Goal: Task Accomplishment & Management: Use online tool/utility

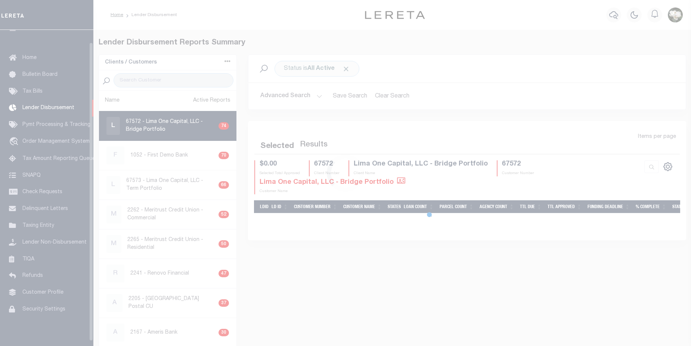
scroll to position [13, 0]
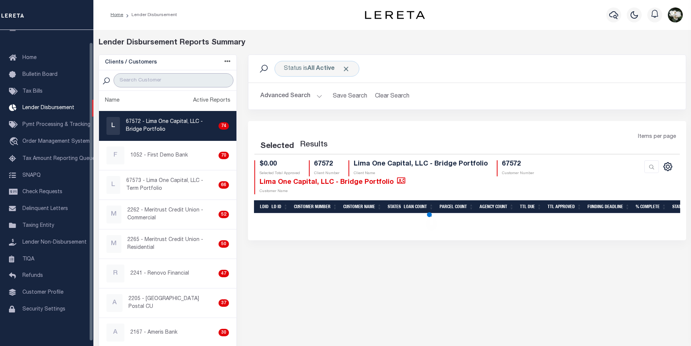
click at [161, 84] on input "search" at bounding box center [174, 80] width 120 height 14
type input "67573"
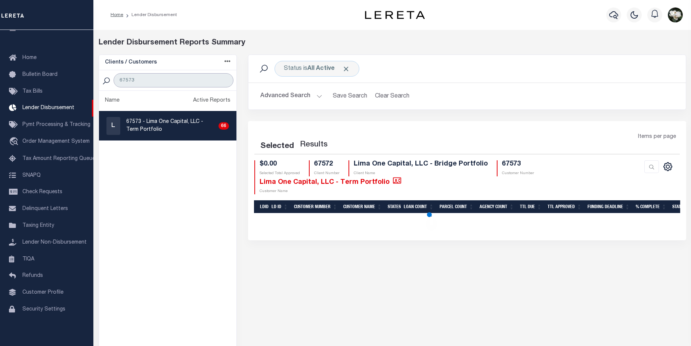
select select "200"
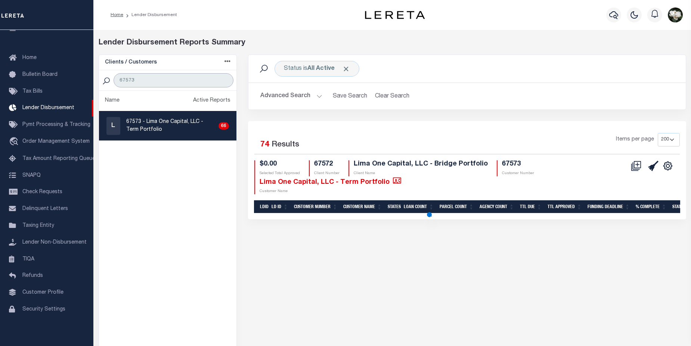
select select "200"
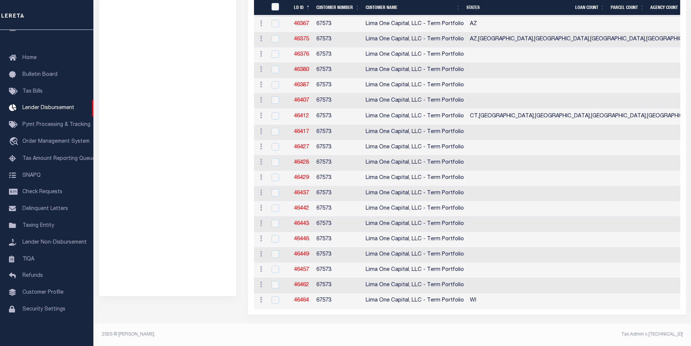
scroll to position [923, 0]
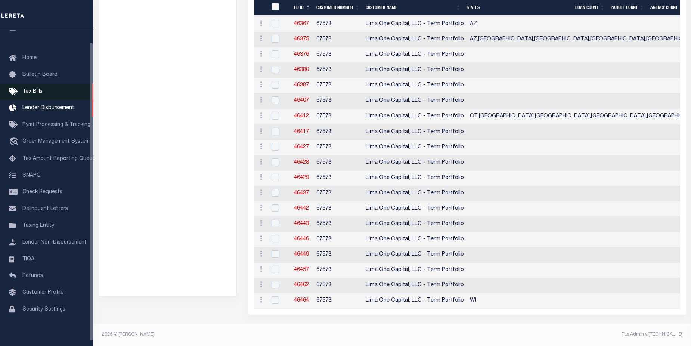
type input "67573"
click at [37, 93] on span "Tax Bills" at bounding box center [32, 91] width 20 height 5
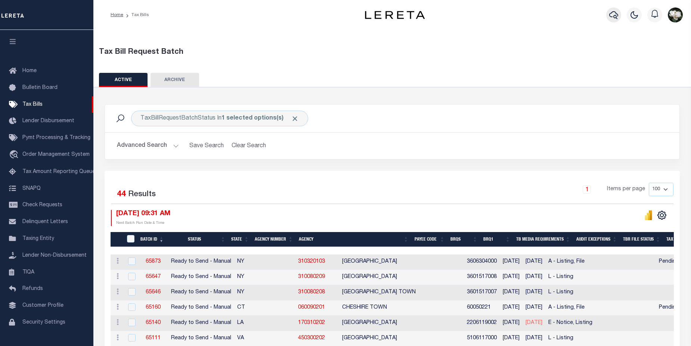
click at [608, 17] on button "button" at bounding box center [613, 14] width 15 height 15
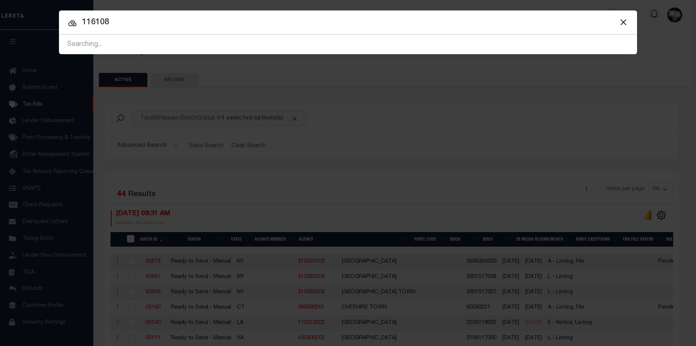
type input "116108"
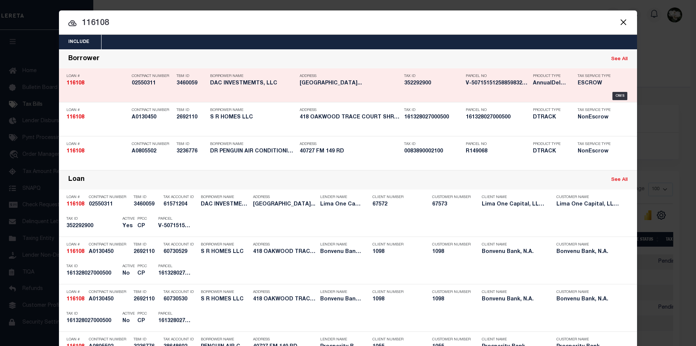
click at [484, 88] on div "Parcel No V-5071515125885983219765" at bounding box center [497, 81] width 63 height 22
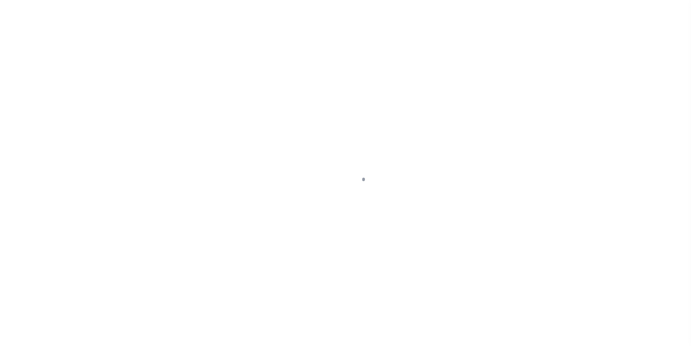
type input "5913 PALMETTO STREET"
radio input "true"
select select "Escrow"
select select
type input "PHILADELPHIA PA 19120"
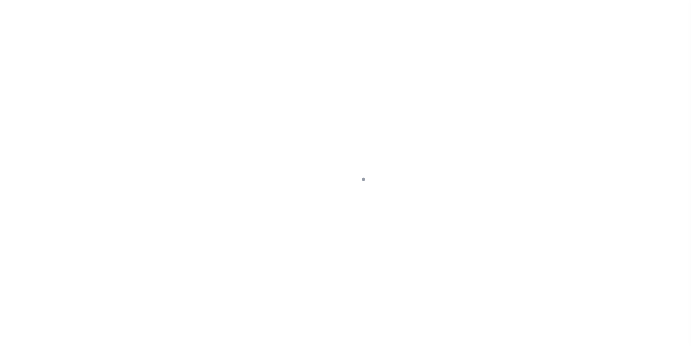
type input "116108-1"
type input "PA"
type textarea "COLLECTOR: ENTITY: PARCEL: 352292900"
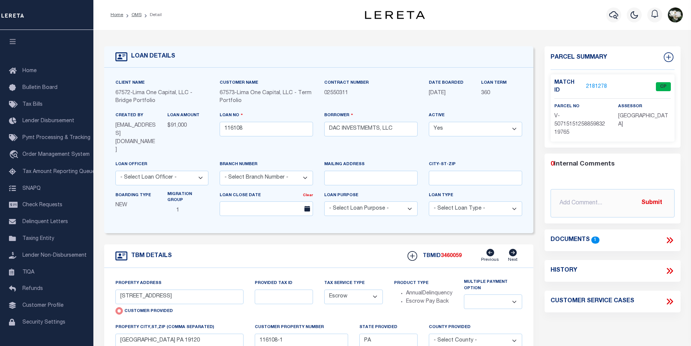
click at [587, 84] on link "2181278" at bounding box center [596, 87] width 21 height 8
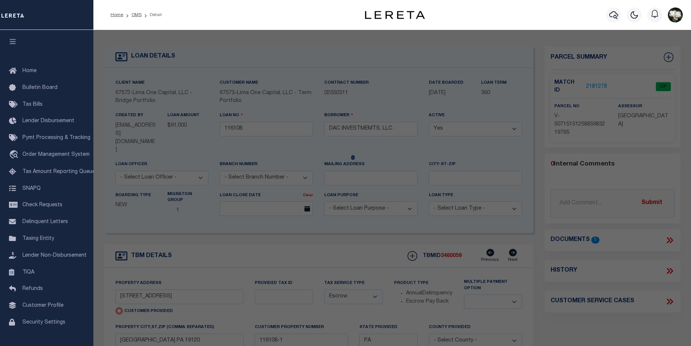
checkbox input "false"
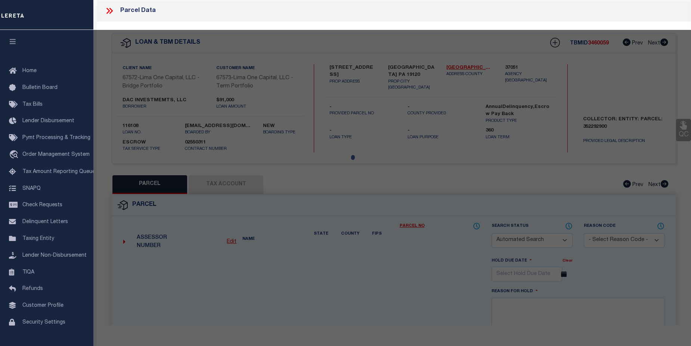
select select "CP"
type input "5913 PALMETTO STREET"
checkbox input "false"
type input "[GEOGRAPHIC_DATA] PA 19120"
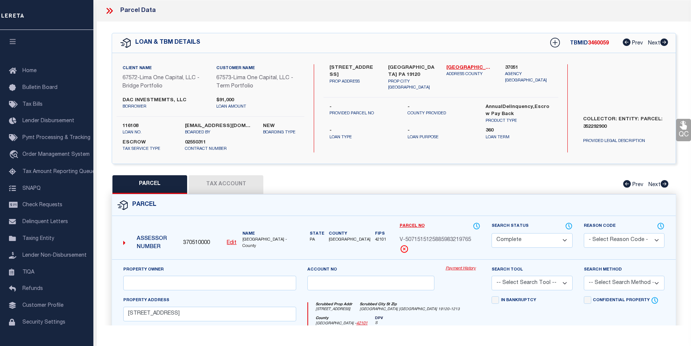
scroll to position [180, 0]
click at [456, 271] on link "Payment History" at bounding box center [462, 269] width 35 height 6
click at [459, 270] on link "Payment History" at bounding box center [462, 269] width 35 height 6
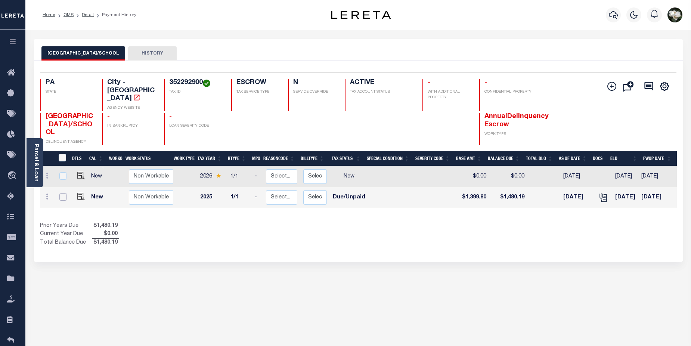
click at [62, 193] on input "checkbox" at bounding box center [62, 196] width 7 height 7
checkbox input "true"
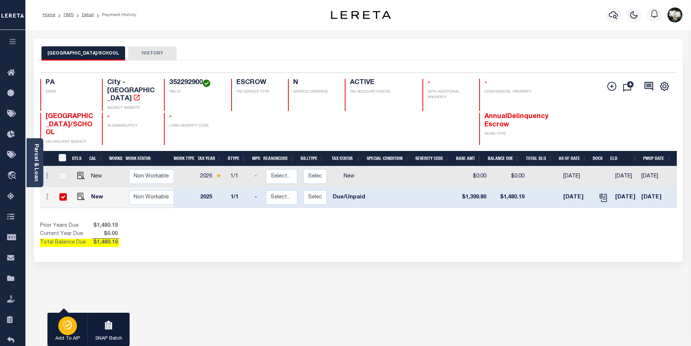
click at [62, 337] on p "Add To AIP" at bounding box center [67, 338] width 25 height 7
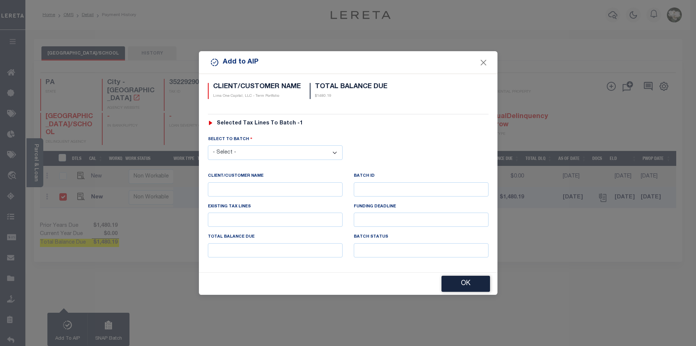
click at [295, 154] on select "- Select - 45186 45191 45195 45200 45202 45203 45206 45214 45215 45216 45218 45…" at bounding box center [275, 152] width 135 height 15
select select "46464"
click at [208, 145] on select "- Select - 45186 45191 45195 45200 45202 45203 45206 45214 45215 45216 45218 45…" at bounding box center [275, 152] width 135 height 15
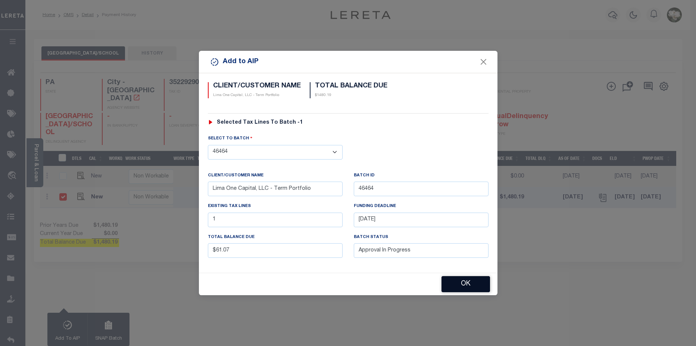
click at [475, 287] on button "OK" at bounding box center [466, 284] width 49 height 16
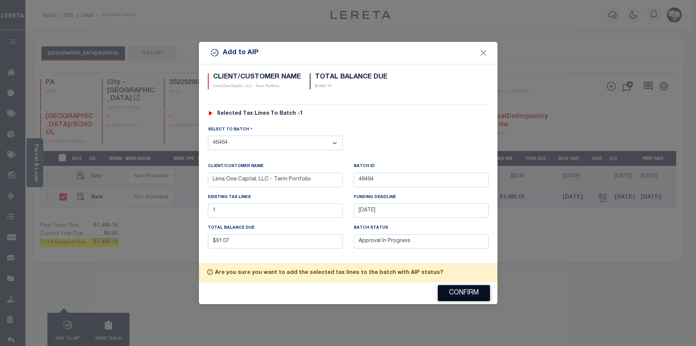
click at [475, 287] on button "Confirm" at bounding box center [464, 293] width 52 height 16
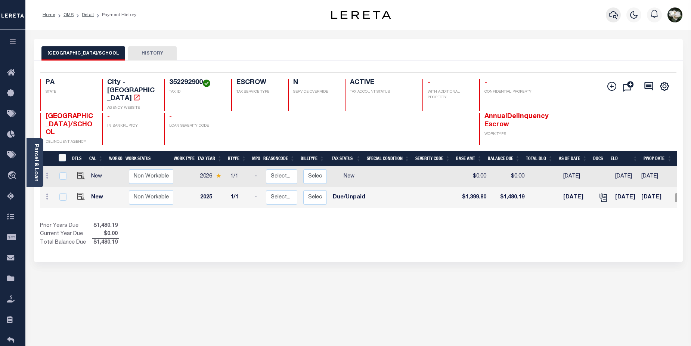
click at [613, 19] on icon "button" at bounding box center [613, 14] width 9 height 9
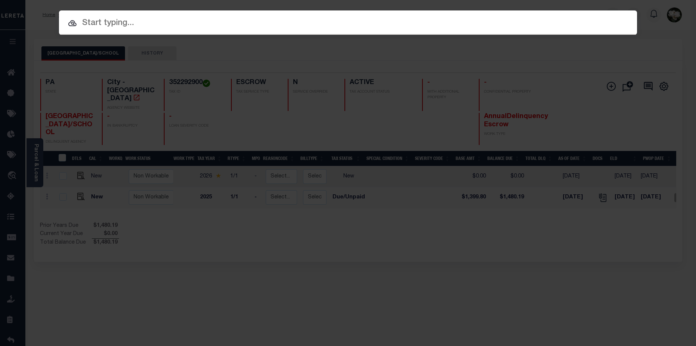
click at [452, 236] on div "Include Loans TBM Customers Borrowers Payments (Lender Non-Disb) Payments (Lend…" at bounding box center [348, 173] width 696 height 346
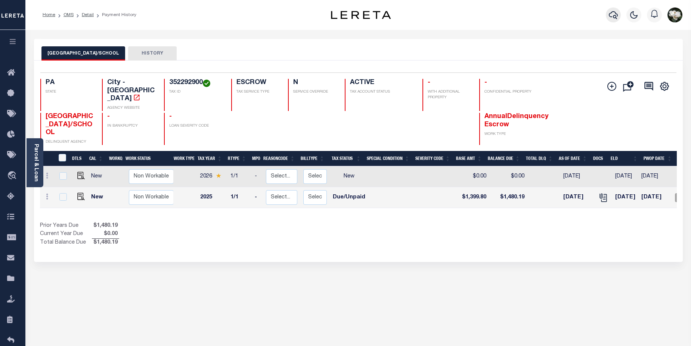
click at [613, 15] on icon "button" at bounding box center [613, 14] width 9 height 9
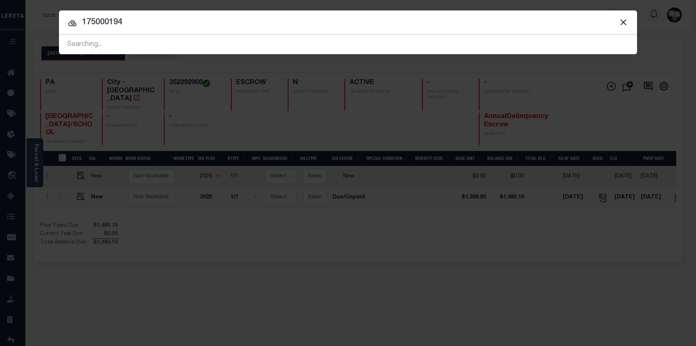
type input "175000194"
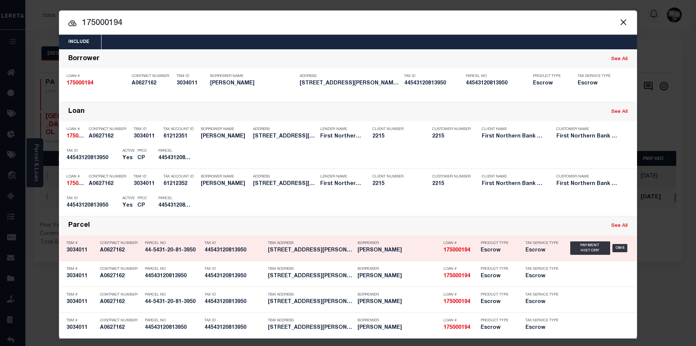
click at [490, 256] on div "Product Type Escrow" at bounding box center [498, 248] width 34 height 22
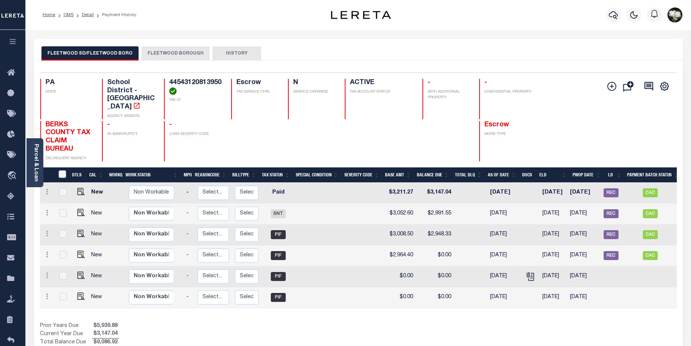
scroll to position [0, 67]
click at [168, 52] on button "FLEETWOOD BOROUGH" at bounding box center [176, 53] width 68 height 14
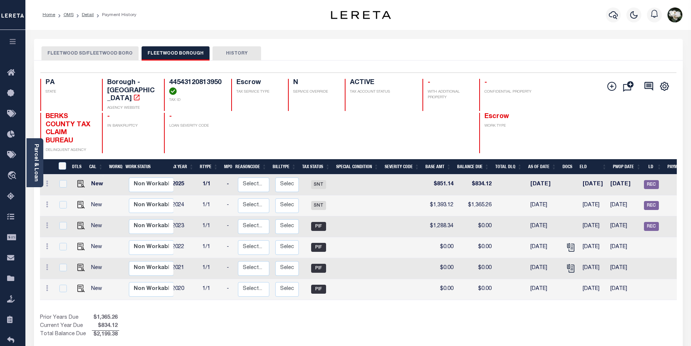
scroll to position [0, 0]
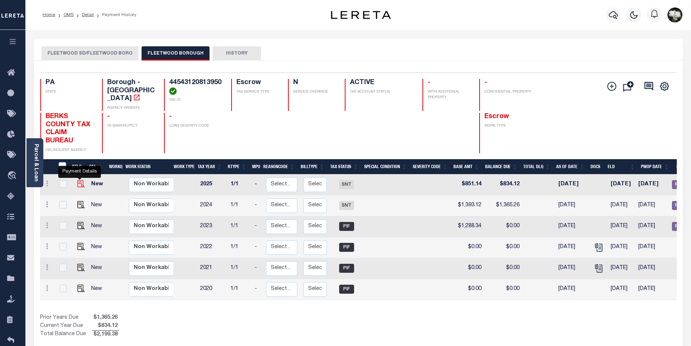
click at [82, 180] on img "" at bounding box center [80, 183] width 7 height 7
checkbox input "true"
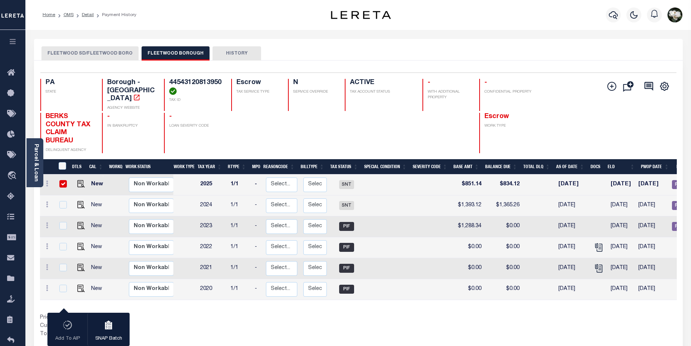
click at [87, 55] on button "FLEETWOOD SD/FLEETWOOD BORO" at bounding box center [89, 53] width 97 height 14
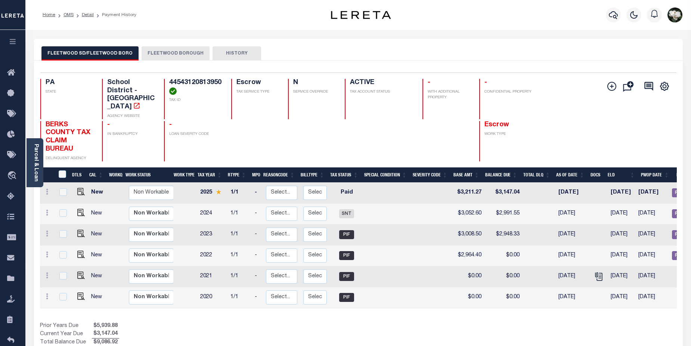
click at [76, 60] on button "FLEETWOOD SD/FLEETWOOD BORO" at bounding box center [89, 53] width 97 height 14
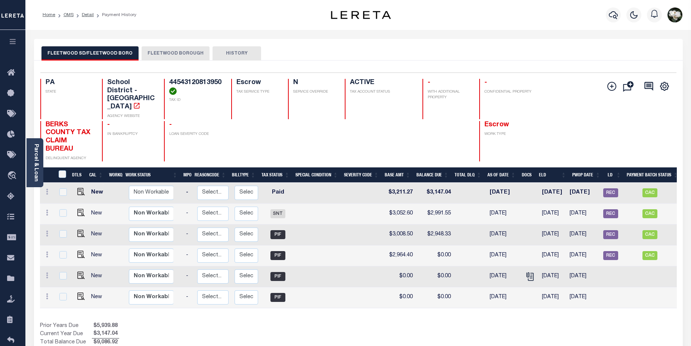
scroll to position [0, 71]
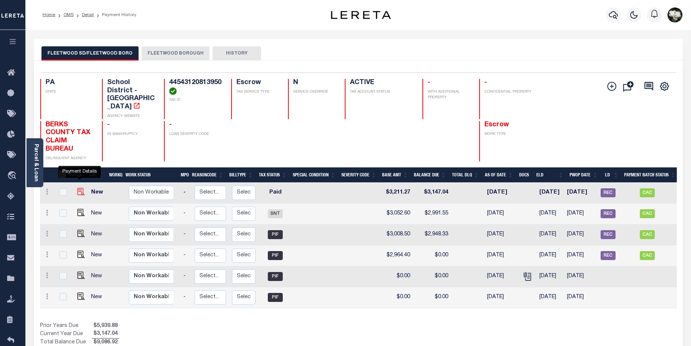
click at [77, 188] on img "" at bounding box center [80, 191] width 7 height 7
checkbox input "true"
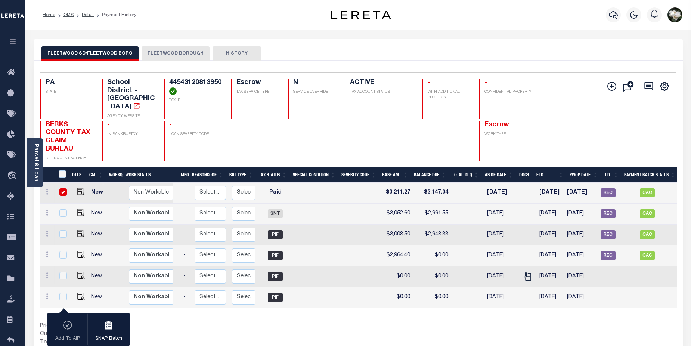
click at [187, 52] on button "FLEETWOOD BOROUGH" at bounding box center [176, 53] width 68 height 14
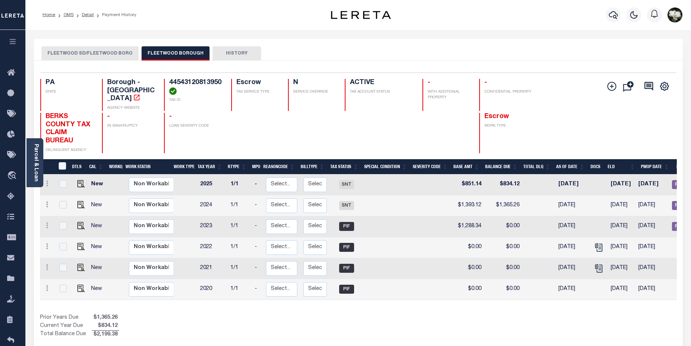
drag, startPoint x: 555, startPoint y: 299, endPoint x: 643, endPoint y: 298, distance: 88.1
click at [643, 298] on div "DTLS CAL WorkQ Work Status Work Type Tax Year RType MPO ReasonCode BillType Tax…" at bounding box center [358, 249] width 637 height 180
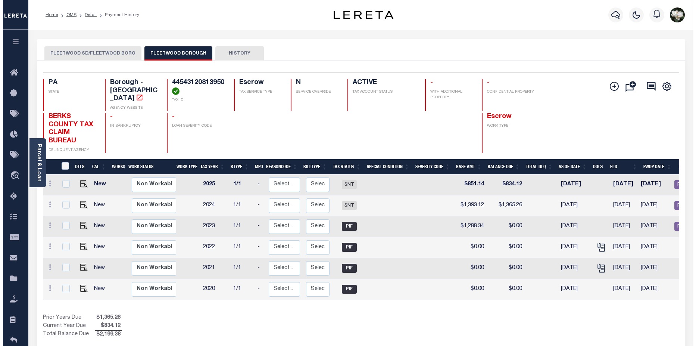
scroll to position [0, 95]
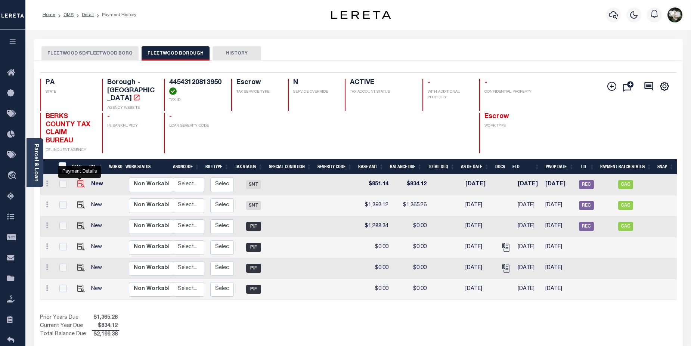
click at [78, 180] on img "" at bounding box center [80, 183] width 7 height 7
checkbox input "true"
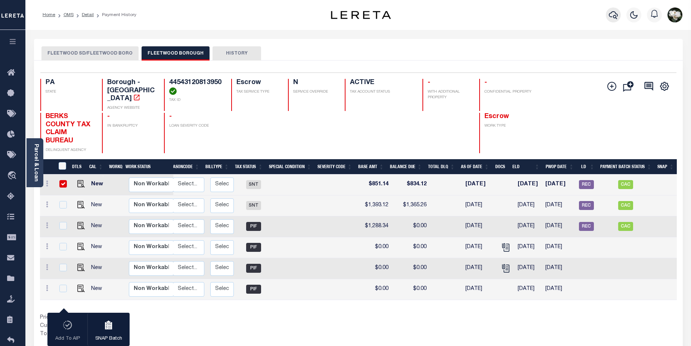
click at [608, 19] on button "button" at bounding box center [613, 14] width 15 height 15
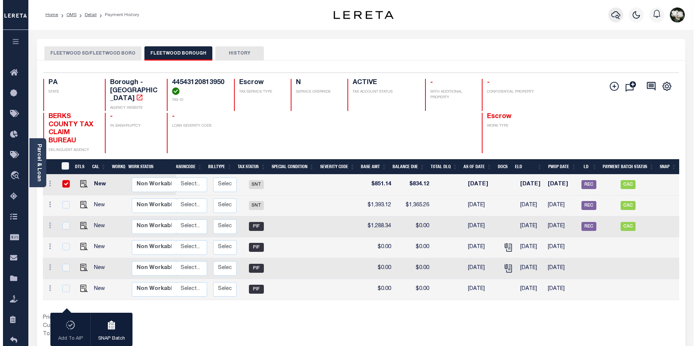
scroll to position [0, 90]
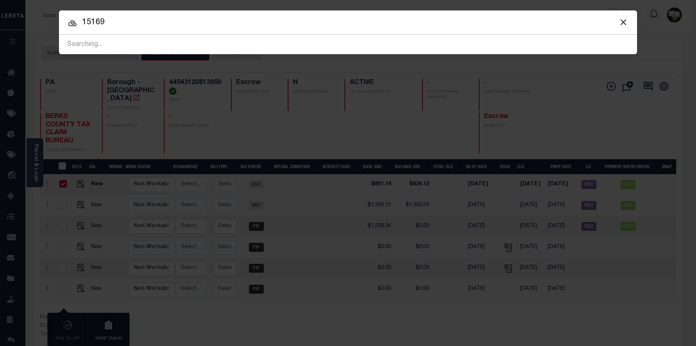
type input "15169"
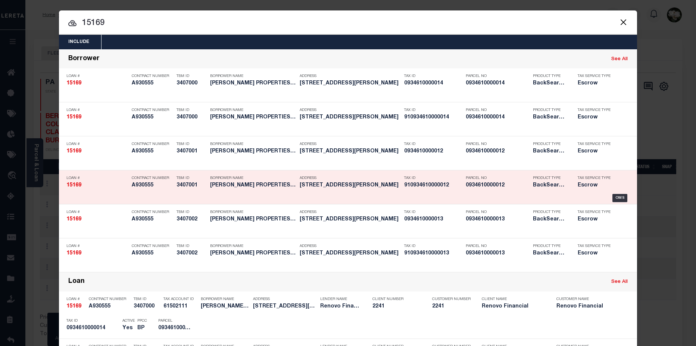
click at [453, 190] on div "Tax ID 910934610000012" at bounding box center [433, 183] width 58 height 22
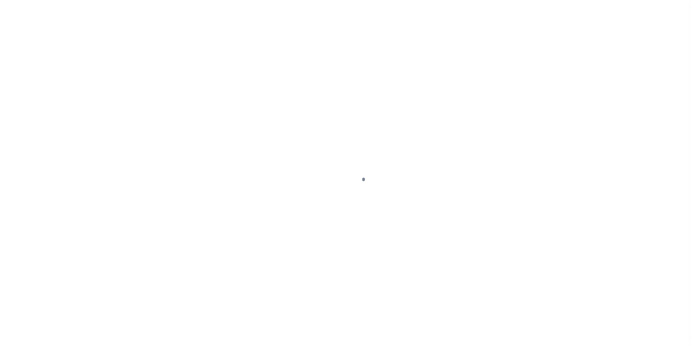
select select "SNT"
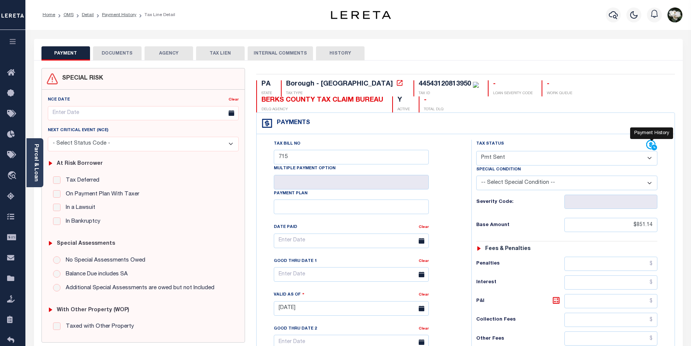
click at [650, 146] on icon at bounding box center [650, 144] width 9 height 9
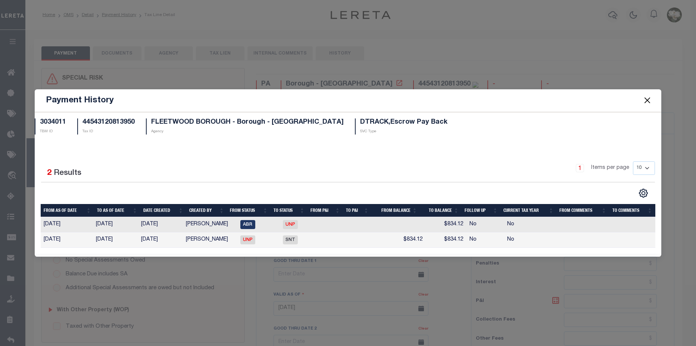
click at [418, 50] on div "Payment History 3034011 TBM ID 44543120813950 Tax ID FLEETWOOD BOROUGH - Boroug…" at bounding box center [348, 173] width 696 height 346
click at [648, 105] on button "Close" at bounding box center [648, 101] width 10 height 10
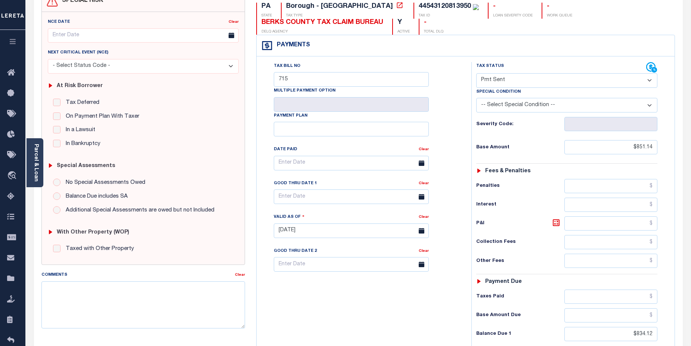
scroll to position [65, 0]
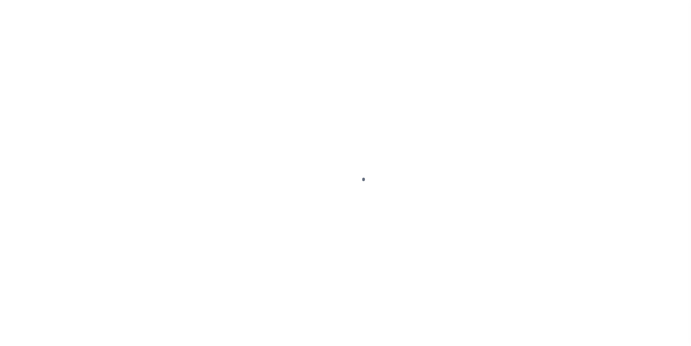
select select "PYD"
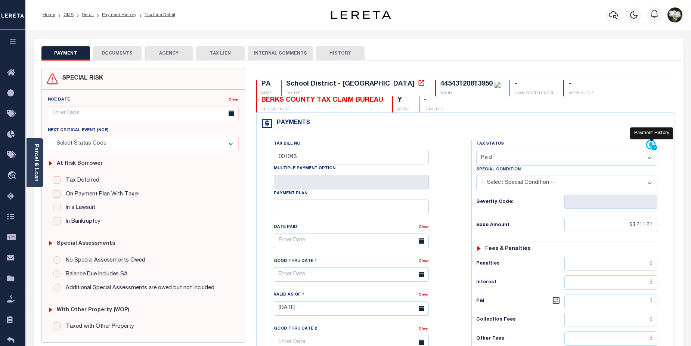
click at [650, 145] on icon at bounding box center [651, 145] width 11 height 11
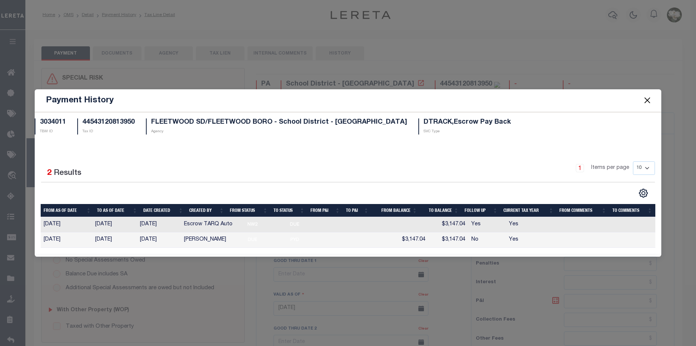
click at [648, 101] on button "Close" at bounding box center [648, 101] width 10 height 10
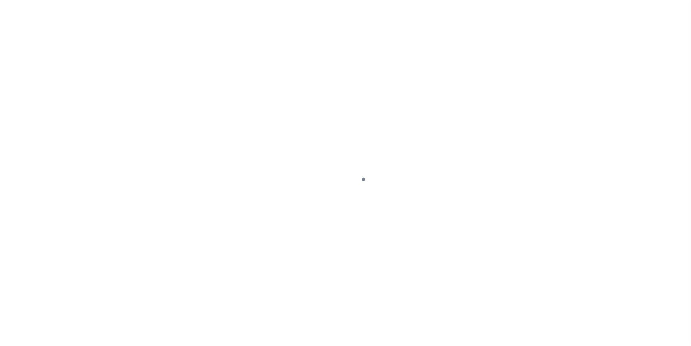
select select "SNT"
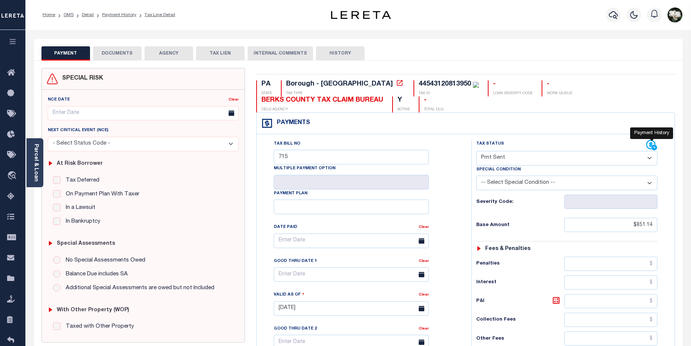
click at [656, 146] on icon at bounding box center [654, 148] width 6 height 6
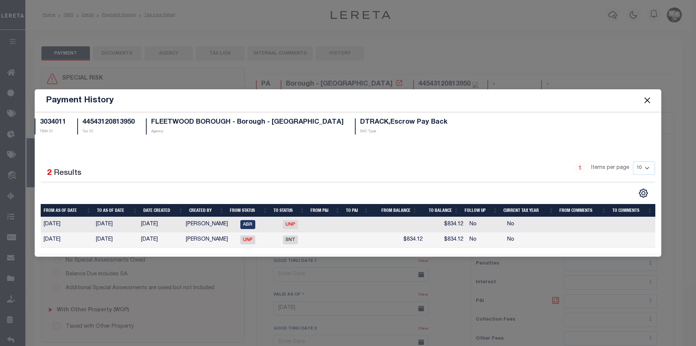
click at [652, 101] on button "Close" at bounding box center [648, 101] width 10 height 10
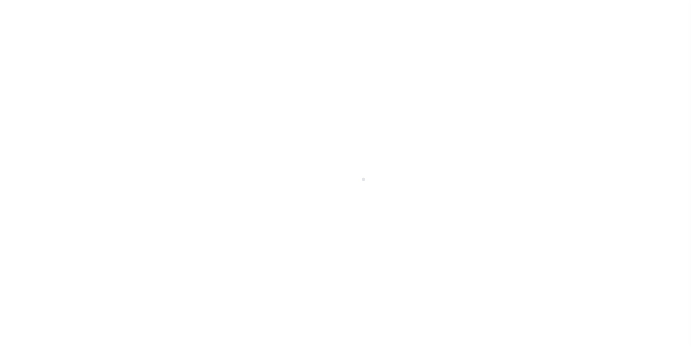
select select "10"
select select "Escrow"
type input "[STREET_ADDRESS][PERSON_NAME]"
select select
type input "[GEOGRAPHIC_DATA]"
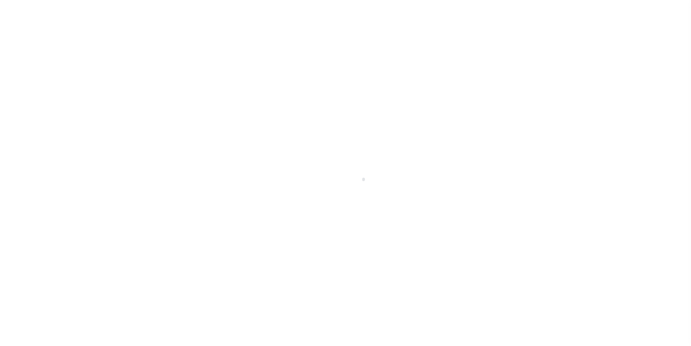
type input "a0kUS000006ioKD"
type input "[GEOGRAPHIC_DATA]"
select select
type textarea "LEGAL REQUIRED"
type textarea "Liability Limited to Customer Provided Parcel"
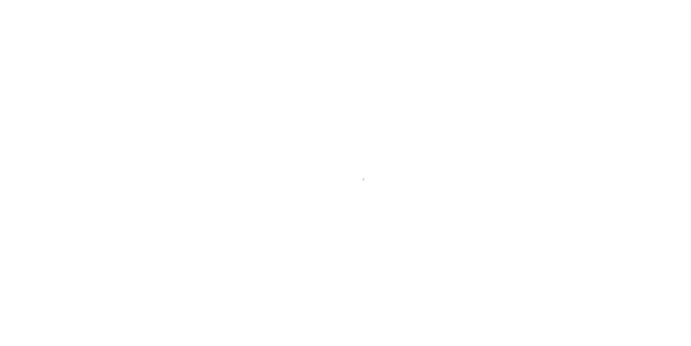
select select "25066"
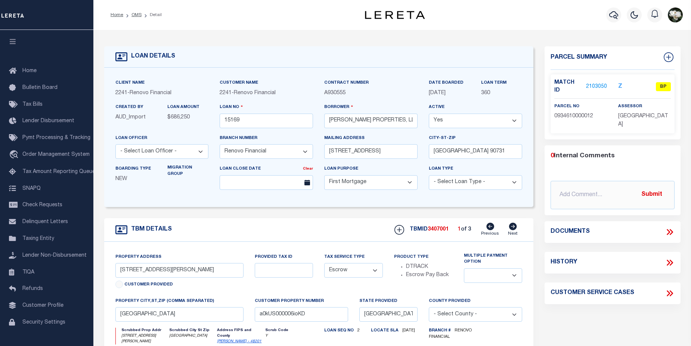
click at [591, 84] on link "2103050" at bounding box center [596, 87] width 21 height 8
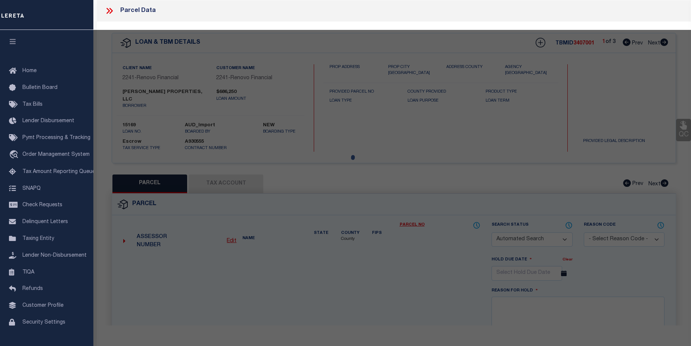
checkbox input "false"
select select "BP"
type input "CHOUDRY GROUP INC"
select select "AGW"
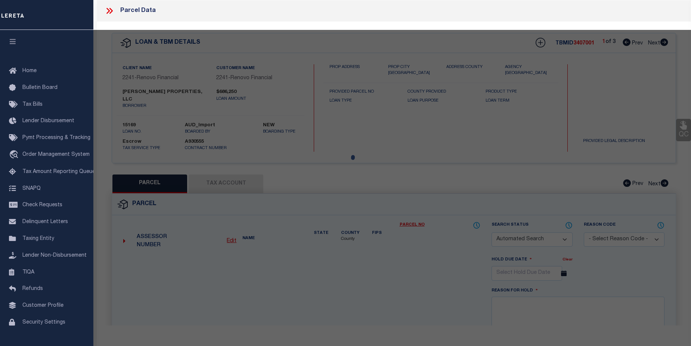
select select
type input "[STREET_ADDRESS][PERSON_NAME]"
checkbox input "false"
type input "HOUSTON TX 77061"
type textarea "LT 12 BLK 67 GLENBROOK VALLEY SEC 7 EXTN"
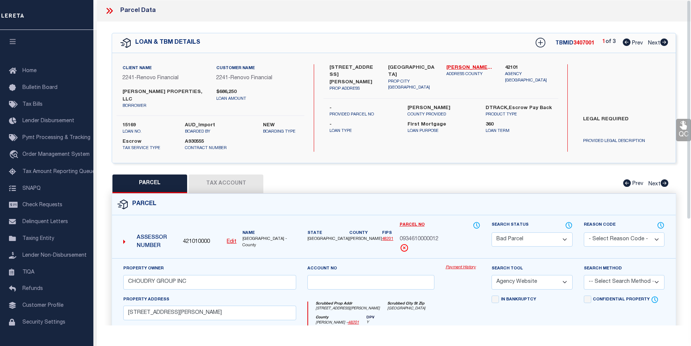
click at [470, 269] on link "Payment History" at bounding box center [462, 267] width 35 height 6
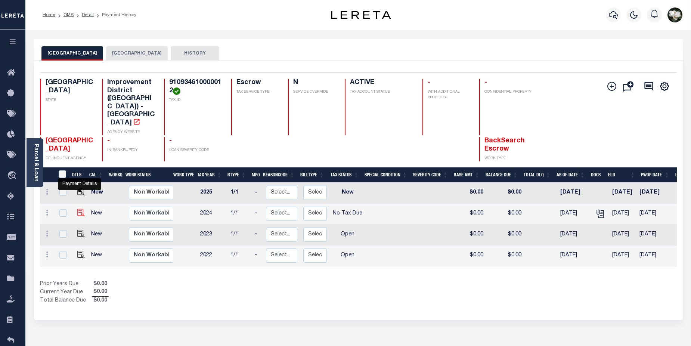
click at [78, 209] on img "" at bounding box center [80, 212] width 7 height 7
checkbox input "true"
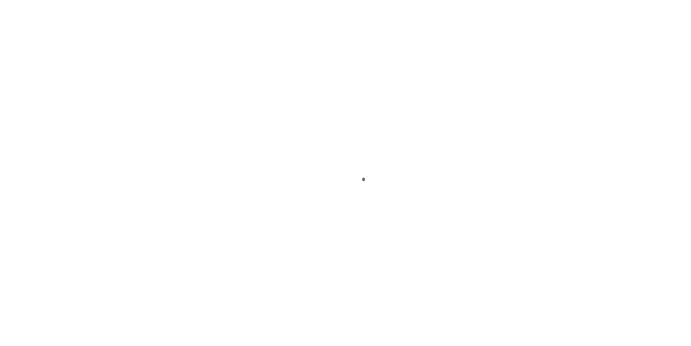
select select "NTX"
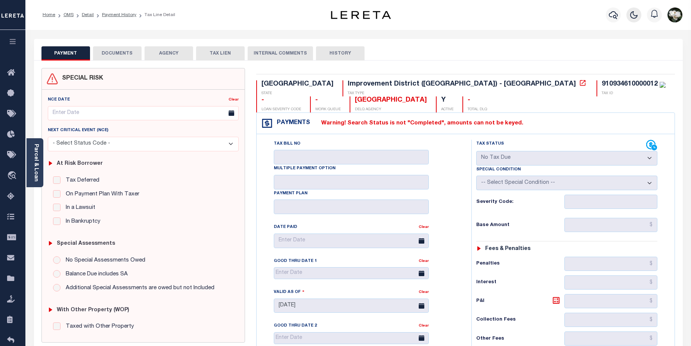
click at [630, 12] on icon "button" at bounding box center [633, 14] width 9 height 9
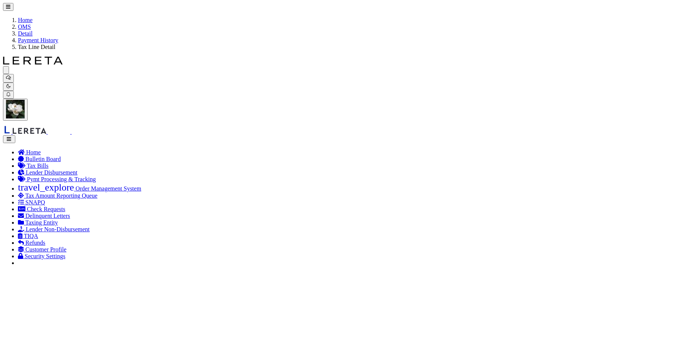
click at [11, 75] on icon "button" at bounding box center [8, 77] width 5 height 5
type input "10010162"
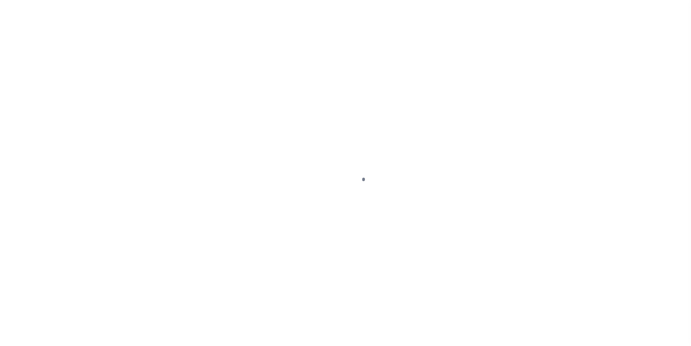
select select "25067"
select select "Escrow"
select select
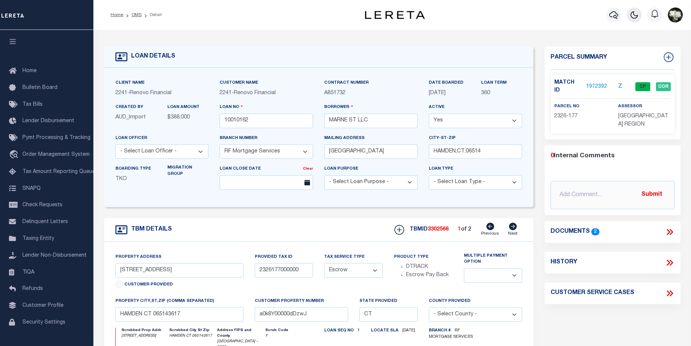
click at [635, 15] on icon "button" at bounding box center [634, 15] width 7 height 7
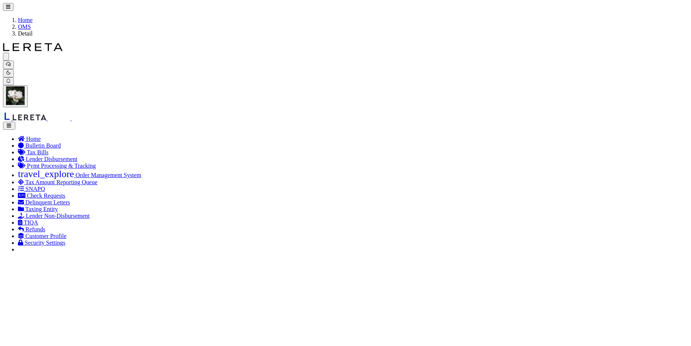
checkbox input "false"
select select "CP"
type input "MARNE ST LLC"
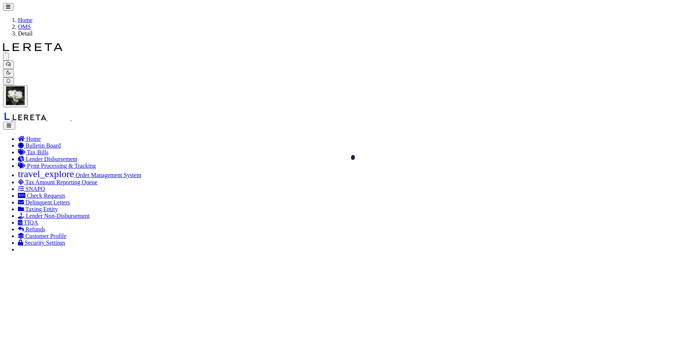
select select "AGW"
select select
type input "62 MARNE ST"
checkbox input "false"
type input "HAMDEN CT 065143617"
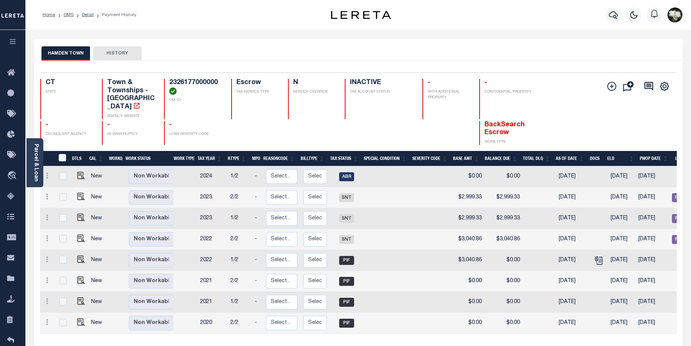
click at [633, 47] on div "HAMDEN TOWN HISTORY" at bounding box center [358, 53] width 634 height 14
click at [13, 138] on icon at bounding box center [13, 134] width 12 height 9
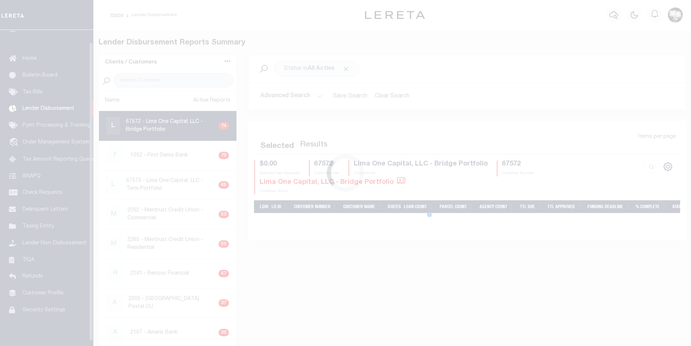
scroll to position [13, 0]
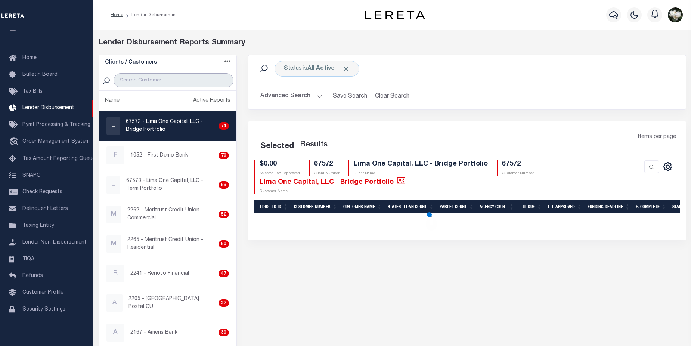
click at [137, 77] on input "search" at bounding box center [174, 80] width 120 height 14
select select "200"
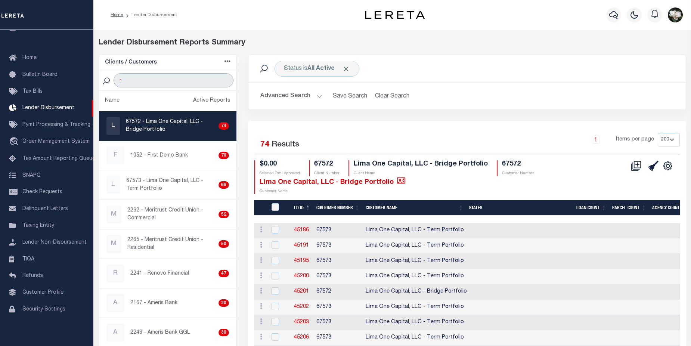
type input "renovo"
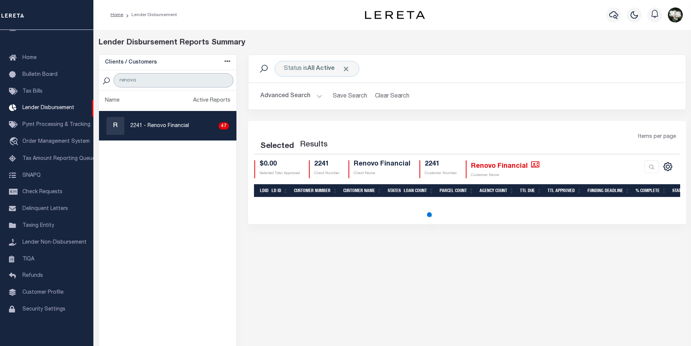
select select "200"
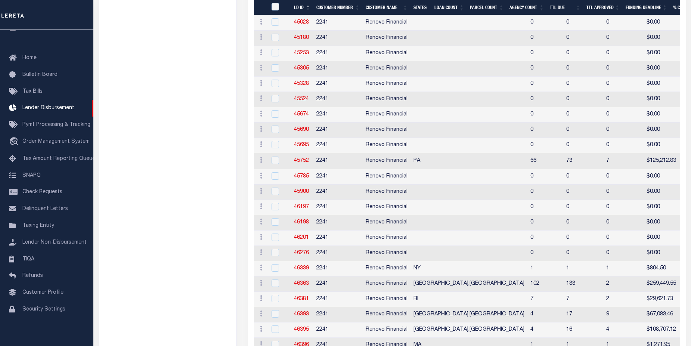
scroll to position [415, 0]
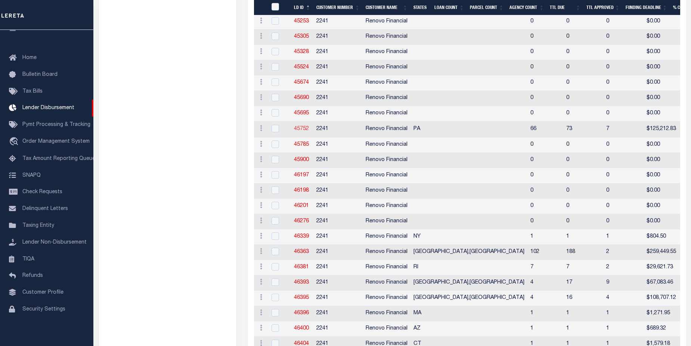
click at [300, 130] on link "45752" at bounding box center [301, 128] width 15 height 5
checkbox input "true"
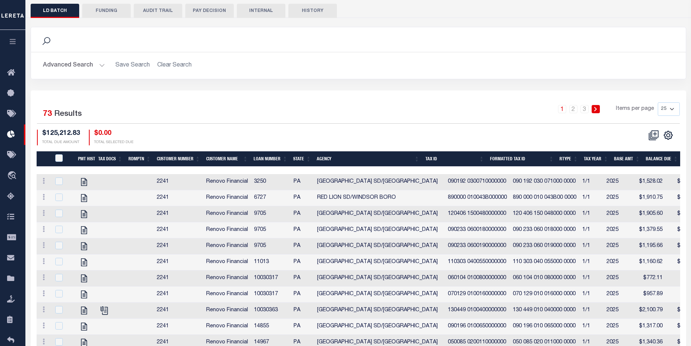
scroll to position [190, 0]
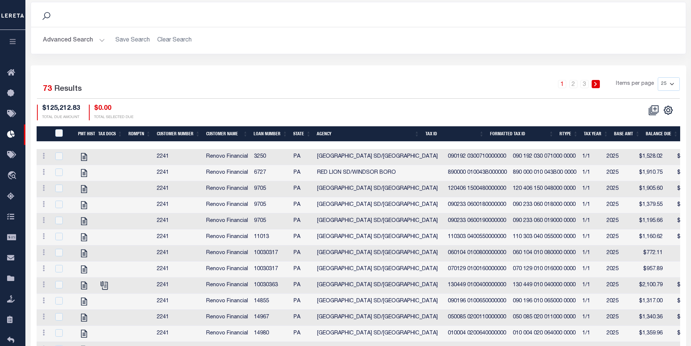
click at [671, 84] on select "25 50 100 200" at bounding box center [669, 83] width 22 height 13
select select "100"
click at [658, 77] on select "25 50 100 200" at bounding box center [669, 83] width 22 height 13
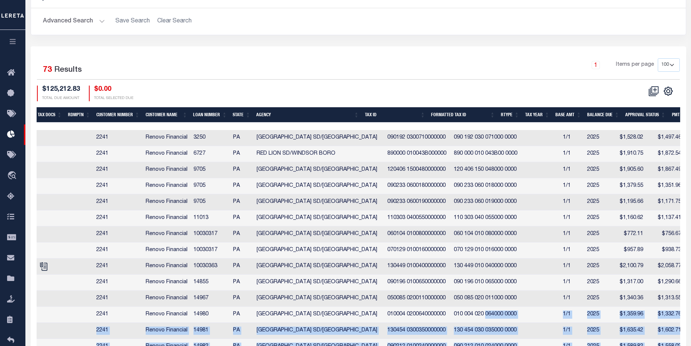
scroll to position [0, 106]
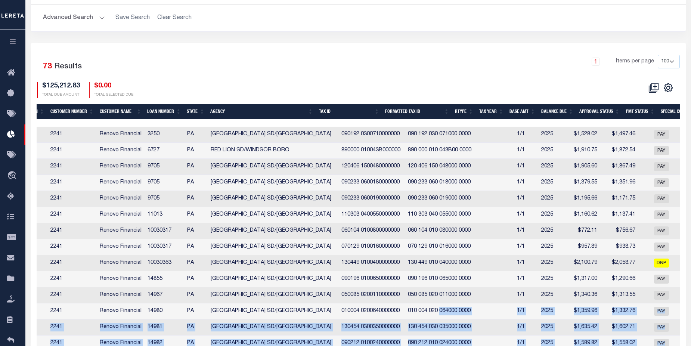
drag, startPoint x: 525, startPoint y: 345, endPoint x: 687, endPoint y: 347, distance: 162.4
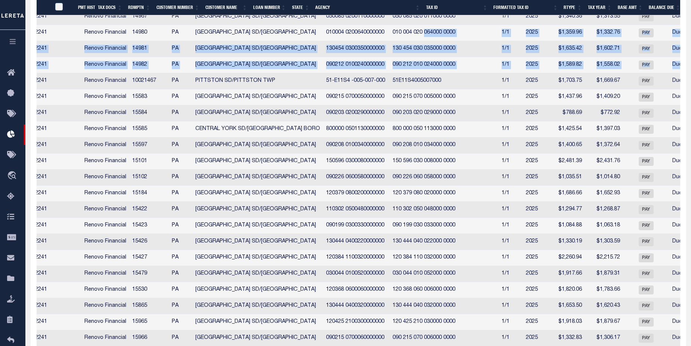
scroll to position [0, 0]
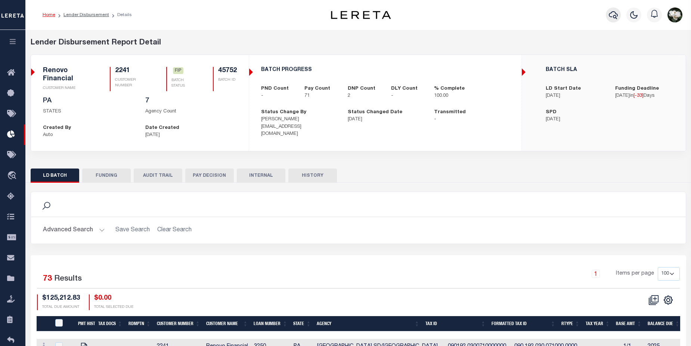
click at [613, 11] on icon "button" at bounding box center [613, 14] width 9 height 9
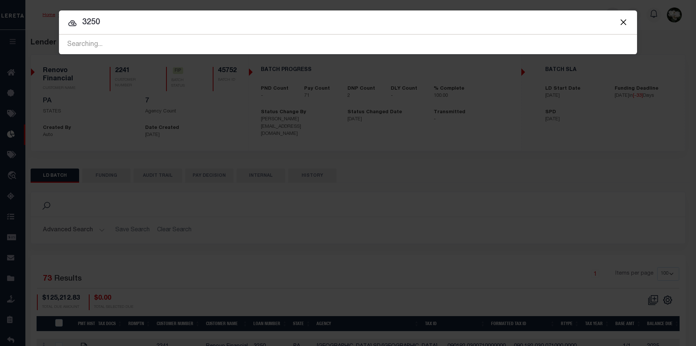
type input "3250"
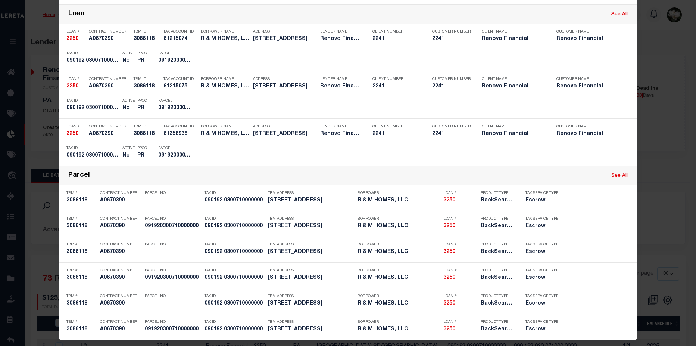
scroll to position [103, 0]
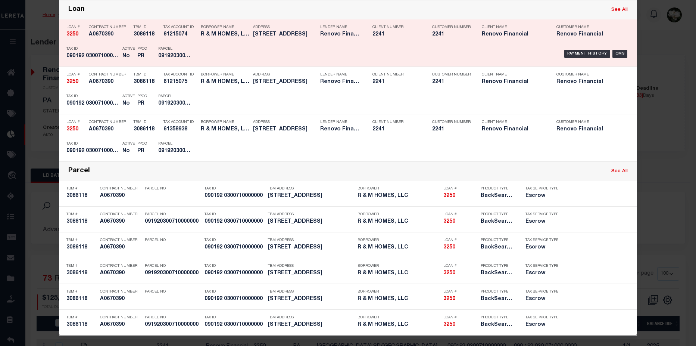
click at [259, 48] on div "Payment History OMS" at bounding box center [416, 54] width 427 height 22
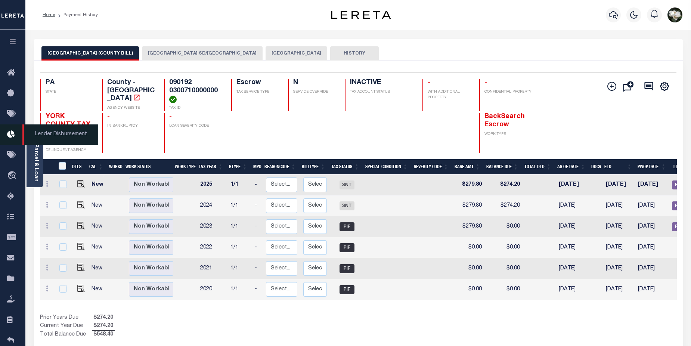
click at [9, 135] on icon at bounding box center [13, 134] width 12 height 9
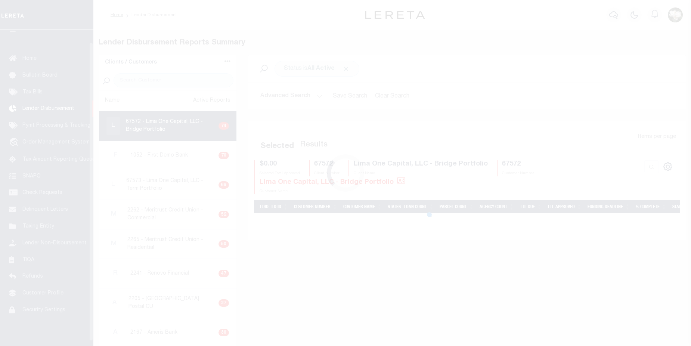
scroll to position [13, 0]
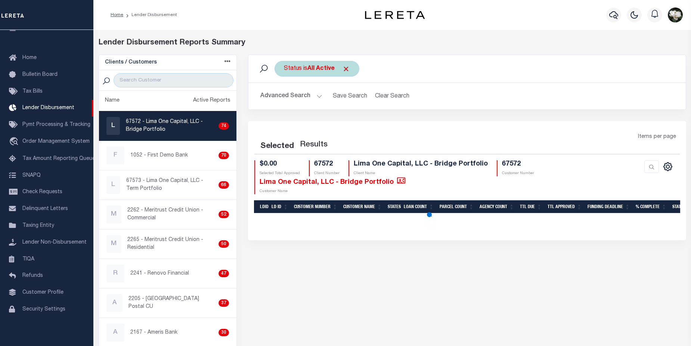
select select "200"
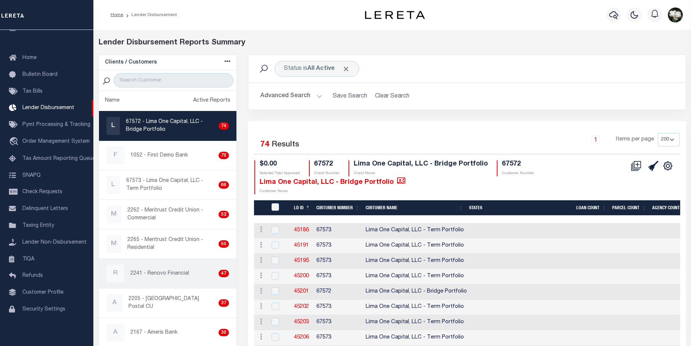
click at [160, 271] on p "2241 - Renovo Financial" at bounding box center [159, 274] width 59 height 8
checkbox input "true"
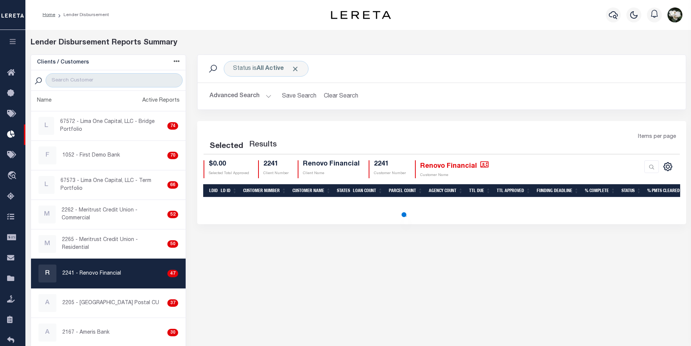
select select "200"
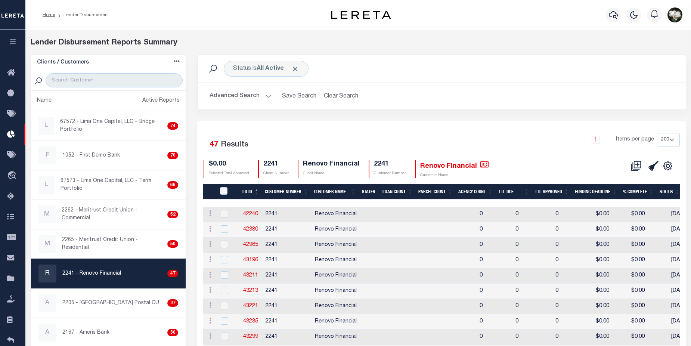
click at [241, 94] on button "Advanced Search" at bounding box center [240, 96] width 62 height 15
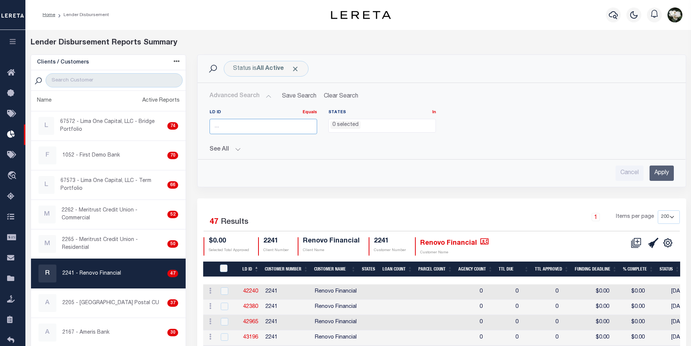
click at [239, 125] on input "number" at bounding box center [263, 126] width 108 height 15
type input "45752"
click at [655, 170] on input "Apply" at bounding box center [661, 172] width 24 height 15
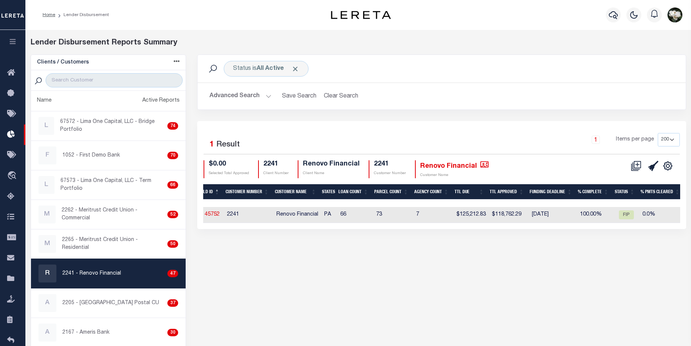
scroll to position [0, 31]
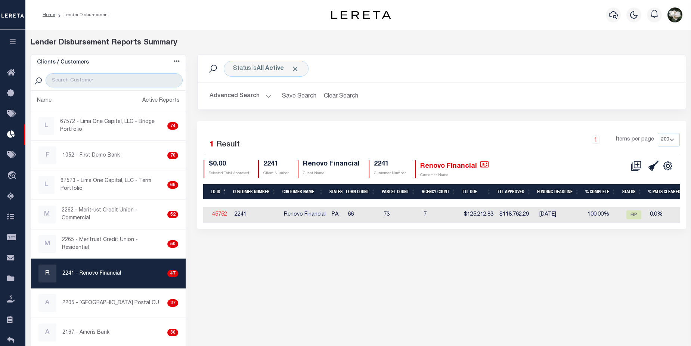
click at [218, 216] on link "45752" at bounding box center [219, 214] width 15 height 5
checkbox input "true"
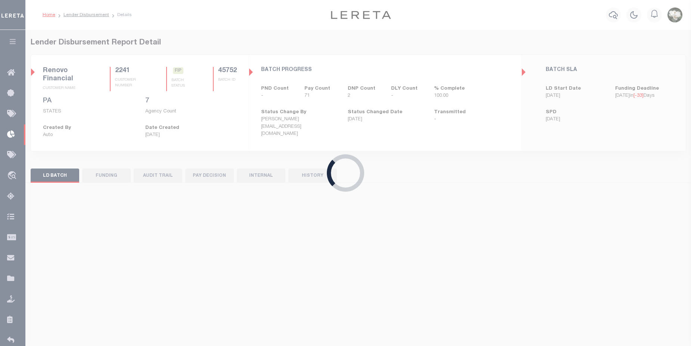
select select "100"
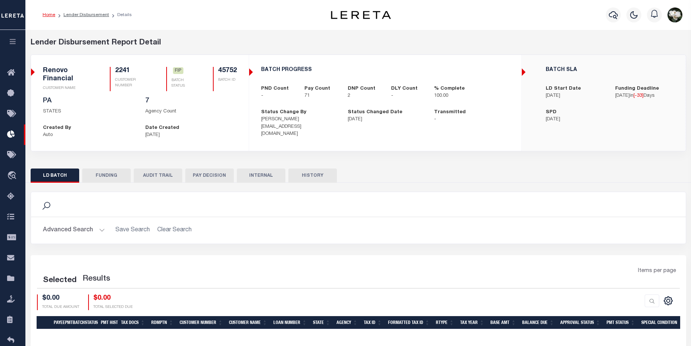
select select "100"
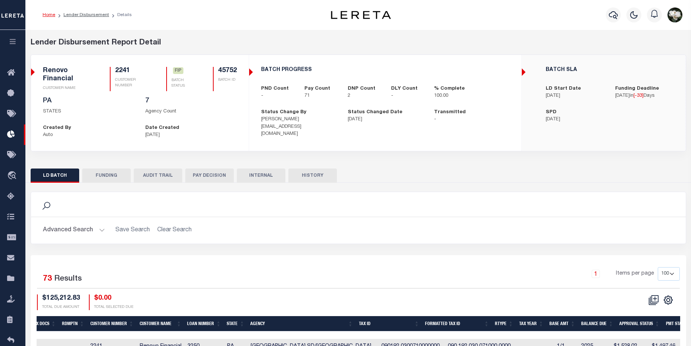
click at [118, 177] on button "FUNDING" at bounding box center [106, 175] width 49 height 14
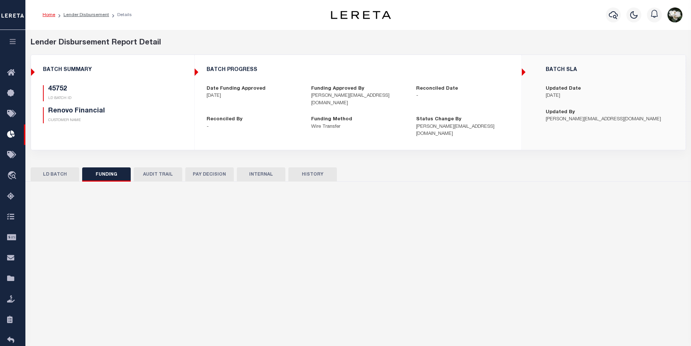
type input "$118,762.29"
type input "$0"
type input "08/29/2025"
select select "100"
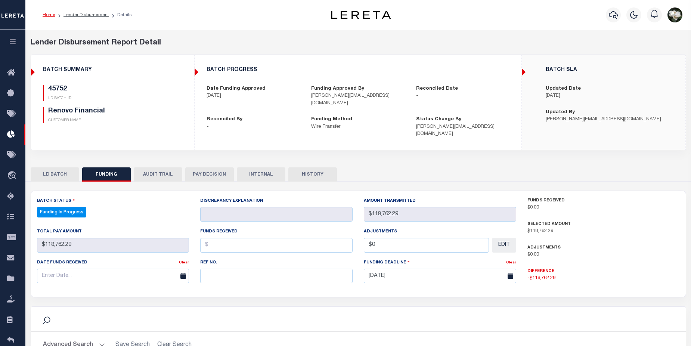
select select "100"
click at [608, 16] on button "button" at bounding box center [613, 14] width 15 height 15
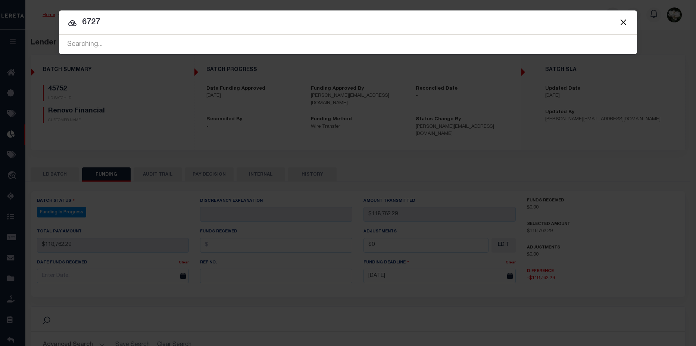
type input "6727"
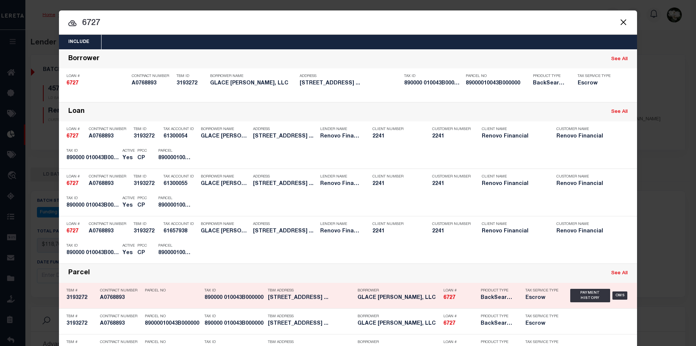
click at [448, 303] on div "Loan # 6727" at bounding box center [461, 296] width 34 height 22
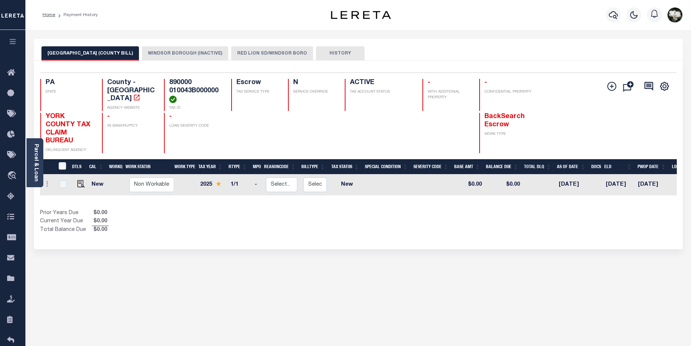
click at [261, 54] on button "RED LION SD/WINDSOR BORO" at bounding box center [272, 53] width 82 height 14
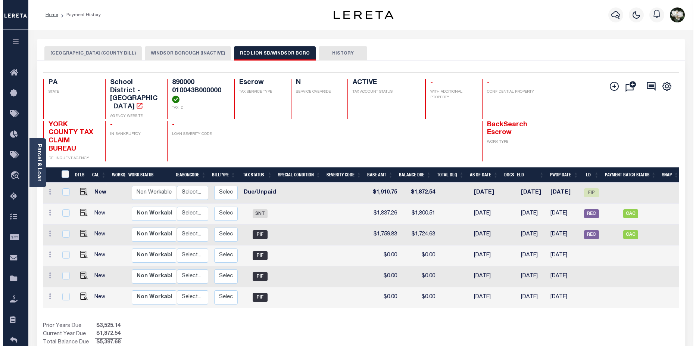
scroll to position [0, 92]
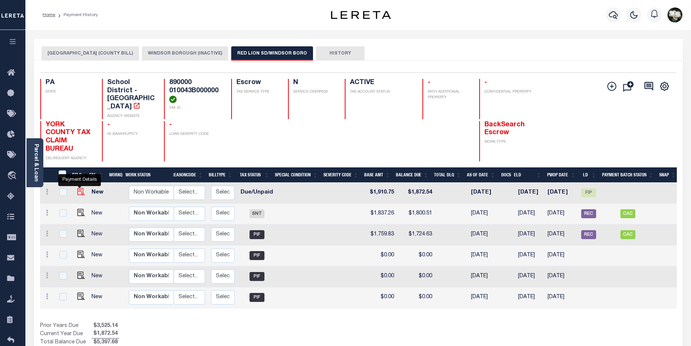
click at [78, 189] on img "" at bounding box center [80, 191] width 7 height 7
checkbox input "true"
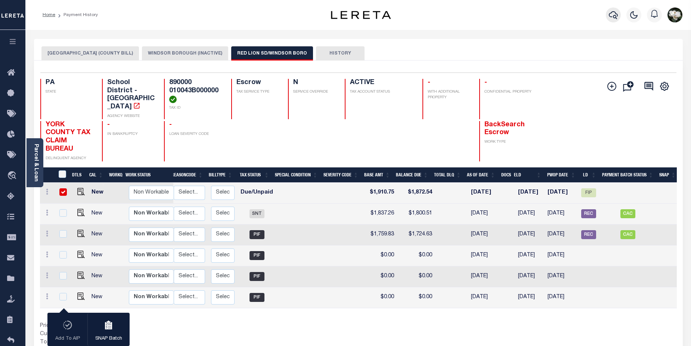
click at [611, 21] on button "button" at bounding box center [613, 14] width 15 height 15
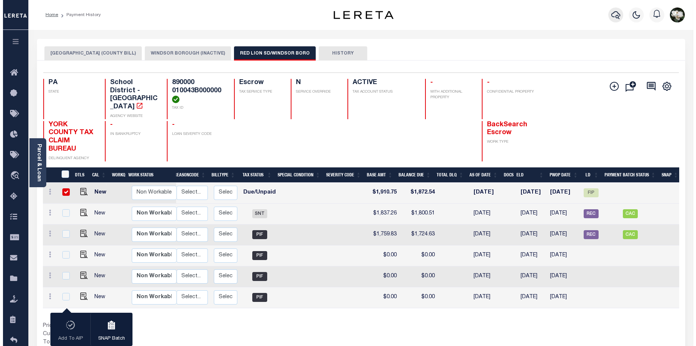
scroll to position [0, 89]
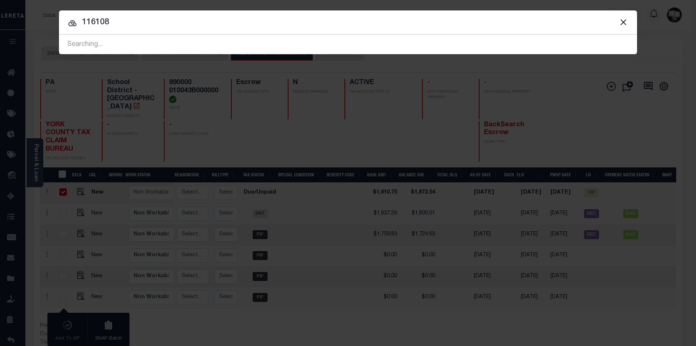
type input "116108"
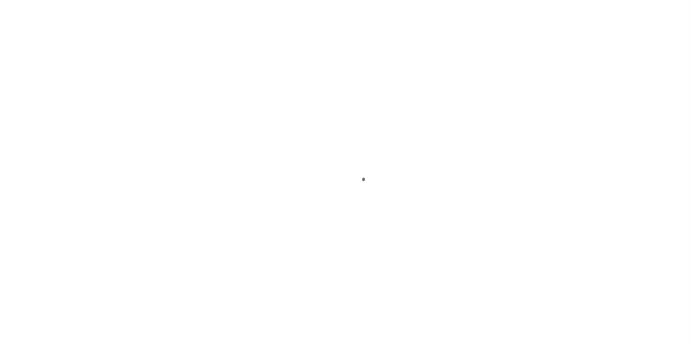
select select "DUE"
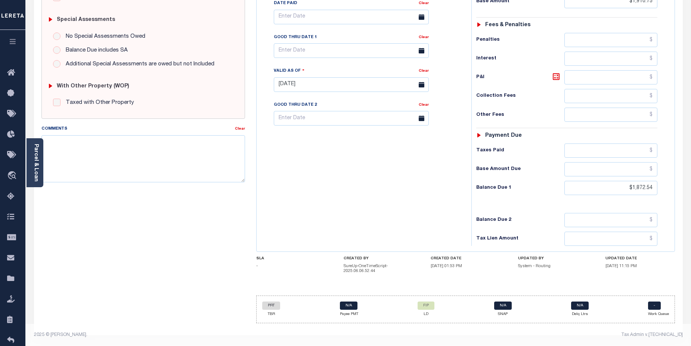
scroll to position [196, 0]
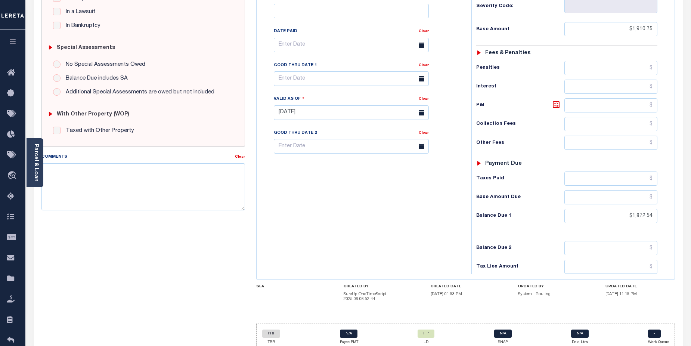
click at [448, 201] on div "Tax Bill No 00187 Multiple Payment Option Payment Plan" at bounding box center [361, 109] width 207 height 330
click at [443, 236] on div "Tax Bill No 00187 Multiple Payment Option Payment Plan" at bounding box center [361, 109] width 207 height 330
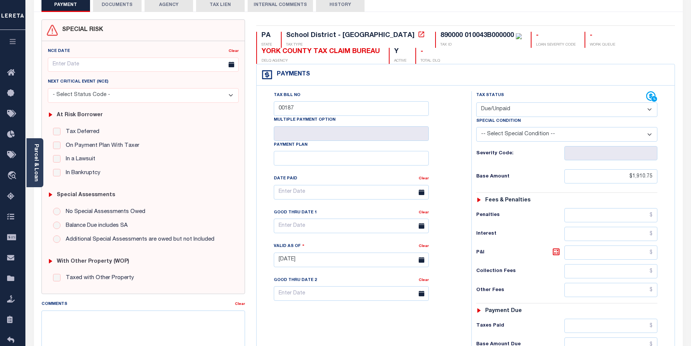
scroll to position [56, 0]
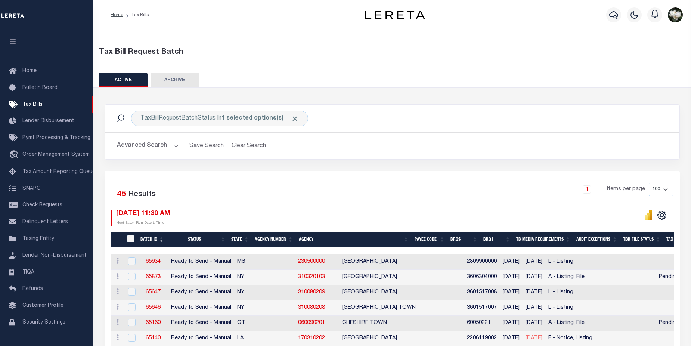
click at [610, 22] on div at bounding box center [613, 15] width 21 height 26
click at [611, 15] on icon "button" at bounding box center [613, 14] width 9 height 9
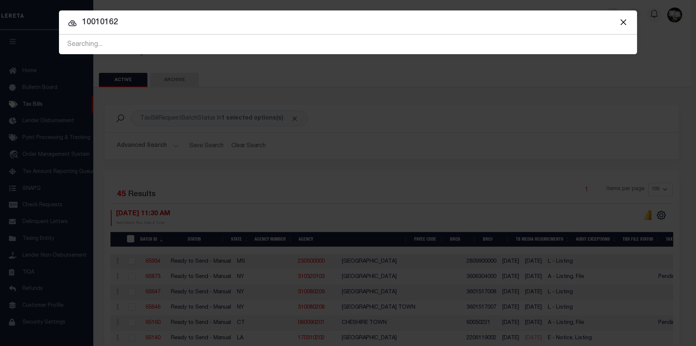
type input "10010162"
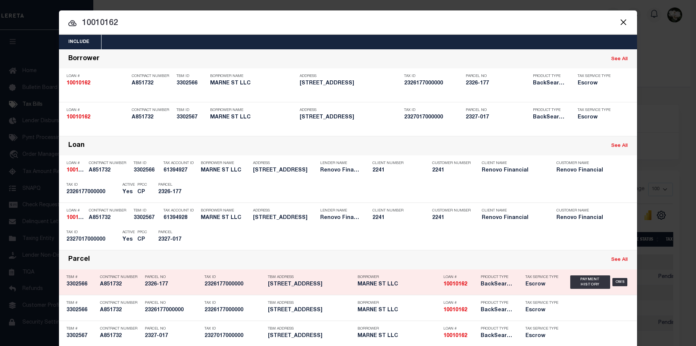
click at [475, 286] on div "Product Type BackSearch,Escrow" at bounding box center [497, 282] width 45 height 22
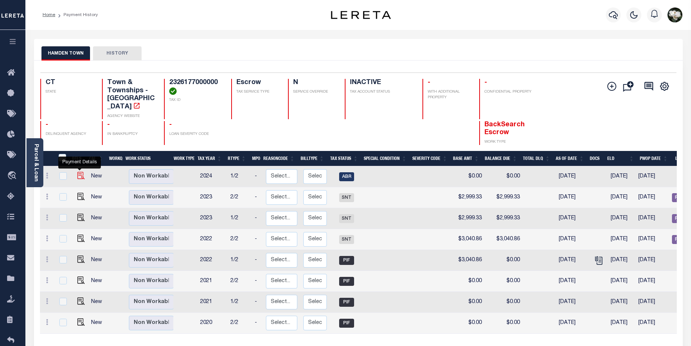
click at [78, 172] on img "" at bounding box center [80, 175] width 7 height 7
checkbox input "true"
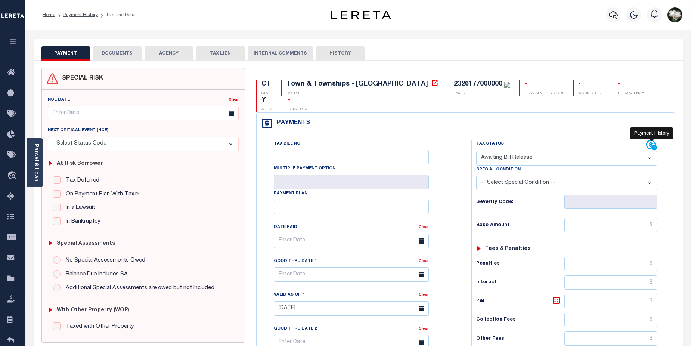
click at [653, 145] on icon at bounding box center [654, 148] width 6 height 6
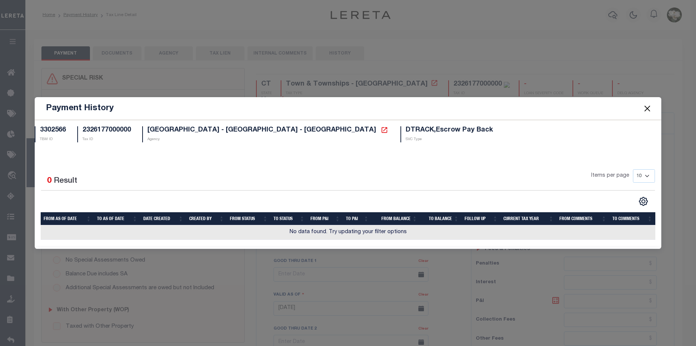
click at [641, 108] on span at bounding box center [647, 108] width 28 height 21
click at [648, 113] on button "Close" at bounding box center [648, 108] width 10 height 10
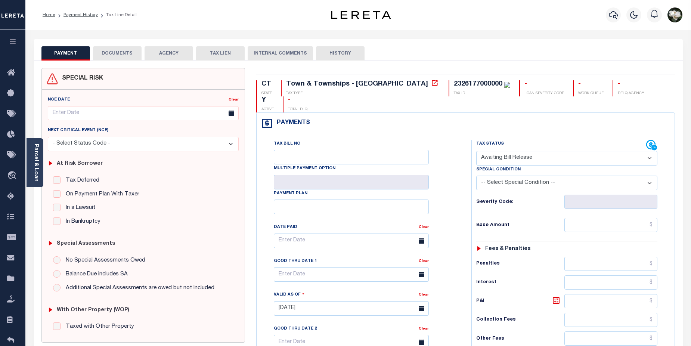
click at [651, 151] on select "- Select Status Code - Open Due/Unpaid Paid Incomplete No Tax Due Internal Refu…" at bounding box center [566, 158] width 181 height 15
select select "DUE"
click at [476, 151] on select "- Select Status Code - Open Due/Unpaid Paid Incomplete No Tax Due Internal Refu…" at bounding box center [566, 158] width 181 height 15
type input "[DATE]"
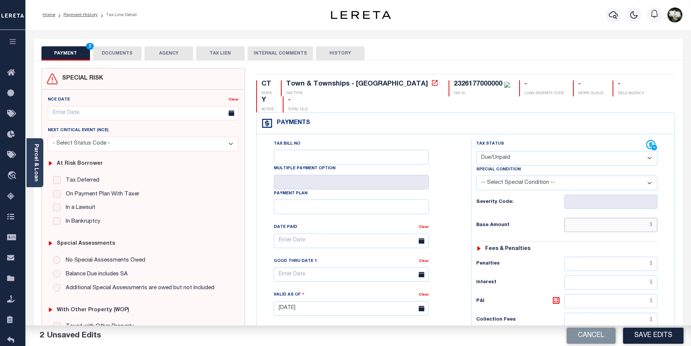
click at [618, 218] on input "text" at bounding box center [610, 225] width 93 height 14
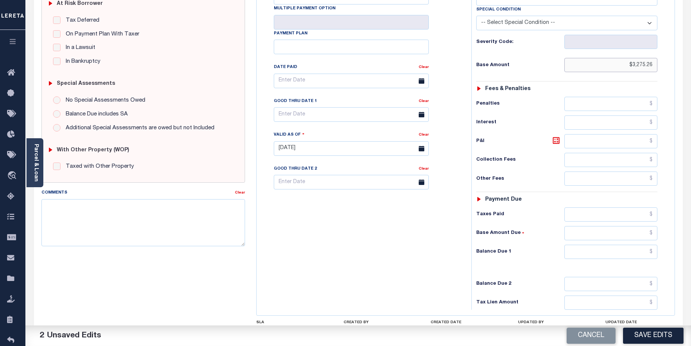
scroll to position [205, 0]
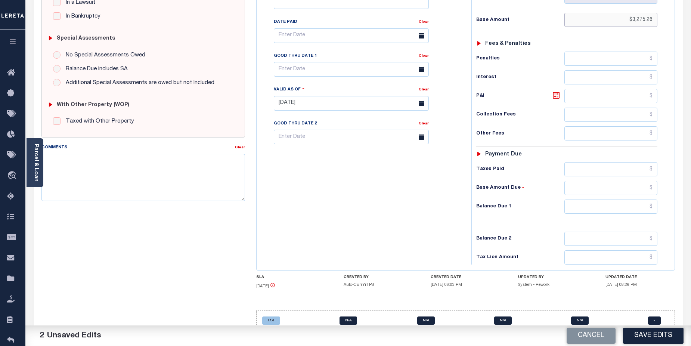
type input "$3,275.26"
click at [623, 199] on input "text" at bounding box center [610, 206] width 93 height 14
type input "$3,275.26"
click at [349, 62] on input "text" at bounding box center [351, 69] width 155 height 15
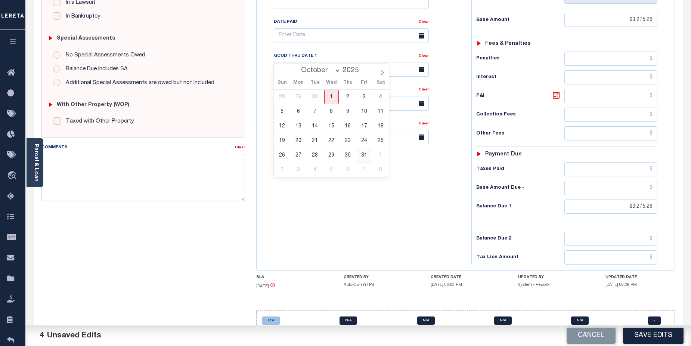
click at [366, 157] on span "31" at bounding box center [364, 155] width 15 height 15
type input "[DATE]"
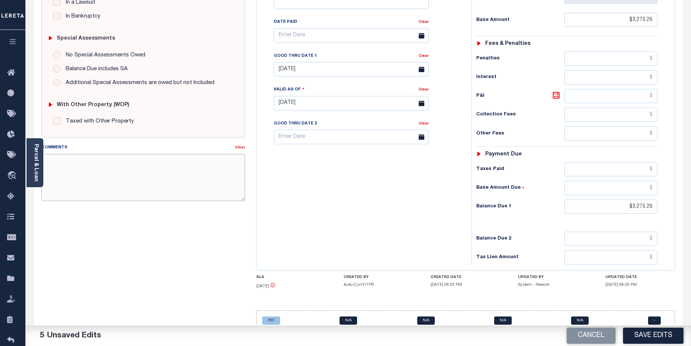
click at [137, 168] on textarea "Comments" at bounding box center [143, 177] width 204 height 47
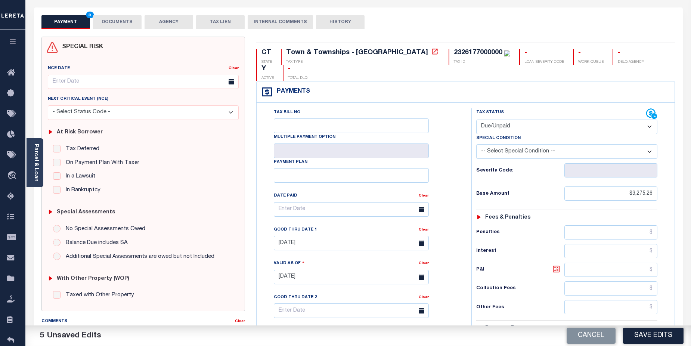
scroll to position [0, 0]
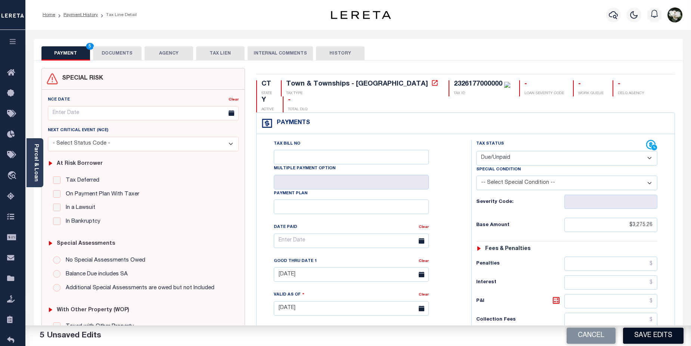
click at [673, 333] on button "Save Edits" at bounding box center [653, 335] width 60 height 16
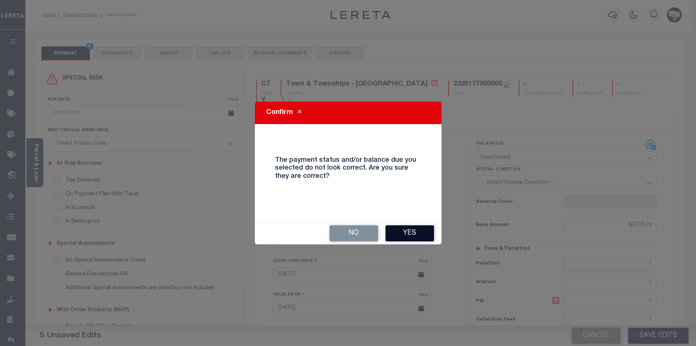
click at [403, 237] on button "Yes" at bounding box center [410, 233] width 49 height 16
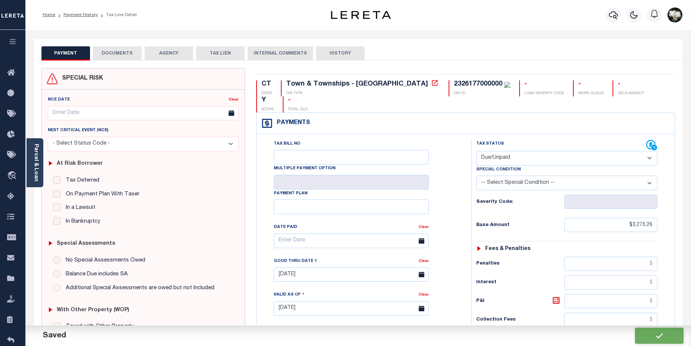
checkbox input "false"
type input "$3,275.26"
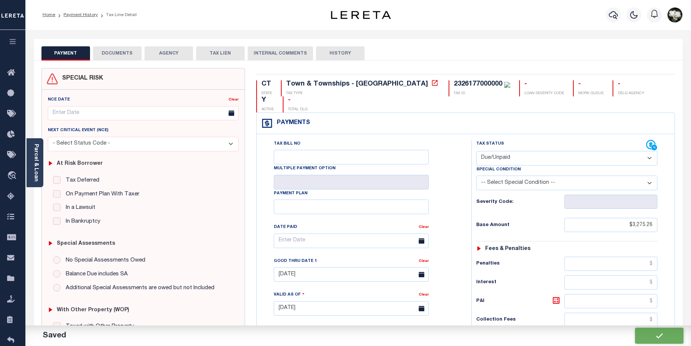
type input "$3,275.26"
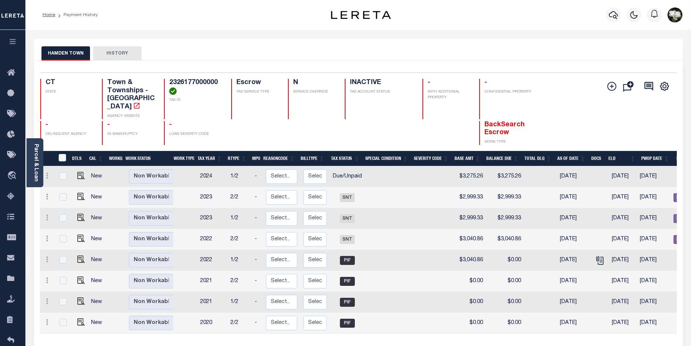
click at [84, 169] on td at bounding box center [80, 176] width 18 height 21
checkbox input "true"
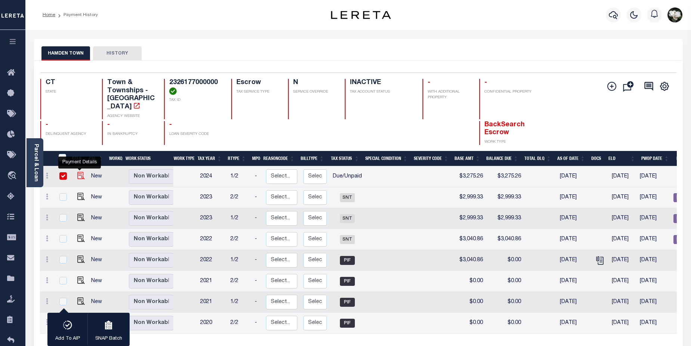
click at [79, 172] on img "" at bounding box center [80, 175] width 7 height 7
checkbox input "false"
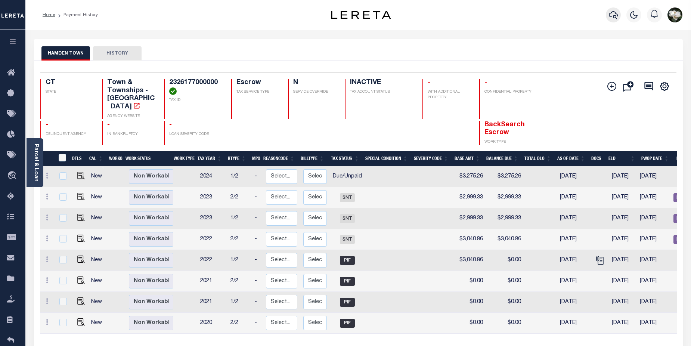
click at [611, 19] on icon "button" at bounding box center [613, 14] width 9 height 9
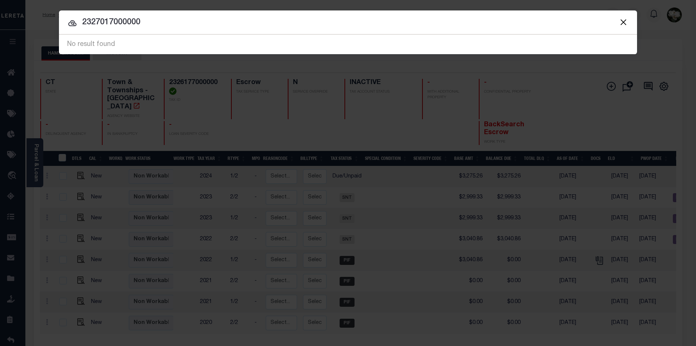
drag, startPoint x: 186, startPoint y: 22, endPoint x: 29, endPoint y: 22, distance: 157.6
click at [29, 22] on div "Include Loans TBM Customers Borrowers Payments (Lender Non-Disb) Payments (Lend…" at bounding box center [348, 173] width 696 height 346
type input "10010162"
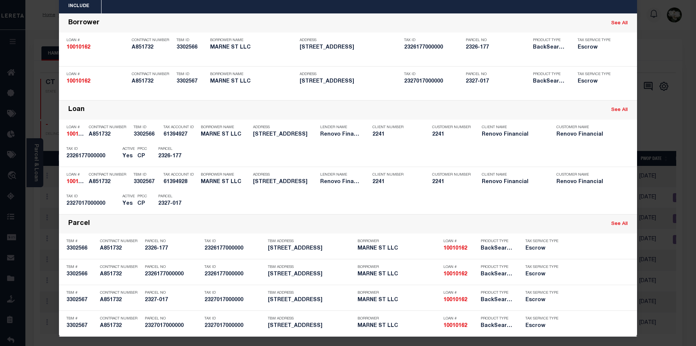
scroll to position [38, 0]
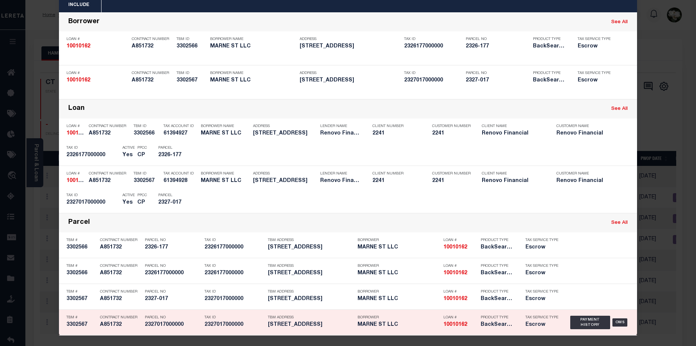
click at [220, 324] on h5 "2327017000000" at bounding box center [235, 325] width 60 height 6
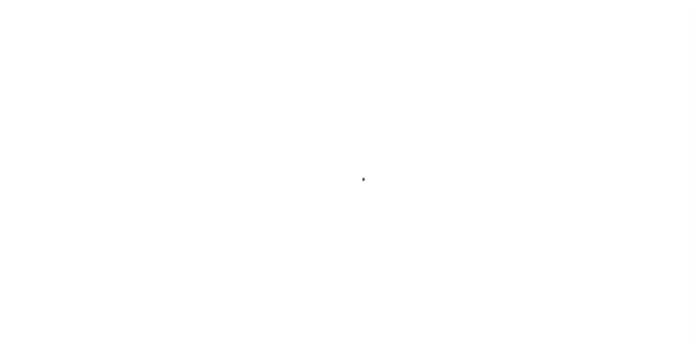
select select "DUE"
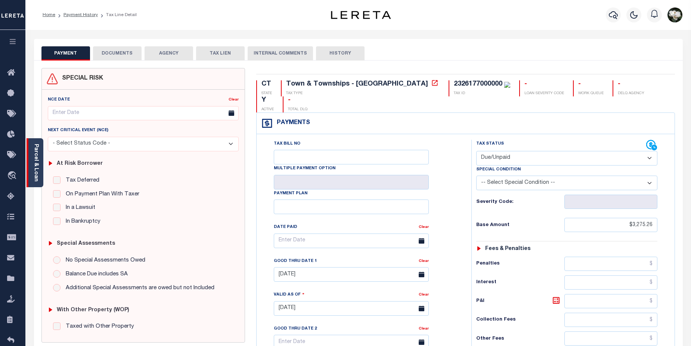
click at [34, 157] on link "Parcel & Loan" at bounding box center [35, 163] width 5 height 38
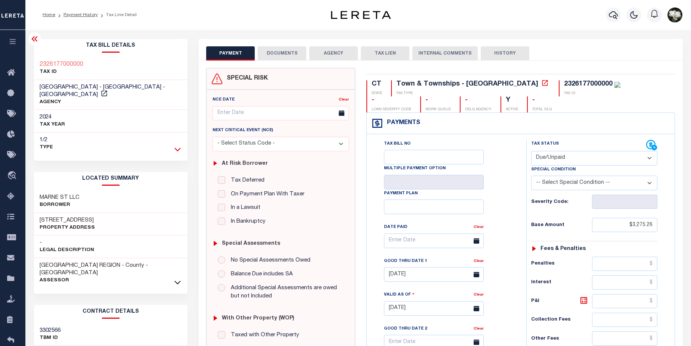
click at [180, 148] on icon at bounding box center [177, 150] width 6 height 4
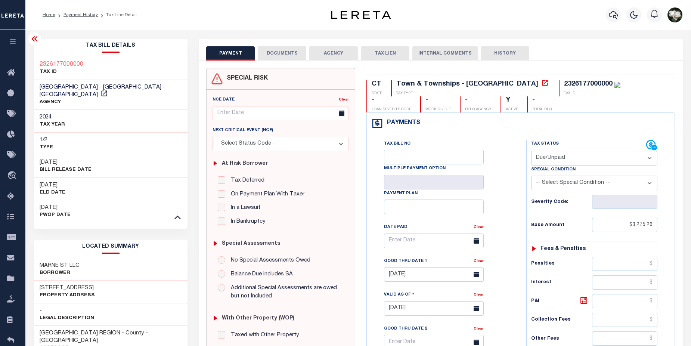
click at [177, 345] on icon at bounding box center [177, 350] width 6 height 8
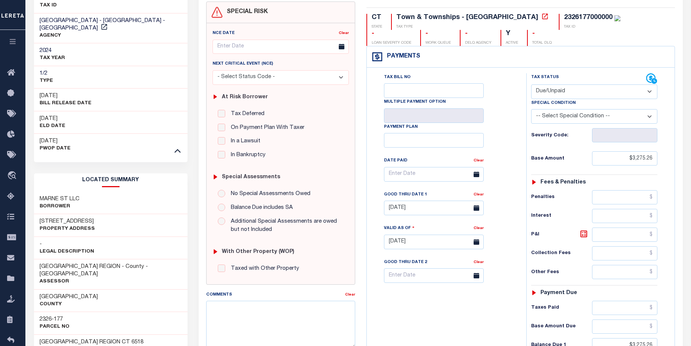
scroll to position [75, 0]
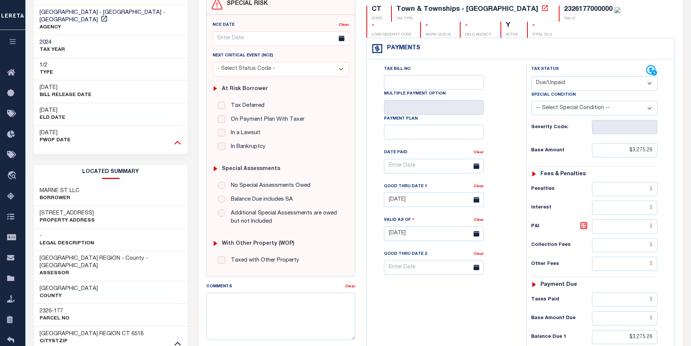
click at [177, 138] on icon at bounding box center [177, 142] width 6 height 8
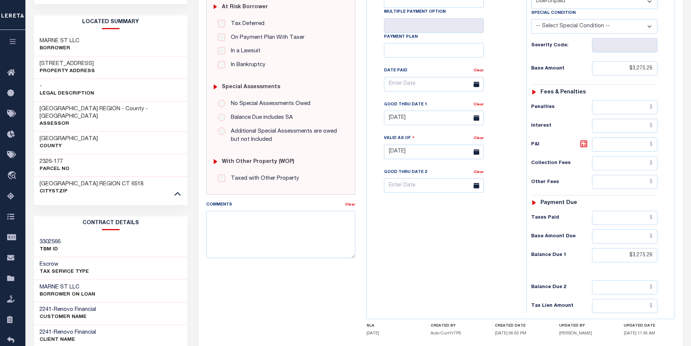
scroll to position [215, 0]
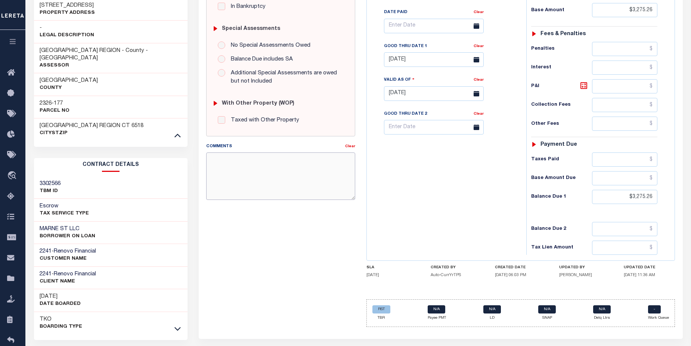
click at [219, 157] on textarea "Comments" at bounding box center [280, 175] width 149 height 47
paste textarea "CAS-474377 2025/annual dlq Base $3,323.80 P/I $568.57-Lender Responsibility Tot…"
drag, startPoint x: 245, startPoint y: 159, endPoint x: 179, endPoint y: 161, distance: 65.7
click at [179, 161] on div "Parcel & Loan Tax Bill Details 2326177000000 TAX ID AGENCY 2024 2025" at bounding box center [358, 94] width 660 height 558
drag, startPoint x: 219, startPoint y: 159, endPoint x: 234, endPoint y: 159, distance: 15.3
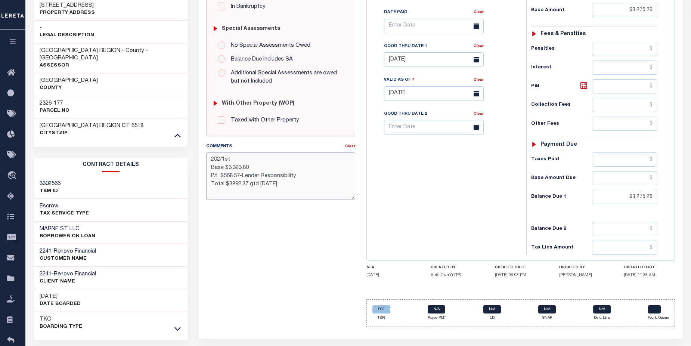
click at [220, 159] on textarea "202/1st Base $3,323.80 P/I $568.57-Lender Responsibility Total $3892.37 gtd [DA…" at bounding box center [280, 175] width 149 height 47
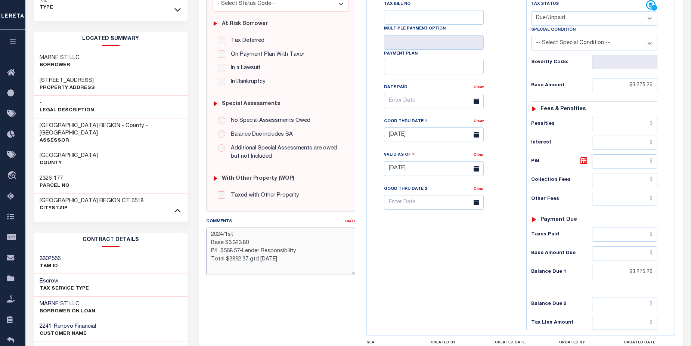
scroll to position [142, 0]
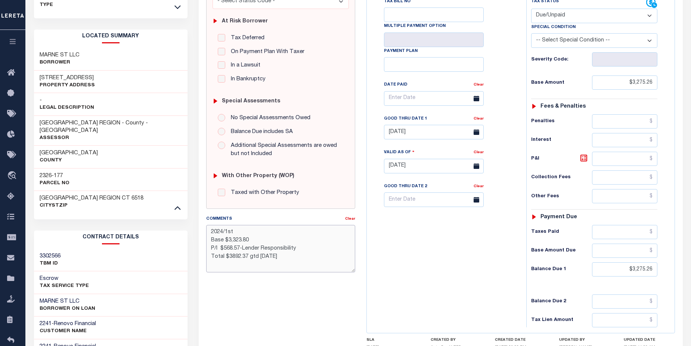
drag, startPoint x: 228, startPoint y: 239, endPoint x: 198, endPoint y: 226, distance: 32.6
click at [277, 241] on textarea "2024/1st Base $3,323.80 P/I $568.57-Lender Responsibility Total $3892.37 gtd [D…" at bounding box center [280, 248] width 149 height 47
drag, startPoint x: 235, startPoint y: 242, endPoint x: 255, endPoint y: 242, distance: 20.5
click at [255, 242] on textarea "2024/1st Base $3,323.80 P/I $568.57-Lender Responsibility Total $3892.37 gtd 08…" at bounding box center [280, 248] width 149 height 47
drag, startPoint x: 233, startPoint y: 240, endPoint x: 255, endPoint y: 240, distance: 22.4
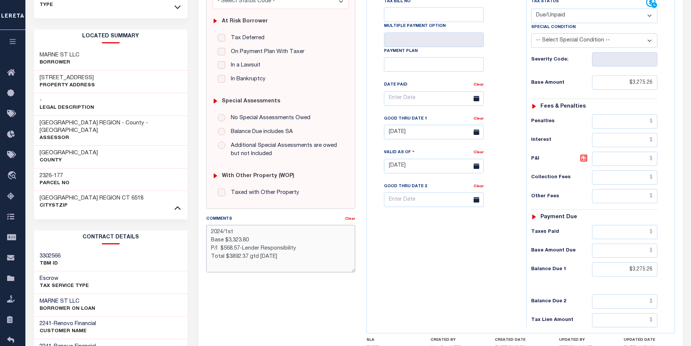
click at [255, 240] on textarea "2024/1st Base $3,323.80 P/I $568.57-Lender Responsibility Total $3892.37 gtd 08…" at bounding box center [280, 248] width 149 height 47
drag, startPoint x: 224, startPoint y: 248, endPoint x: 228, endPoint y: 248, distance: 4.5
click at [236, 249] on textarea "2024/1st Base $3,275.26 P/I $568.57-Lender Responsibility Total $3892.37 gtd 08…" at bounding box center [280, 248] width 149 height 47
drag, startPoint x: 256, startPoint y: 251, endPoint x: 266, endPoint y: 250, distance: 10.5
click at [266, 250] on textarea "2024/1st Base $3,275.26 P/I $147.3957-Lender Responsibility Total $3892.37 gtd …" at bounding box center [280, 248] width 149 height 47
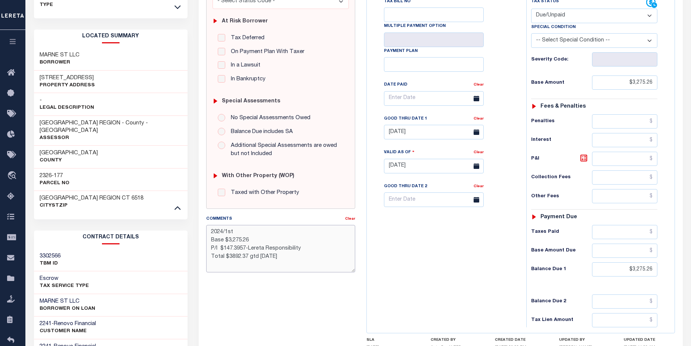
drag, startPoint x: 231, startPoint y: 255, endPoint x: 247, endPoint y: 256, distance: 16.1
click at [247, 256] on textarea "2024/1st Base $3,275.26 P/I $147.3957-Lereta Responsibility Total $3892.37 gtd …" at bounding box center [280, 248] width 149 height 47
drag, startPoint x: 241, startPoint y: 248, endPoint x: 245, endPoint y: 248, distance: 4.5
click at [245, 248] on textarea "2024/1st Base $3,275.26 P/I $147.3957-Lereta Responsibility Total $3,422.65 gtd…" at bounding box center [280, 248] width 149 height 47
drag, startPoint x: 261, startPoint y: 256, endPoint x: 274, endPoint y: 257, distance: 12.7
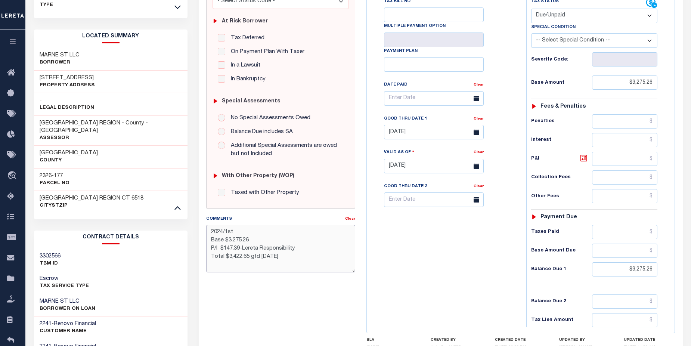
click at [274, 257] on textarea "2024/1st Base $3,275.26 P/I $147.39-Lereta Responsibility Total $3,422.65 gtd 0…" at bounding box center [280, 248] width 149 height 47
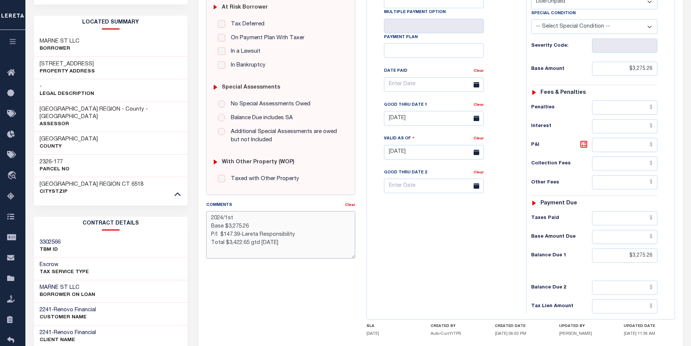
scroll to position [153, 0]
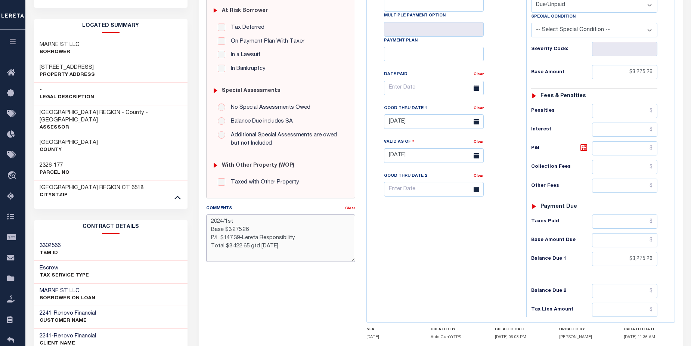
click at [302, 235] on textarea "2024/1st Base $3,275.26 P/I $147.39-Lereta Responsibility Total $3,422.65 gtd 1…" at bounding box center [280, 237] width 149 height 47
drag, startPoint x: 212, startPoint y: 223, endPoint x: 337, endPoint y: 251, distance: 128.3
click at [337, 251] on textarea "2024/1st Base $3,275.26 P/I $147.39-Lereta Responsibility( not reported system …" at bounding box center [280, 237] width 149 height 47
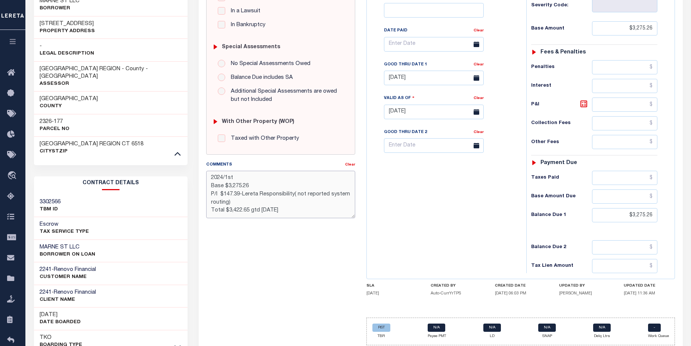
scroll to position [227, 0]
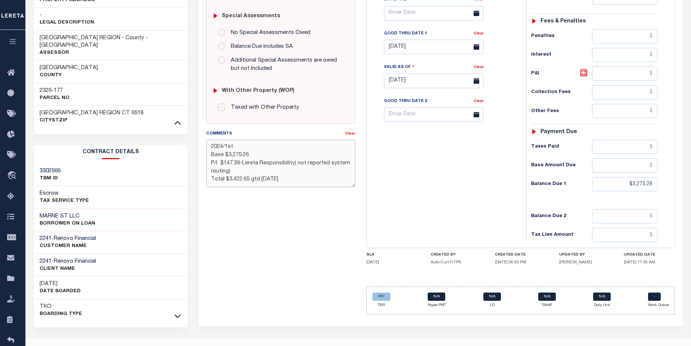
type textarea "2024/1st Base $3,275.26 P/I $147.39-Lereta Responsibility( not reported system …"
click at [322, 255] on div "SPECIAL RISK NCE Date Clear - Select Status Code -" at bounding box center [281, 80] width 160 height 479
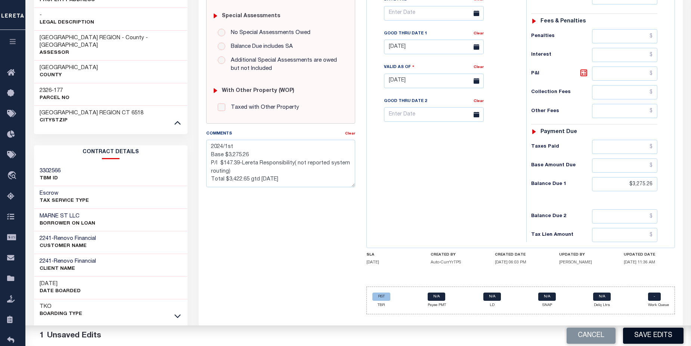
click at [650, 337] on button "Save Edits" at bounding box center [653, 335] width 60 height 16
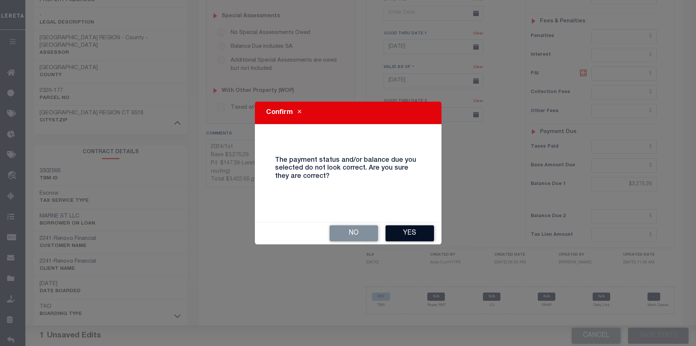
click at [406, 236] on button "Yes" at bounding box center [410, 233] width 49 height 16
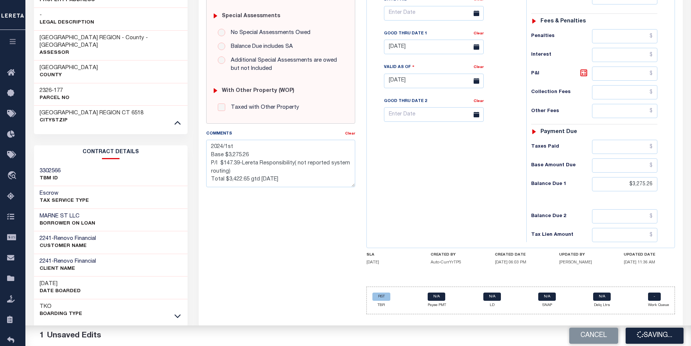
checkbox input "false"
type textarea "2024/1st Base $3,275.26 P/I $147.39-Lereta Responsibility( not reported system …"
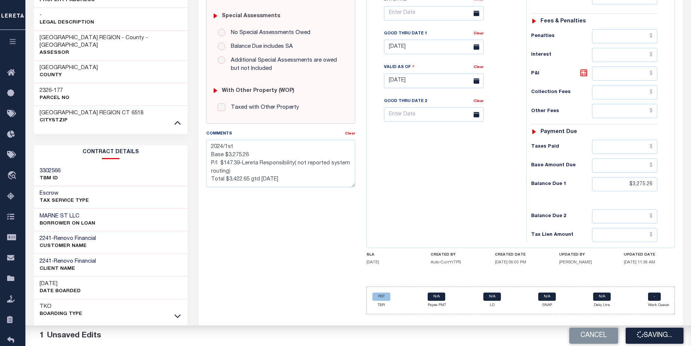
type input "$3,275.26"
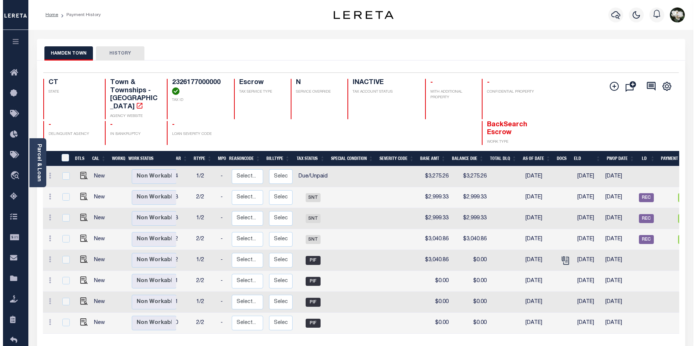
scroll to position [0, 38]
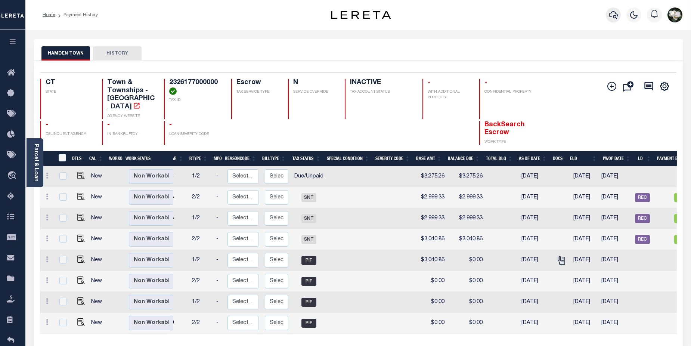
click at [615, 14] on icon "button" at bounding box center [613, 14] width 9 height 9
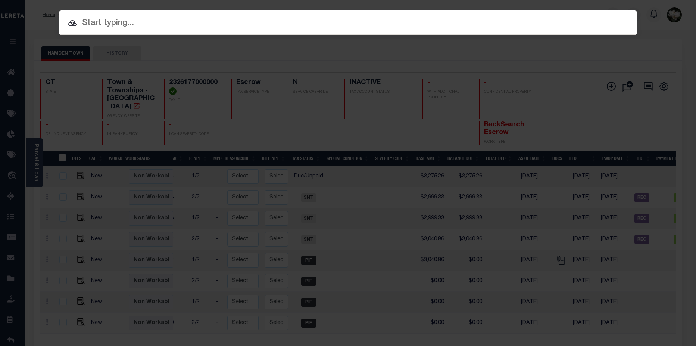
click at [373, 87] on div "Include Loans TBM Customers Borrowers Payments (Lender Non-Disb) Payments (Lend…" at bounding box center [348, 173] width 696 height 346
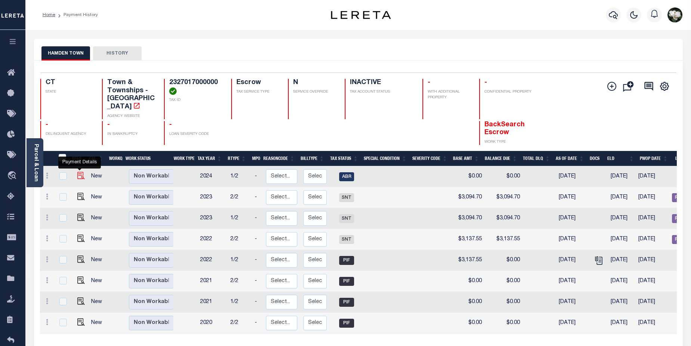
click at [78, 172] on img "" at bounding box center [80, 175] width 7 height 7
checkbox input "true"
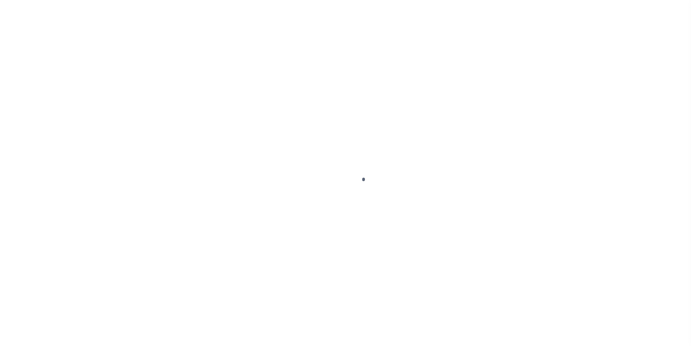
select select "ABR"
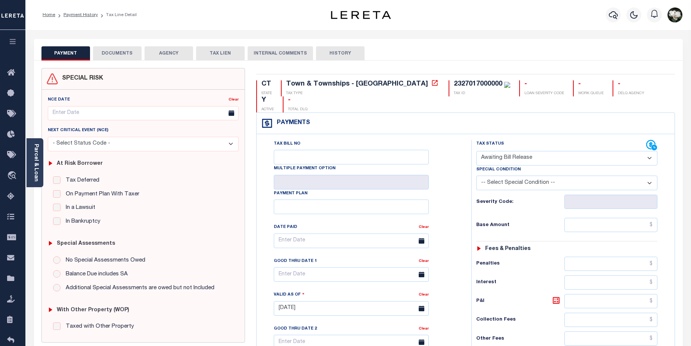
click at [651, 151] on select "- Select Status Code - Open Due/Unpaid Paid Incomplete No Tax Due Internal Refu…" at bounding box center [566, 158] width 181 height 15
click at [603, 15] on div at bounding box center [613, 15] width 21 height 26
click at [615, 17] on icon "button" at bounding box center [613, 14] width 9 height 9
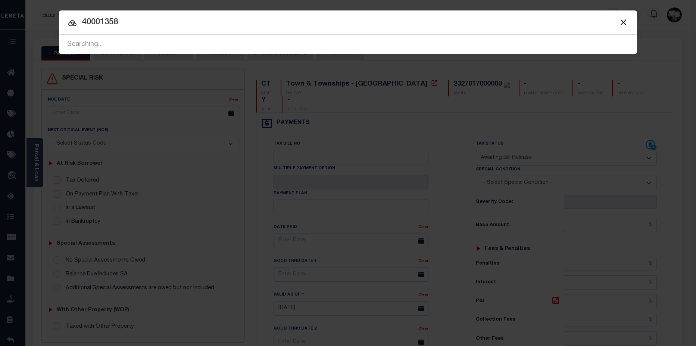
type input "40001358"
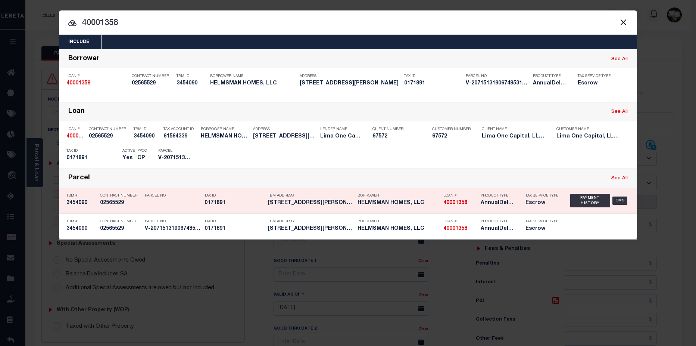
click at [452, 203] on strong "40001358" at bounding box center [456, 202] width 24 height 5
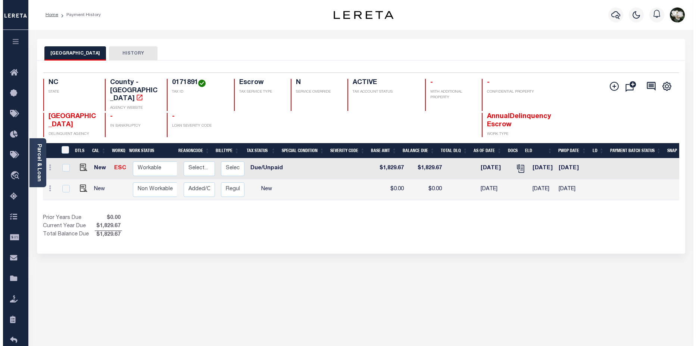
scroll to position [0, 97]
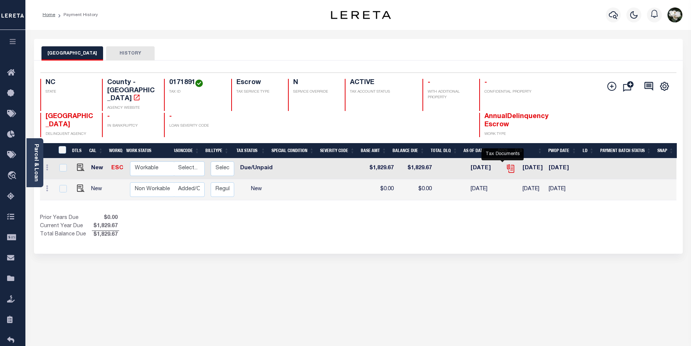
click at [509, 165] on icon "" at bounding box center [512, 169] width 6 height 8
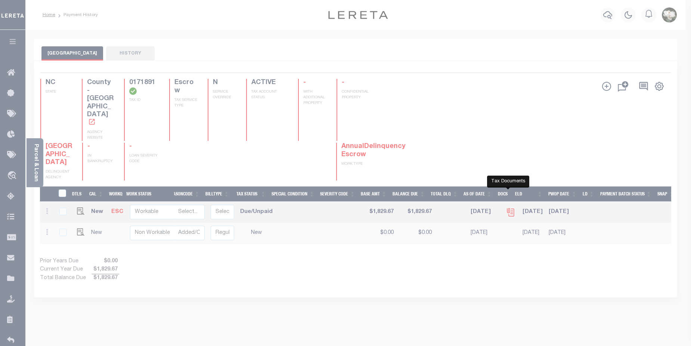
scroll to position [0, 92]
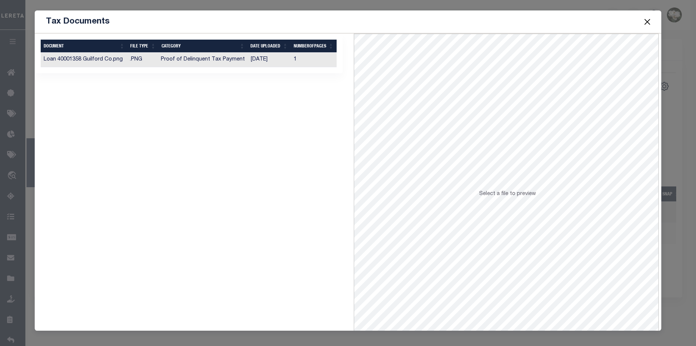
click at [254, 56] on td "[DATE]" at bounding box center [269, 60] width 43 height 15
click at [647, 27] on span at bounding box center [647, 21] width 28 height 21
click at [647, 21] on button "Close" at bounding box center [648, 22] width 10 height 10
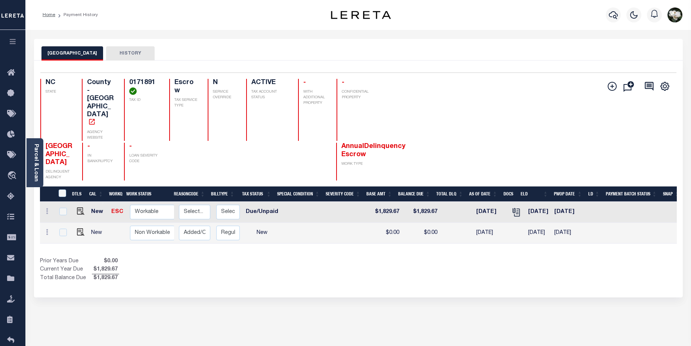
scroll to position [0, 97]
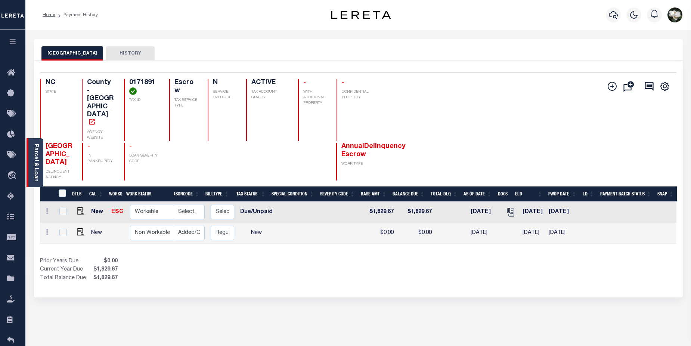
click at [35, 165] on link "Parcel & Loan" at bounding box center [35, 163] width 5 height 38
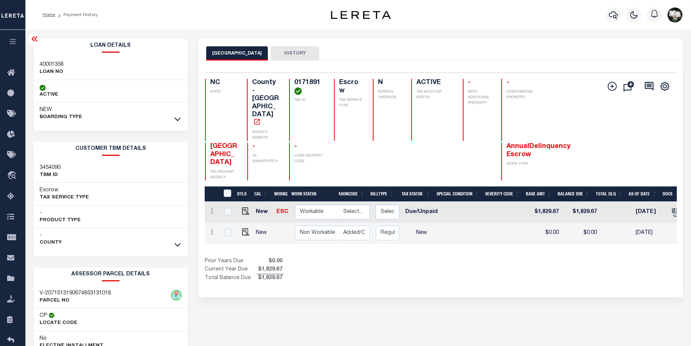
click at [185, 244] on div "- County" at bounding box center [111, 239] width 154 height 22
click at [174, 245] on link at bounding box center [177, 244] width 9 height 5
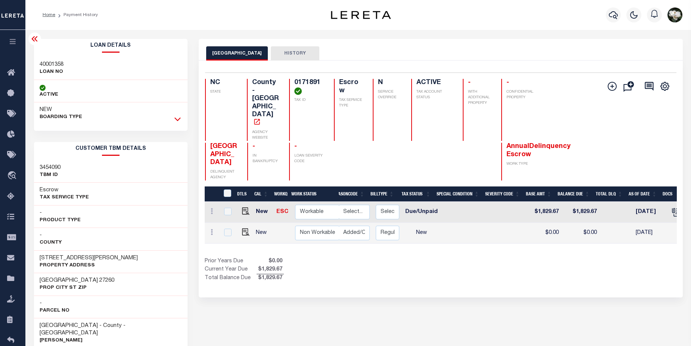
click at [178, 117] on icon at bounding box center [177, 119] width 6 height 8
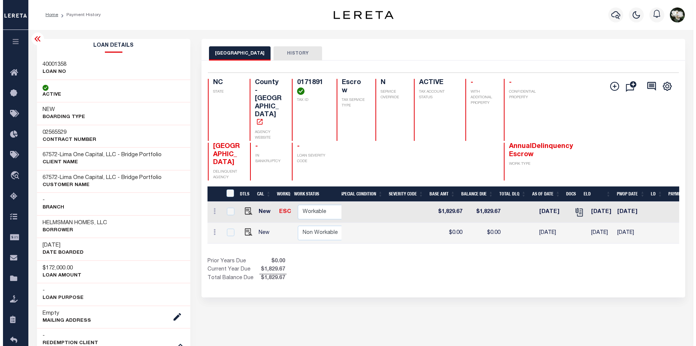
scroll to position [0, 213]
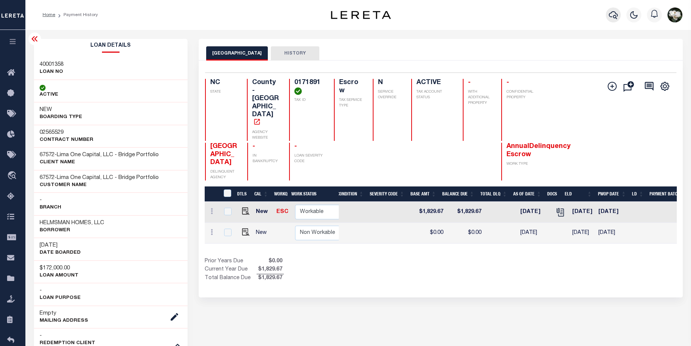
click at [612, 15] on icon "button" at bounding box center [613, 14] width 9 height 9
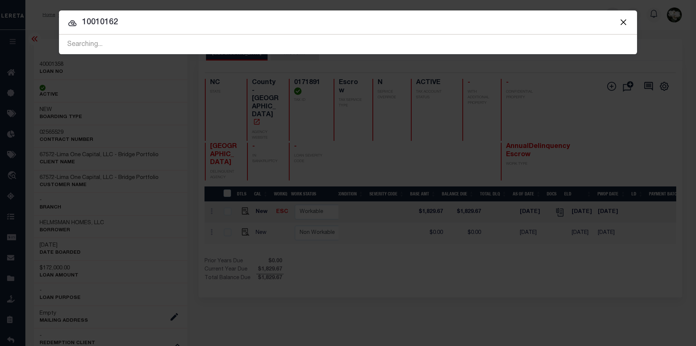
type input "10010162"
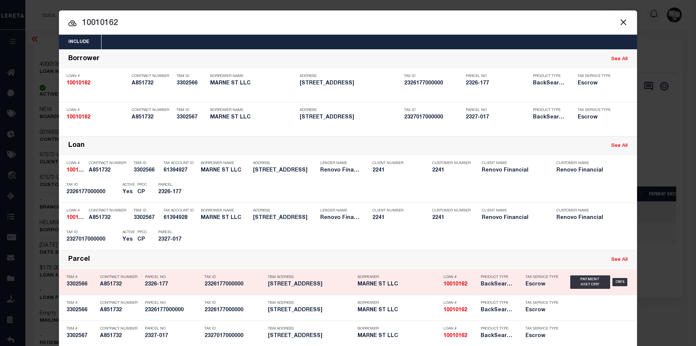
click at [368, 290] on div "Borrower MARNE ST LLC" at bounding box center [399, 282] width 82 height 22
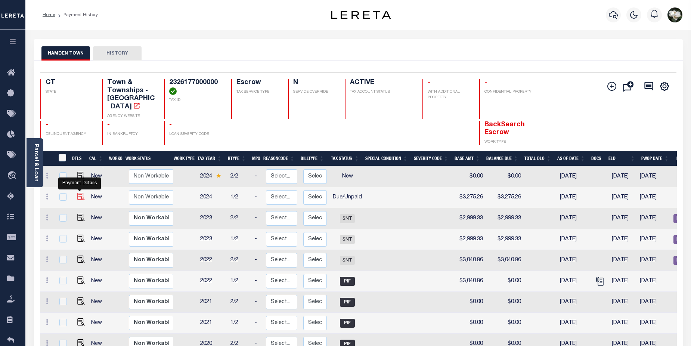
click at [77, 193] on img "" at bounding box center [80, 196] width 7 height 7
checkbox input "true"
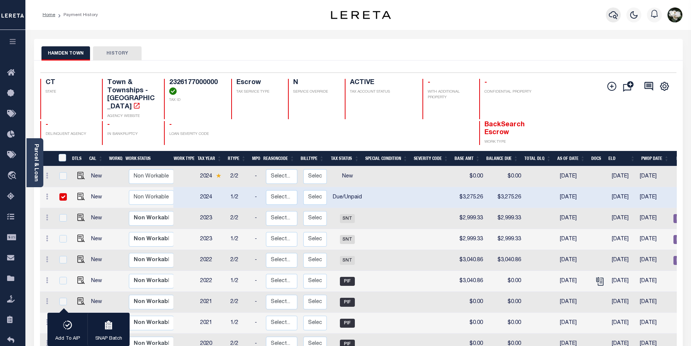
click at [618, 18] on button "button" at bounding box center [613, 14] width 15 height 15
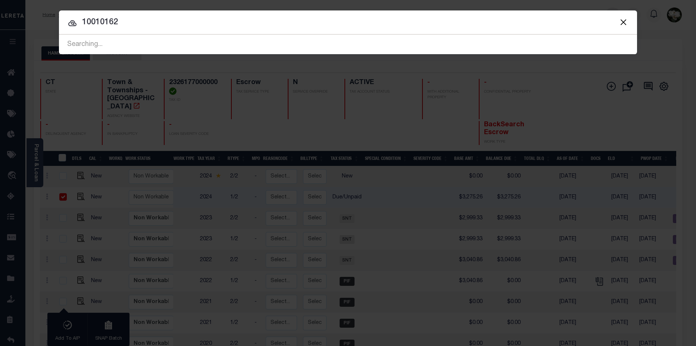
type input "10010162"
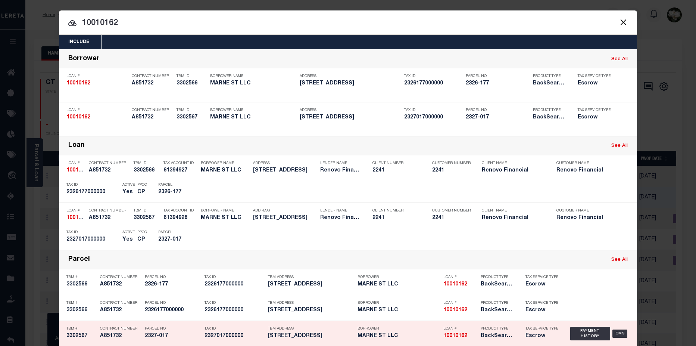
click at [256, 338] on h5 "2327017000000" at bounding box center [235, 336] width 60 height 6
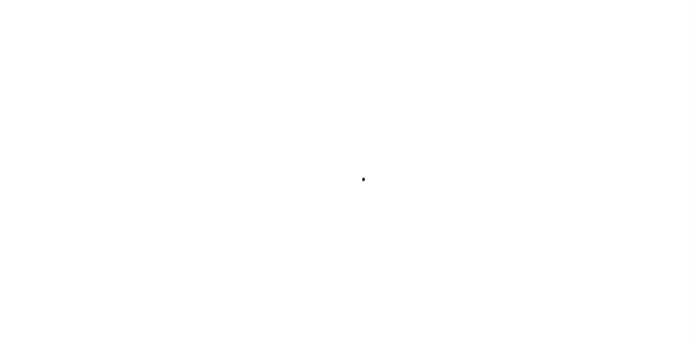
checkbox input "false"
type textarea "2024/1st Base $3,275.26 P/I $147.39-Lereta Responsibility( not reported system …"
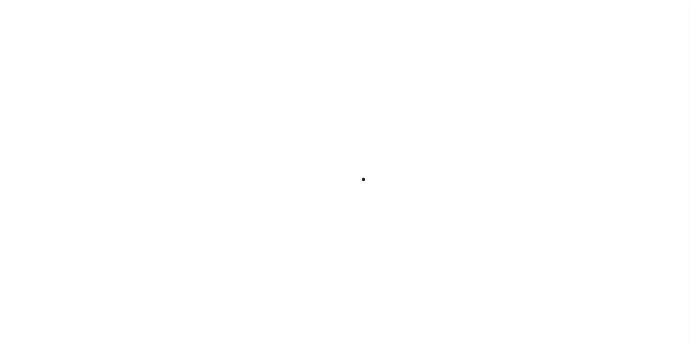
type input "[DATE]"
select select "DUE"
type input "$3,275.26"
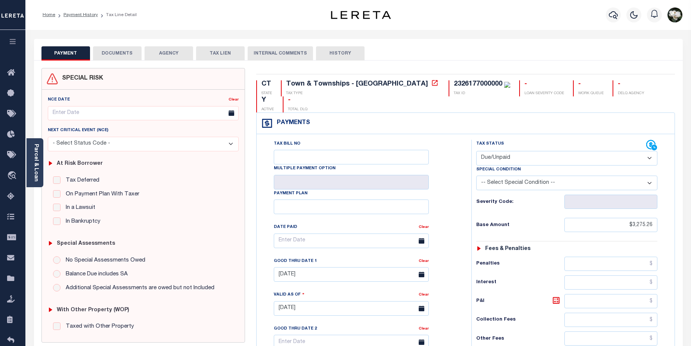
click at [104, 56] on button "DOCUMENTS" at bounding box center [117, 53] width 49 height 14
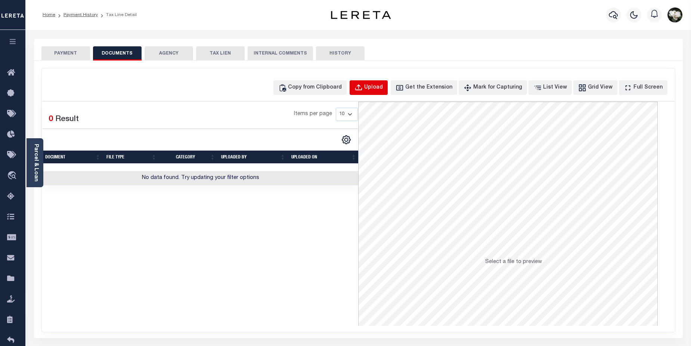
click at [383, 86] on div "Upload" at bounding box center [373, 88] width 19 height 8
select select "POP"
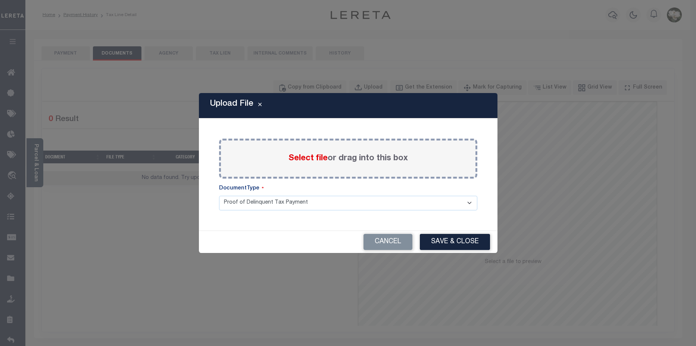
click at [316, 157] on span "Select file" at bounding box center [308, 158] width 39 height 8
click at [0, 0] on input "Select file or drag into this box" at bounding box center [0, 0] width 0 height 0
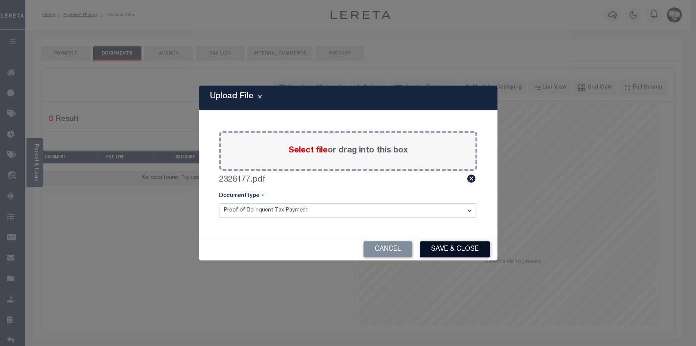
click at [441, 251] on button "Save & Close" at bounding box center [455, 249] width 70 height 16
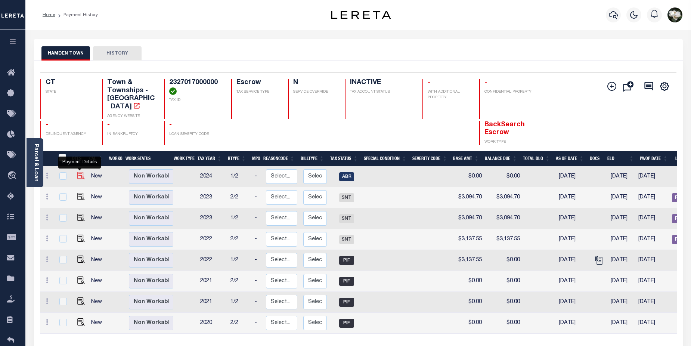
click at [78, 172] on img "" at bounding box center [80, 175] width 7 height 7
checkbox input "true"
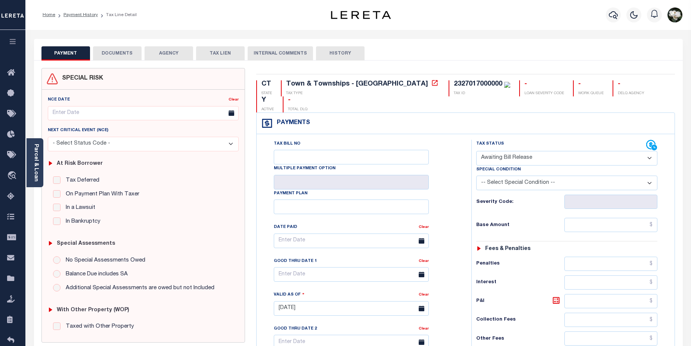
click at [653, 151] on select "- Select Status Code - Open Due/Unpaid Paid Incomplete No Tax Due Internal Refu…" at bounding box center [566, 158] width 181 height 15
select select "DUE"
click at [476, 151] on select "- Select Status Code - Open Due/Unpaid Paid Incomplete No Tax Due Internal Refu…" at bounding box center [566, 158] width 181 height 15
type input "[DATE]"
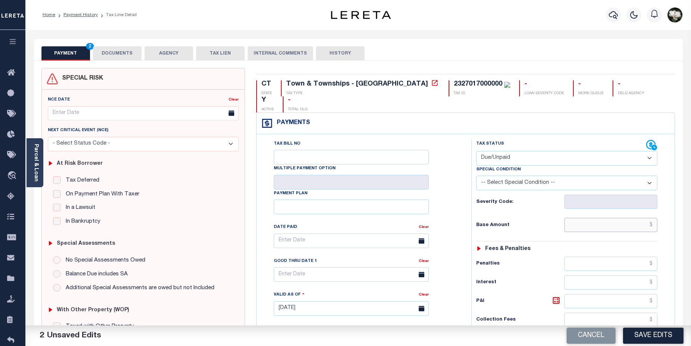
click at [615, 218] on input "text" at bounding box center [610, 225] width 93 height 14
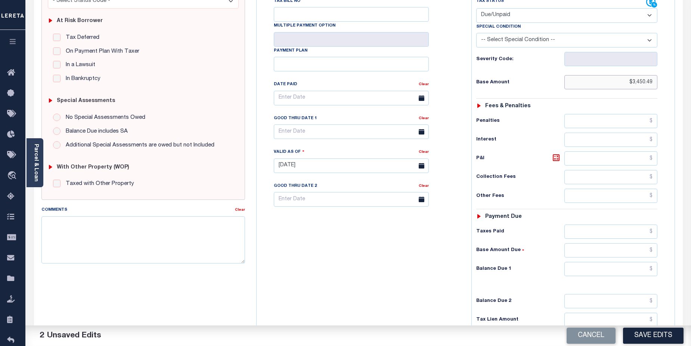
scroll to position [141, 0]
type input "$3,450.49"
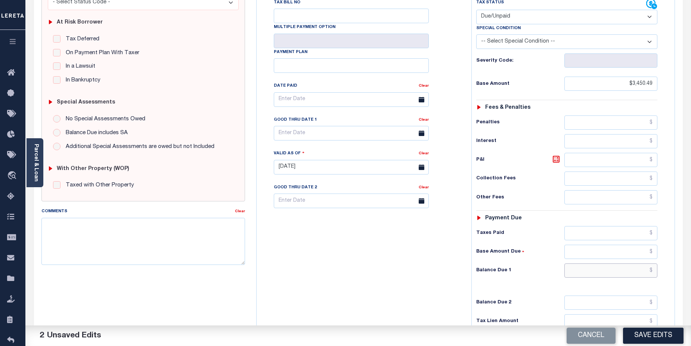
click at [617, 263] on input "text" at bounding box center [610, 270] width 93 height 14
type input "$3,450.49"
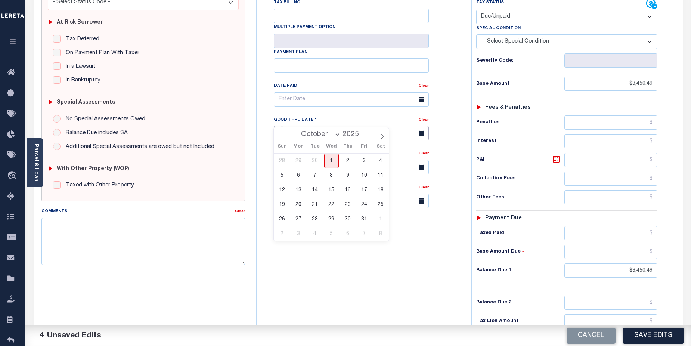
click at [308, 126] on input "text" at bounding box center [351, 133] width 155 height 15
click at [360, 223] on span "31" at bounding box center [364, 219] width 15 height 15
type input "10/31/2025"
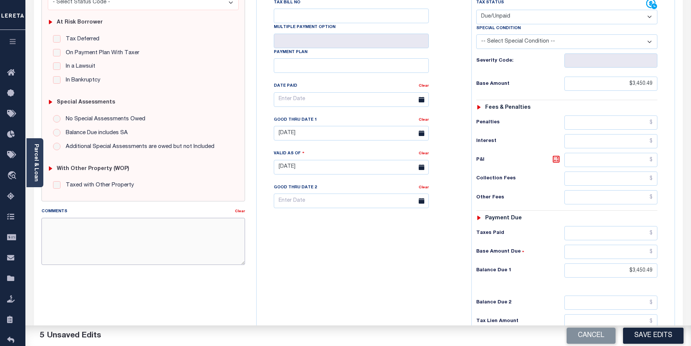
click at [86, 227] on textarea "Comments" at bounding box center [143, 241] width 204 height 47
paste textarea "2024/1st Base $3,275.26 P/I $147.39-Lereta Responsibility( not reported system …"
drag, startPoint x: 68, startPoint y: 232, endPoint x: 103, endPoint y: 231, distance: 34.4
click at [103, 231] on textarea "2024/1st Base $3,275.26 P/I $147.39-Lereta Responsibility( not reported system …" at bounding box center [143, 241] width 204 height 47
drag, startPoint x: 60, startPoint y: 241, endPoint x: 66, endPoint y: 243, distance: 5.6
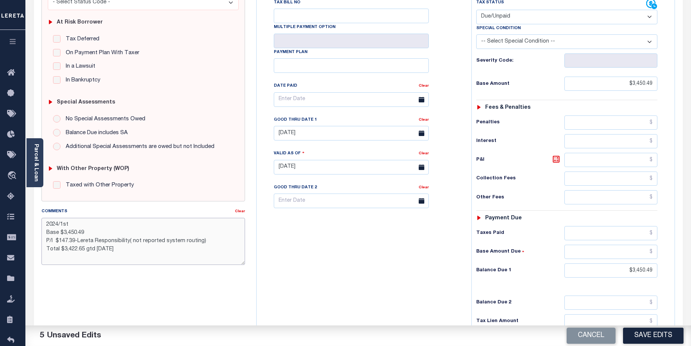
click at [66, 243] on textarea "2024/1st Base $3,450.49 P/I $147.39-Lereta Responsibility( not reported system …" at bounding box center [143, 241] width 204 height 47
drag, startPoint x: 69, startPoint y: 251, endPoint x: 82, endPoint y: 251, distance: 13.4
click at [82, 251] on textarea "2024/1st Base $3,450.49 P/I $155.27-Lereta Responsibility( not reported system …" at bounding box center [143, 241] width 204 height 47
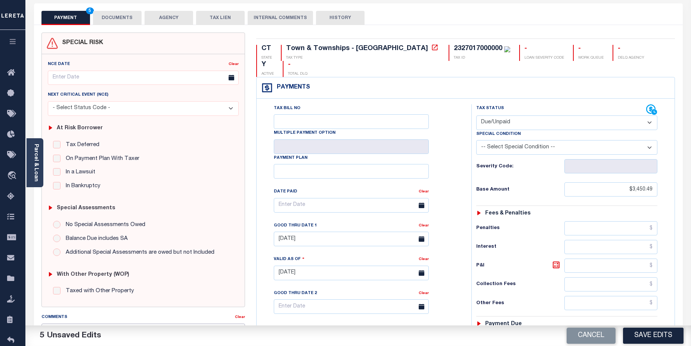
scroll to position [0, 0]
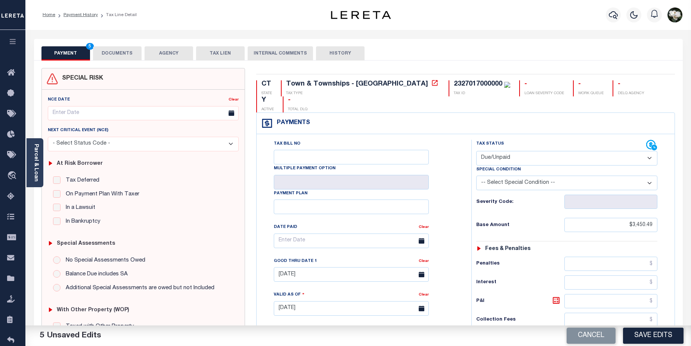
type textarea "2024/1st Base $3,450.49 P/I $155.27-Lereta Responsibility( not reported system …"
click at [125, 54] on button "DOCUMENTS" at bounding box center [117, 53] width 49 height 14
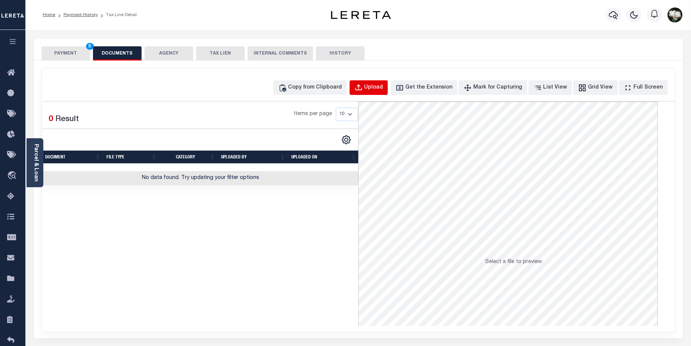
click at [383, 87] on div "Upload" at bounding box center [373, 88] width 19 height 8
select select "POP"
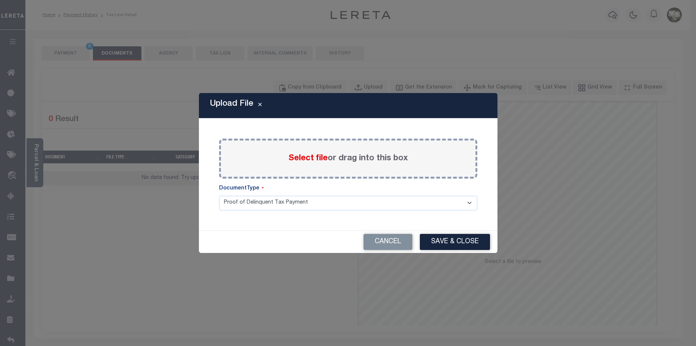
click at [319, 163] on label "Select file or drag into this box" at bounding box center [348, 158] width 119 height 12
click at [0, 0] on input "Select file or drag into this box" at bounding box center [0, 0] width 0 height 0
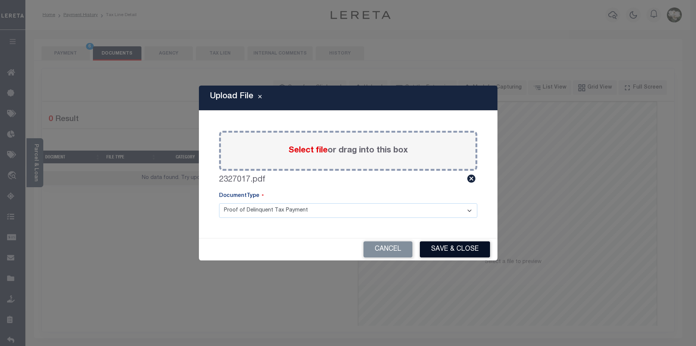
click at [463, 252] on button "Save & Close" at bounding box center [455, 249] width 70 height 16
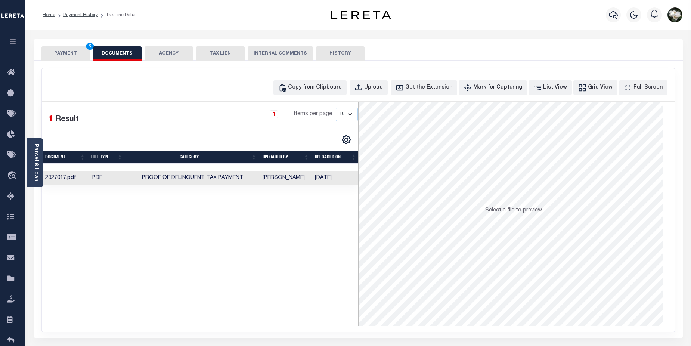
click at [58, 53] on button "PAYMENT 6" at bounding box center [65, 53] width 49 height 14
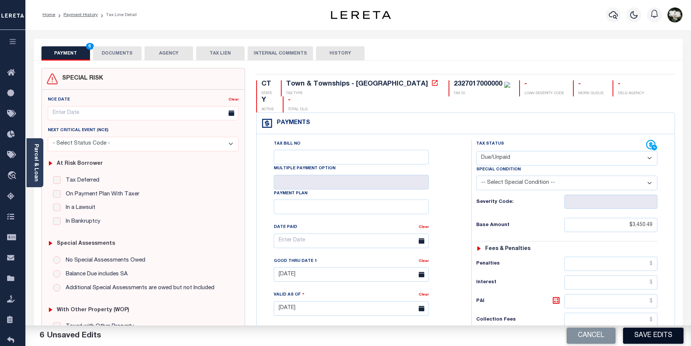
click at [665, 337] on button "Save Edits" at bounding box center [653, 335] width 60 height 16
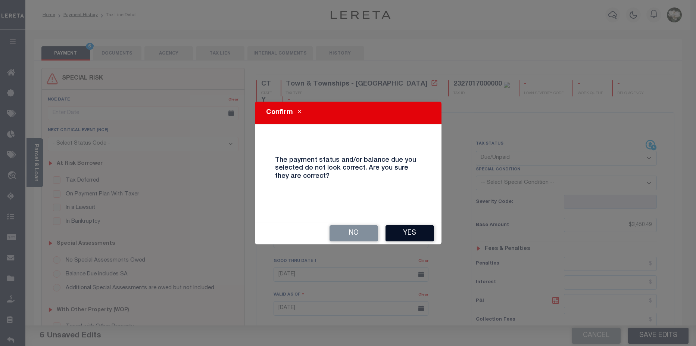
click at [398, 237] on button "Yes" at bounding box center [410, 233] width 49 height 16
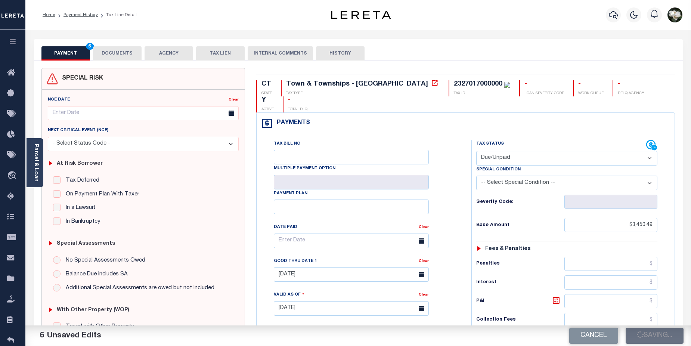
checkbox input "false"
type textarea "2024/1st Base $3,450.49 P/I $155.27-Lereta Responsibility( not reported system …"
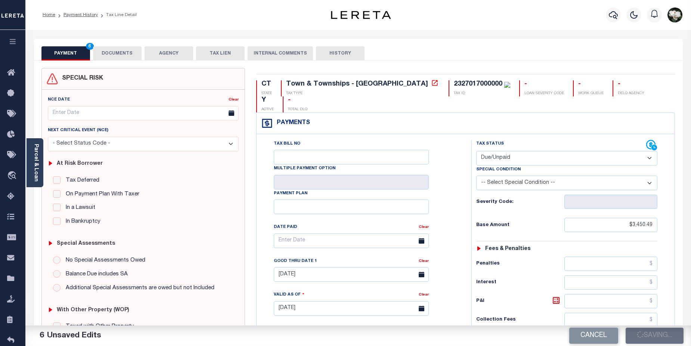
type input "$3,450.49"
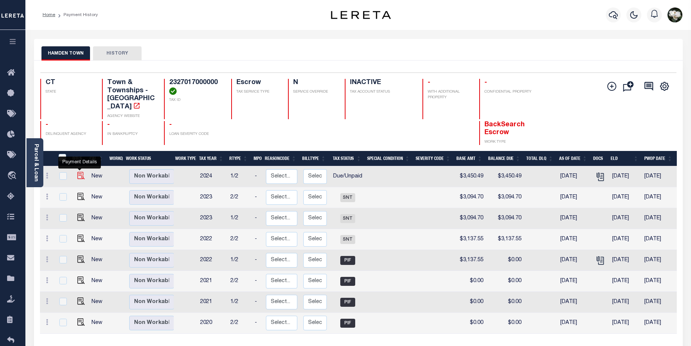
click at [83, 172] on img "" at bounding box center [80, 175] width 7 height 7
checkbox input "true"
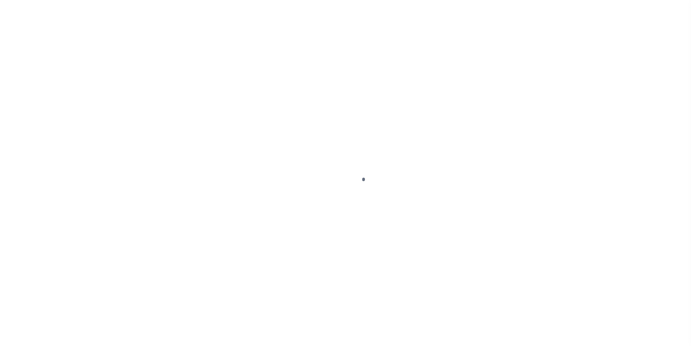
select select "DUE"
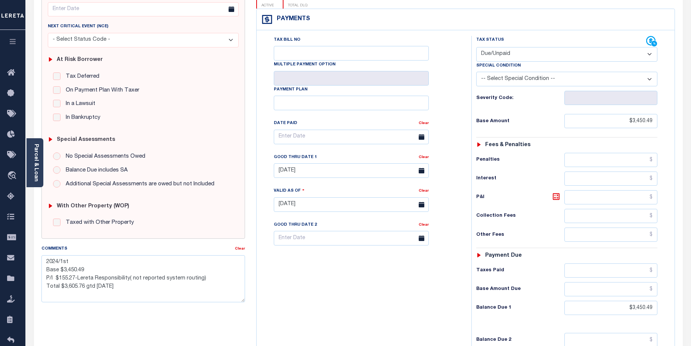
scroll to position [124, 0]
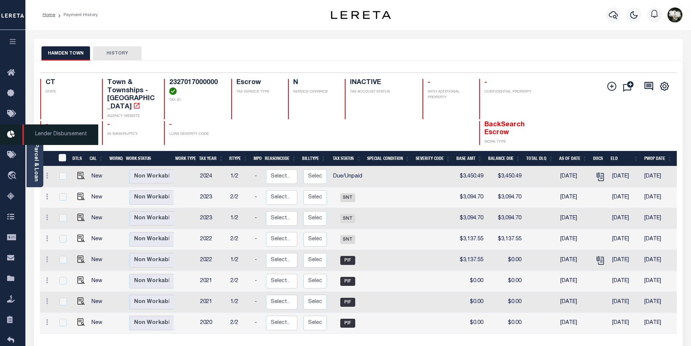
click at [10, 137] on icon at bounding box center [13, 134] width 12 height 9
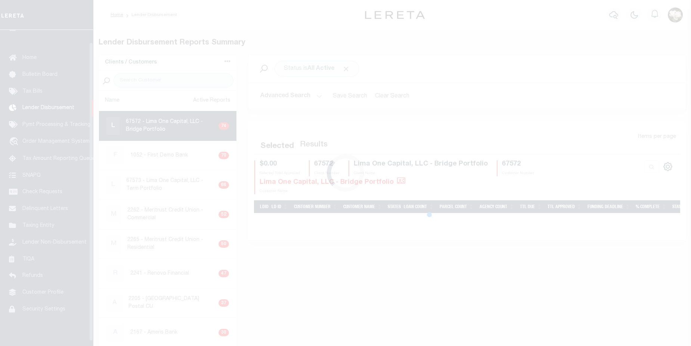
scroll to position [13, 0]
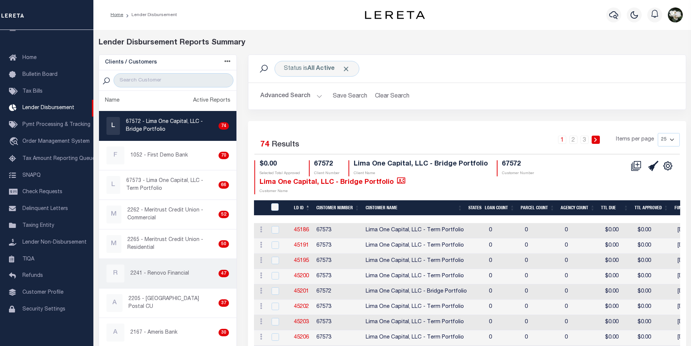
click at [186, 274] on p "2241 - Renovo Financial" at bounding box center [159, 274] width 59 height 8
checkbox input "true"
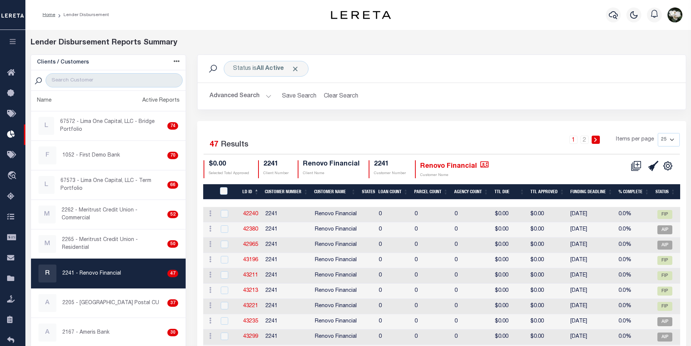
click at [671, 140] on select "25 50 100 200" at bounding box center [669, 139] width 22 height 13
click at [672, 184] on th "Status" at bounding box center [665, 191] width 26 height 15
click at [676, 140] on select "25 50 100 200" at bounding box center [669, 139] width 22 height 13
select select "200"
click at [658, 133] on select "25 50 100 200" at bounding box center [669, 139] width 22 height 13
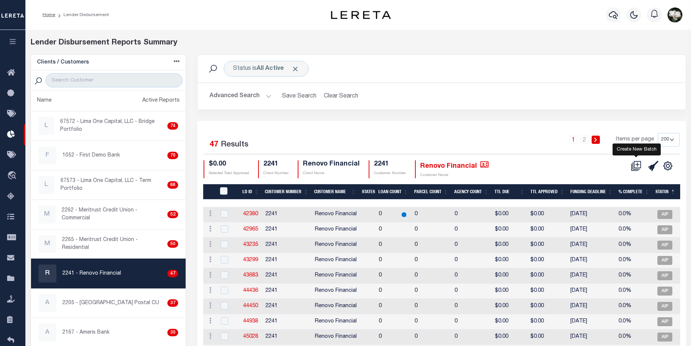
click at [641, 167] on icon at bounding box center [637, 164] width 7 height 7
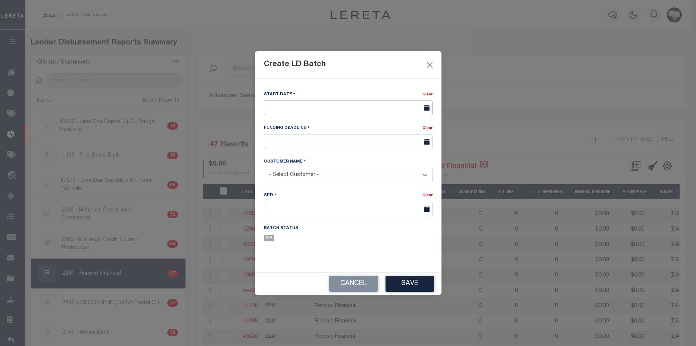
click at [354, 111] on input "text" at bounding box center [348, 107] width 169 height 15
click at [320, 148] on span "1" at bounding box center [321, 149] width 15 height 15
type input "[DATE]"
click at [297, 145] on input "text" at bounding box center [348, 141] width 169 height 15
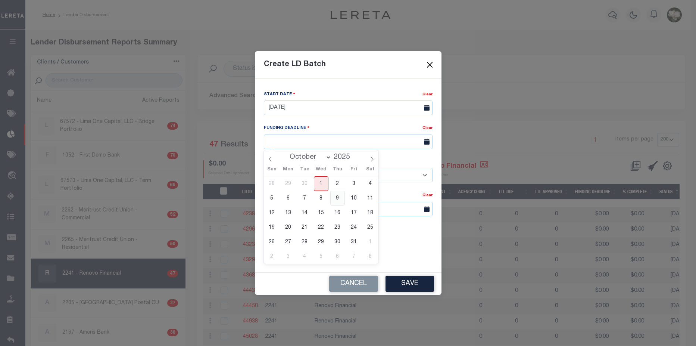
click at [339, 198] on span "9" at bounding box center [337, 198] width 15 height 15
type input "10/09/25"
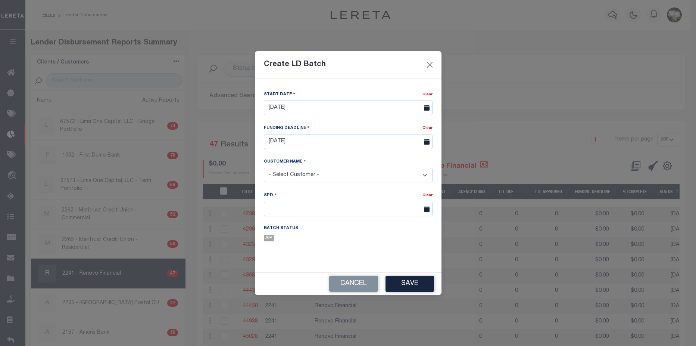
click at [277, 171] on select "- Select Customer - Accumatch - Refunds All In Credit Union Amarillo National B…" at bounding box center [348, 175] width 169 height 15
select select "2241"
click at [264, 168] on select "- Select Customer - Accumatch - Refunds All In Credit Union Amarillo National B…" at bounding box center [348, 175] width 169 height 15
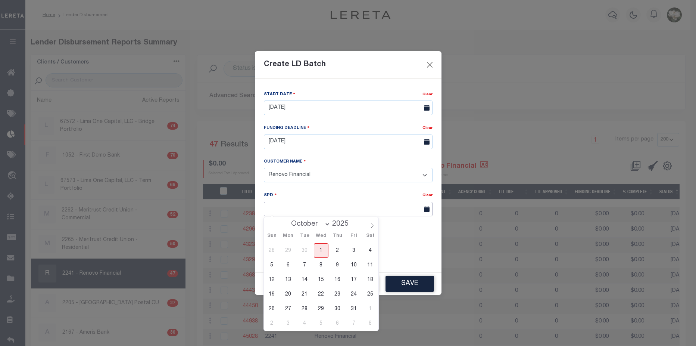
click at [282, 212] on input "text" at bounding box center [348, 209] width 169 height 15
click at [355, 267] on span "10" at bounding box center [354, 265] width 15 height 15
type input "[DATE]"
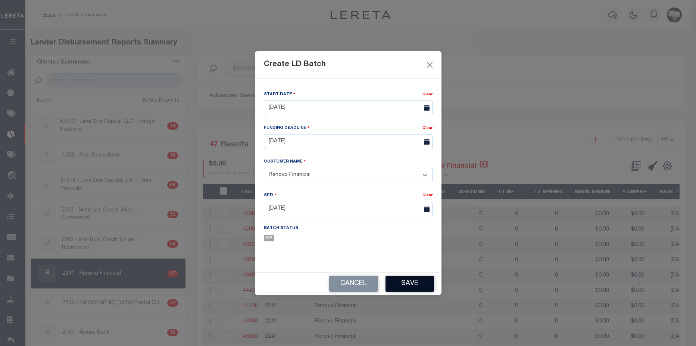
click at [423, 290] on button "Save" at bounding box center [410, 284] width 49 height 16
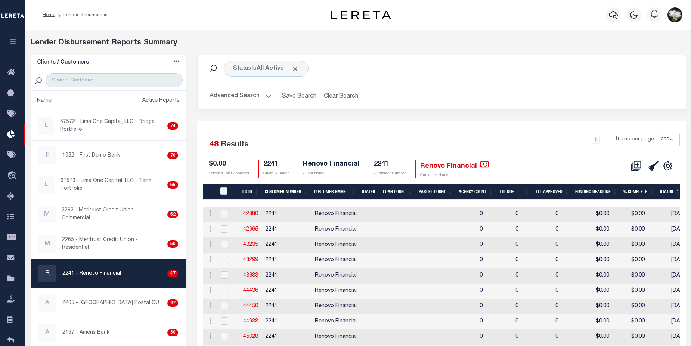
click at [636, 158] on div "Selected 48 Results 1 Items per page 25 50 100 200 $0.00 Selected Total Approve…" at bounding box center [442, 155] width 488 height 45
click at [636, 162] on icon at bounding box center [637, 164] width 7 height 7
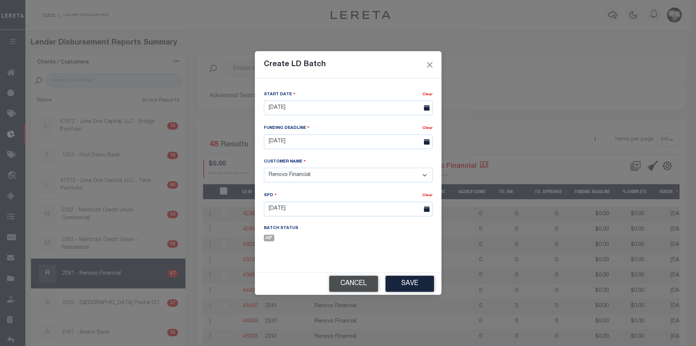
drag, startPoint x: 367, startPoint y: 282, endPoint x: 373, endPoint y: 277, distance: 7.7
click at [367, 282] on button "Cancel" at bounding box center [353, 284] width 49 height 16
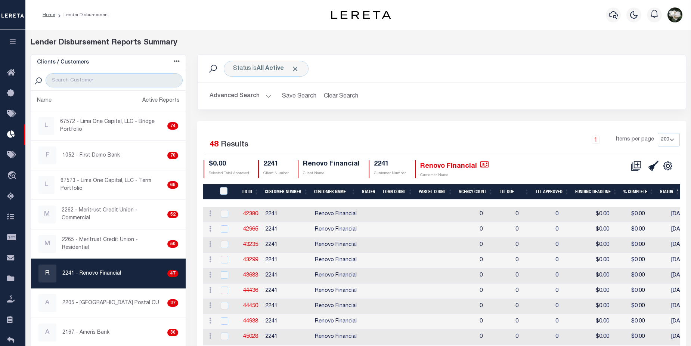
click at [248, 100] on button "Advanced Search" at bounding box center [240, 96] width 62 height 15
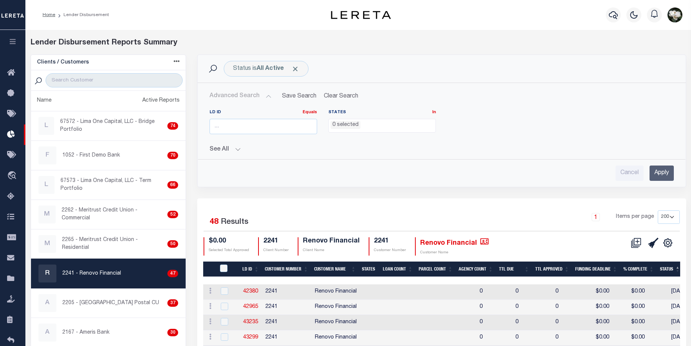
click at [230, 152] on button "See All" at bounding box center [441, 149] width 464 height 7
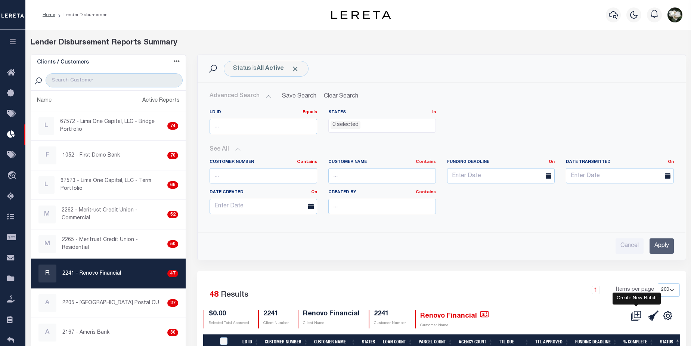
click at [635, 320] on icon at bounding box center [636, 315] width 10 height 10
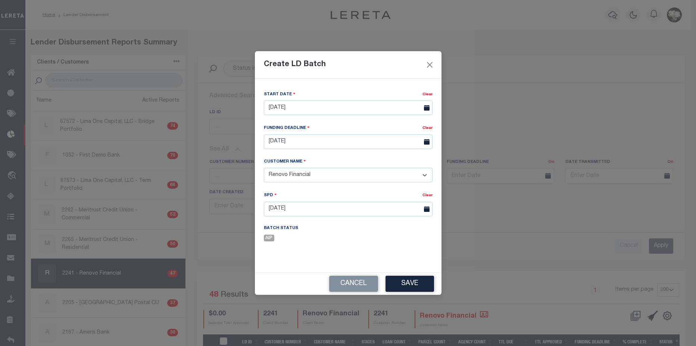
drag, startPoint x: 344, startPoint y: 279, endPoint x: 344, endPoint y: 274, distance: 4.1
click at [344, 278] on button "Cancel" at bounding box center [353, 284] width 49 height 16
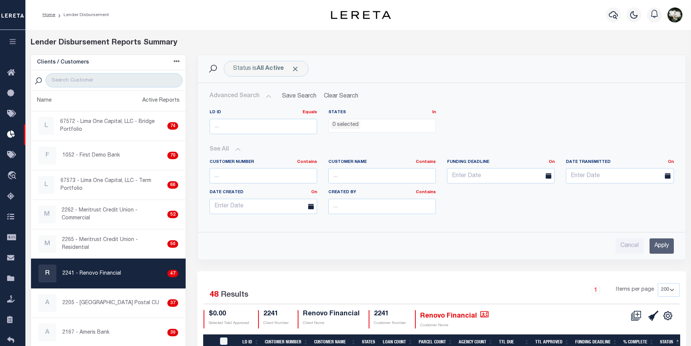
scroll to position [24, 0]
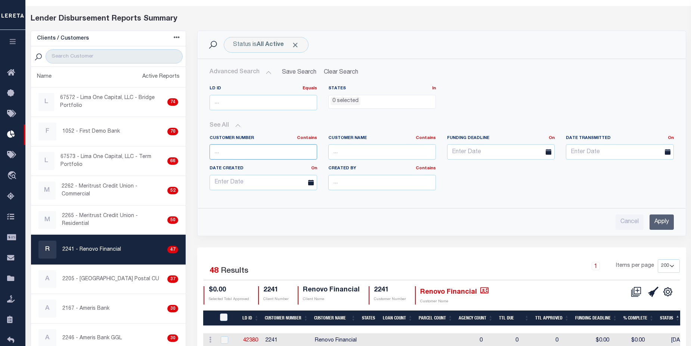
click at [238, 152] on input "text" at bounding box center [263, 151] width 108 height 15
click at [515, 220] on div "Cancel Apply" at bounding box center [441, 221] width 464 height 15
click at [640, 292] on icon at bounding box center [636, 291] width 10 height 10
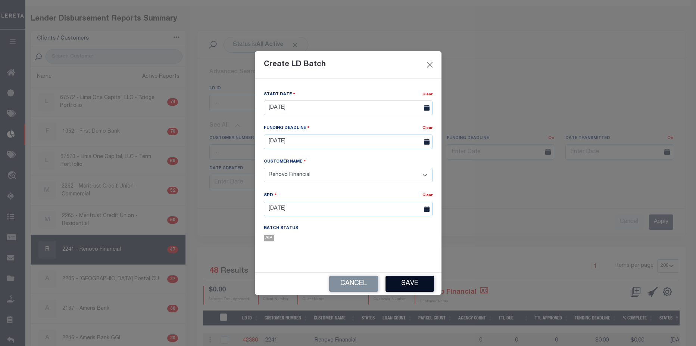
click at [419, 282] on button "Save" at bounding box center [410, 284] width 49 height 16
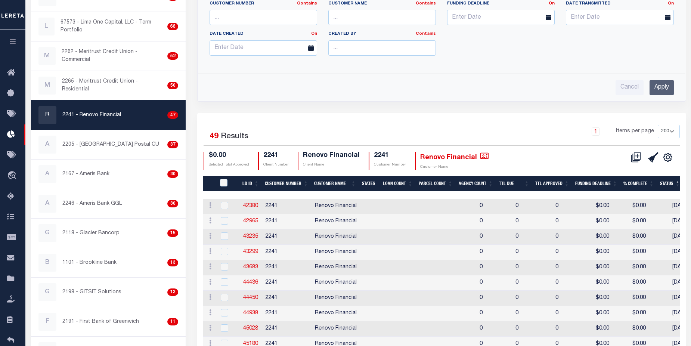
scroll to position [0, 0]
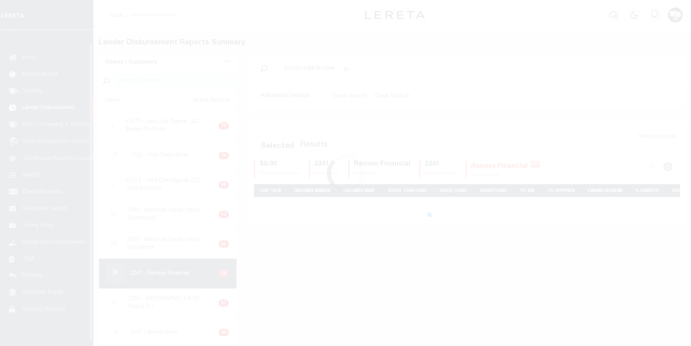
scroll to position [13, 0]
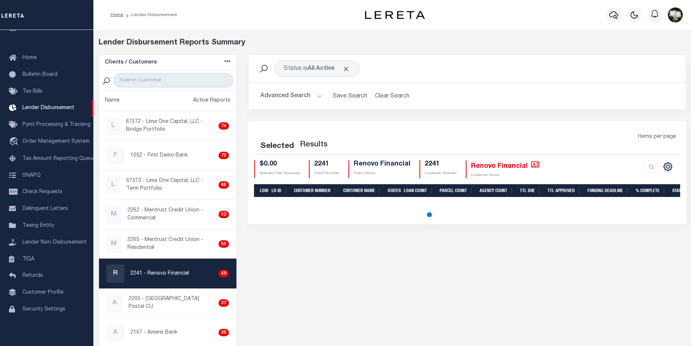
select select "200"
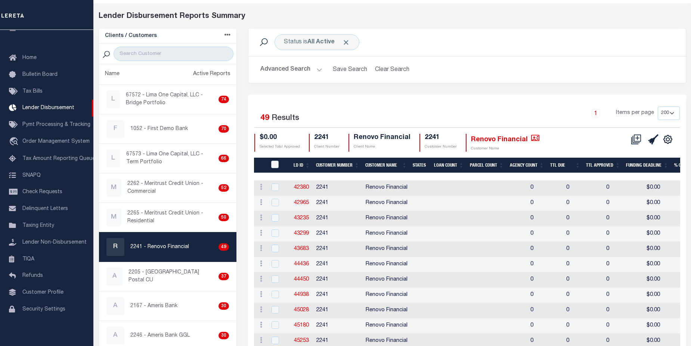
scroll to position [0, 0]
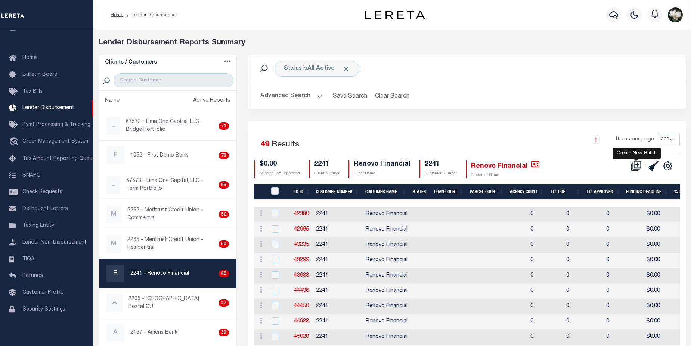
click at [639, 169] on icon at bounding box center [636, 166] width 10 height 10
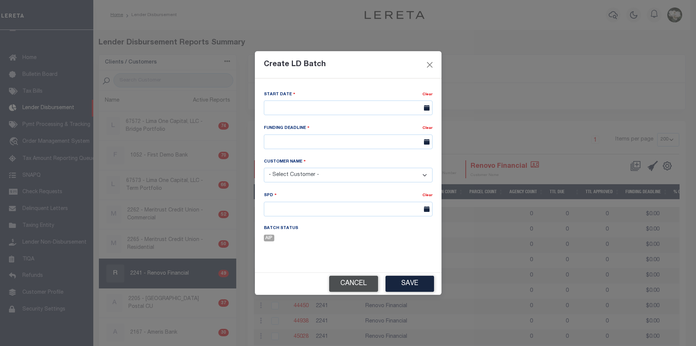
click at [346, 283] on button "Cancel" at bounding box center [353, 284] width 49 height 16
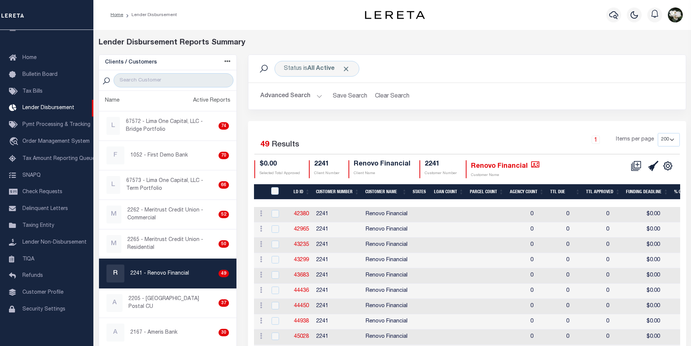
click at [298, 99] on button "Advanced Search" at bounding box center [291, 96] width 62 height 15
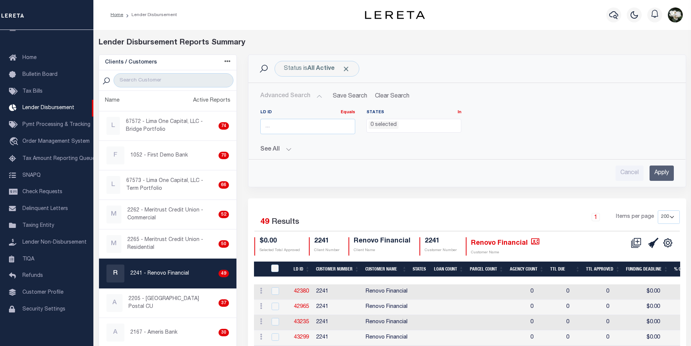
click at [279, 146] on button "See All" at bounding box center [466, 149] width 413 height 7
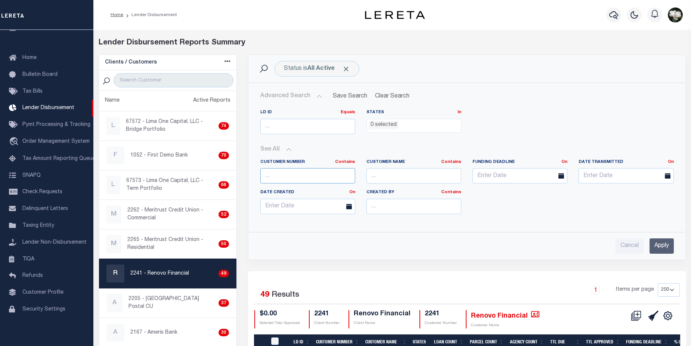
click at [304, 176] on input "text" at bounding box center [307, 175] width 95 height 15
type input "2241"
click at [345, 69] on span "Click to Remove" at bounding box center [346, 69] width 8 height 8
click at [637, 318] on icon at bounding box center [637, 314] width 7 height 7
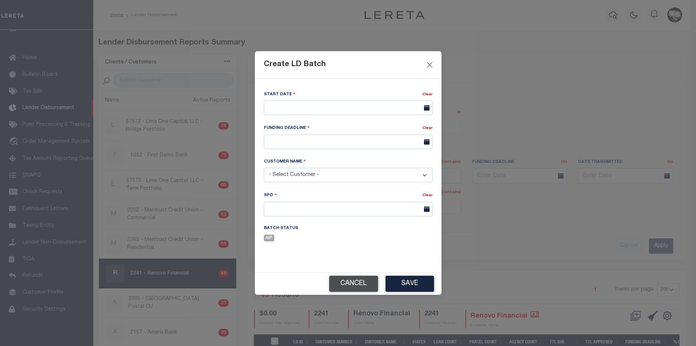
click at [350, 286] on button "Cancel" at bounding box center [353, 284] width 49 height 16
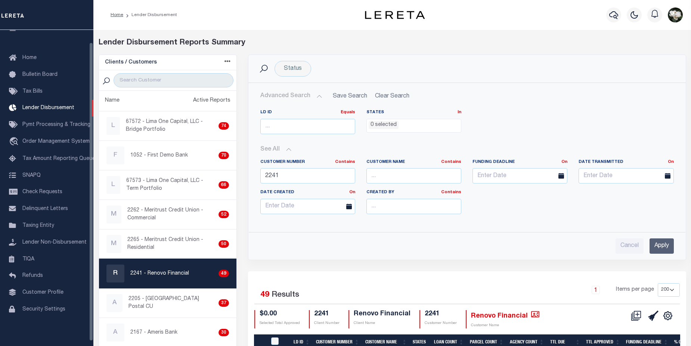
click at [189, 276] on div "R 2241 - Renovo Financial 49" at bounding box center [167, 273] width 123 height 18
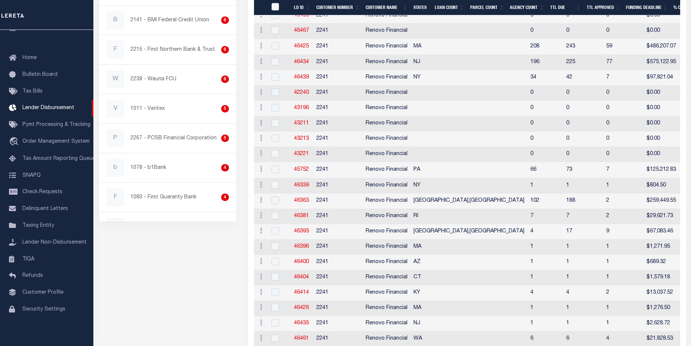
scroll to position [797, 0]
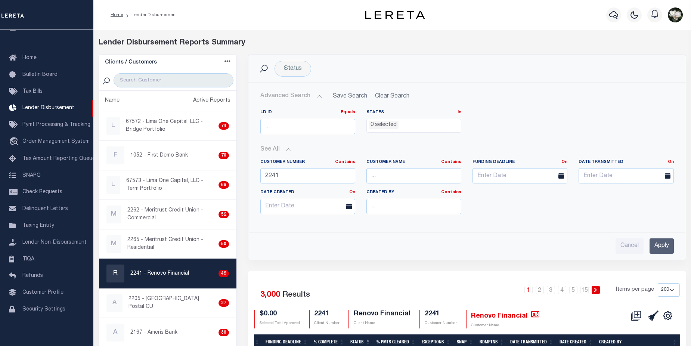
click at [674, 290] on select "25 50 100 200" at bounding box center [669, 289] width 22 height 13
click at [658, 283] on select "25 50 100 200" at bounding box center [669, 289] width 22 height 13
click at [658, 240] on input "Apply" at bounding box center [661, 245] width 24 height 15
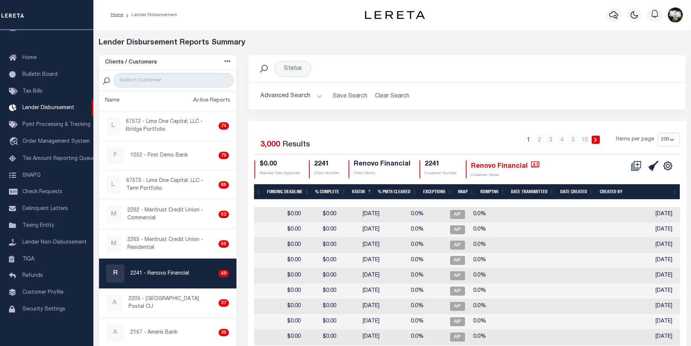
scroll to position [0, 364]
click at [673, 142] on select "25 50 100 200" at bounding box center [669, 139] width 22 height 13
click at [584, 143] on link "15" at bounding box center [584, 140] width 8 height 8
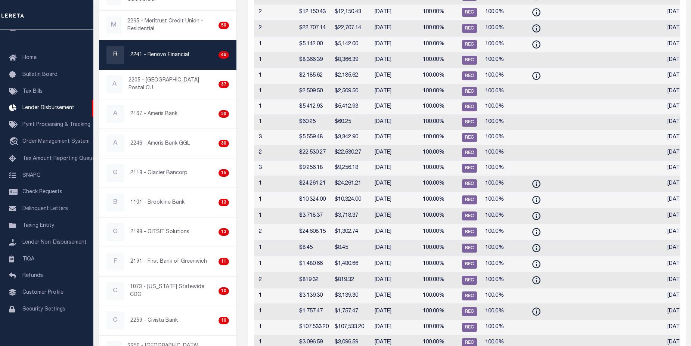
scroll to position [0, 356]
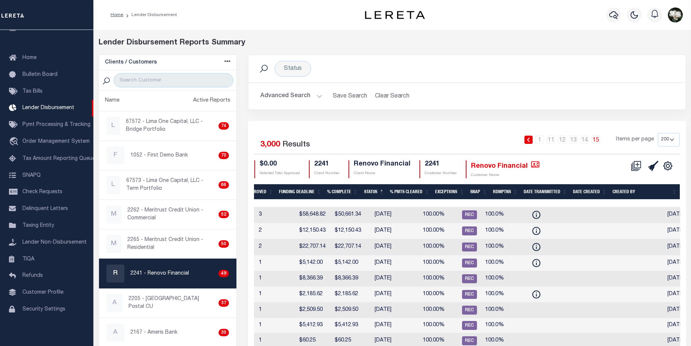
click at [566, 69] on div "Status Search" at bounding box center [466, 69] width 425 height 16
click at [600, 139] on link "15" at bounding box center [596, 140] width 8 height 8
click at [600, 141] on link "15" at bounding box center [596, 140] width 8 height 8
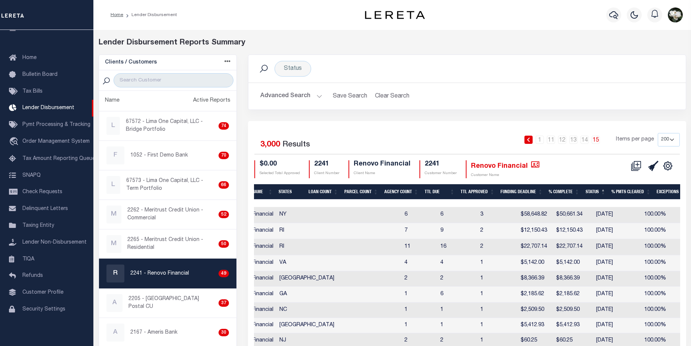
scroll to position [0, 0]
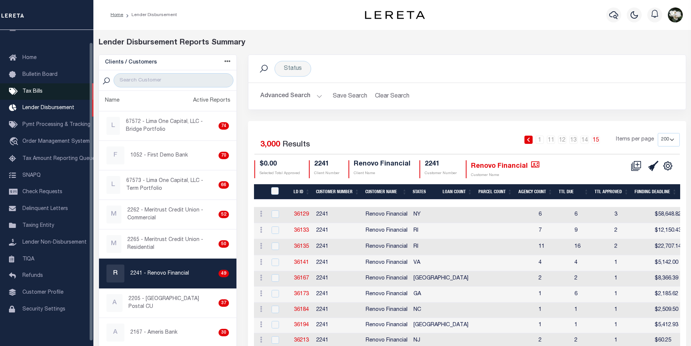
click at [35, 93] on span "Tax Bills" at bounding box center [32, 91] width 20 height 5
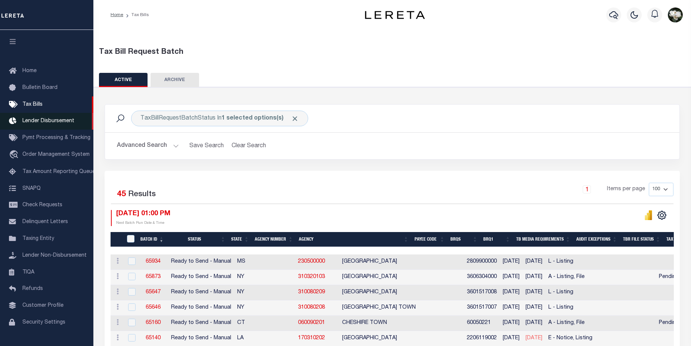
click at [40, 126] on link "Lender Disbursement" at bounding box center [46, 121] width 93 height 17
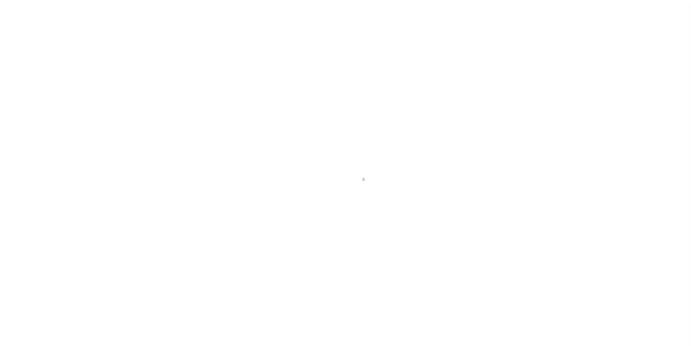
select select "200"
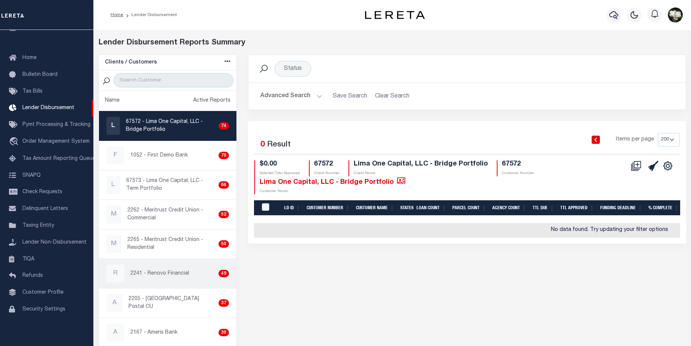
click at [160, 276] on p "2241 - Renovo Financial" at bounding box center [159, 274] width 59 height 8
checkbox input "true"
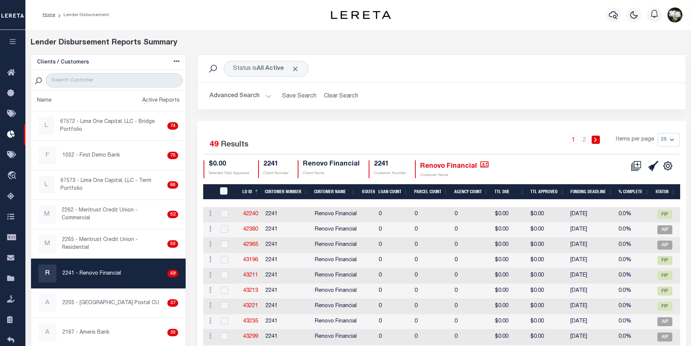
click at [672, 138] on select "25 50 100 200" at bounding box center [669, 139] width 22 height 13
select select "200"
click at [658, 133] on select "25 50 100 200" at bounding box center [669, 139] width 22 height 13
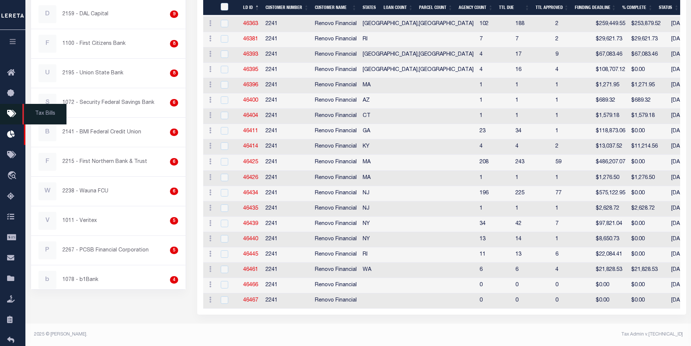
click at [12, 116] on icon at bounding box center [13, 113] width 12 height 9
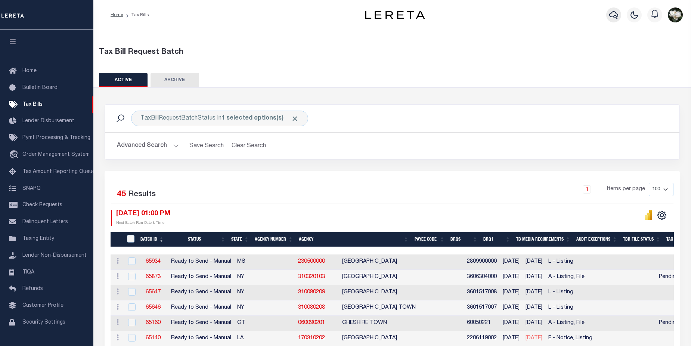
click at [614, 16] on icon "button" at bounding box center [613, 15] width 9 height 8
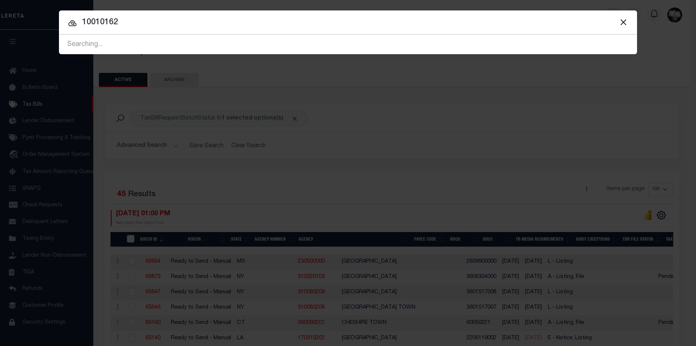
type input "10010162"
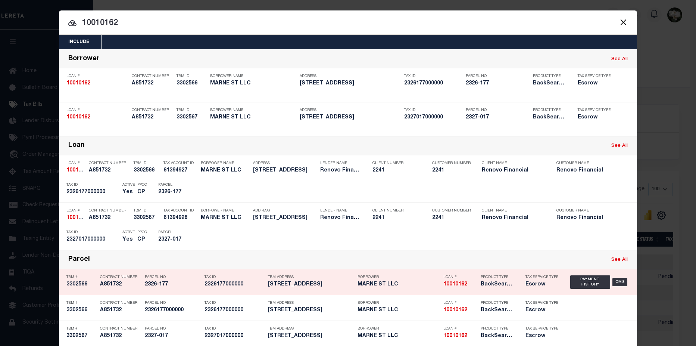
click at [249, 283] on h5 "2326177000000" at bounding box center [235, 284] width 60 height 6
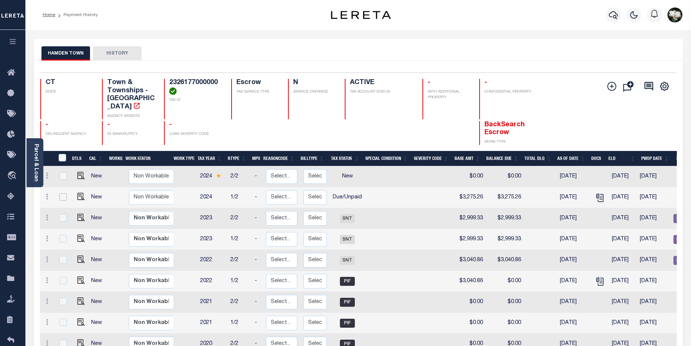
click at [63, 193] on input "checkbox" at bounding box center [62, 196] width 7 height 7
checkbox input "true"
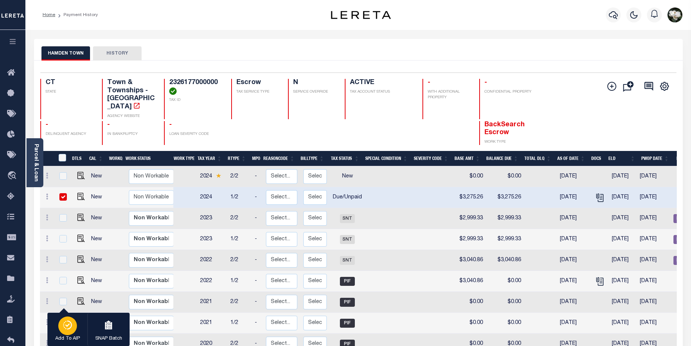
click at [71, 332] on div "button" at bounding box center [67, 325] width 19 height 19
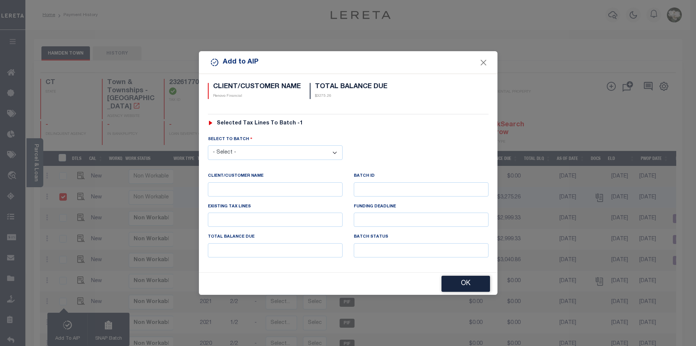
click at [281, 154] on select "- Select - 42380 42965 43235 43299 43683 44436 44450 44938 45028 45180 45253 45…" at bounding box center [275, 152] width 135 height 15
select select "46467"
click at [208, 145] on select "- Select - 42380 42965 43235 43299 43683 44436 44450 44938 45028 45180 45253 45…" at bounding box center [275, 152] width 135 height 15
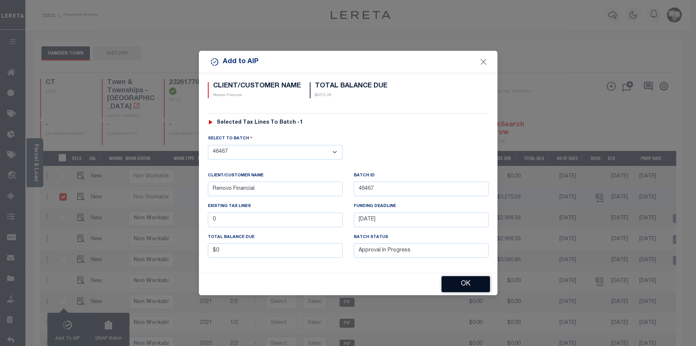
click at [472, 290] on button "OK" at bounding box center [466, 284] width 49 height 16
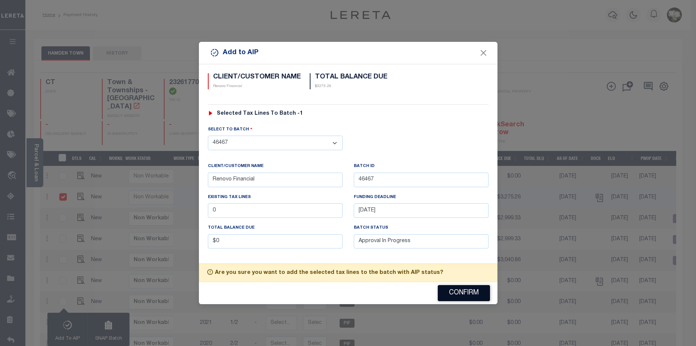
click at [472, 290] on button "Confirm" at bounding box center [464, 293] width 52 height 16
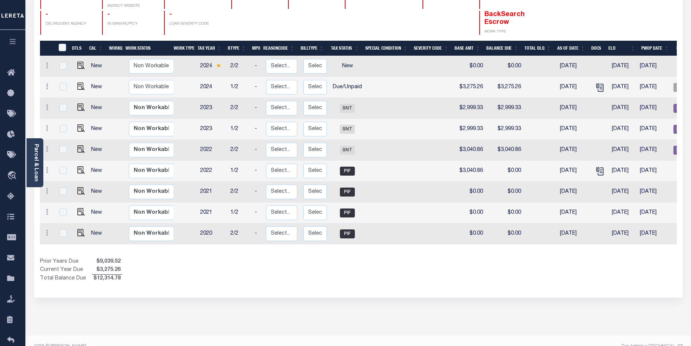
scroll to position [0, 95]
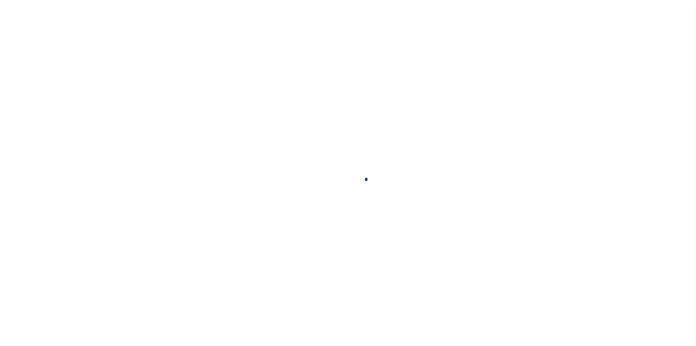
select select
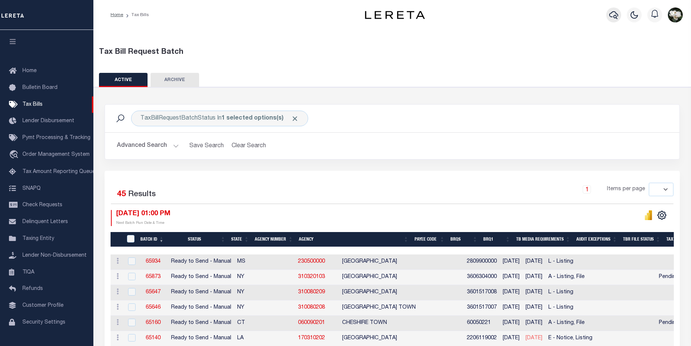
click at [611, 18] on icon "button" at bounding box center [613, 14] width 9 height 9
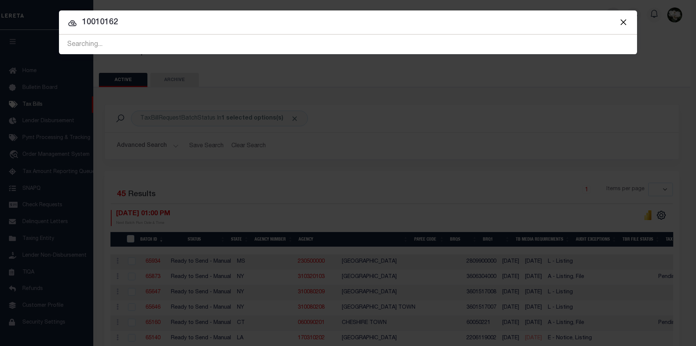
type input "10010162"
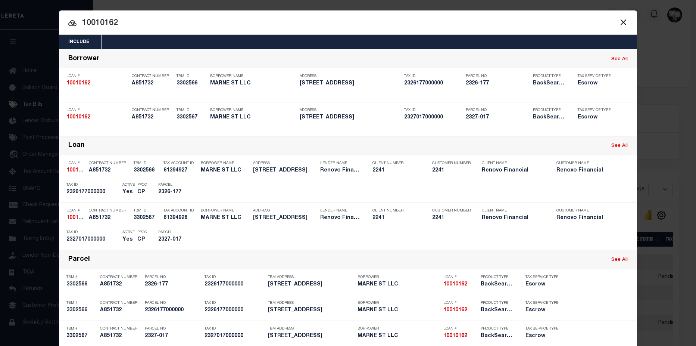
scroll to position [38, 0]
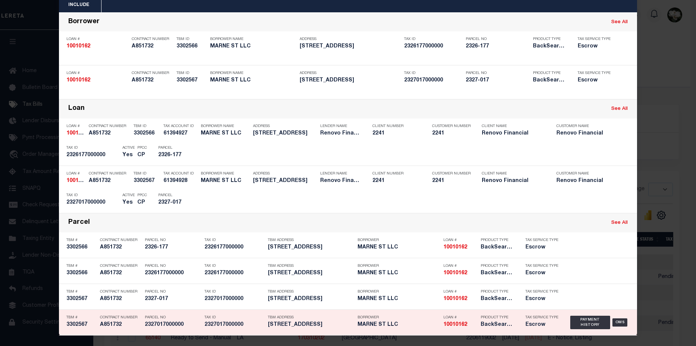
click at [247, 328] on div "Tax ID 2327017000000" at bounding box center [235, 322] width 60 height 22
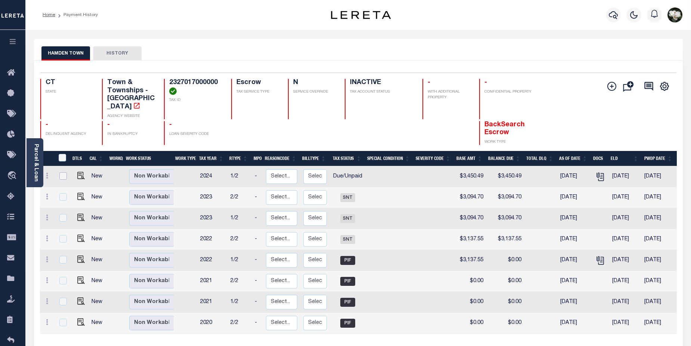
click at [65, 172] on input "checkbox" at bounding box center [62, 175] width 7 height 7
checkbox input "true"
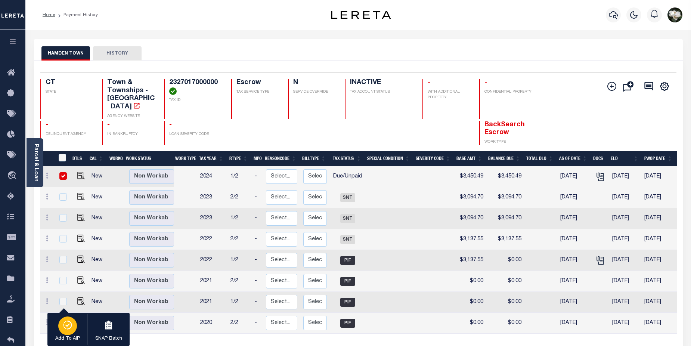
click at [69, 325] on icon "button" at bounding box center [67, 324] width 10 height 9
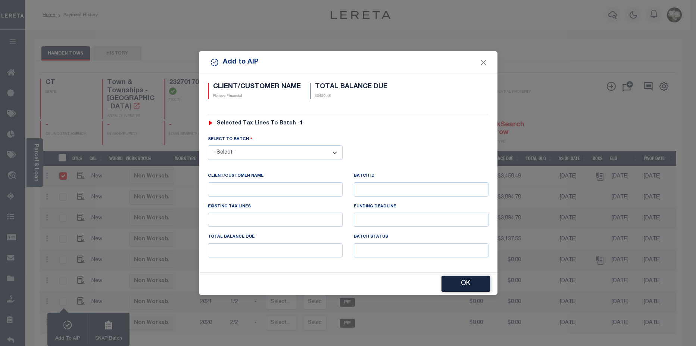
click at [235, 148] on select "- Select - 42380 42965 43235 43299 43683 44436 44450 44938 45028 45180 45253 45…" at bounding box center [275, 152] width 135 height 15
select select "46467"
click at [208, 145] on select "- Select - 42380 42965 43235 43299 43683 44436 44450 44938 45028 45180 45253 45…" at bounding box center [275, 152] width 135 height 15
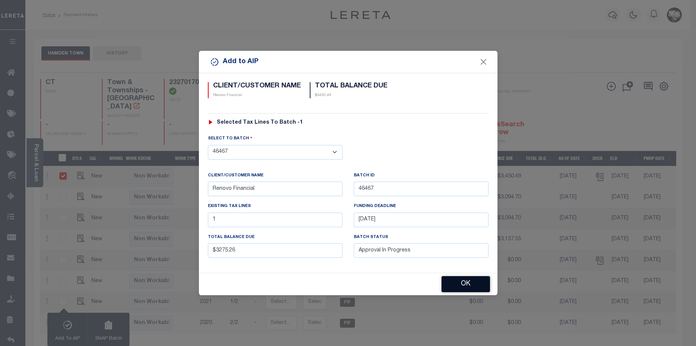
click at [455, 280] on button "OK" at bounding box center [466, 284] width 49 height 16
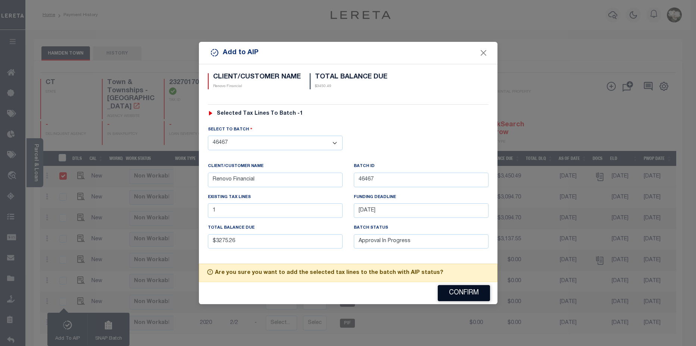
click at [463, 291] on button "Confirm" at bounding box center [464, 293] width 52 height 16
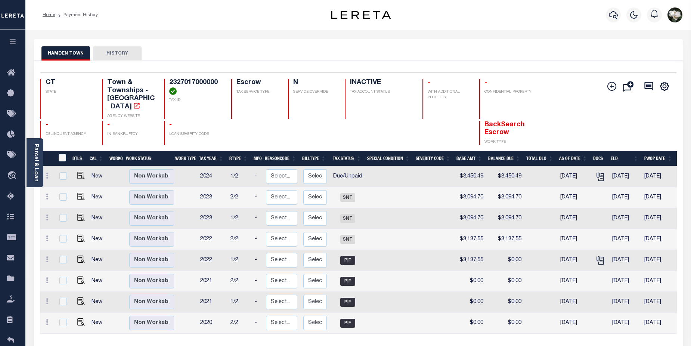
click at [612, 24] on div at bounding box center [613, 15] width 21 height 26
click at [609, 22] on div at bounding box center [613, 15] width 21 height 26
click at [611, 18] on icon "button" at bounding box center [613, 14] width 9 height 9
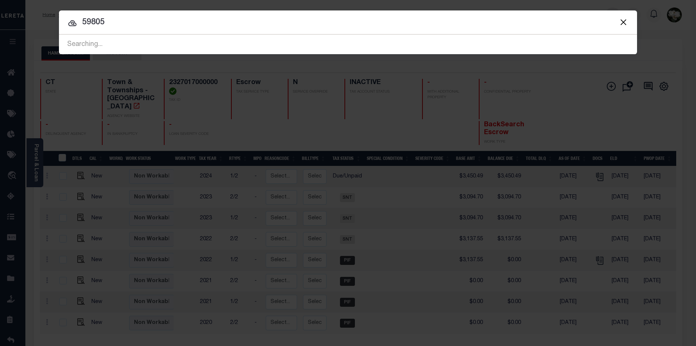
type input "59805"
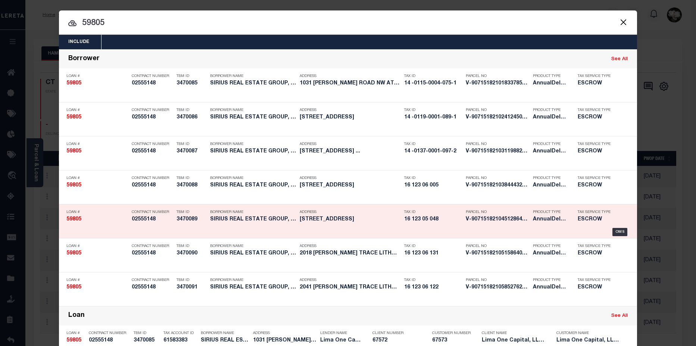
click at [414, 225] on div "Tax ID 16 123 05 048" at bounding box center [433, 217] width 58 height 22
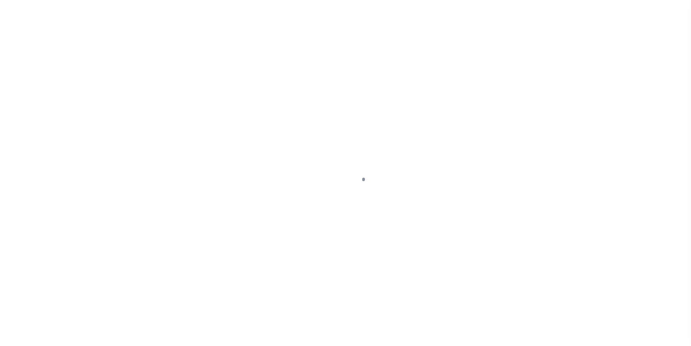
type input "[STREET_ADDRESS]"
select select "Escrow"
select select
type input "LITHONIA GA 30058"
type input "59805-5"
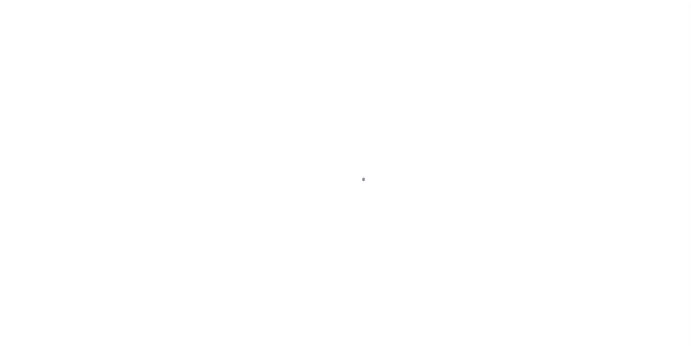
type input "GA"
type textarea "COLLECTOR: ENTITY: PARCEL: 14"
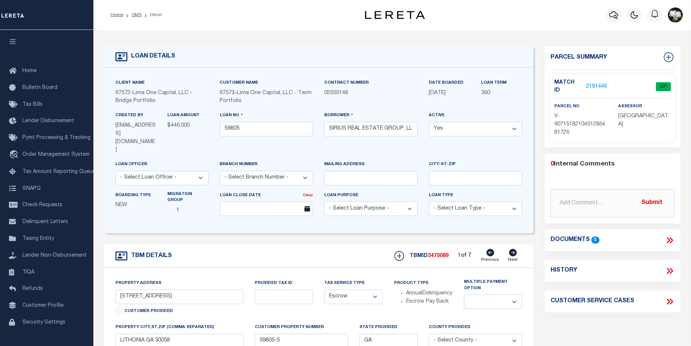
click at [593, 83] on link "2191449" at bounding box center [596, 87] width 21 height 8
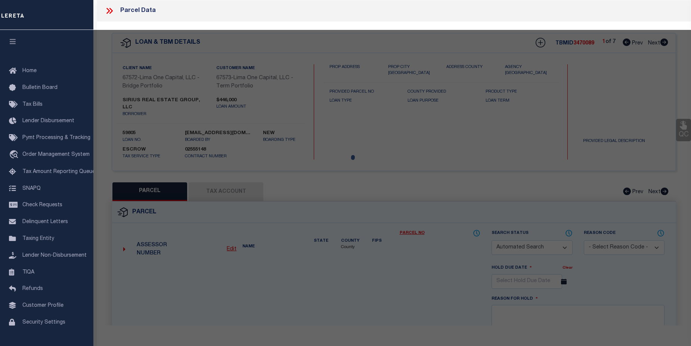
checkbox input "false"
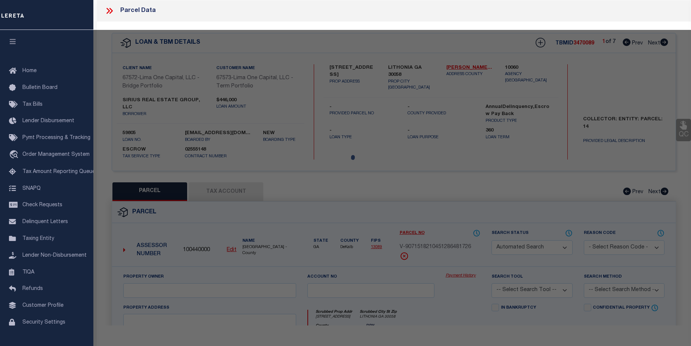
select select "CP"
select select "AGW"
select select
type input "[STREET_ADDRESS]"
checkbox input "false"
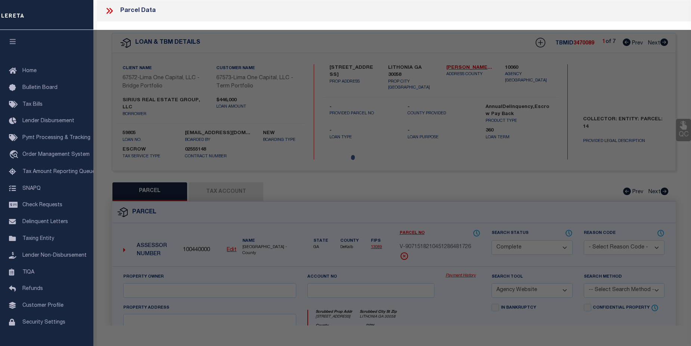
type input "LITHONIA GA 30058"
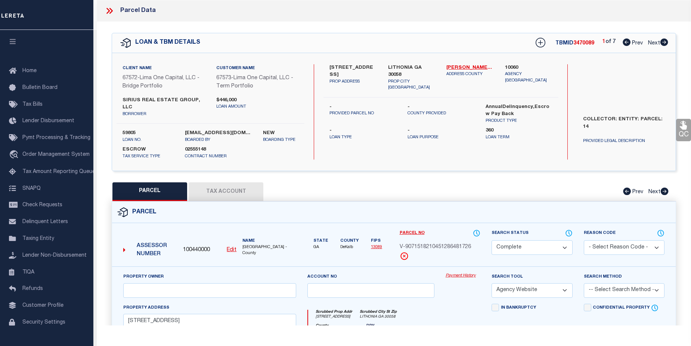
click at [451, 273] on link "Payment History" at bounding box center [462, 276] width 35 height 6
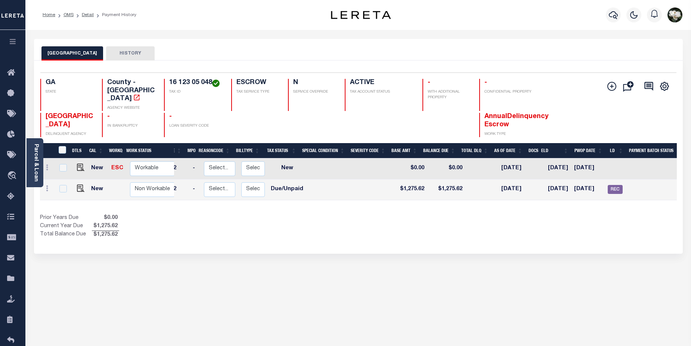
scroll to position [0, 67]
click at [614, 19] on icon "button" at bounding box center [613, 14] width 9 height 9
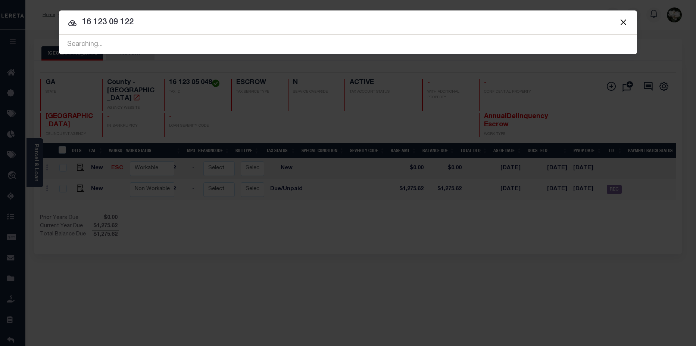
drag, startPoint x: 83, startPoint y: 23, endPoint x: 238, endPoint y: 33, distance: 155.3
click at [238, 33] on div "Include Loans TBM Customers Borrowers Payments (Lender Non-Disb) Payments (Lend…" at bounding box center [348, 32] width 578 height 44
type input "59805"
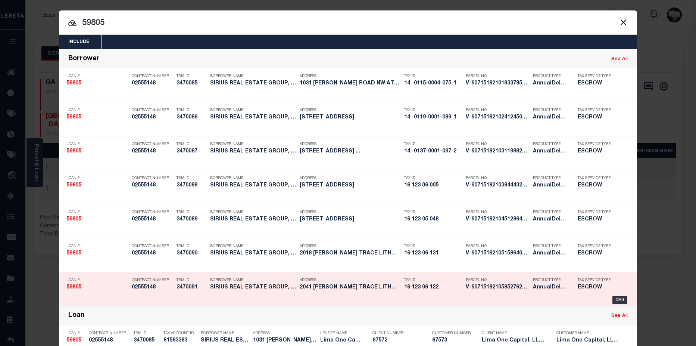
click at [453, 286] on h5 "16 123 06 122" at bounding box center [433, 287] width 58 height 6
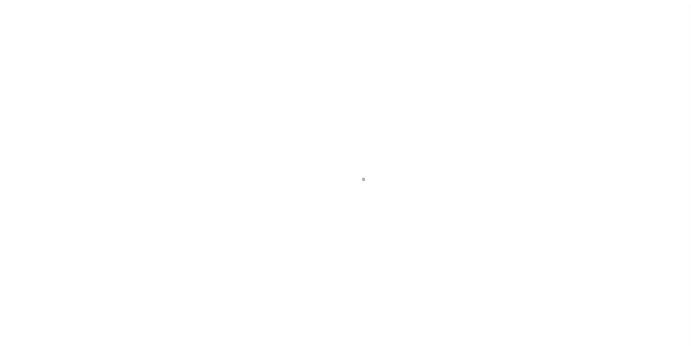
type input "2041 [PERSON_NAME] TRACE"
select select "Escrow"
select select
type input "LITHONIA GA 30058"
type input "59805-7"
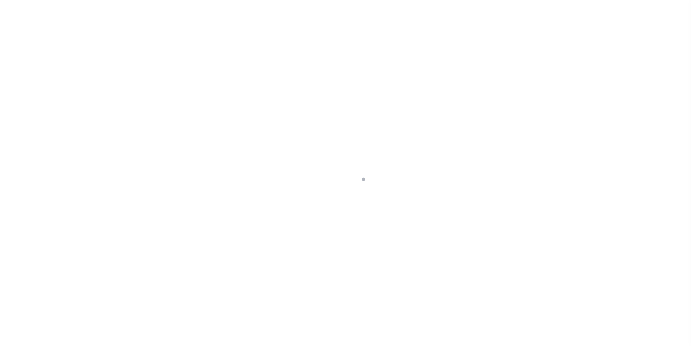
type input "GA"
type textarea "COLLECTOR: ENTITY: PARCEL: 14"
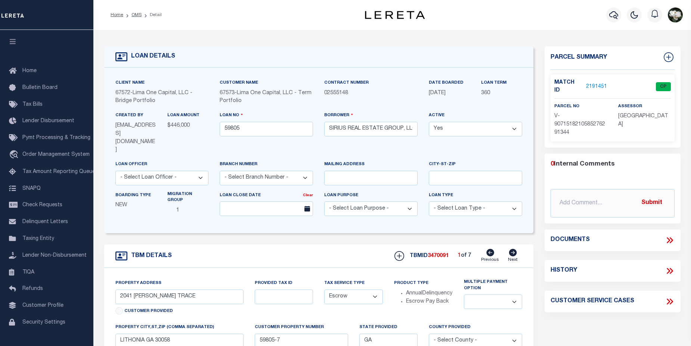
click at [593, 85] on link "2191451" at bounding box center [596, 87] width 21 height 8
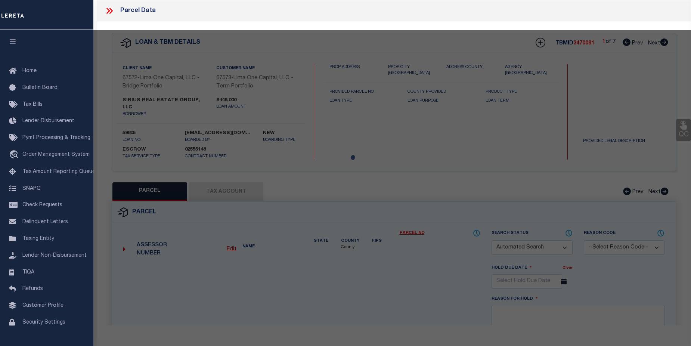
checkbox input "false"
select select "CP"
select select "AGW"
select select
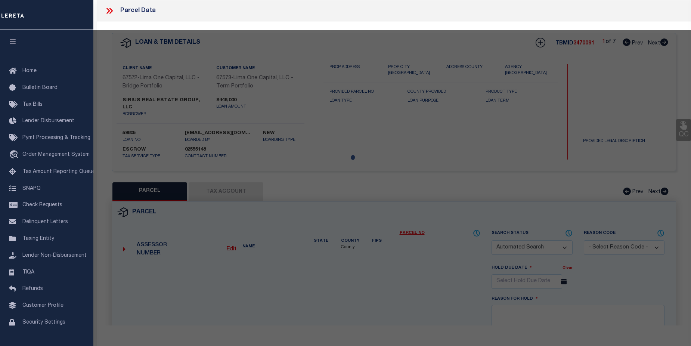
type input "2041 [PERSON_NAME] TRACE"
checkbox input "false"
type input "LITHONIA GA 30058"
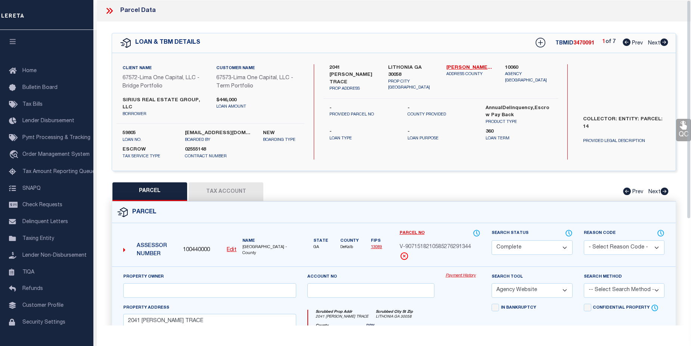
click at [465, 273] on link "Payment History" at bounding box center [462, 276] width 35 height 6
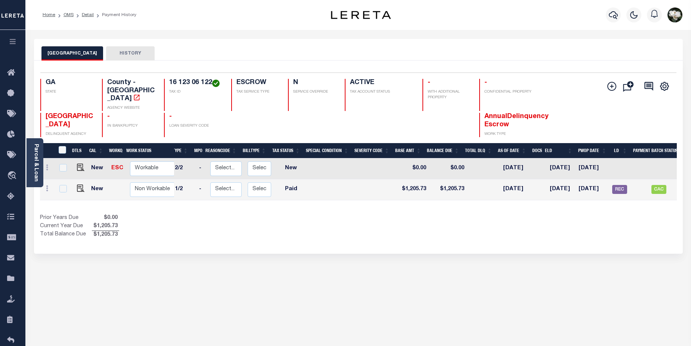
scroll to position [0, 68]
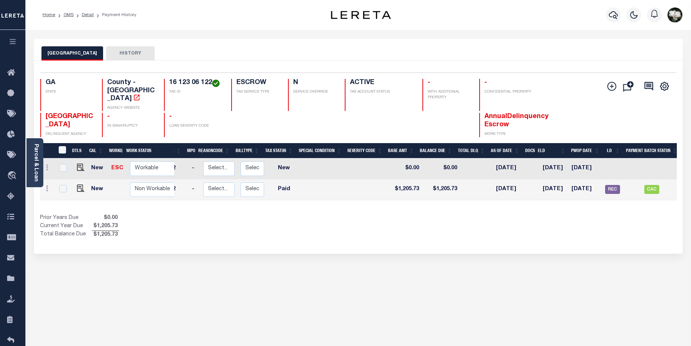
click at [593, 196] on div "DTLS CAL WorkQ Work Status Work Type Tax Year RType MPO ReasonCode BillType Tax…" at bounding box center [358, 191] width 637 height 96
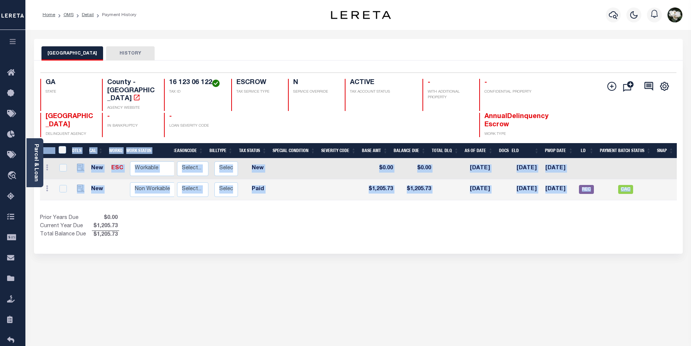
scroll to position [0, 75]
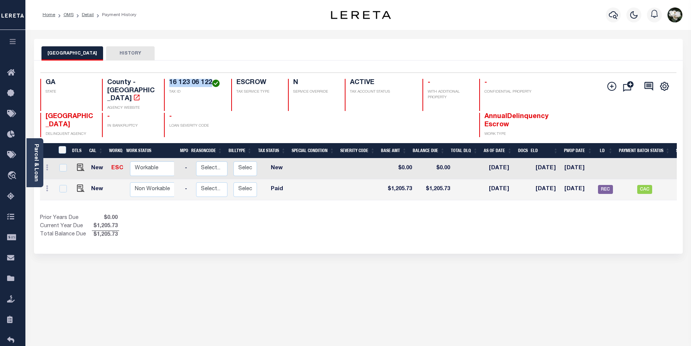
drag, startPoint x: 171, startPoint y: 82, endPoint x: 211, endPoint y: 83, distance: 40.7
click at [211, 83] on h4 "16 123 06 122" at bounding box center [195, 83] width 53 height 8
copy h4 "16 123 06 122"
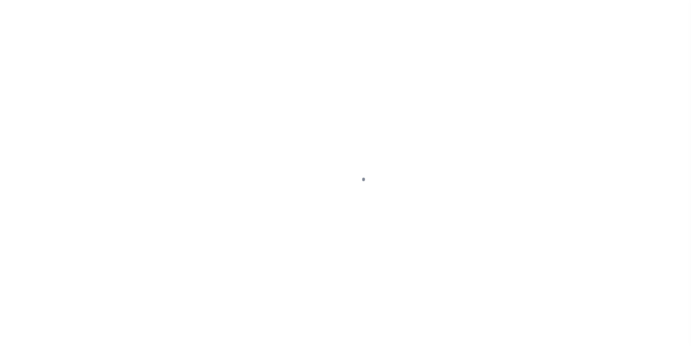
select select "Escrow"
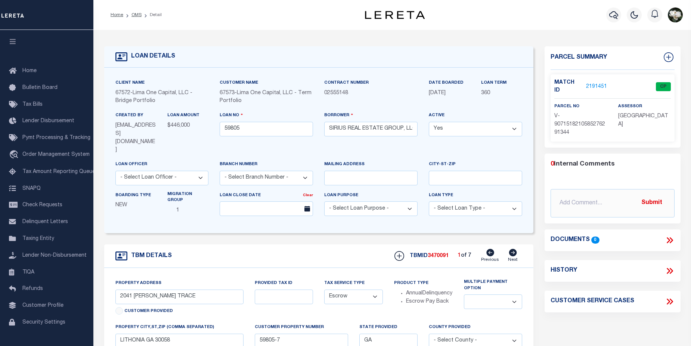
click at [514, 249] on icon at bounding box center [513, 252] width 8 height 7
type input "960 HALL STREET"
select select
type input "ATLANTA GA 30310"
type input "59805-2"
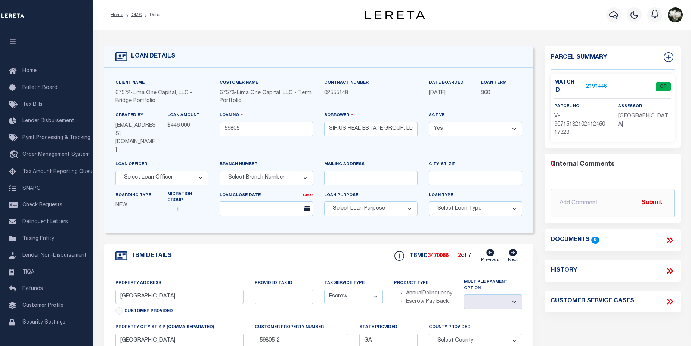
click at [514, 249] on icon at bounding box center [513, 252] width 8 height 7
type input "1286 GRAYMONT DRIVE SW"
select select
type input "59805-3"
click at [514, 249] on icon at bounding box center [513, 252] width 8 height 7
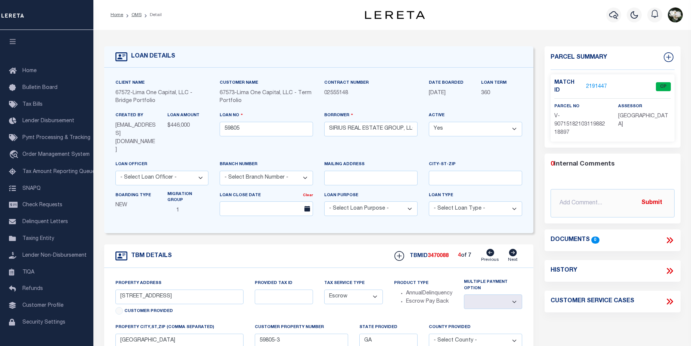
type input "[STREET_ADDRESS]"
select select
type input "LITHONIA GA 30058"
type input "59805-4"
click at [513, 249] on icon at bounding box center [513, 252] width 8 height 7
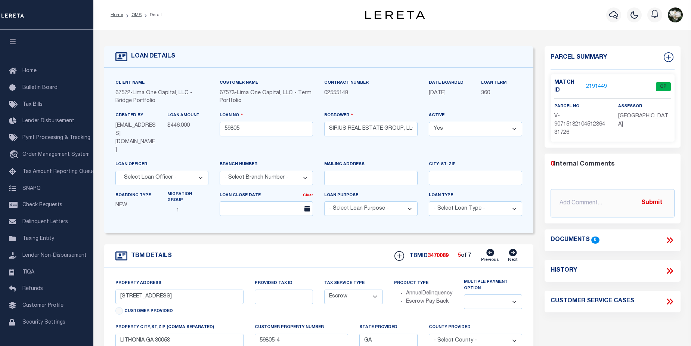
type input "[STREET_ADDRESS]"
select select
type input "59805-5"
click at [615, 19] on icon "button" at bounding box center [613, 14] width 9 height 9
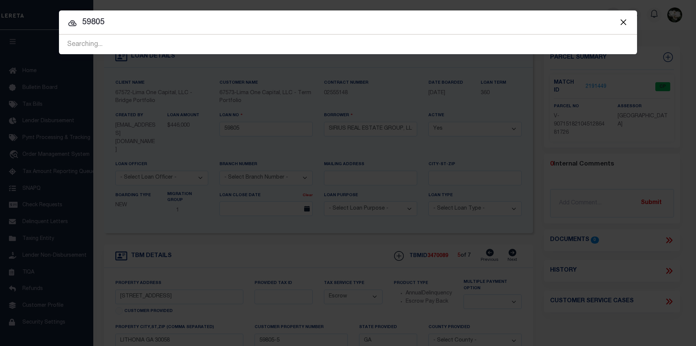
type input "59805"
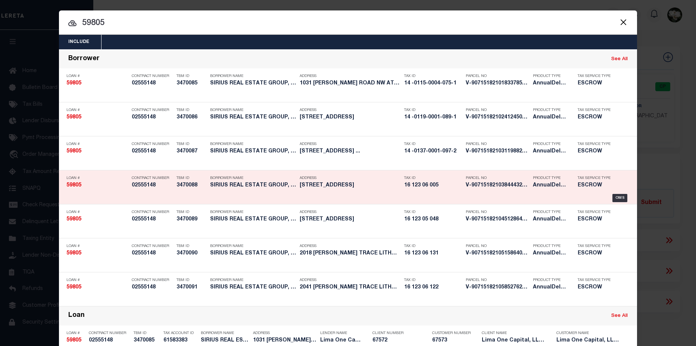
click at [493, 189] on div "Parcel No V-9071518210384443299763" at bounding box center [497, 183] width 63 height 22
select select
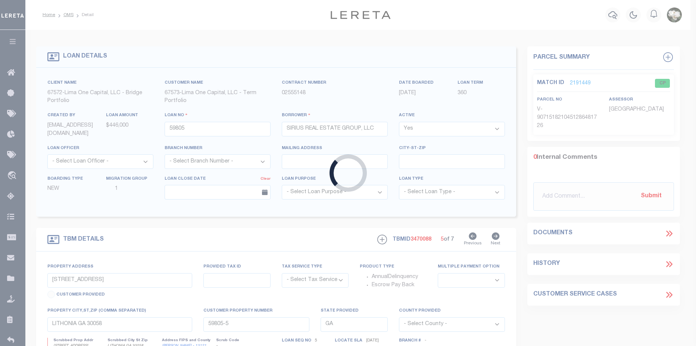
type input "6468 CHARTER WAY"
select select "Escrow"
select select
type input "59805-4"
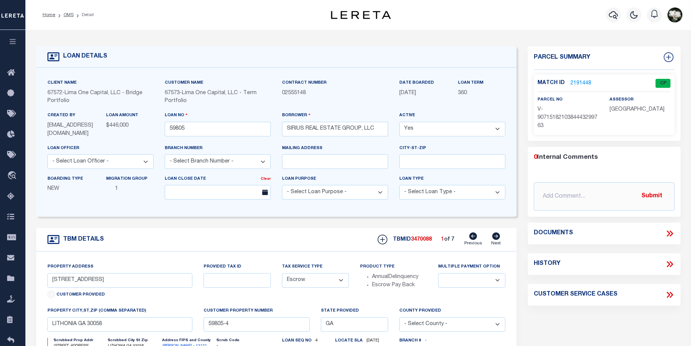
click at [585, 82] on link "2191448" at bounding box center [580, 84] width 21 height 8
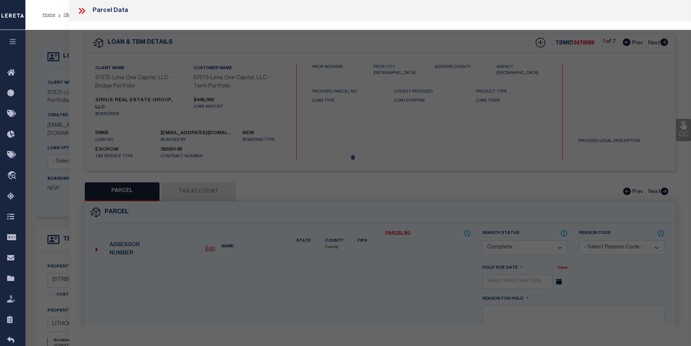
select select "AS"
select select
checkbox input "false"
select select "CP"
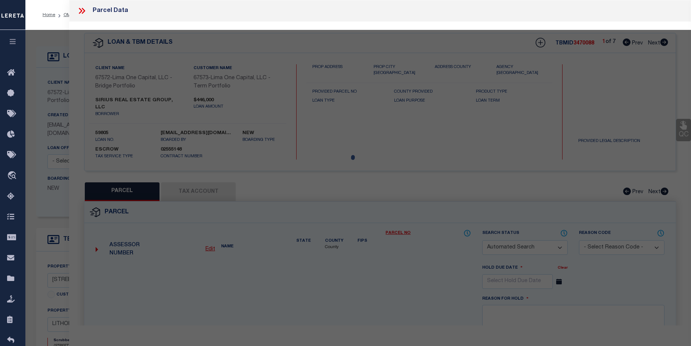
select select "AGW"
select select
type input "6468 CHARTER WAY"
checkbox input "false"
type input "LITHONIA GA 30058"
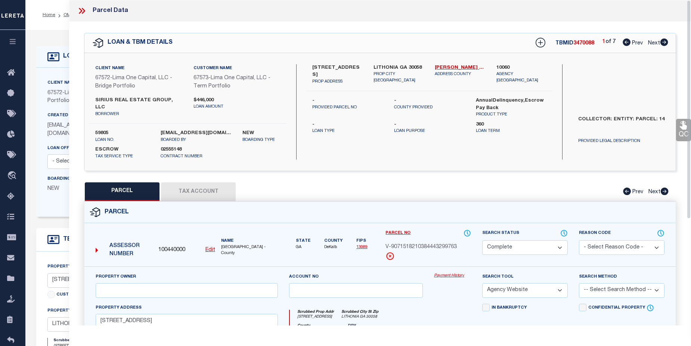
click at [456, 273] on link "Payment History" at bounding box center [452, 276] width 37 height 6
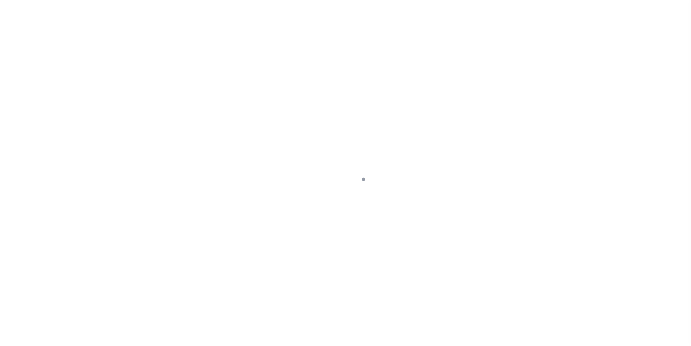
select select "Escrow"
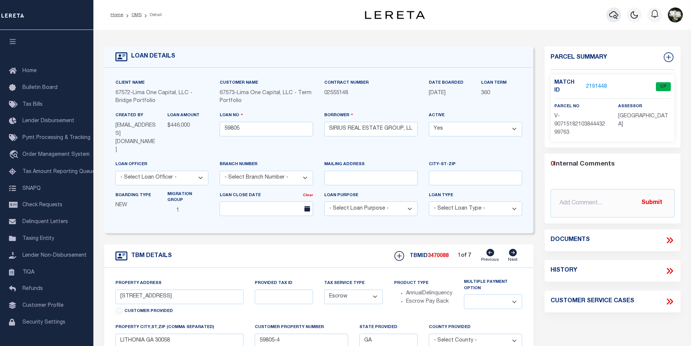
click at [617, 15] on icon "button" at bounding box center [613, 15] width 9 height 8
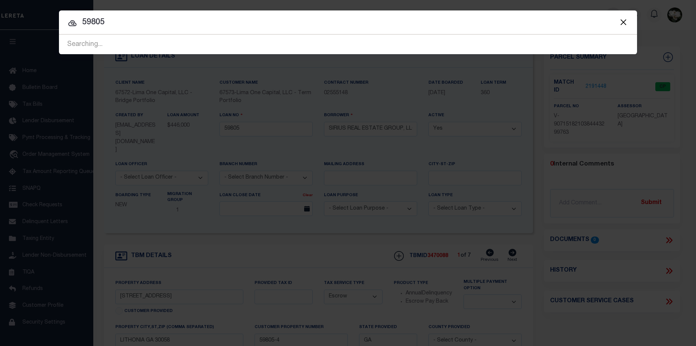
type input "59805"
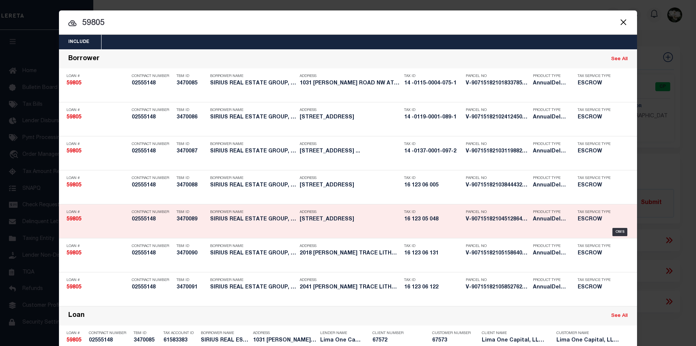
click at [454, 225] on div "Tax ID 16 123 05 048" at bounding box center [433, 217] width 58 height 22
select select
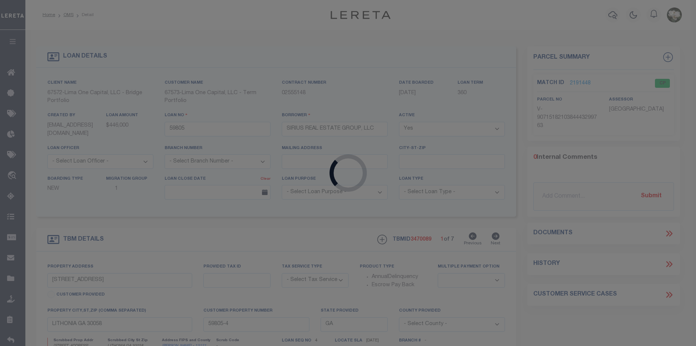
type input "[STREET_ADDRESS]"
select select "Escrow"
select select
type input "59805-5"
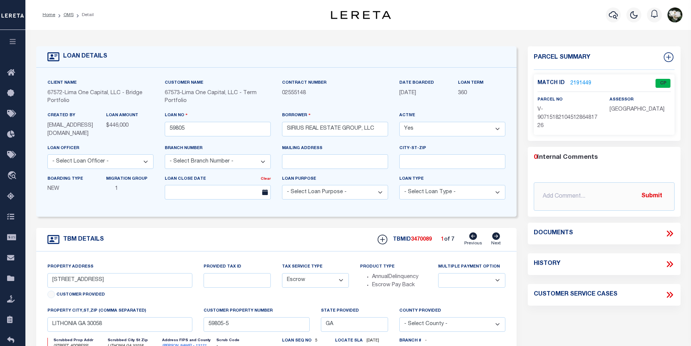
click at [579, 84] on link "2191449" at bounding box center [580, 84] width 21 height 8
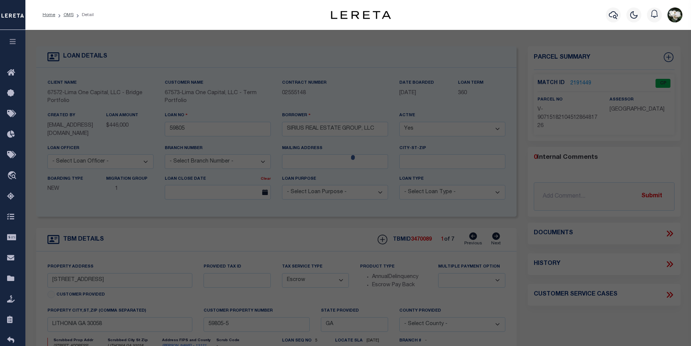
select select "AS"
select select
checkbox input "false"
select select "CP"
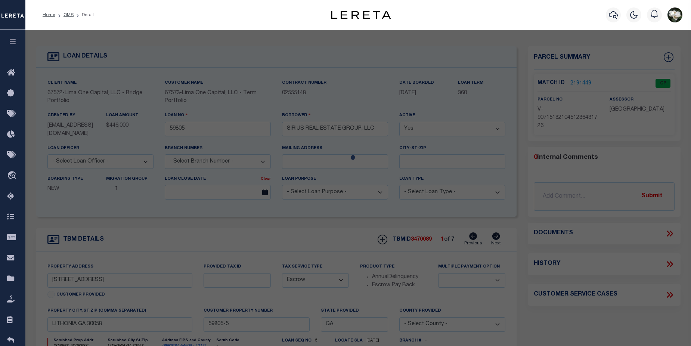
select select "AGW"
select select
type input "[STREET_ADDRESS]"
checkbox input "false"
type input "LITHONIA GA 30058"
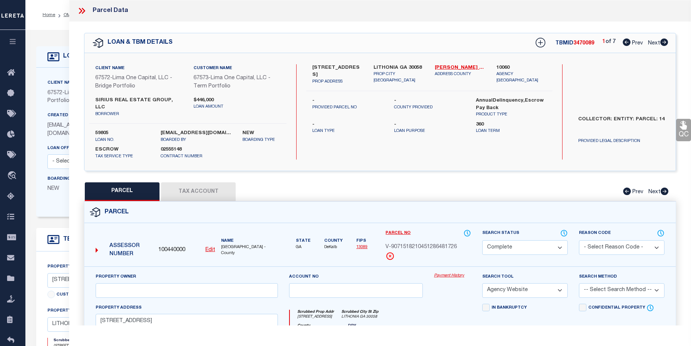
click at [449, 273] on link "Payment History" at bounding box center [452, 276] width 37 height 6
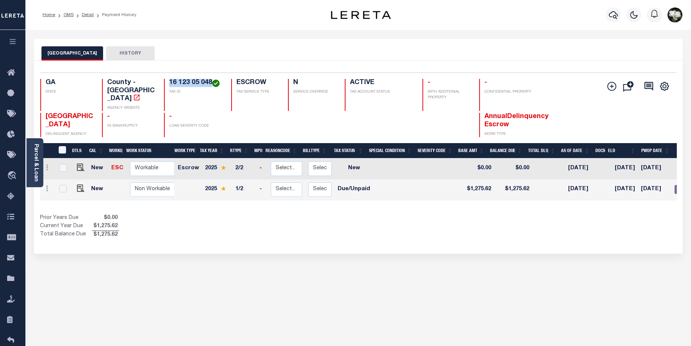
drag, startPoint x: 170, startPoint y: 84, endPoint x: 212, endPoint y: 80, distance: 42.0
click at [212, 80] on h4 "16 123 05 048" at bounding box center [195, 83] width 53 height 8
copy h4 "16 123 05 048"
click at [77, 184] on img "" at bounding box center [80, 187] width 7 height 7
checkbox input "true"
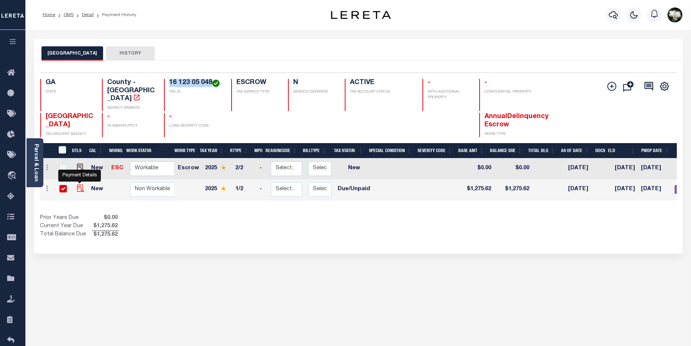
checkbox input "true"
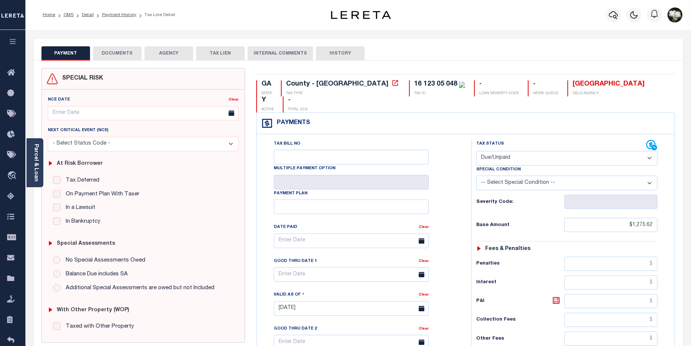
click at [646, 151] on select "- Select Status Code - Open Due/Unpaid Paid Incomplete No Tax Due Internal Refu…" at bounding box center [566, 158] width 181 height 15
select select "PYD"
click at [476, 151] on select "- Select Status Code - Open Due/Unpaid Paid Incomplete No Tax Due Internal Refu…" at bounding box center [566, 158] width 181 height 15
type input "[DATE]"
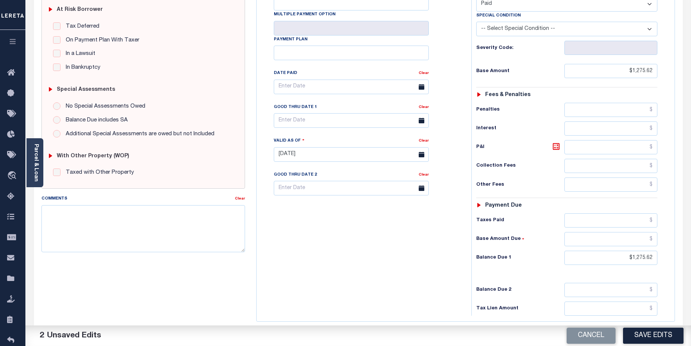
scroll to position [193, 0]
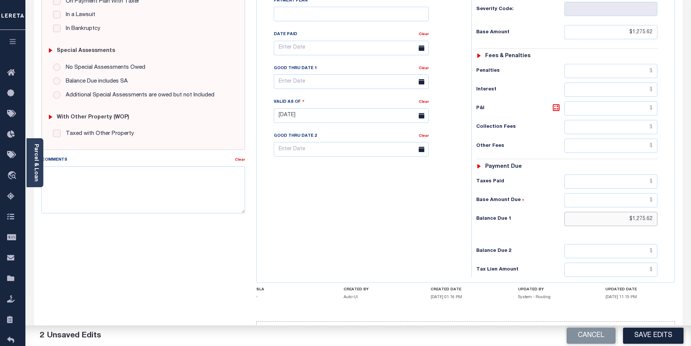
drag, startPoint x: 625, startPoint y: 201, endPoint x: 696, endPoint y: 203, distance: 71.0
click at [690, 204] on html "Home OMS Detail Payment History Tax Line Detail" at bounding box center [345, 89] width 691 height 565
type input "$0.00"
click at [315, 41] on input "text" at bounding box center [351, 48] width 155 height 15
click at [278, 49] on icon at bounding box center [279, 50] width 5 height 5
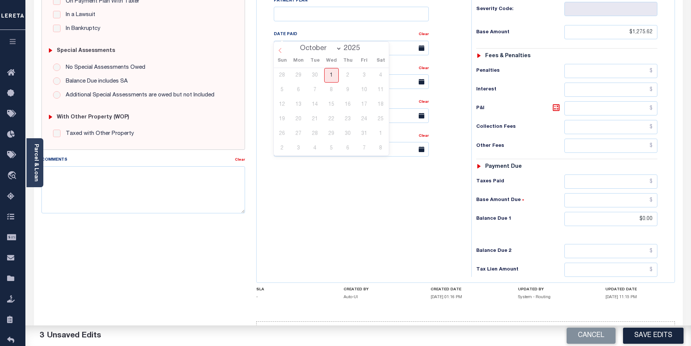
select select "8"
click at [386, 218] on div "Tax Bill No Multiple Payment Option Payment Plan Clear" at bounding box center [361, 112] width 207 height 330
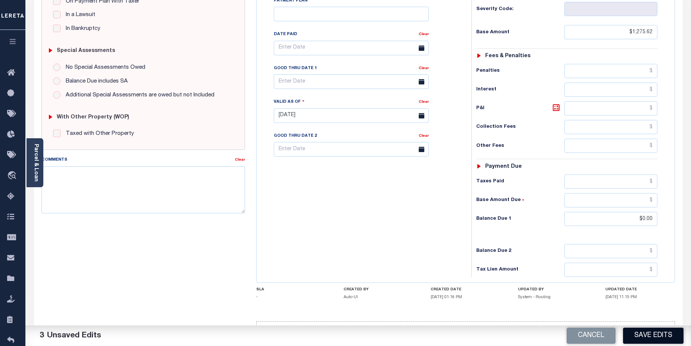
click at [649, 336] on button "Save Edits" at bounding box center [653, 335] width 60 height 16
checkbox input "false"
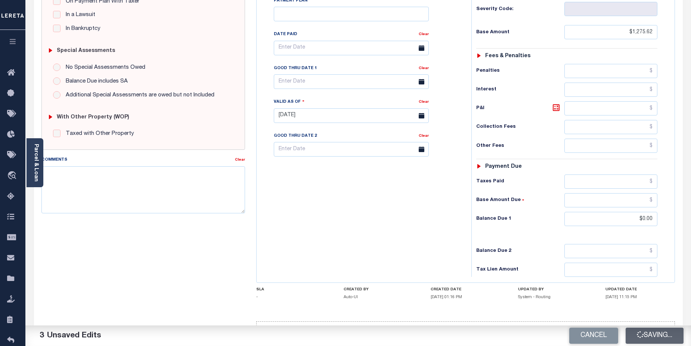
type input "$1,275.62"
type input "$0"
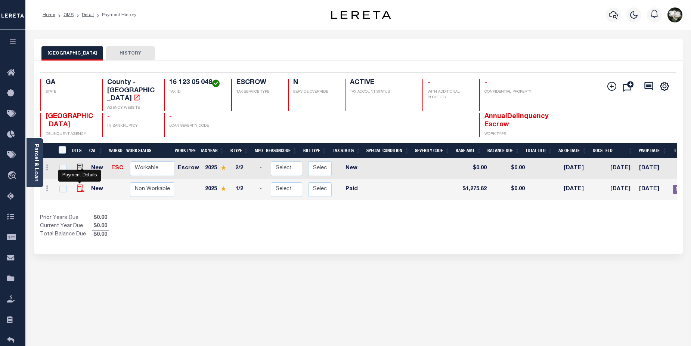
click at [77, 184] on img "" at bounding box center [80, 187] width 7 height 7
checkbox input "true"
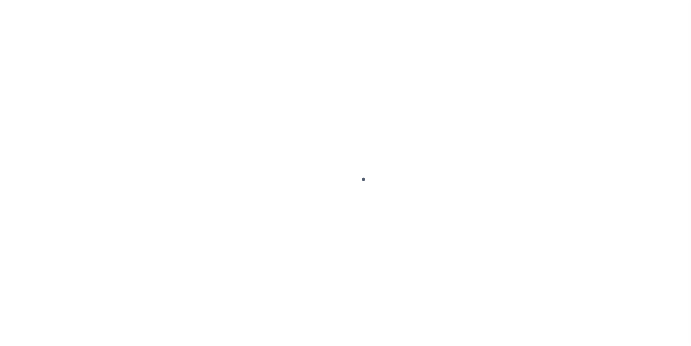
select select "PYD"
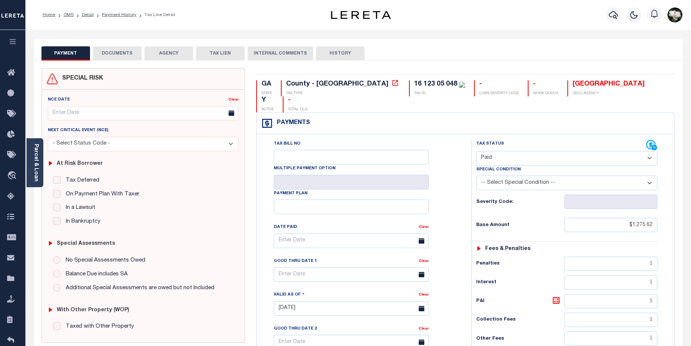
click at [119, 52] on button "DOCUMENTS" at bounding box center [117, 53] width 49 height 14
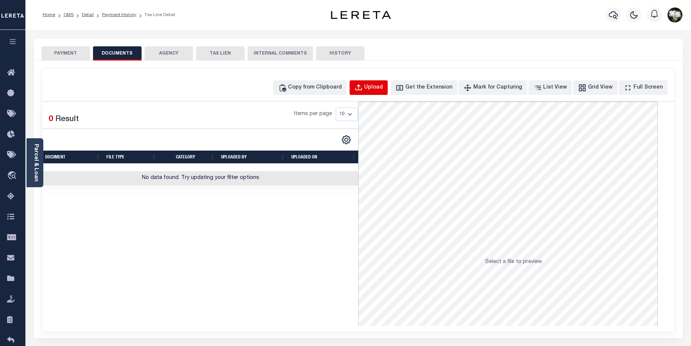
click at [378, 92] on button "Upload" at bounding box center [369, 87] width 38 height 15
select select "POP"
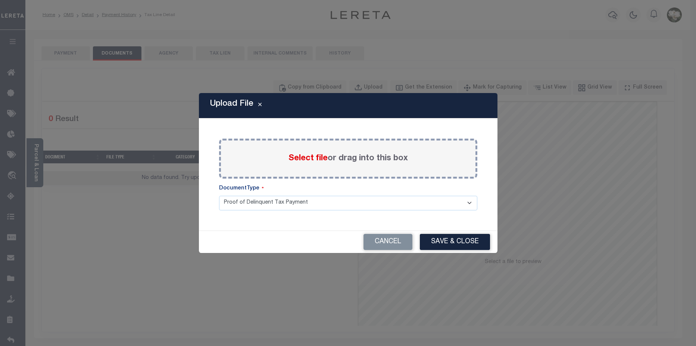
click at [313, 162] on span "Select file" at bounding box center [308, 158] width 39 height 8
click at [0, 0] on input "Select file or drag into this box" at bounding box center [0, 0] width 0 height 0
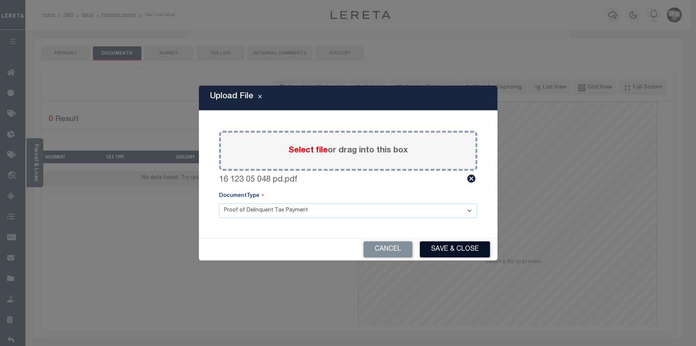
click at [455, 246] on button "Save & Close" at bounding box center [455, 249] width 70 height 16
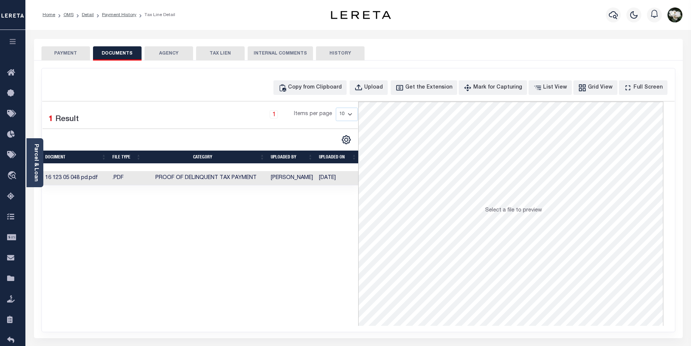
click at [52, 48] on button "PAYMENT" at bounding box center [65, 53] width 49 height 14
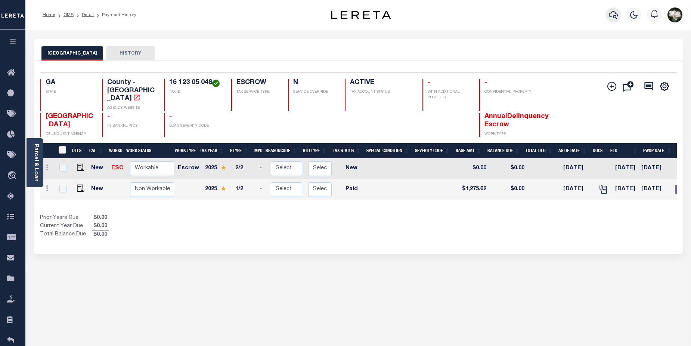
click at [614, 18] on icon "button" at bounding box center [613, 15] width 9 height 8
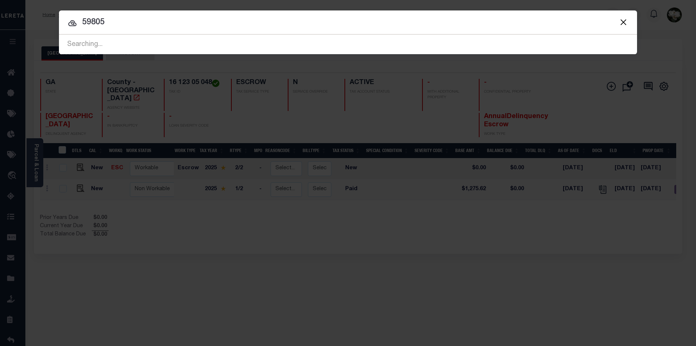
type input "59805"
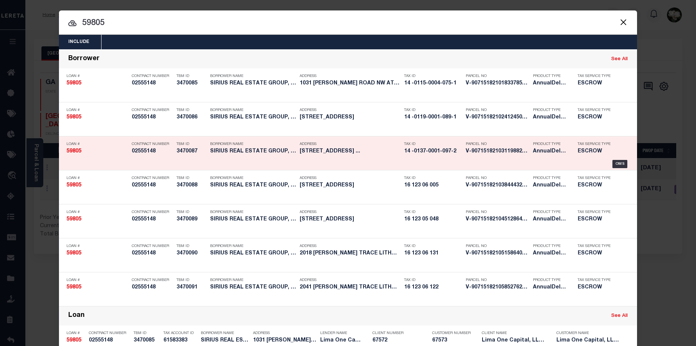
click at [382, 150] on h5 "1286 GRAYMONT DRIVE SW ATLANTA ..." at bounding box center [350, 151] width 101 height 6
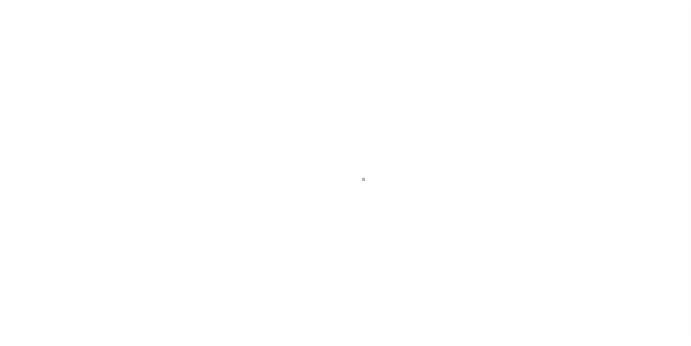
type input "[STREET_ADDRESS]"
select select "Escrow"
select select
type input "[GEOGRAPHIC_DATA]"
type input "59805-3"
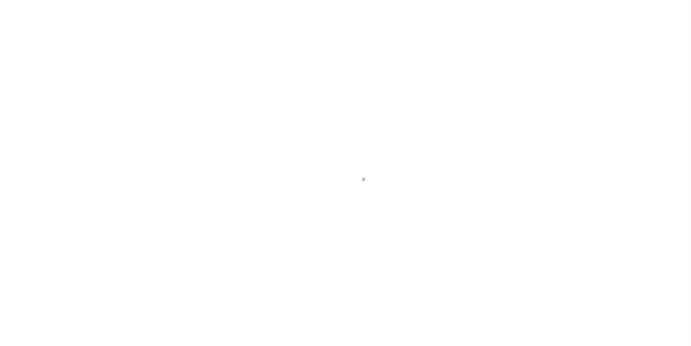
type input "GA"
type textarea "COLLECTOR: ENTITY: PARCEL: 14"
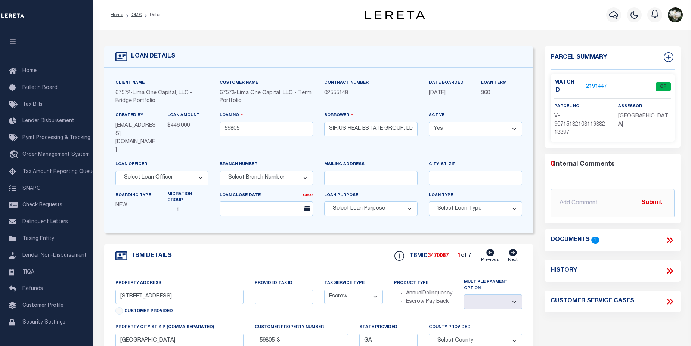
click at [592, 84] on link "2191447" at bounding box center [596, 87] width 21 height 8
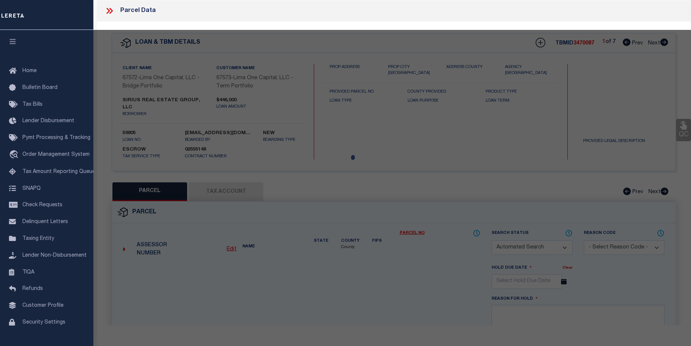
checkbox input "false"
select select "CP"
select select "AGW"
select select
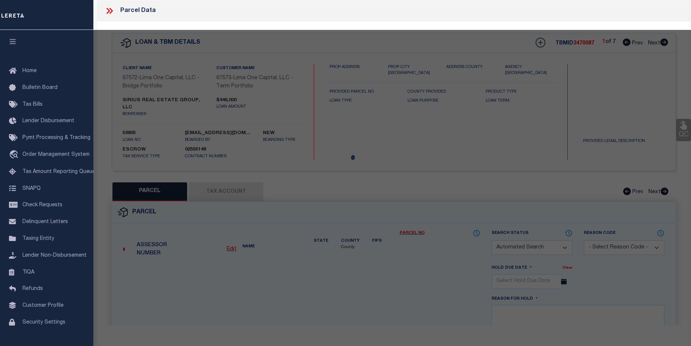
type input "[STREET_ADDRESS]"
checkbox input "false"
type input "[GEOGRAPHIC_DATA]"
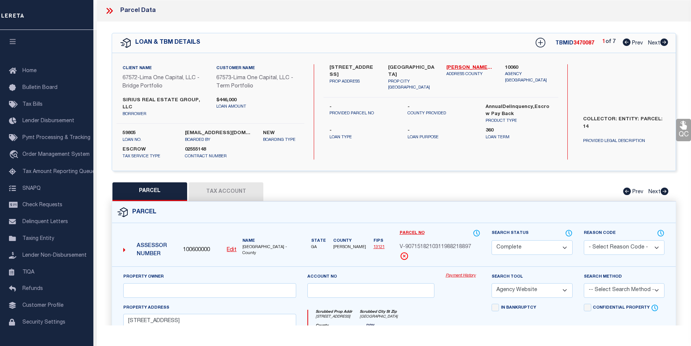
click at [462, 273] on link "Payment History" at bounding box center [462, 276] width 35 height 6
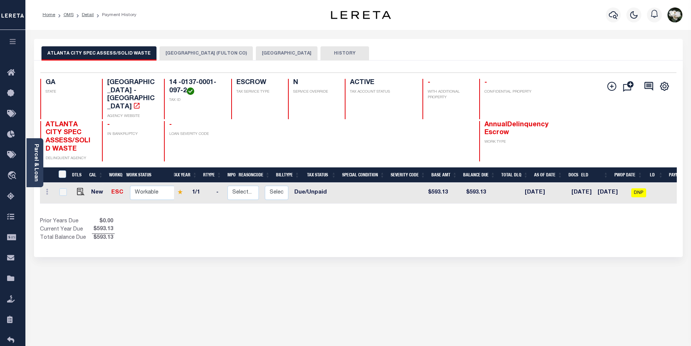
scroll to position [0, 43]
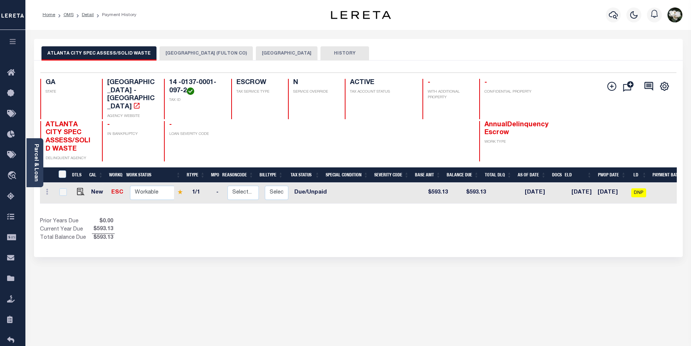
click at [211, 52] on button "[GEOGRAPHIC_DATA] (FULTON CO)" at bounding box center [205, 53] width 93 height 14
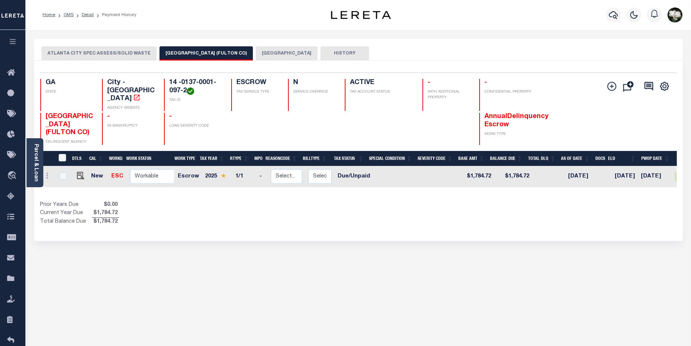
scroll to position [0, 65]
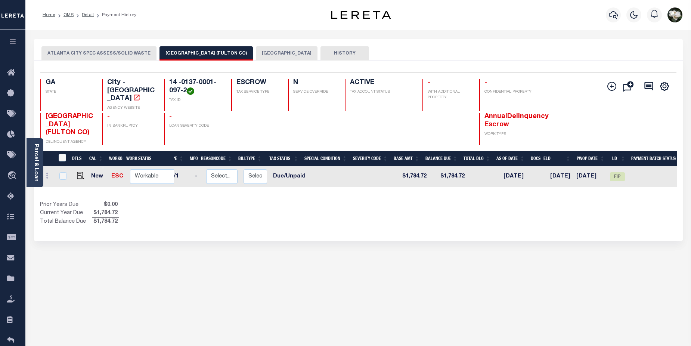
click at [267, 53] on button "[GEOGRAPHIC_DATA]" at bounding box center [287, 53] width 62 height 14
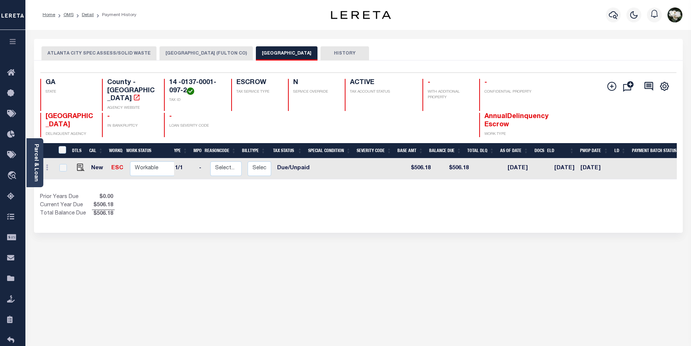
scroll to position [0, 71]
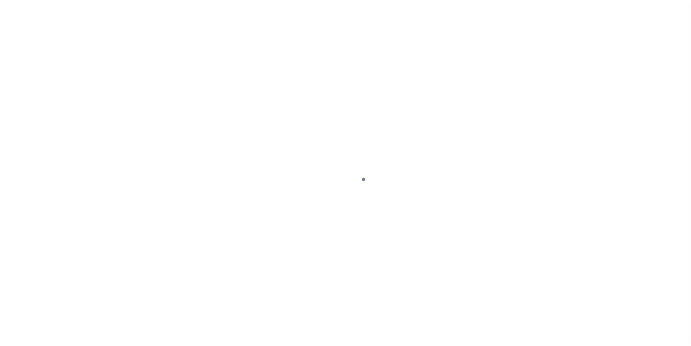
select select "Escrow"
select select
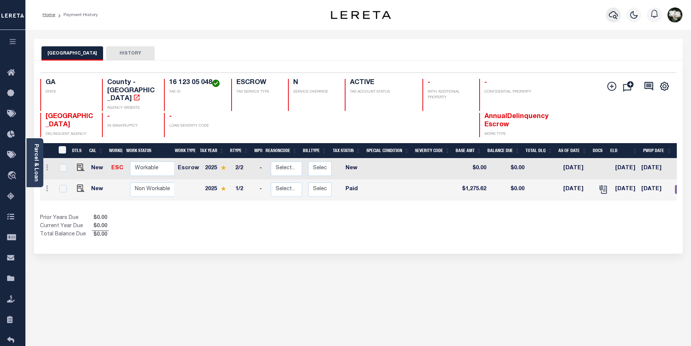
click at [615, 17] on icon "button" at bounding box center [613, 14] width 9 height 9
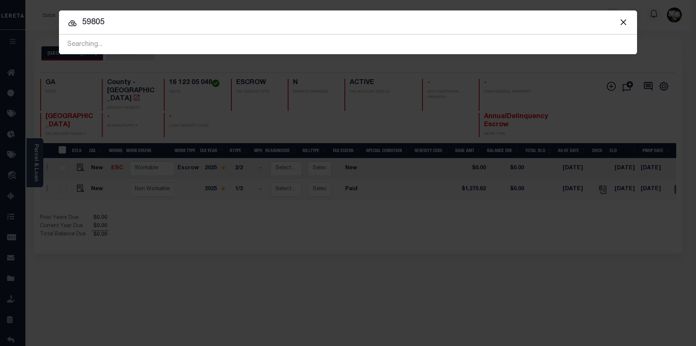
type input "59805"
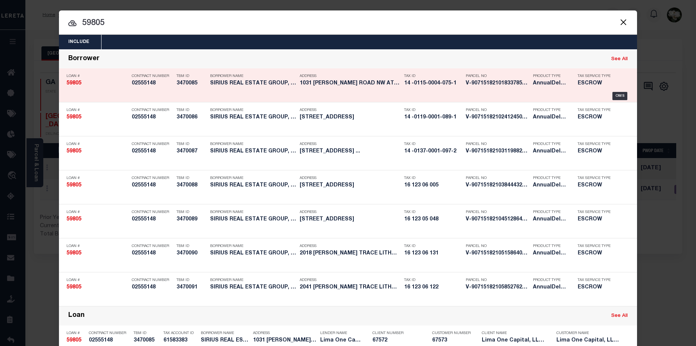
click at [358, 78] on p "Address" at bounding box center [350, 76] width 101 height 4
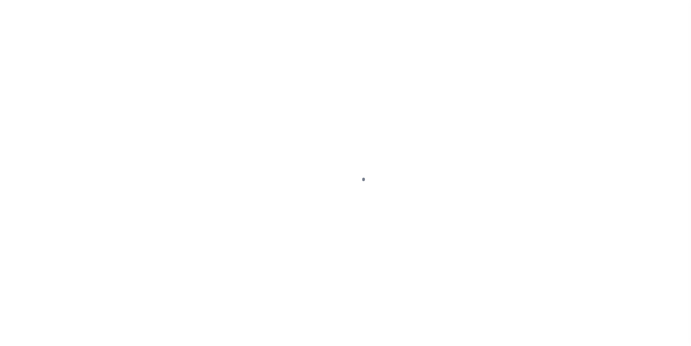
type input "1031 [PERSON_NAME][GEOGRAPHIC_DATA]"
radio input "true"
select select "Escrow"
select select
type input "[GEOGRAPHIC_DATA]"
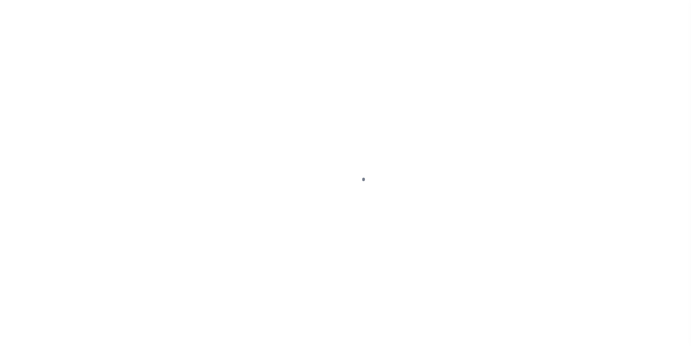
type input "59805-1"
type input "GA"
type textarea "COLLECTOR: ENTITY: PARCEL: 14"
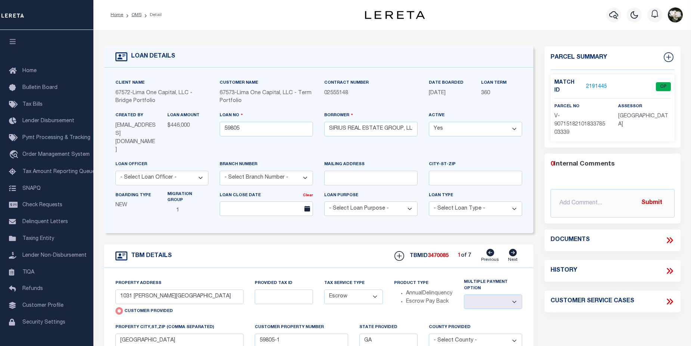
click at [599, 83] on link "2191445" at bounding box center [596, 87] width 21 height 8
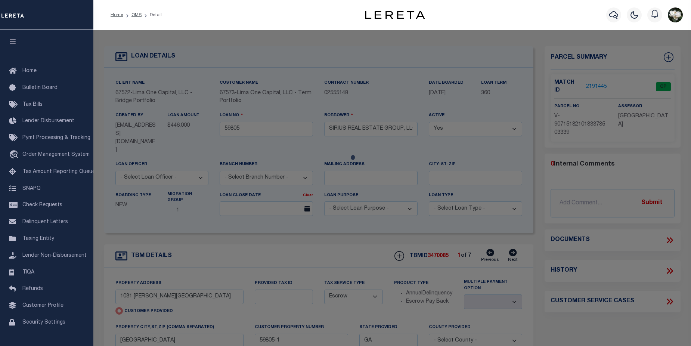
checkbox input "false"
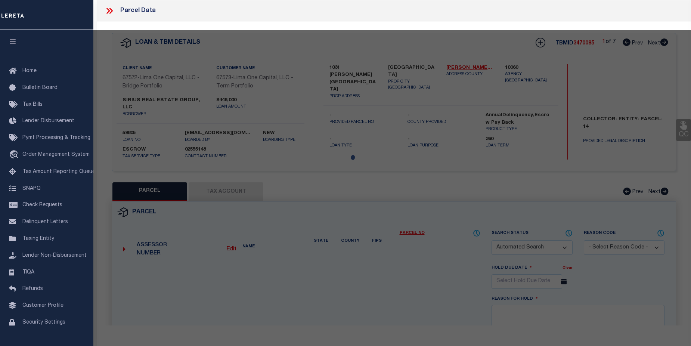
select select "CP"
select select "AGW"
select select
type input "1031 [PERSON_NAME][GEOGRAPHIC_DATA]"
checkbox input "false"
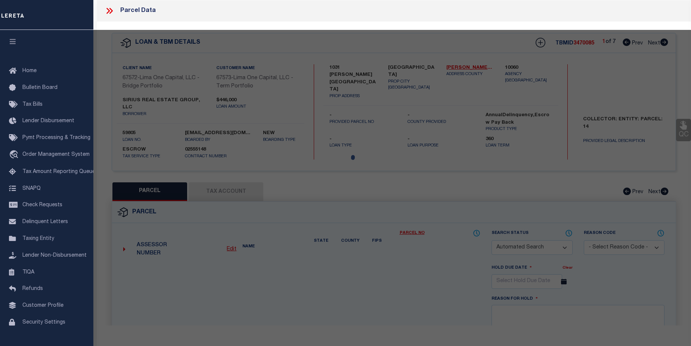
type input "[GEOGRAPHIC_DATA]"
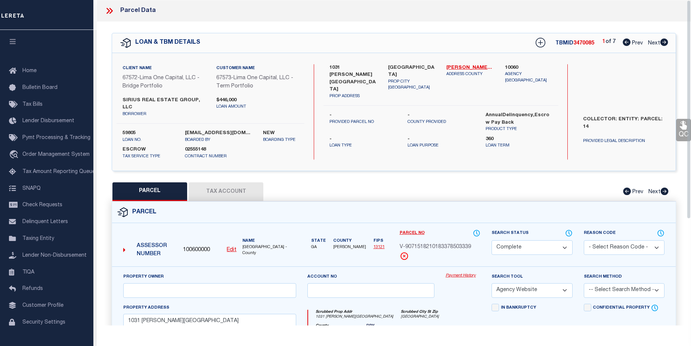
click at [465, 273] on link "Payment History" at bounding box center [462, 276] width 35 height 6
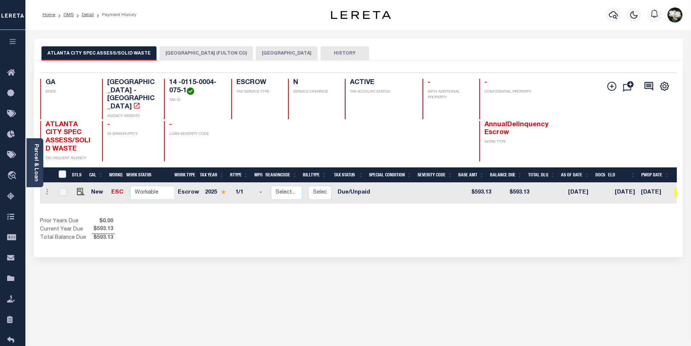
click at [210, 50] on button "[GEOGRAPHIC_DATA] (FULTON CO)" at bounding box center [205, 53] width 93 height 14
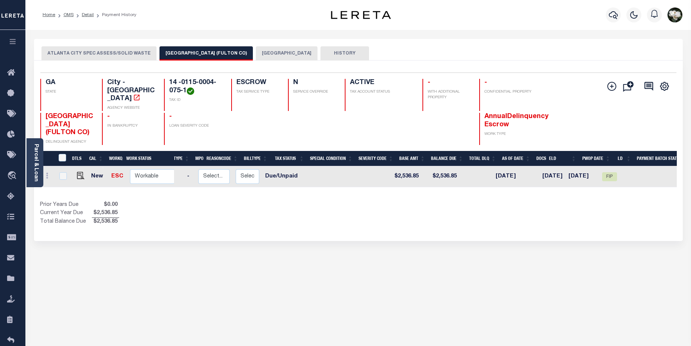
scroll to position [0, 72]
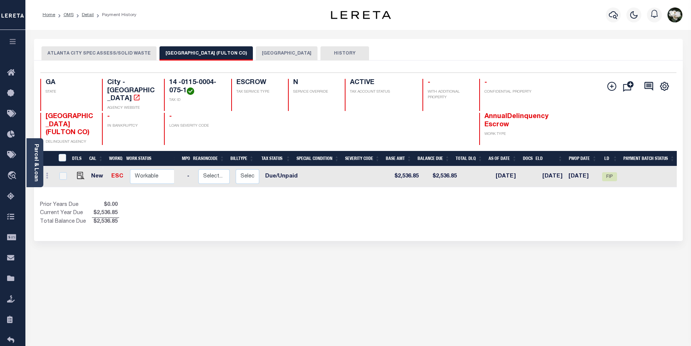
click at [261, 51] on button "[GEOGRAPHIC_DATA]" at bounding box center [287, 53] width 62 height 14
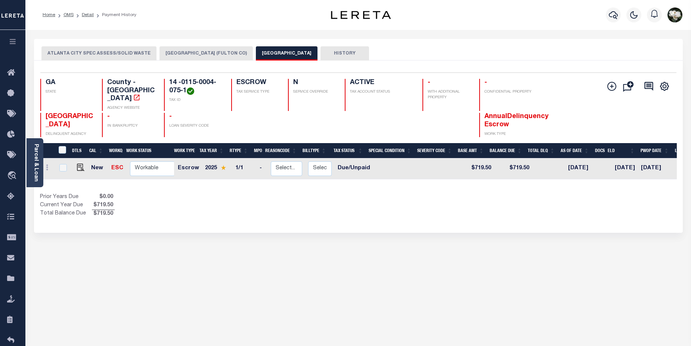
scroll to position [0, 92]
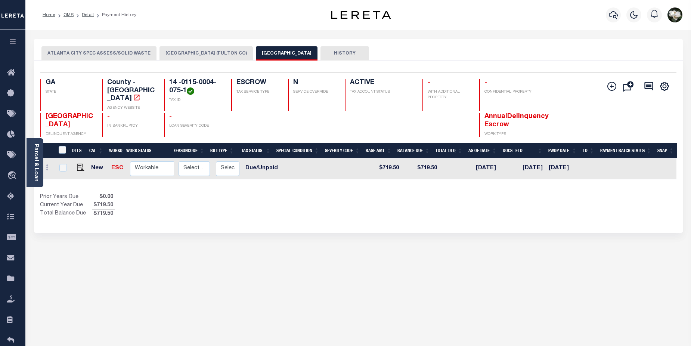
click at [189, 53] on button "ATLANTA CITY (FULTON CO)" at bounding box center [205, 53] width 93 height 14
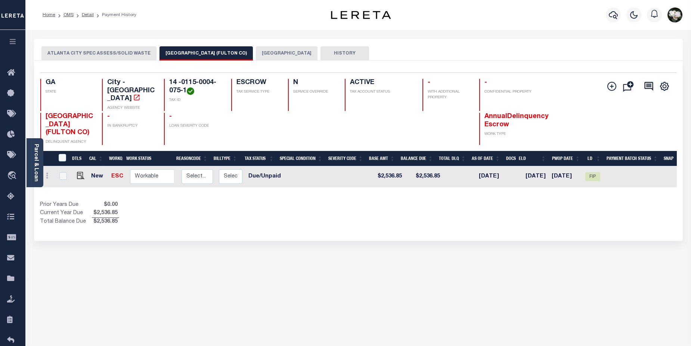
scroll to position [0, 11]
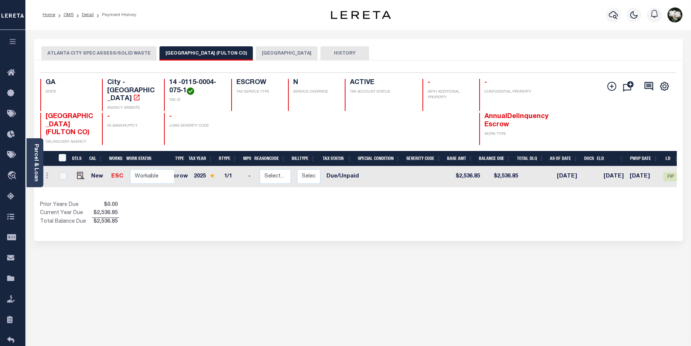
click at [256, 55] on button "[GEOGRAPHIC_DATA]" at bounding box center [287, 53] width 62 height 14
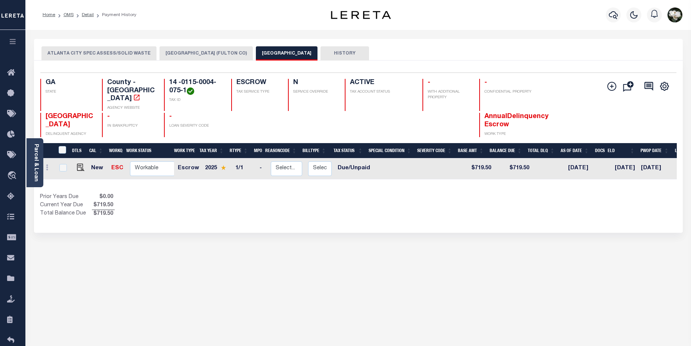
drag, startPoint x: 458, startPoint y: 177, endPoint x: 570, endPoint y: 180, distance: 111.7
click at [570, 180] on div "DTLS CAL WorkQ Work Status Work Type Tax Year RType MPO ReasonCode BillType Tax…" at bounding box center [358, 180] width 637 height 75
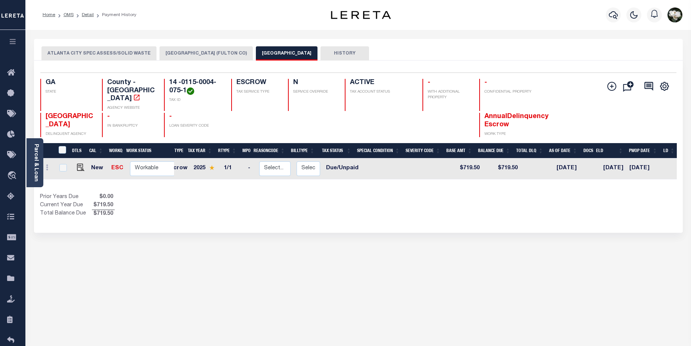
scroll to position [0, 0]
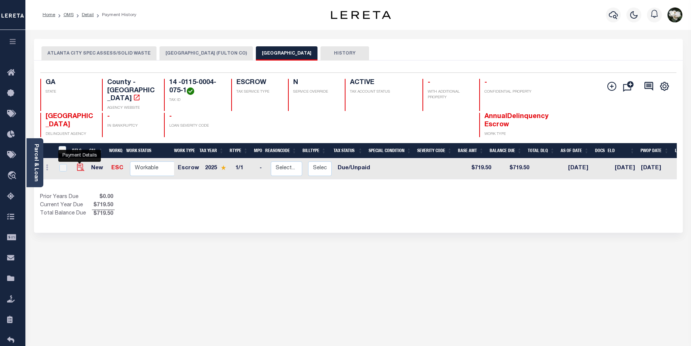
click at [82, 165] on img "" at bounding box center [80, 167] width 7 height 7
checkbox input "true"
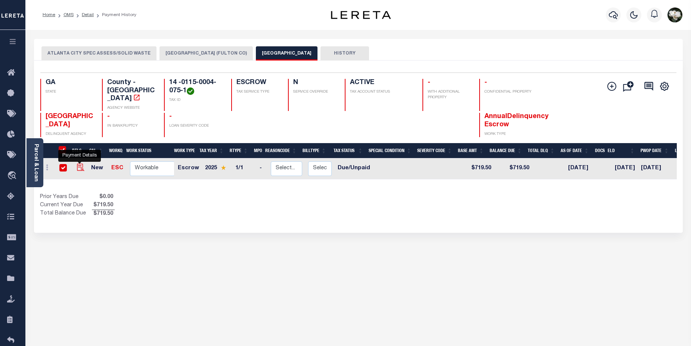
checkbox input "true"
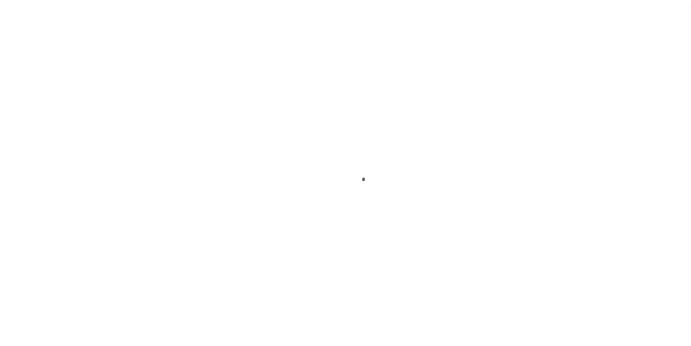
select select "DUE"
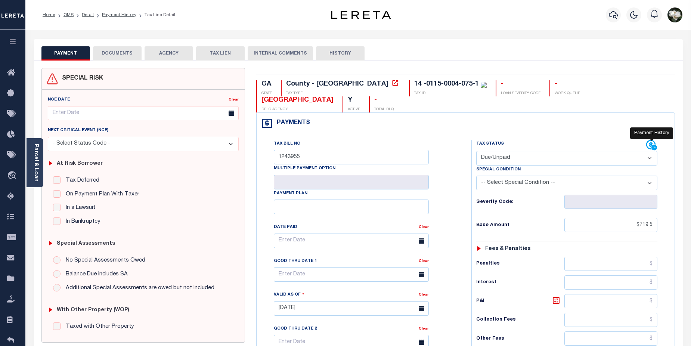
click at [650, 140] on icon at bounding box center [650, 144] width 9 height 9
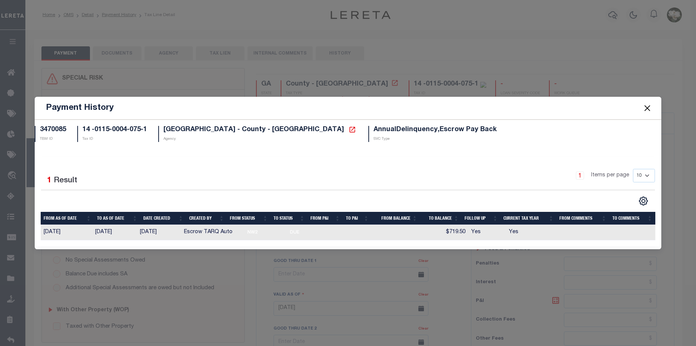
click at [651, 106] on button "Close" at bounding box center [648, 108] width 10 height 10
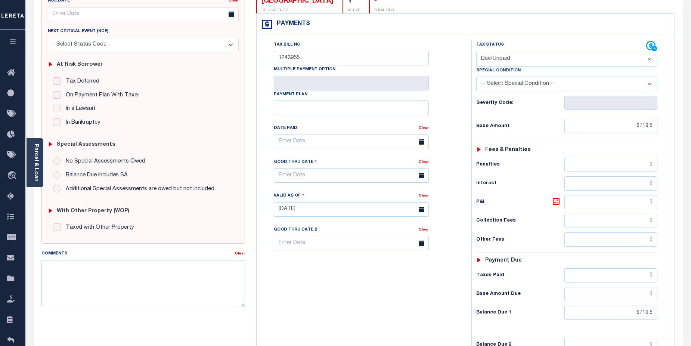
scroll to position [99, 0]
click at [96, 279] on textarea "Comments" at bounding box center [143, 283] width 204 height 47
paste textarea "CAS-474377 2025/annual dlq Base $3,323.80 P/I $568.57-Lender Responsibility Tot…"
type textarea "CAS-474377 2025/annual dlq Base $3,323.80 P/I $568.57-Lender Responsibility Tot…"
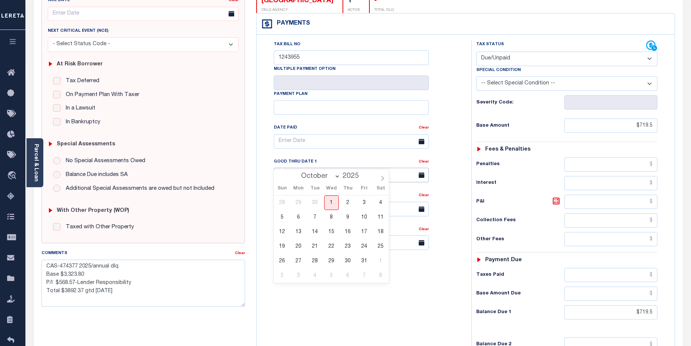
type input "[DATE]"
click at [311, 168] on input "text" at bounding box center [351, 175] width 155 height 15
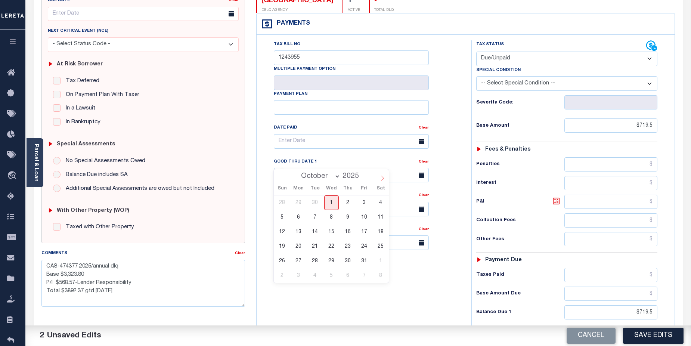
click at [379, 178] on span at bounding box center [382, 175] width 13 height 13
select select "10"
click at [384, 231] on span "15" at bounding box center [380, 231] width 15 height 15
type input "[DATE]"
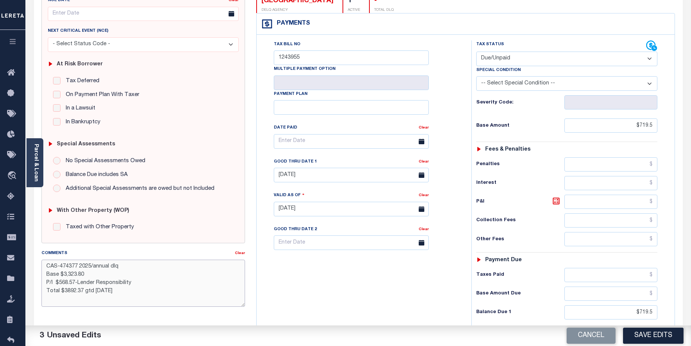
drag, startPoint x: 60, startPoint y: 263, endPoint x: 77, endPoint y: 263, distance: 17.2
click at [77, 263] on textarea "CAS-474377 2025/annual dlq Base $3,323.80 P/I $568.57-Lender Responsibility Tot…" at bounding box center [143, 283] width 204 height 47
drag, startPoint x: 64, startPoint y: 276, endPoint x: 95, endPoint y: 277, distance: 31.4
click at [95, 277] on textarea "CAS-48403 2025/annual dlq Base $3,323.80 P/I $568.57-Lender Responsibility Tota…" at bounding box center [143, 283] width 204 height 47
drag, startPoint x: 46, startPoint y: 285, endPoint x: 132, endPoint y: 284, distance: 86.3
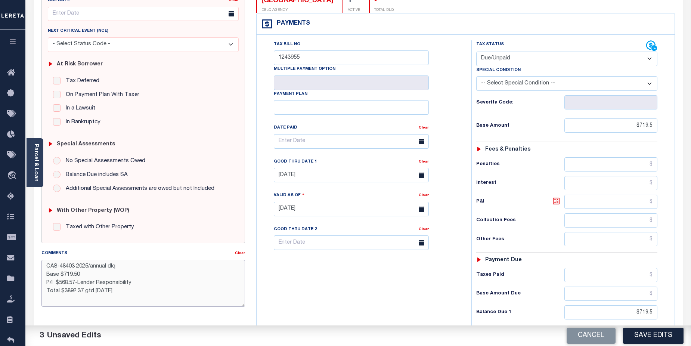
click at [132, 284] on textarea "CAS-48403 2025/annual dlq Base $719.50 P/I $568.57-Lender Responsibility Total …" at bounding box center [143, 283] width 204 height 47
drag, startPoint x: 94, startPoint y: 293, endPoint x: 108, endPoint y: 291, distance: 14.3
click at [108, 291] on textarea "CAS-48403 2025/annual dlq Base $719.50 Total $3892.37 gtd [DATE]" at bounding box center [143, 283] width 204 height 47
drag, startPoint x: 64, startPoint y: 292, endPoint x: 84, endPoint y: 291, distance: 19.8
click at [84, 291] on textarea "CAS-48403 2025/annual dlq Base $719.50 Total $3892.37 gtd [DATE]" at bounding box center [143, 283] width 204 height 47
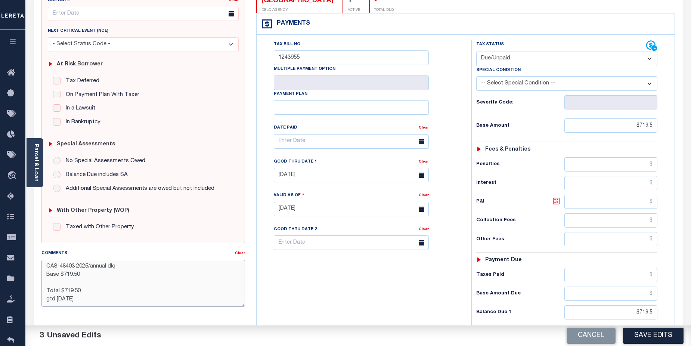
click at [51, 282] on textarea "CAS-48403 2025/annual dlq Base $719.50 Total $719.50 gtd [DATE]" at bounding box center [143, 283] width 204 height 47
click at [76, 265] on textarea "CAS-48403 2025/annual dlq Base $719.50 Total $719.50 gtd [DATE]" at bounding box center [143, 283] width 204 height 47
click at [49, 299] on textarea "CAS-48403 2025/annual dlq Base $719.50 Total $719.50 gtd [DATE]" at bounding box center [143, 283] width 204 height 47
type textarea "CAS-48403 2025/annual dlq Base $719.50 Total $719.50 Gtd [DATE]"
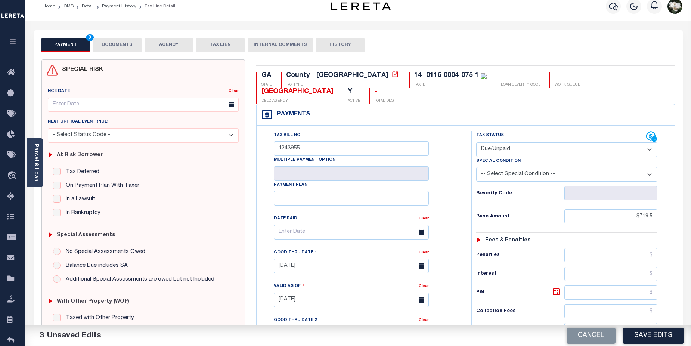
scroll to position [0, 0]
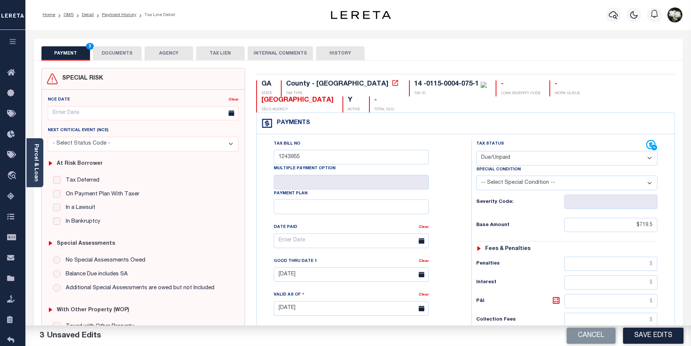
click at [128, 53] on button "DOCUMENTS" at bounding box center [117, 53] width 49 height 14
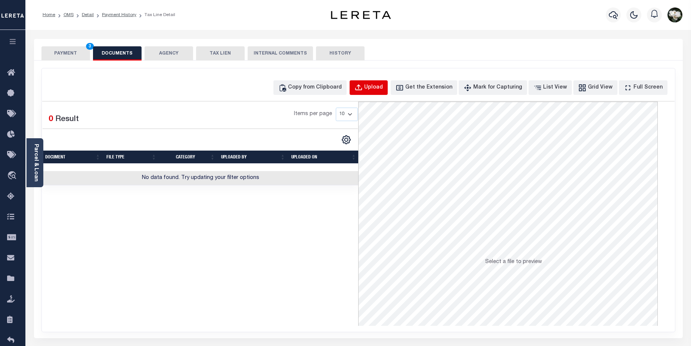
click at [383, 89] on div "Upload" at bounding box center [373, 88] width 19 height 8
select select "POP"
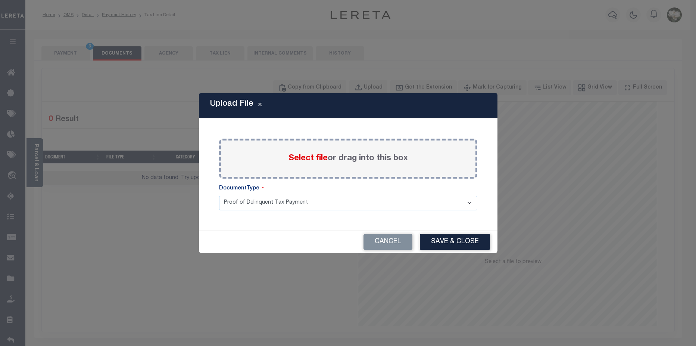
click at [316, 160] on span "Select file" at bounding box center [308, 158] width 39 height 8
click at [0, 0] on input "Select file or drag into this box" at bounding box center [0, 0] width 0 height 0
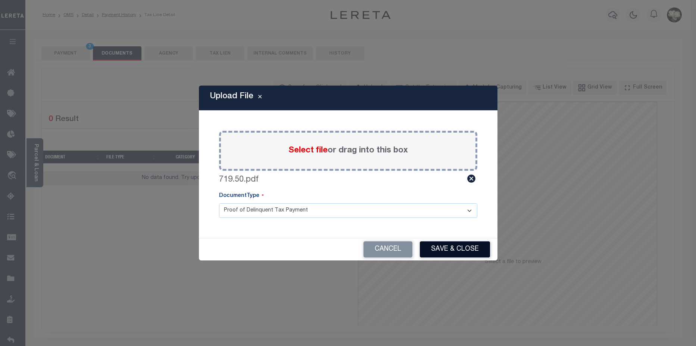
click at [479, 252] on button "Save & Close" at bounding box center [455, 249] width 70 height 16
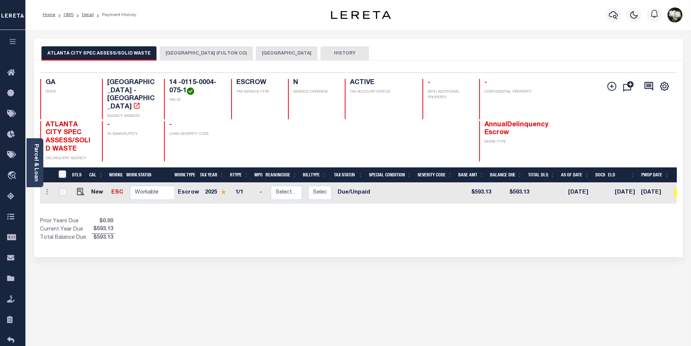
click at [259, 53] on button "[GEOGRAPHIC_DATA]" at bounding box center [287, 53] width 62 height 14
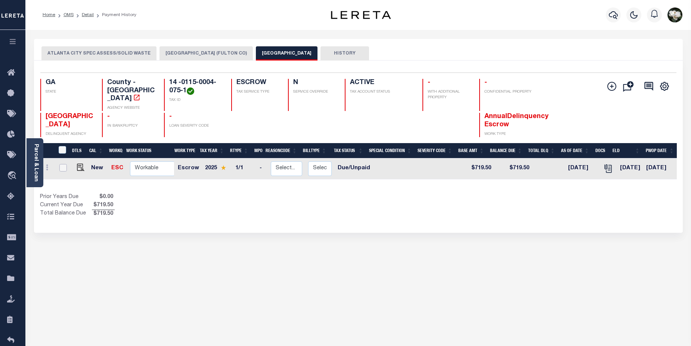
click at [62, 164] on input "checkbox" at bounding box center [62, 167] width 7 height 7
checkbox input "true"
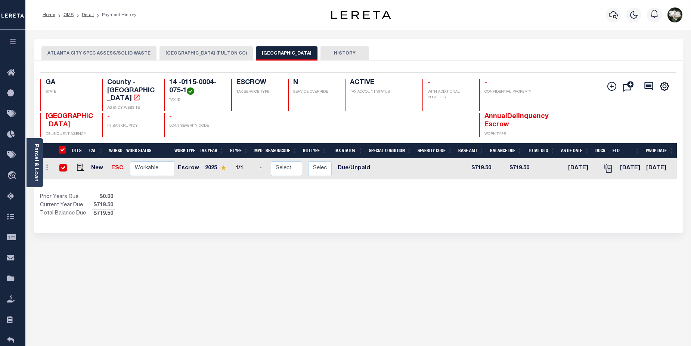
checkbox input "true"
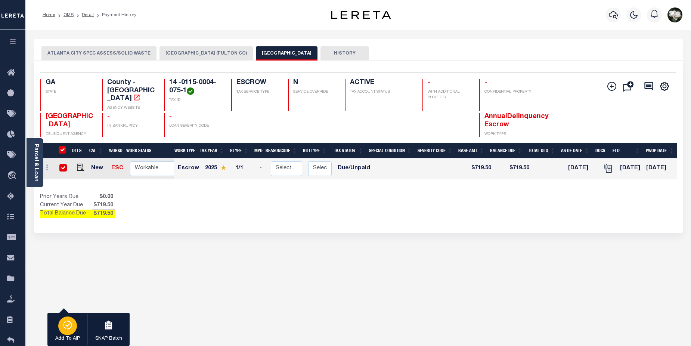
click at [68, 328] on icon "button" at bounding box center [67, 324] width 10 height 9
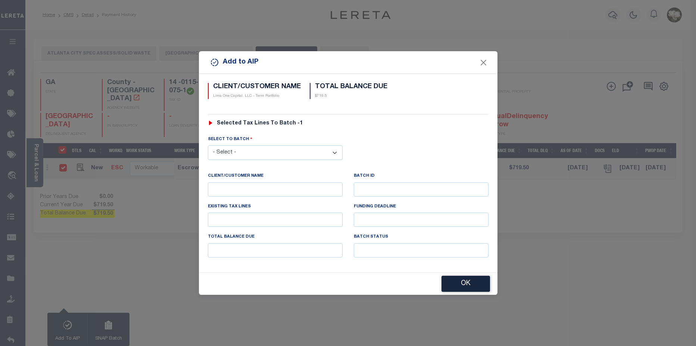
click at [291, 152] on select "- Select - 45186 45191 45195 45200 45202 45203 45206 45214 45215 45216 45218 45…" at bounding box center [275, 152] width 135 height 15
select select "46464"
click at [208, 145] on select "- Select - 45186 45191 45195 45200 45202 45203 45206 45214 45215 45216 45218 45…" at bounding box center [275, 152] width 135 height 15
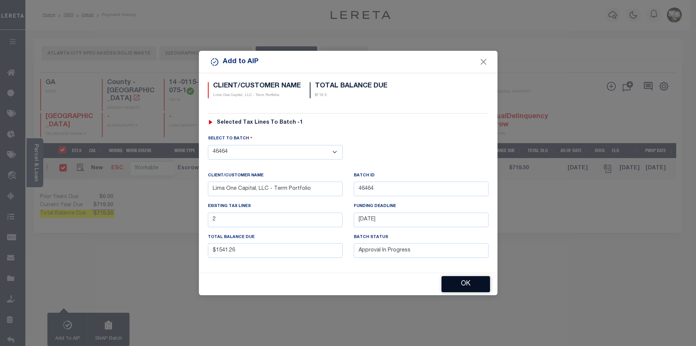
click at [460, 283] on button "OK" at bounding box center [466, 284] width 49 height 16
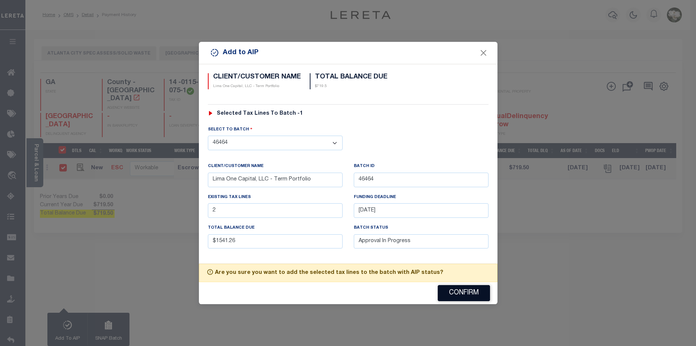
click at [459, 298] on button "Confirm" at bounding box center [464, 293] width 52 height 16
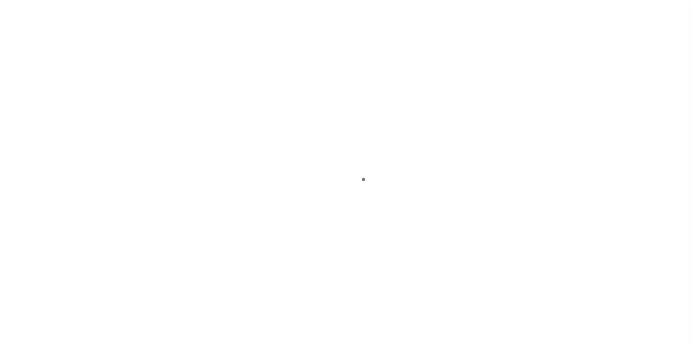
select select "Escrow"
select select
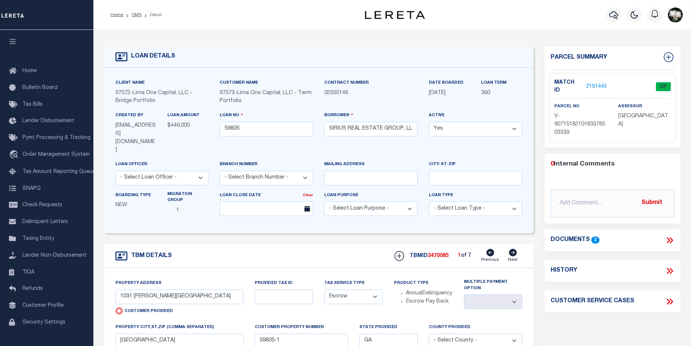
click at [513, 249] on icon at bounding box center [513, 252] width 8 height 7
type input "[GEOGRAPHIC_DATA]"
radio input "false"
select select
type input "[GEOGRAPHIC_DATA]"
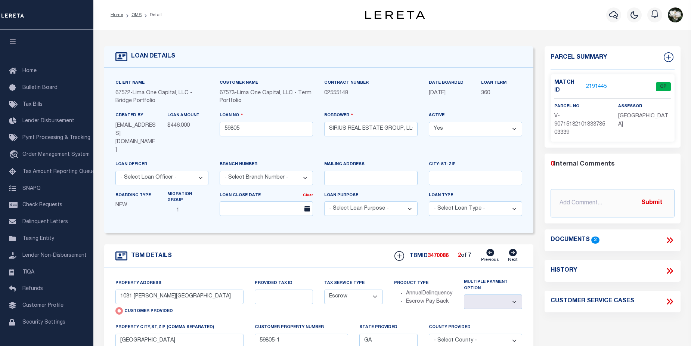
type input "59805-2"
click at [595, 83] on link "2191446" at bounding box center [596, 87] width 21 height 8
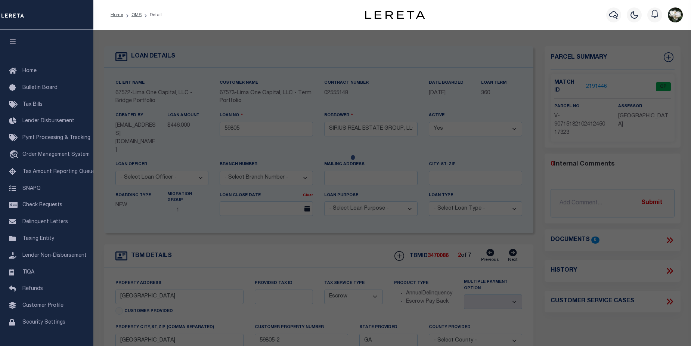
select select "AS"
select select
checkbox input "false"
select select "CP"
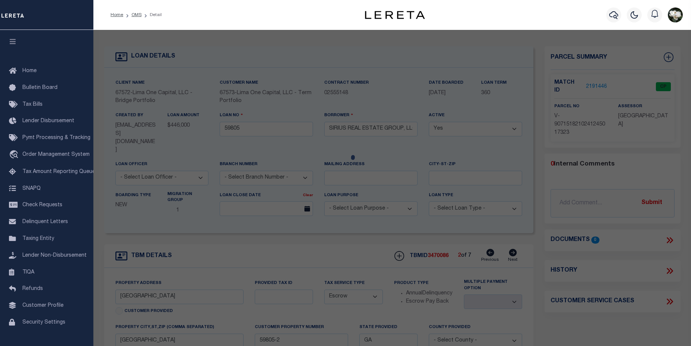
select select "AGW"
select select
type input "[GEOGRAPHIC_DATA]"
checkbox input "false"
type input "[GEOGRAPHIC_DATA]"
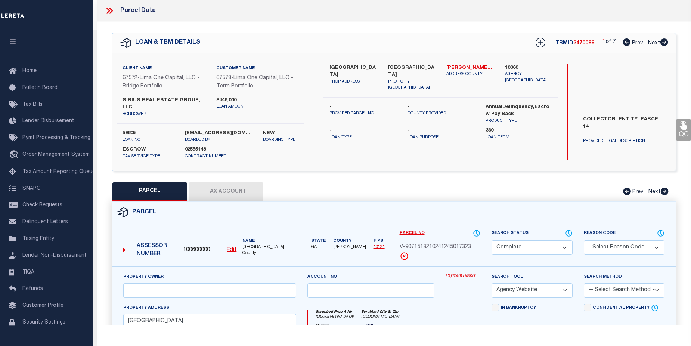
click at [458, 273] on link "Payment History" at bounding box center [462, 276] width 35 height 6
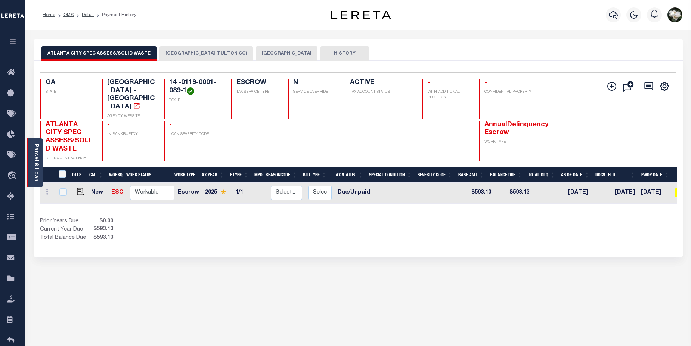
click at [35, 170] on link "Parcel & Loan" at bounding box center [35, 163] width 5 height 38
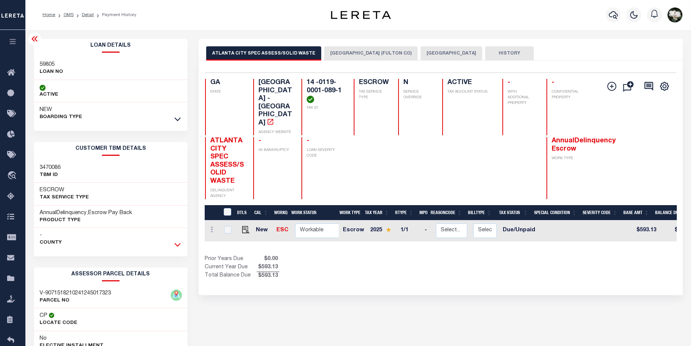
click at [180, 246] on icon at bounding box center [177, 244] width 6 height 8
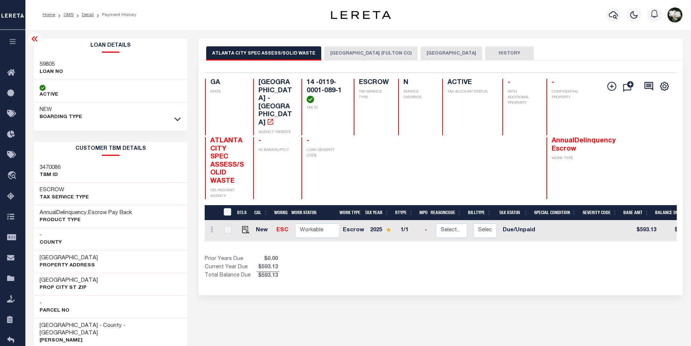
click at [363, 56] on button "[GEOGRAPHIC_DATA] (FULTON CO)" at bounding box center [370, 53] width 93 height 14
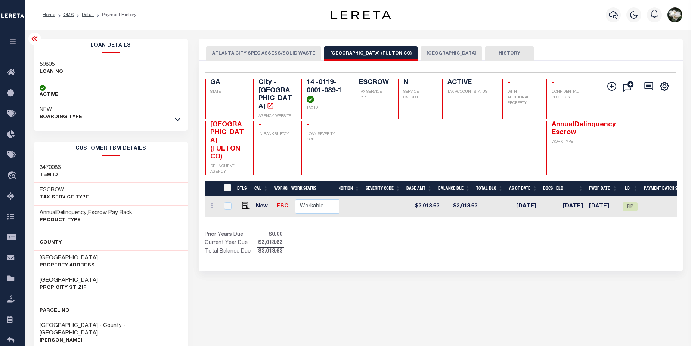
click at [436, 52] on button "[GEOGRAPHIC_DATA]" at bounding box center [451, 53] width 62 height 14
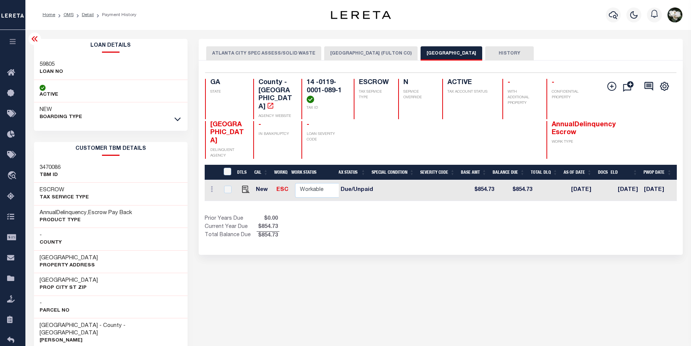
scroll to position [0, 125]
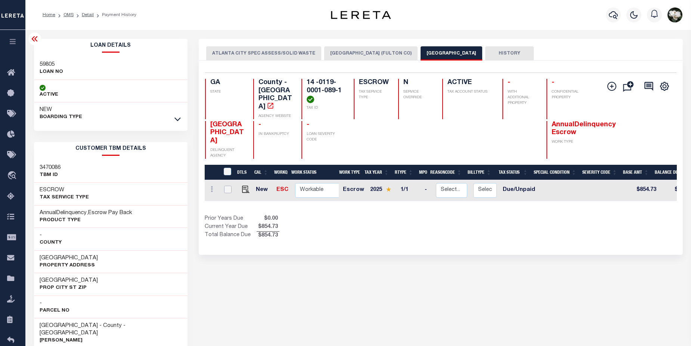
click at [227, 186] on input "checkbox" at bounding box center [227, 189] width 7 height 7
checkbox input "true"
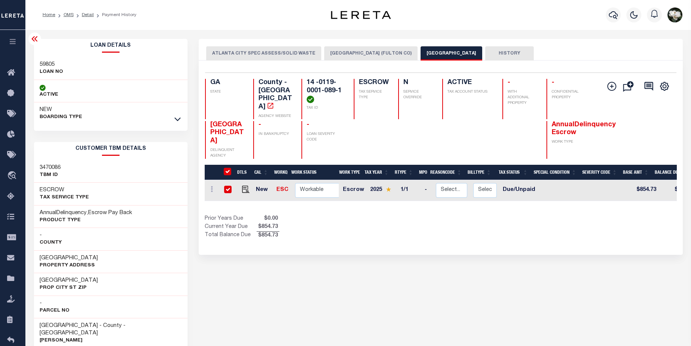
checkbox input "true"
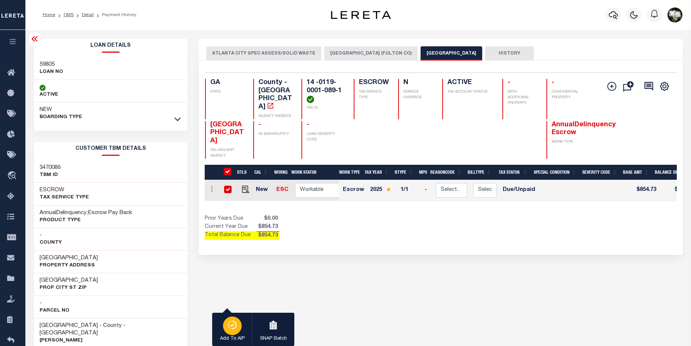
click at [231, 329] on icon "button" at bounding box center [232, 324] width 10 height 9
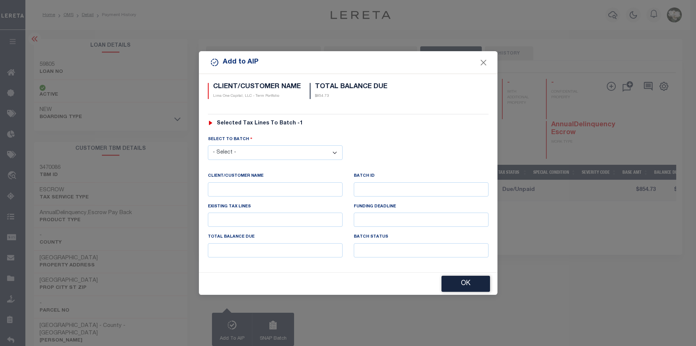
click at [259, 150] on select "- Select - 45186 45191 45195 45200 45202 45203 45206 45214 45215 45216 45218 45…" at bounding box center [275, 152] width 135 height 15
click at [486, 63] on button "Close" at bounding box center [484, 63] width 10 height 10
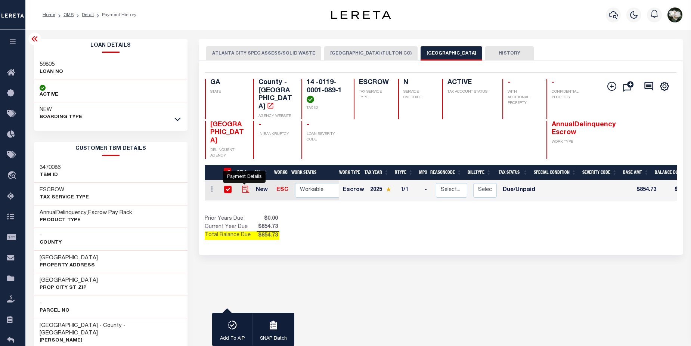
click at [243, 186] on img "" at bounding box center [245, 189] width 7 height 7
checkbox input "false"
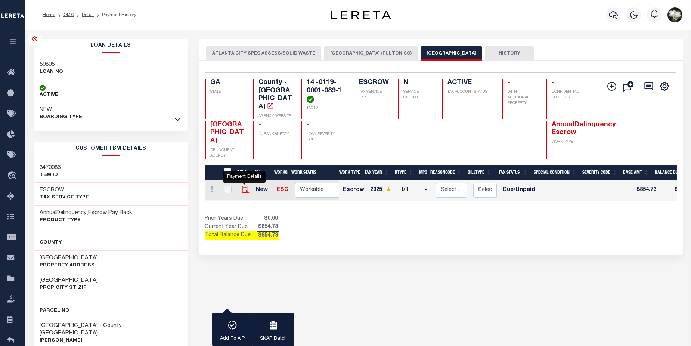
checkbox input "false"
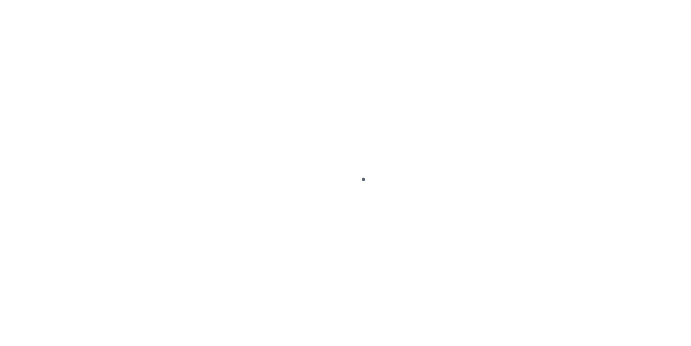
select select "DUE"
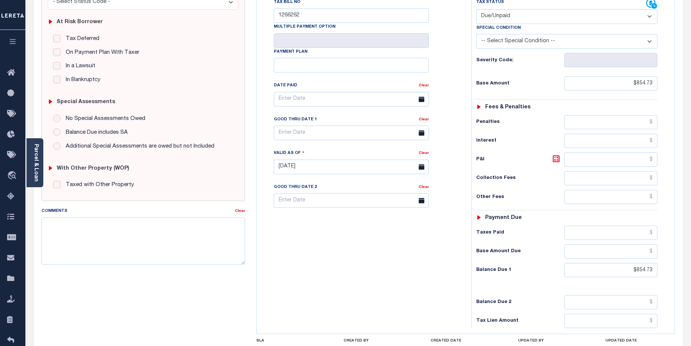
scroll to position [156, 0]
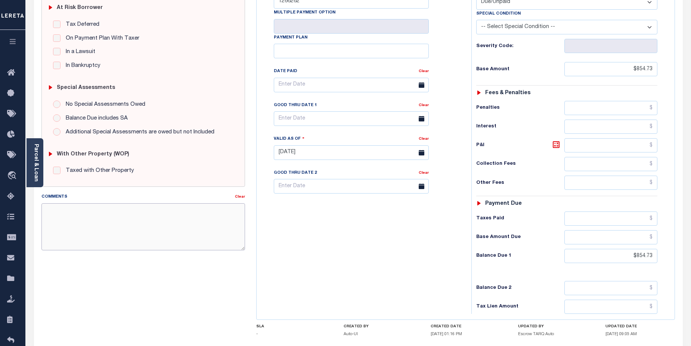
click at [71, 215] on textarea "Comments" at bounding box center [143, 226] width 204 height 47
paste textarea "CAS-474377 2025/annual dlq Base $3,323.80 P/I $568.57-Lender Responsibility Tot…"
drag, startPoint x: 43, startPoint y: 226, endPoint x: 133, endPoint y: 226, distance: 90.0
click at [133, 226] on textarea "CAS-474377 2025/annual dlq Base $3,323.80 P/I $568.57-Lender Responsibility Tot…" at bounding box center [143, 226] width 204 height 47
drag, startPoint x: 59, startPoint y: 210, endPoint x: 77, endPoint y: 207, distance: 17.4
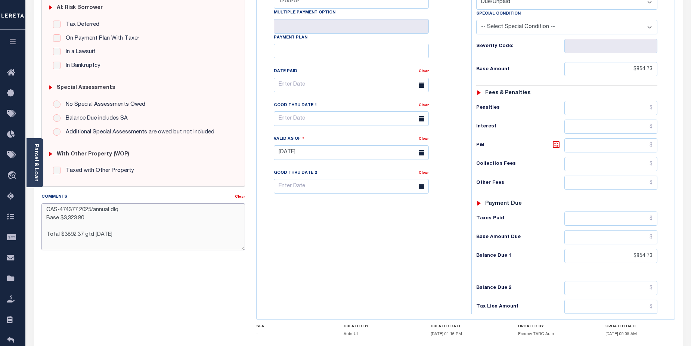
click at [76, 210] on textarea "CAS-474377 2025/annual dlq Base $3,323.80 Total $3892.37 gtd [DATE]" at bounding box center [143, 226] width 204 height 47
drag, startPoint x: 64, startPoint y: 228, endPoint x: 107, endPoint y: 227, distance: 43.3
click at [102, 227] on textarea "CAS-48403 2025/annual dlq Base $3,323.80 Total $3892.37 gtd [DATE]" at bounding box center [143, 226] width 204 height 47
click at [108, 227] on textarea "CAS-48403 2025/annual dlq Base $854.73 Total $3892.37 gtd [DATE]" at bounding box center [143, 226] width 204 height 47
drag, startPoint x: 62, startPoint y: 235, endPoint x: 83, endPoint y: 235, distance: 20.9
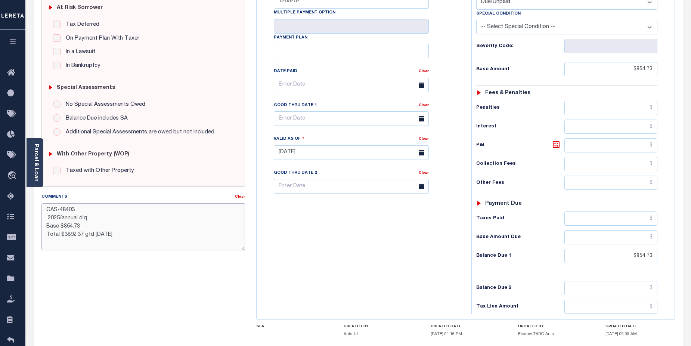
click at [83, 234] on textarea "CAS-48403 2025/annual dlq Base $854.73 Total $3892.37 gtd 08/30/2025" at bounding box center [143, 226] width 204 height 47
drag, startPoint x: 57, startPoint y: 243, endPoint x: 71, endPoint y: 242, distance: 14.6
click at [71, 242] on textarea "CAS-48403 2025/annual dlq Base $854.73 Total $854.73 Gtd 08/30/2025" at bounding box center [143, 226] width 204 height 47
type textarea "CAS-48403 2025/annual dlq Base $854.73 Total $854.73 Gtd 11/15/2025"
type input "10/01/2025"
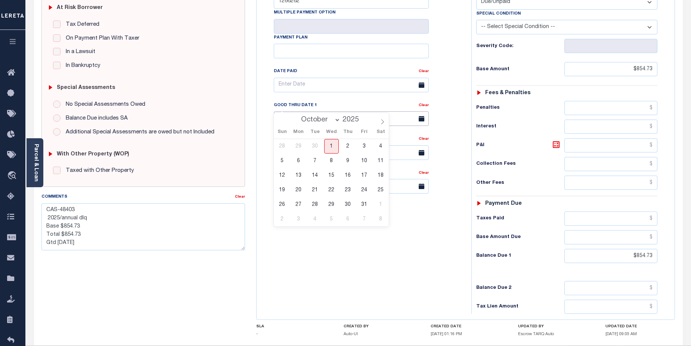
click at [360, 111] on input "text" at bounding box center [351, 118] width 155 height 15
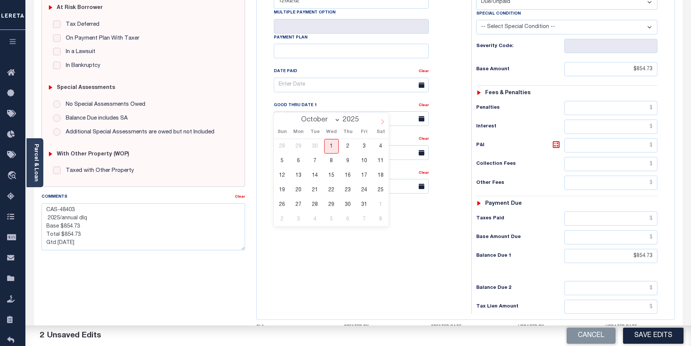
click at [382, 124] on icon at bounding box center [382, 121] width 5 height 5
select select "10"
click at [381, 178] on span "15" at bounding box center [380, 175] width 15 height 15
type input "11/15/2025"
drag, startPoint x: 46, startPoint y: 208, endPoint x: 93, endPoint y: 240, distance: 56.9
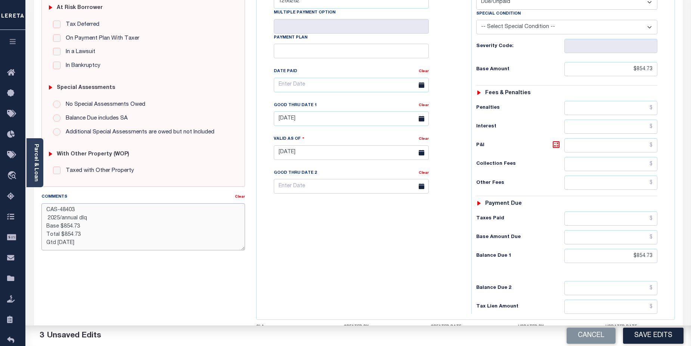
click at [93, 240] on textarea "CAS-48403 2025/annual dlq Base $854.73 Total $854.73 Gtd 11/15/2025" at bounding box center [143, 226] width 204 height 47
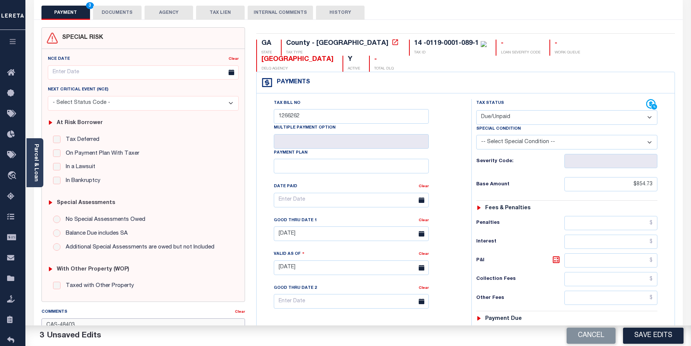
scroll to position [28, 0]
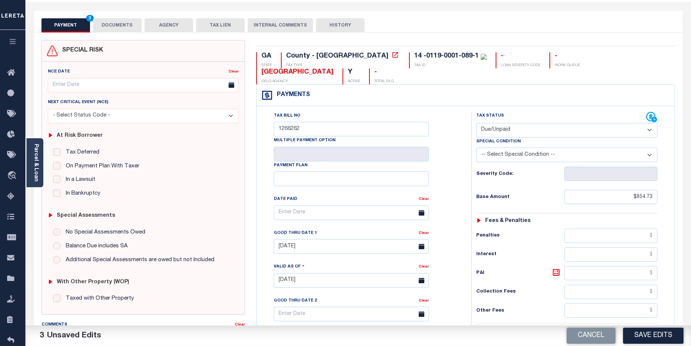
click at [131, 28] on button "DOCUMENTS" at bounding box center [117, 25] width 49 height 14
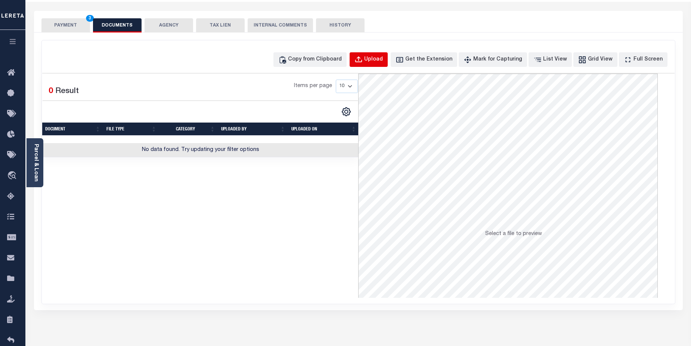
click at [383, 58] on div "Upload" at bounding box center [373, 60] width 19 height 8
select select "POP"
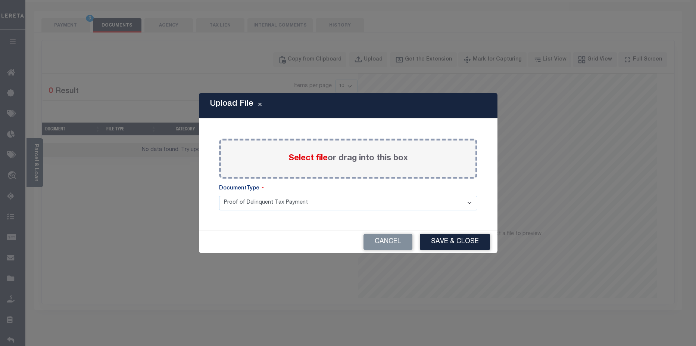
click at [316, 158] on span "Select file" at bounding box center [308, 158] width 39 height 8
click at [0, 0] on input "Select file or drag into this box" at bounding box center [0, 0] width 0 height 0
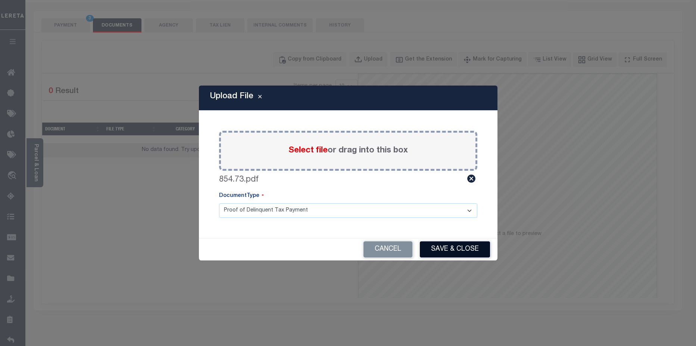
click at [461, 252] on button "Save & Close" at bounding box center [455, 249] width 70 height 16
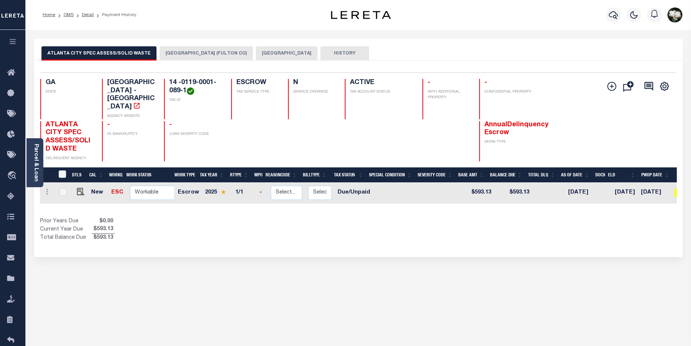
click at [256, 54] on button "[GEOGRAPHIC_DATA]" at bounding box center [287, 53] width 62 height 14
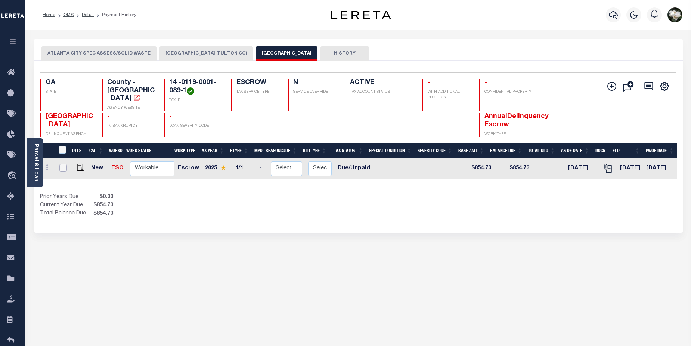
click at [60, 164] on input "checkbox" at bounding box center [62, 167] width 7 height 7
checkbox input "true"
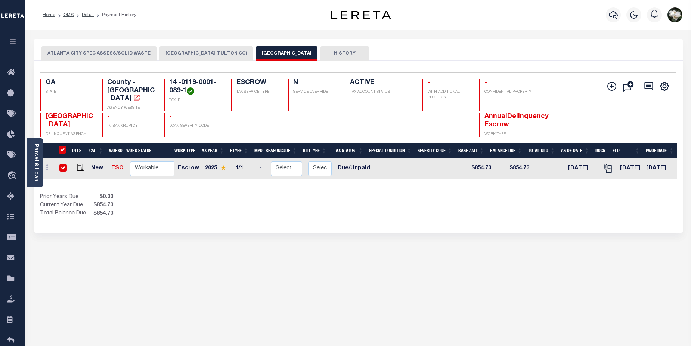
checkbox input "true"
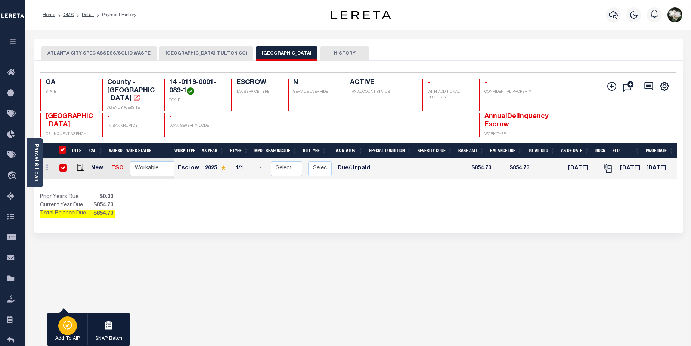
click at [73, 328] on div "button" at bounding box center [67, 325] width 19 height 19
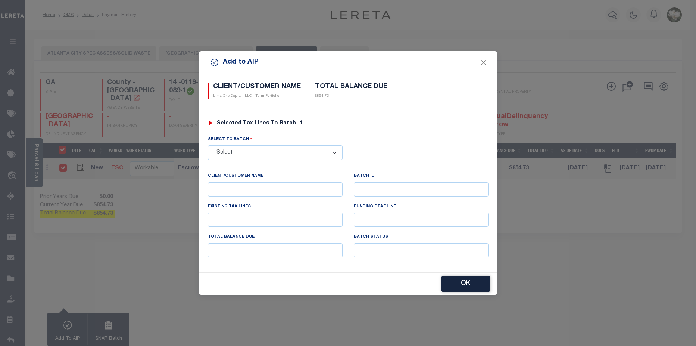
click at [305, 145] on select "- Select - 45186 45191 45195 45200 45202 45203 45206 45214 45215 45216 45218 45…" at bounding box center [275, 152] width 135 height 15
select select "46464"
click at [208, 145] on select "- Select - 45186 45191 45195 45200 45202 45203 45206 45214 45215 45216 45218 45…" at bounding box center [275, 152] width 135 height 15
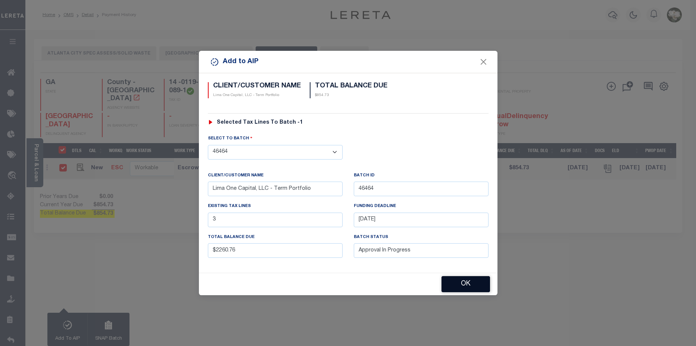
click at [469, 285] on button "OK" at bounding box center [466, 284] width 49 height 16
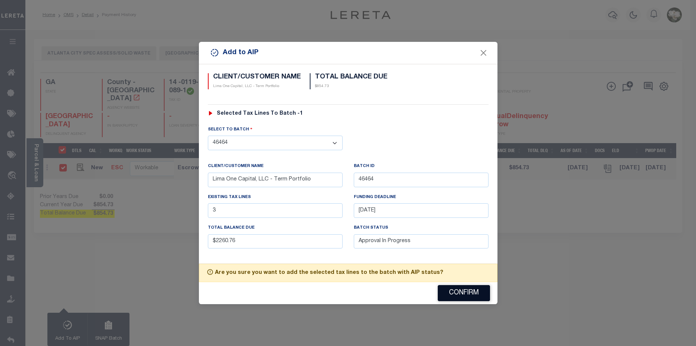
click at [475, 294] on button "Confirm" at bounding box center [464, 293] width 52 height 16
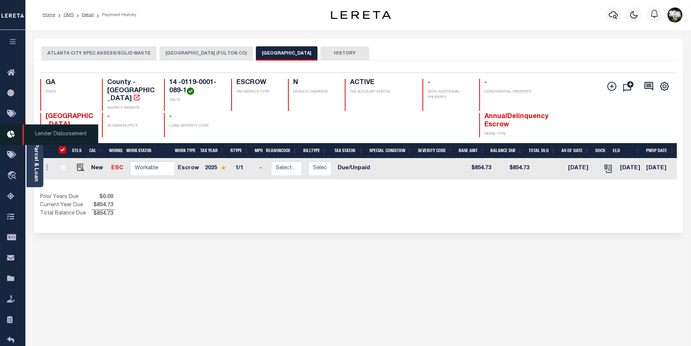
click at [11, 139] on icon at bounding box center [13, 134] width 12 height 9
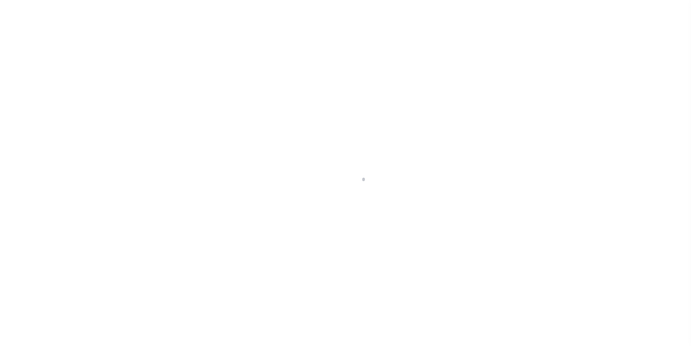
scroll to position [13, 0]
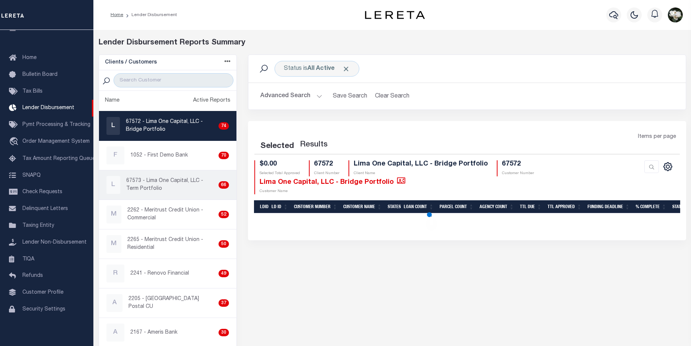
select select "200"
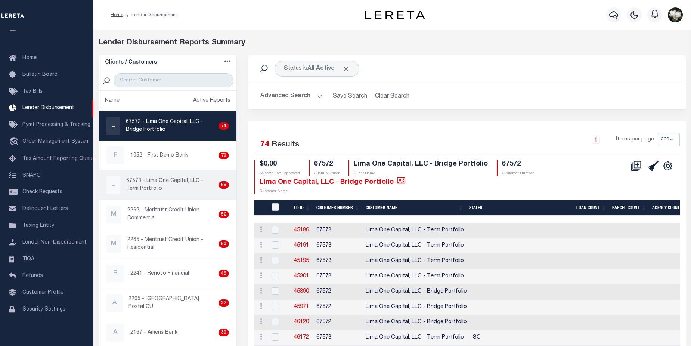
click at [133, 179] on p "67573 - Lima One Capital, LLC - Term Portfolio" at bounding box center [170, 185] width 89 height 16
checkbox input "true"
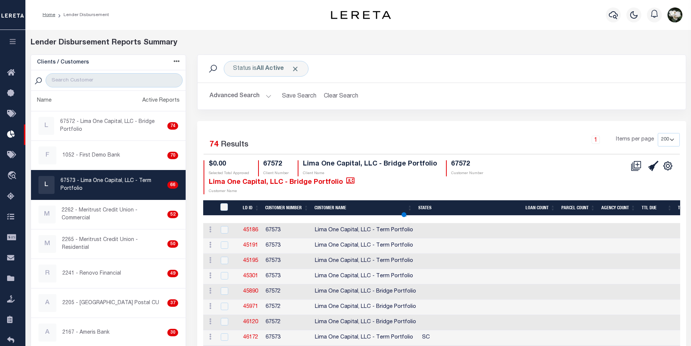
select select "200"
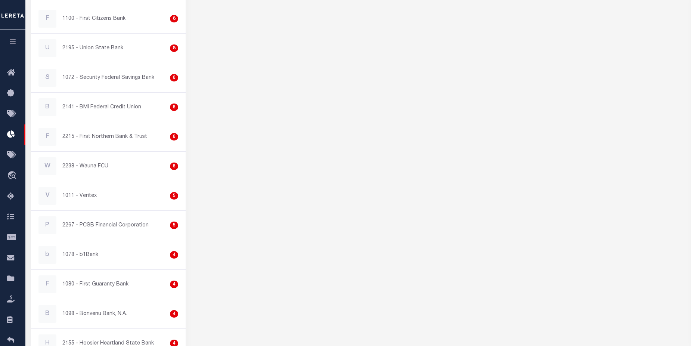
select select "200"
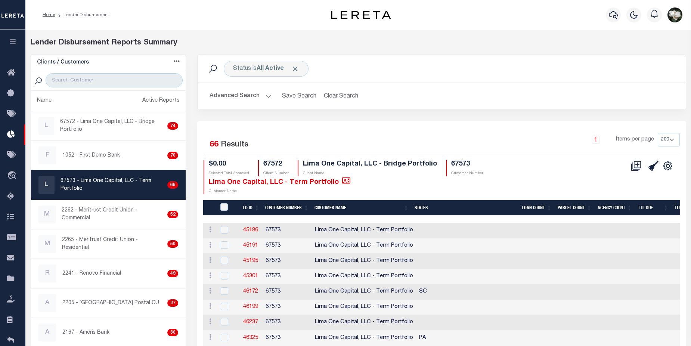
click at [231, 96] on button "Advanced Search" at bounding box center [240, 96] width 62 height 15
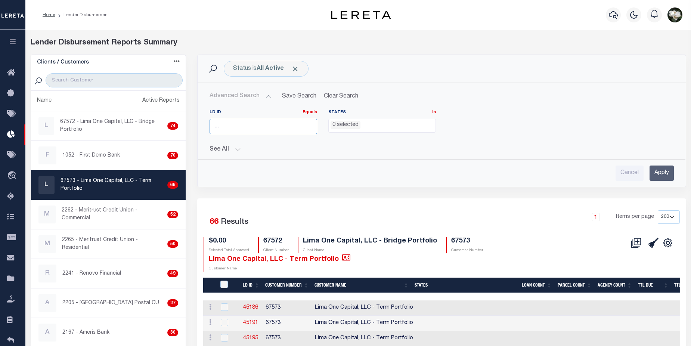
click at [239, 125] on input "number" at bounding box center [263, 126] width 108 height 15
type input "46464"
click at [661, 177] on input "Apply" at bounding box center [661, 172] width 24 height 15
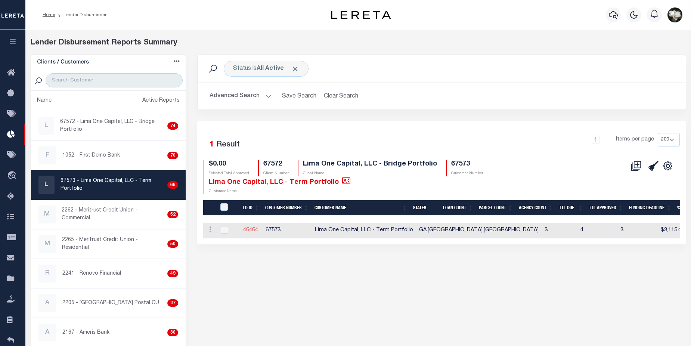
click at [254, 230] on link "46464" at bounding box center [250, 229] width 15 height 5
checkbox input "true"
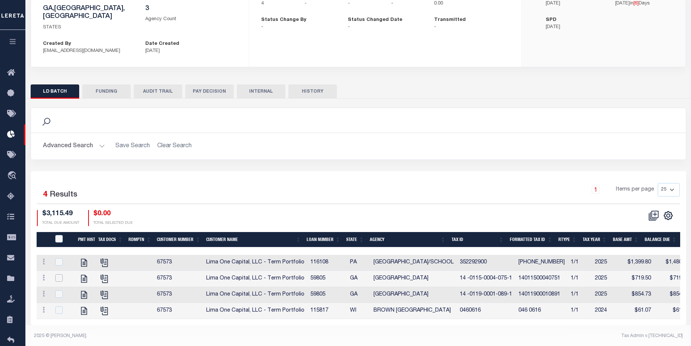
drag, startPoint x: 58, startPoint y: 271, endPoint x: 59, endPoint y: 275, distance: 4.2
click at [58, 274] on input "checkbox" at bounding box center [58, 277] width 7 height 7
checkbox input "true"
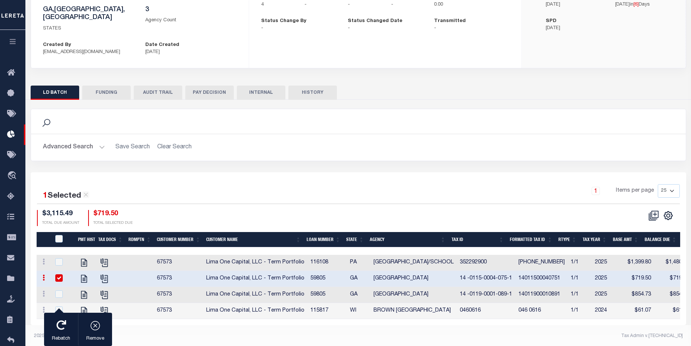
click at [56, 292] on td at bounding box center [63, 295] width 24 height 16
checkbox input "true"
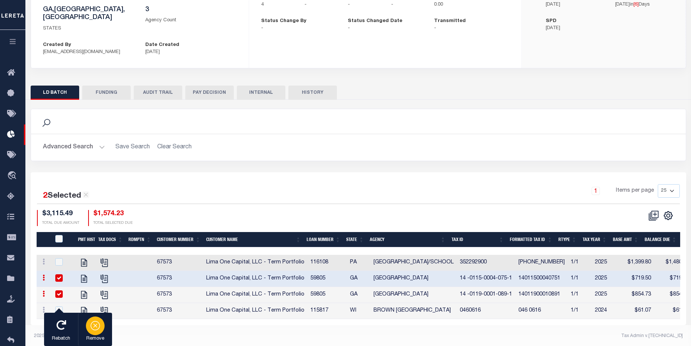
click at [101, 329] on div "button" at bounding box center [95, 325] width 19 height 19
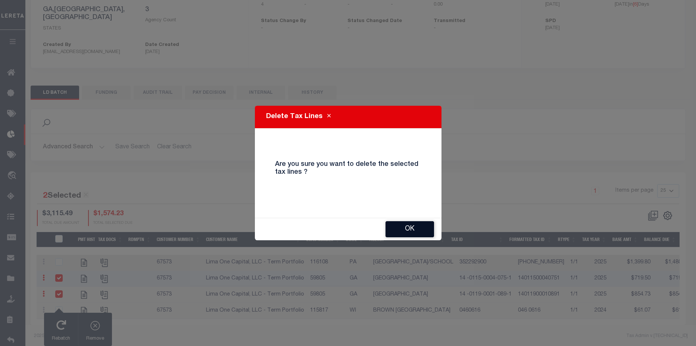
click at [423, 230] on button "OK" at bounding box center [410, 229] width 49 height 16
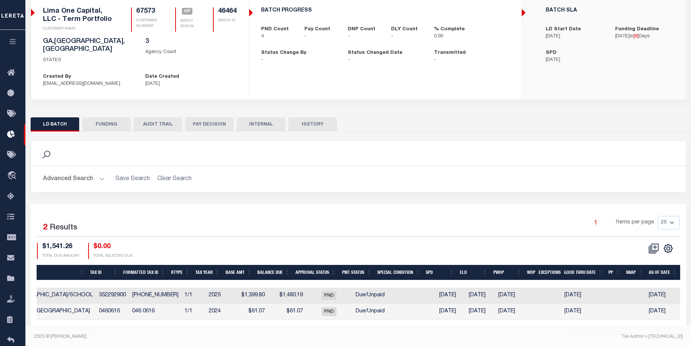
checkbox input "true"
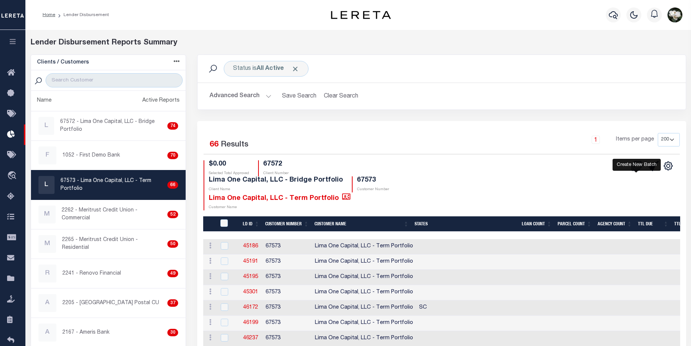
click at [636, 168] on icon "" at bounding box center [637, 164] width 7 height 7
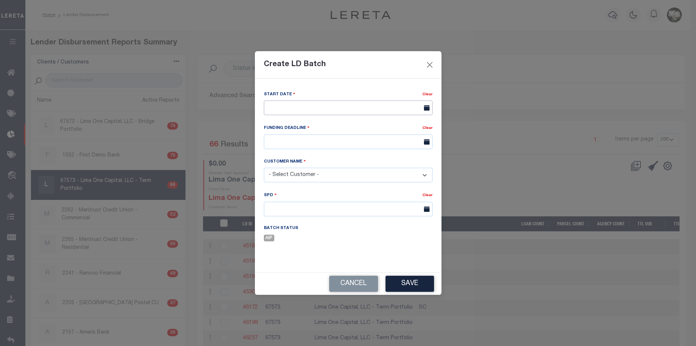
click at [385, 106] on input "text" at bounding box center [348, 107] width 169 height 15
click at [317, 150] on span "1" at bounding box center [321, 149] width 15 height 15
type input "10/01/2025"
click at [348, 142] on input "text" at bounding box center [348, 141] width 169 height 15
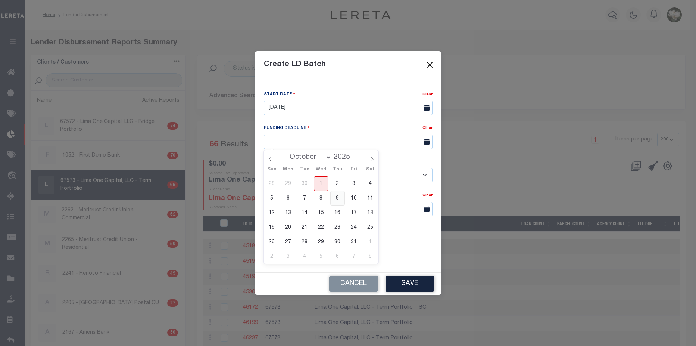
click at [342, 200] on span "9" at bounding box center [337, 198] width 15 height 15
type input "10/09/25"
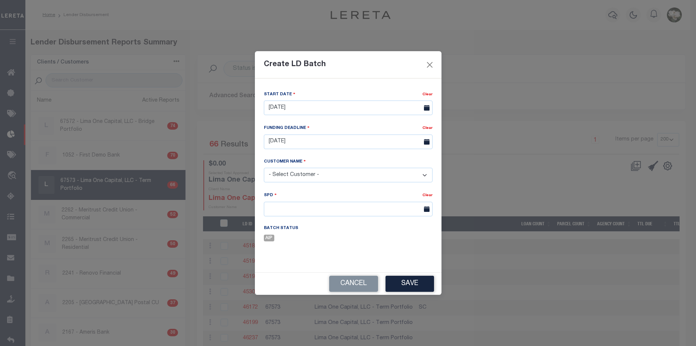
click at [312, 174] on select "- Select Customer - Accumatch - Refunds All In Credit Union Amarillo National B…" at bounding box center [348, 175] width 169 height 15
select select "2283"
click at [264, 168] on select "- Select Customer - Accumatch - Refunds All In Credit Union Amarillo National B…" at bounding box center [348, 175] width 169 height 15
click at [319, 211] on input "text" at bounding box center [348, 209] width 169 height 15
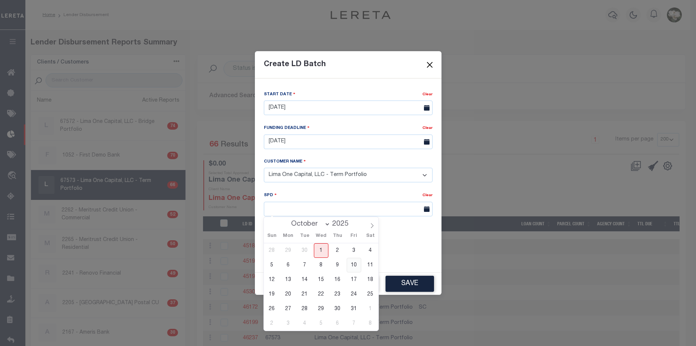
click at [355, 267] on span "10" at bounding box center [354, 265] width 15 height 15
type input "10/10/2025"
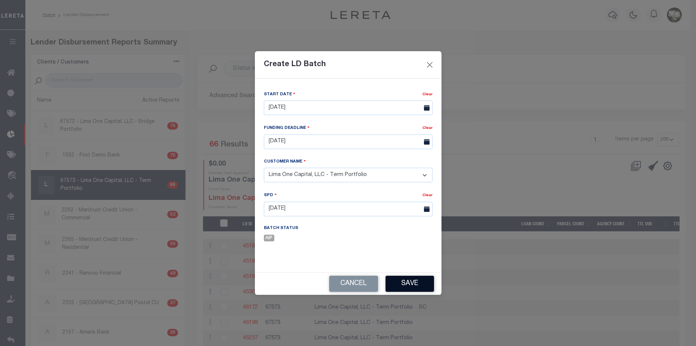
click at [407, 287] on button "Save" at bounding box center [410, 284] width 49 height 16
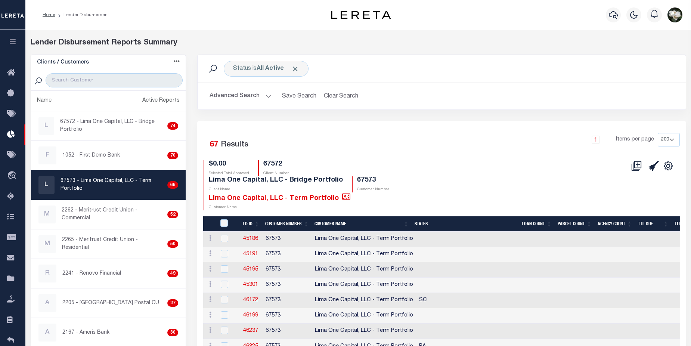
click at [242, 97] on button "Advanced Search" at bounding box center [240, 96] width 62 height 15
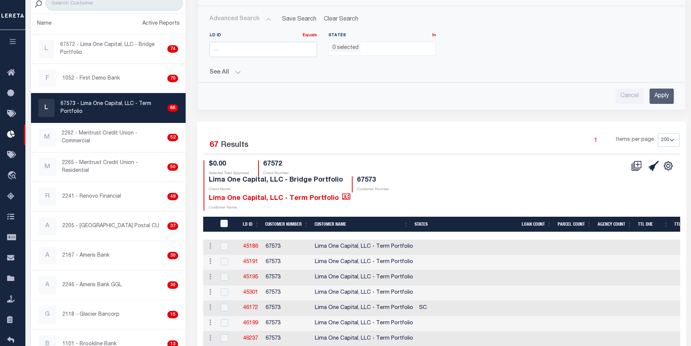
scroll to position [78, 0]
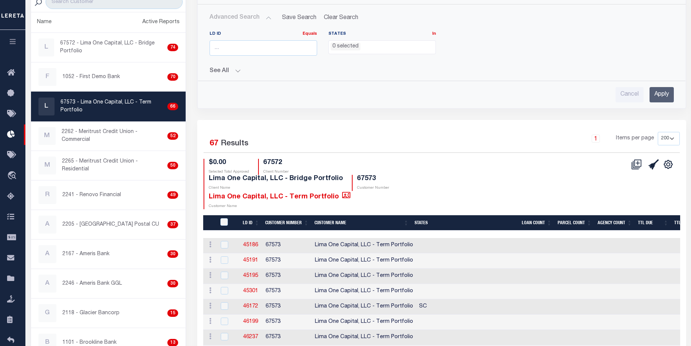
click at [671, 139] on select "25 50 100 200" at bounding box center [669, 138] width 22 height 13
click at [658, 132] on select "25 50 100 200" at bounding box center [669, 138] width 22 height 13
click at [661, 96] on input "Apply" at bounding box center [661, 94] width 24 height 15
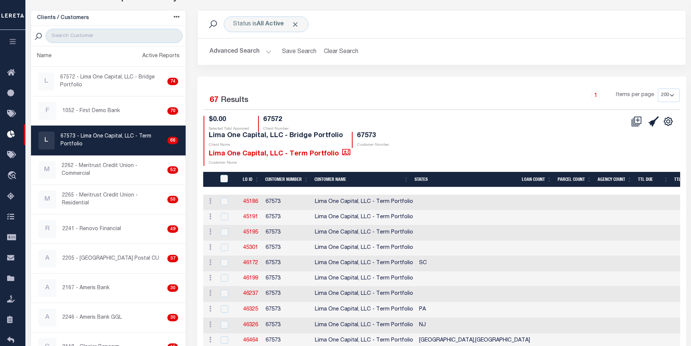
scroll to position [28, 0]
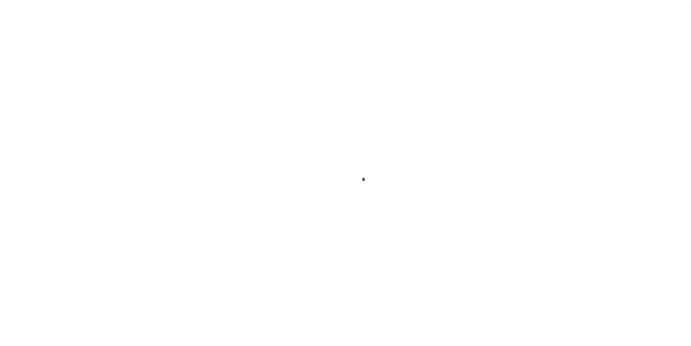
scroll to position [18, 0]
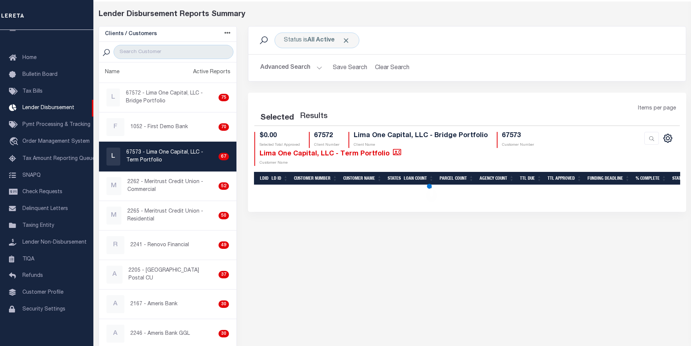
select select "200"
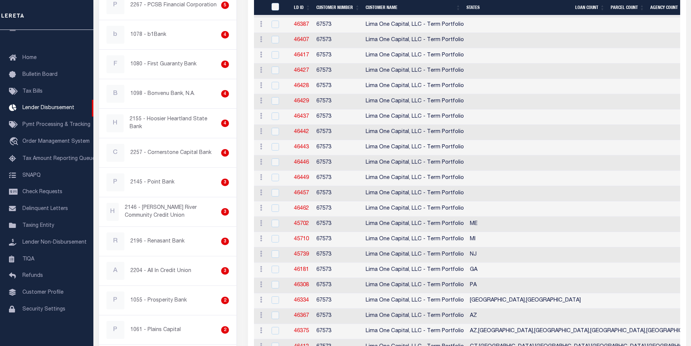
scroll to position [954, 0]
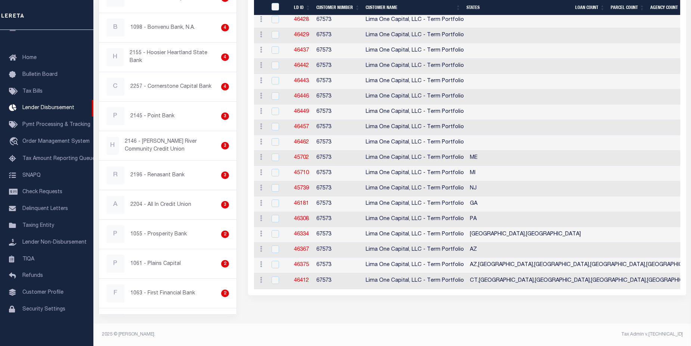
click at [305, 8] on th "LD ID" at bounding box center [302, 7] width 22 height 15
click at [308, 9] on th "LD ID" at bounding box center [302, 7] width 22 height 15
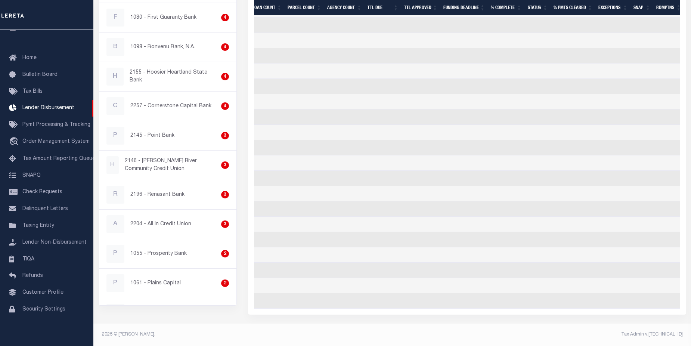
scroll to position [0, 0]
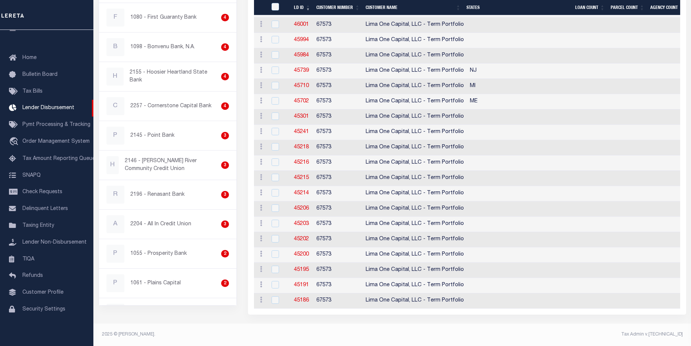
click at [307, 12] on th "LD ID" at bounding box center [302, 7] width 22 height 15
click at [307, 9] on th "LD ID" at bounding box center [302, 7] width 22 height 15
click at [308, 9] on th "LD ID" at bounding box center [302, 7] width 22 height 15
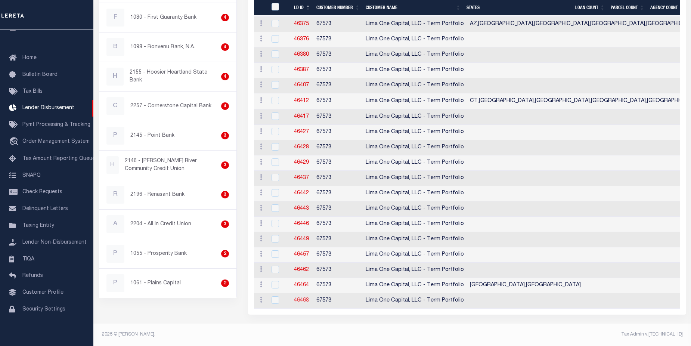
click at [304, 298] on link "46468" at bounding box center [301, 300] width 15 height 5
checkbox input "true"
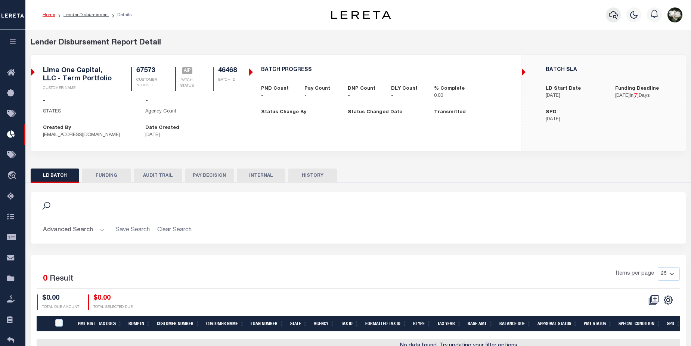
click at [615, 19] on icon "button" at bounding box center [613, 14] width 9 height 9
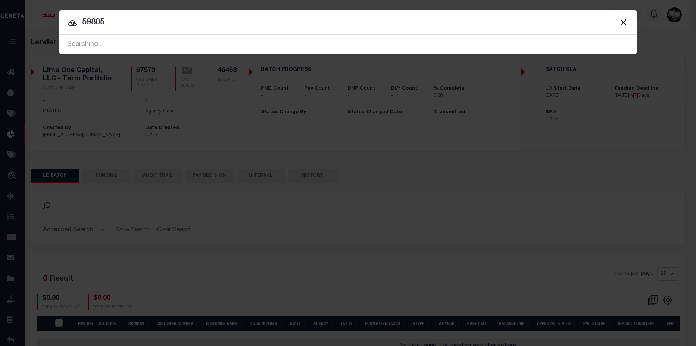
type input "59805"
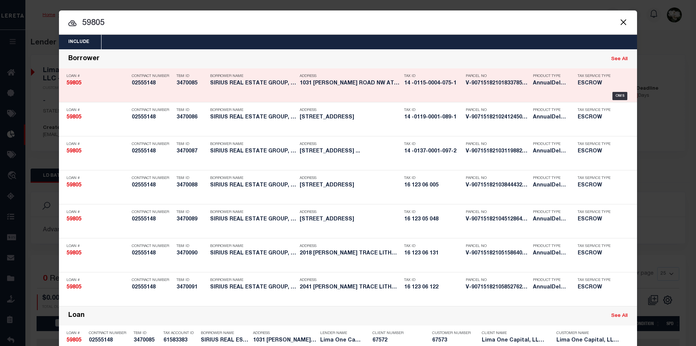
click at [425, 82] on h5 "14 -0115-0004-075-1" at bounding box center [433, 83] width 58 height 6
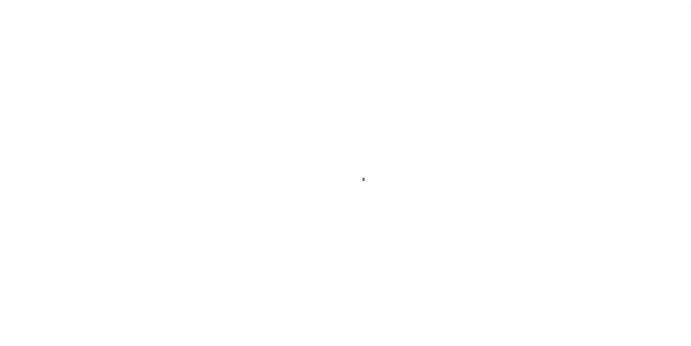
type input "1031 [PERSON_NAME][GEOGRAPHIC_DATA]"
radio input "true"
select select "Escrow"
select select
type input "[GEOGRAPHIC_DATA]"
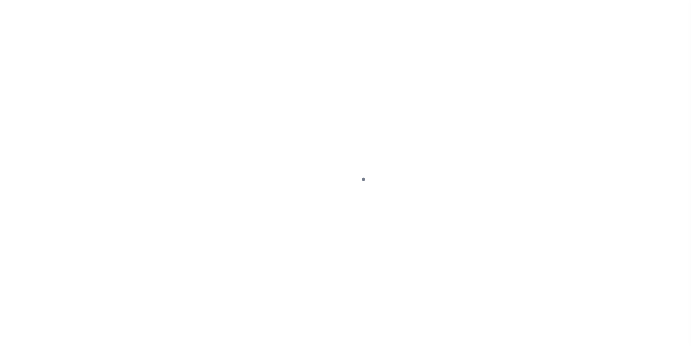
type input "59805-1"
type input "GA"
type textarea "COLLECTOR: ENTITY: PARCEL: 14"
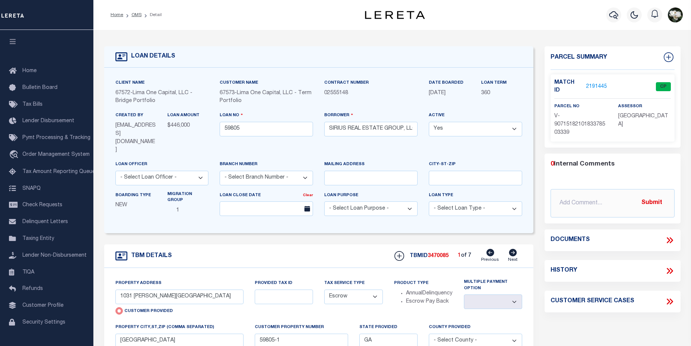
click at [597, 84] on link "2191445" at bounding box center [596, 87] width 21 height 8
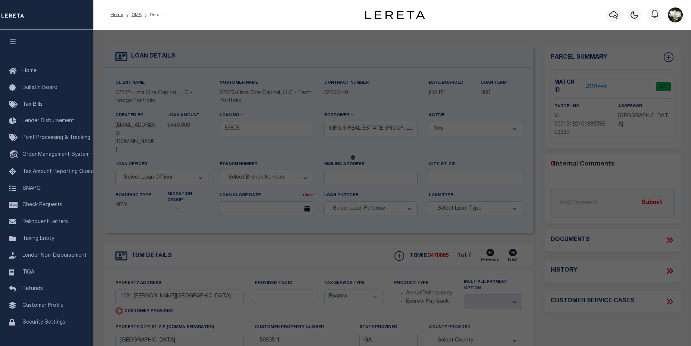
checkbox input "false"
select select "CP"
select select "AGW"
select select
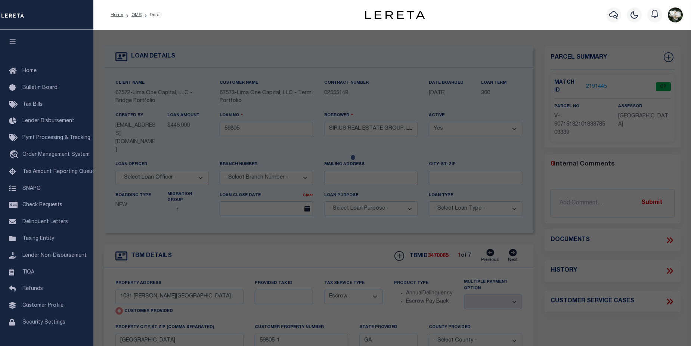
type input "1031 MAYSON TURNER ROAD NW"
checkbox input "false"
type input "ATLANTA GA 30314"
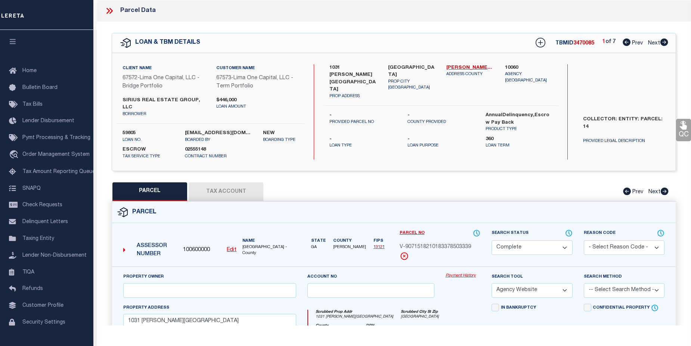
click at [461, 273] on link "Payment History" at bounding box center [462, 276] width 35 height 6
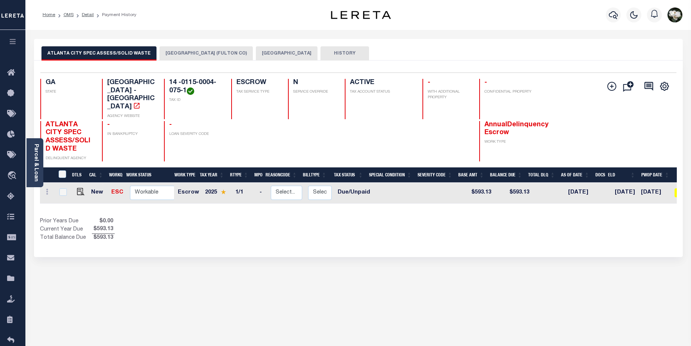
click at [265, 53] on button "[GEOGRAPHIC_DATA]" at bounding box center [287, 53] width 62 height 14
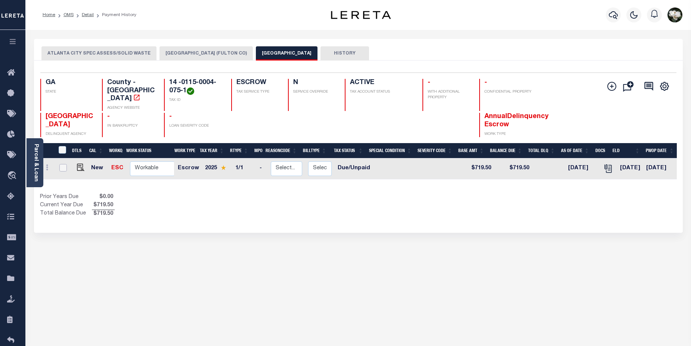
click at [63, 164] on input "checkbox" at bounding box center [62, 167] width 7 height 7
checkbox input "true"
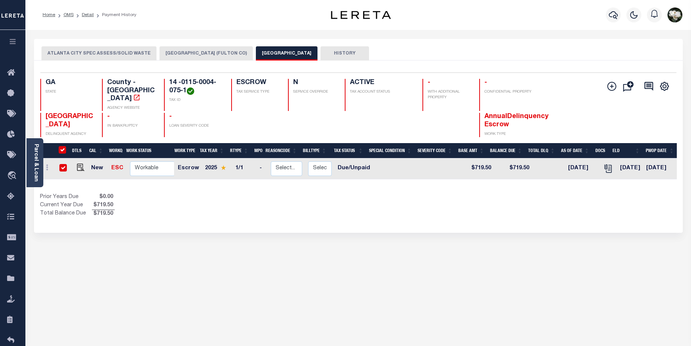
checkbox input "true"
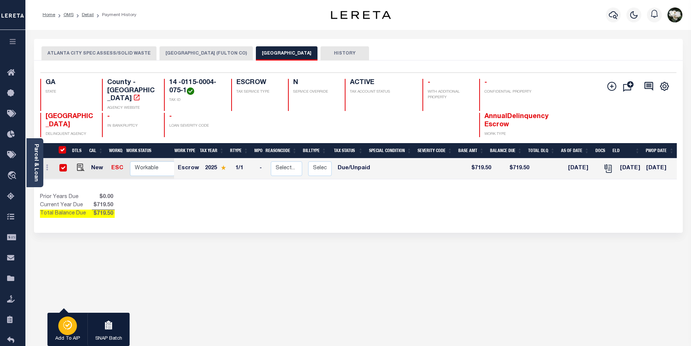
click at [67, 323] on icon "button" at bounding box center [67, 324] width 10 height 9
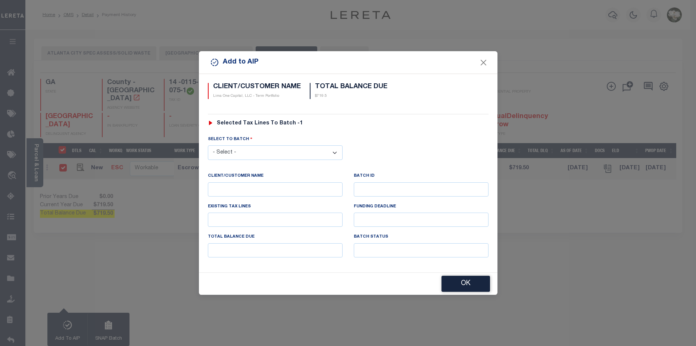
click at [270, 154] on select "- Select - 45186 45191 45195 45200 45202 45203 45206 45214 45215 45216 45218 45…" at bounding box center [275, 152] width 135 height 15
select select "46468"
click at [208, 145] on select "- Select - 45186 45191 45195 45200 45202 45203 45206 45214 45215 45216 45218 45…" at bounding box center [275, 152] width 135 height 15
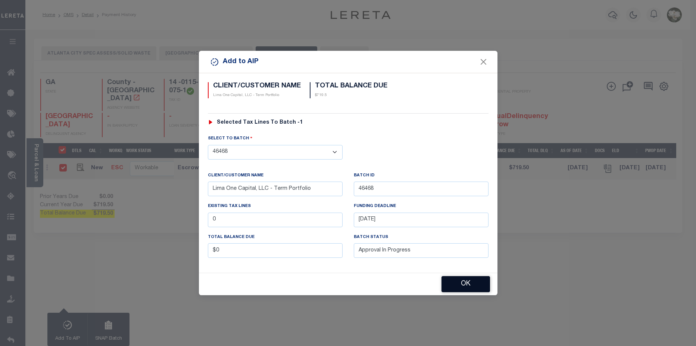
click at [472, 285] on button "OK" at bounding box center [466, 284] width 49 height 16
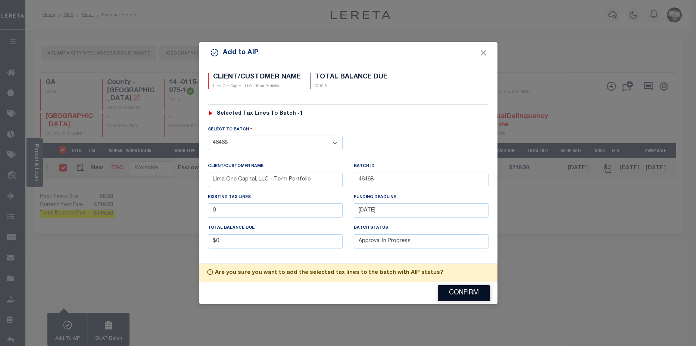
click at [469, 293] on button "Confirm" at bounding box center [464, 293] width 52 height 16
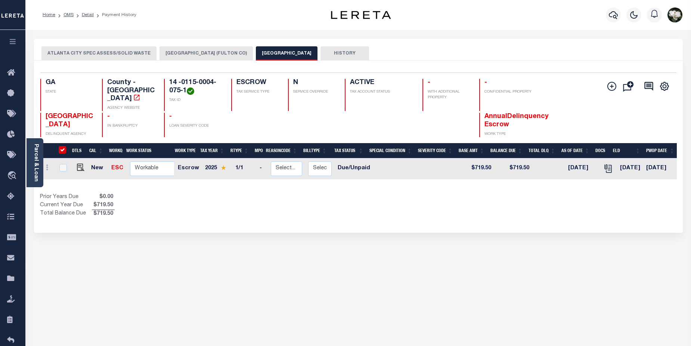
click at [608, 21] on div at bounding box center [613, 15] width 21 height 26
click at [614, 18] on icon "button" at bounding box center [613, 15] width 9 height 8
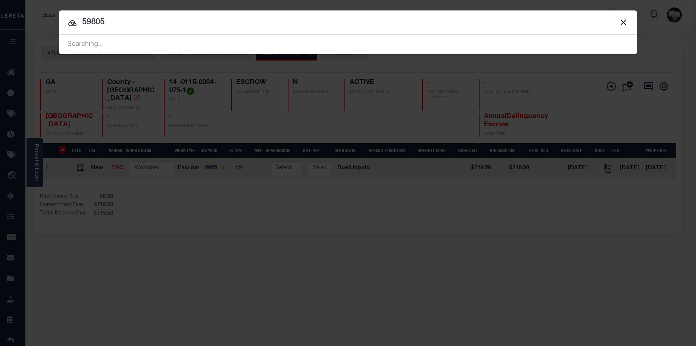
type input "59805"
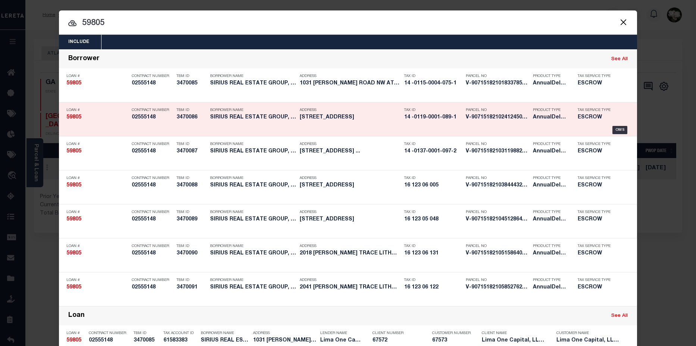
click at [426, 119] on h5 "14 -0119-0001-089-1" at bounding box center [433, 117] width 58 height 6
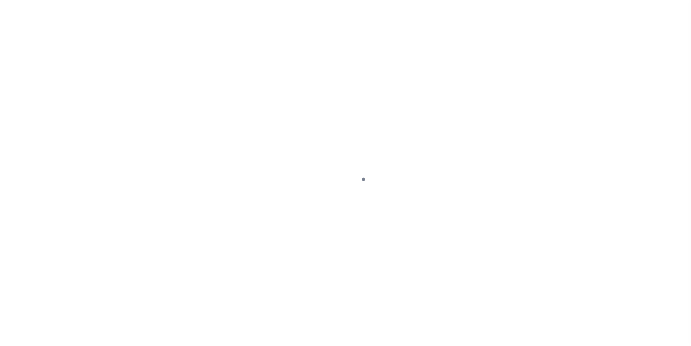
type input "[GEOGRAPHIC_DATA]"
select select "Escrow"
select select
type input "[GEOGRAPHIC_DATA]"
type input "59805-2"
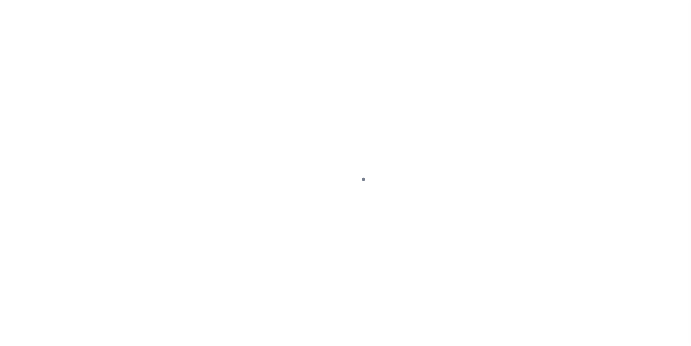
type input "GA"
type textarea "COLLECTOR: ENTITY: PARCEL: 14"
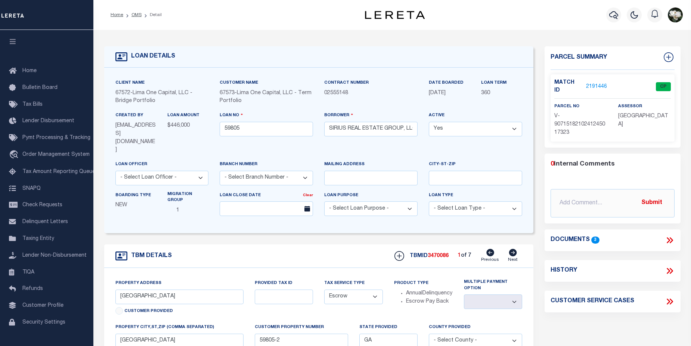
click at [596, 83] on link "2191446" at bounding box center [596, 87] width 21 height 8
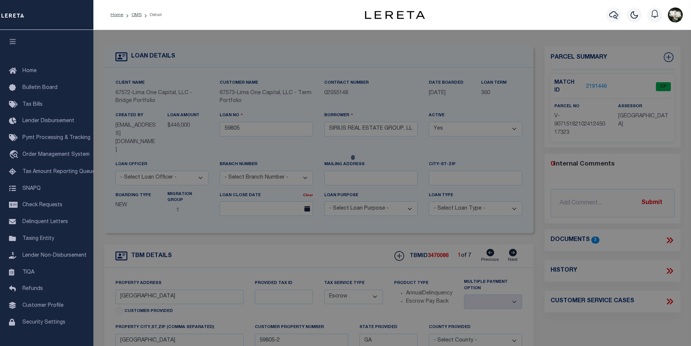
checkbox input "false"
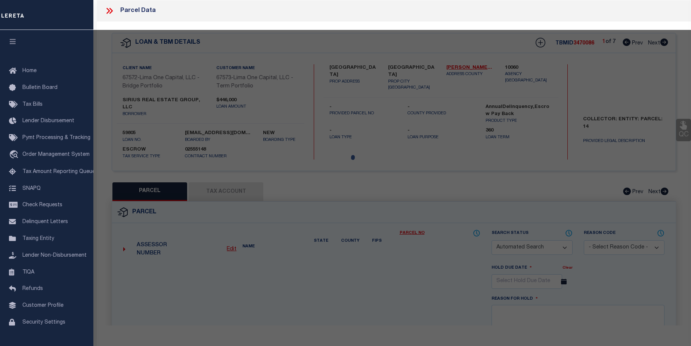
select select "CP"
select select "AGW"
select select
type input "[GEOGRAPHIC_DATA]"
checkbox input "false"
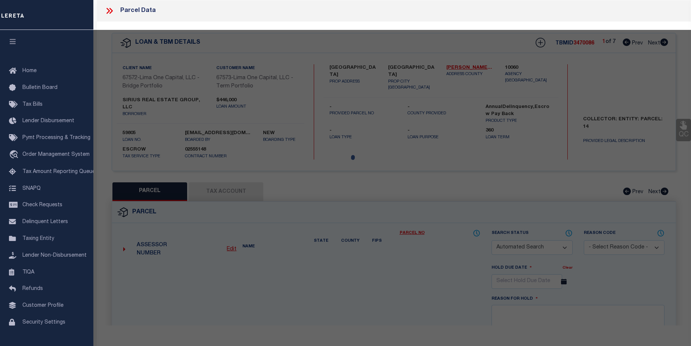
type input "[GEOGRAPHIC_DATA]"
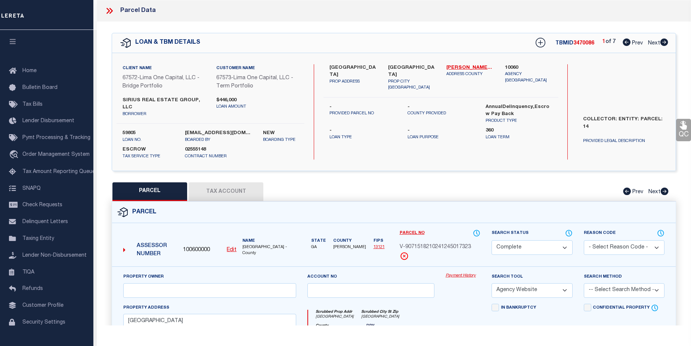
click at [470, 273] on link "Payment History" at bounding box center [462, 276] width 35 height 6
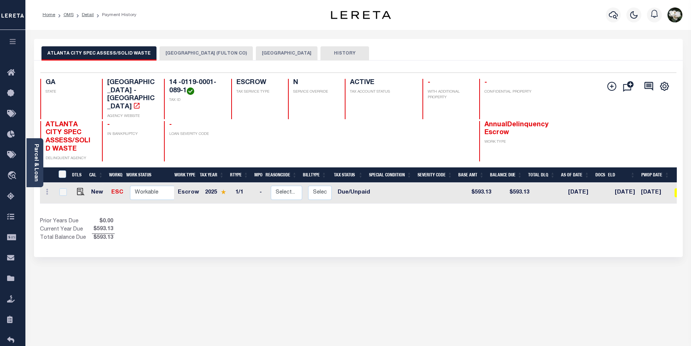
click at [256, 55] on button "[GEOGRAPHIC_DATA]" at bounding box center [287, 53] width 62 height 14
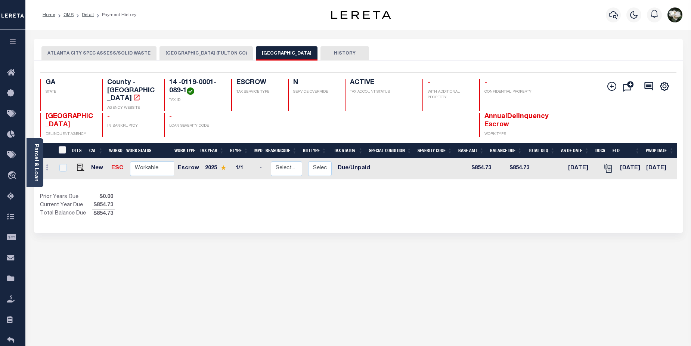
click at [62, 146] on input "&nbsp;" at bounding box center [62, 149] width 7 height 7
checkbox input "true"
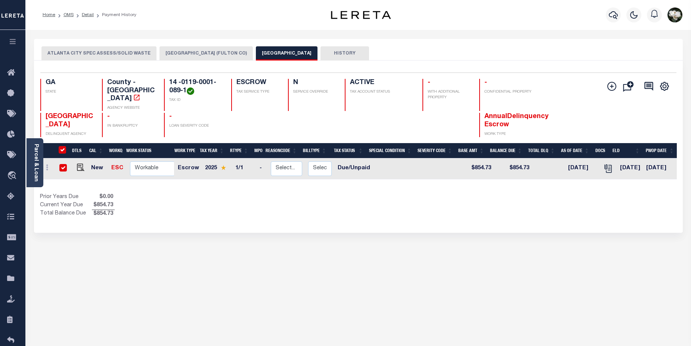
checkbox input "true"
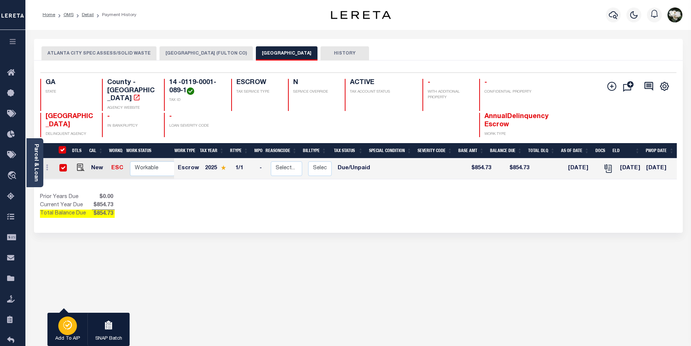
click at [58, 327] on button "Add To AIP" at bounding box center [67, 330] width 40 height 34
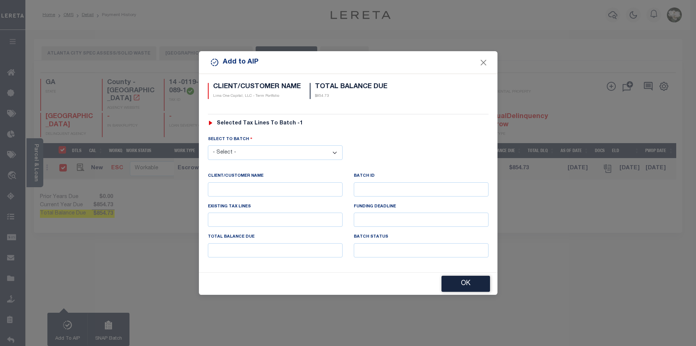
click at [306, 148] on select "- Select - 45186 45191 45195 45200 45202 45203 45206 45214 45215 45216 45218 45…" at bounding box center [275, 152] width 135 height 15
select select "46468"
click at [208, 145] on select "- Select - 45186 45191 45195 45200 45202 45203 45206 45214 45215 45216 45218 45…" at bounding box center [275, 152] width 135 height 15
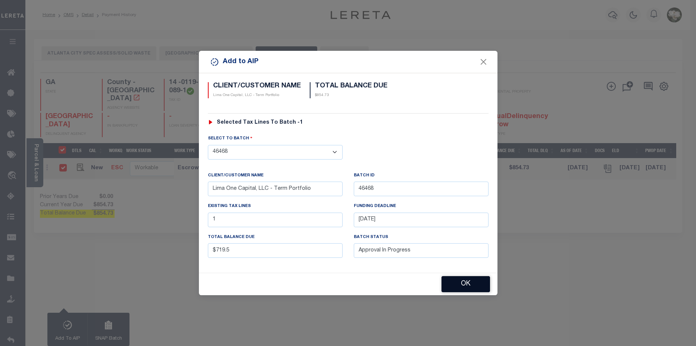
click at [459, 285] on button "OK" at bounding box center [466, 284] width 49 height 16
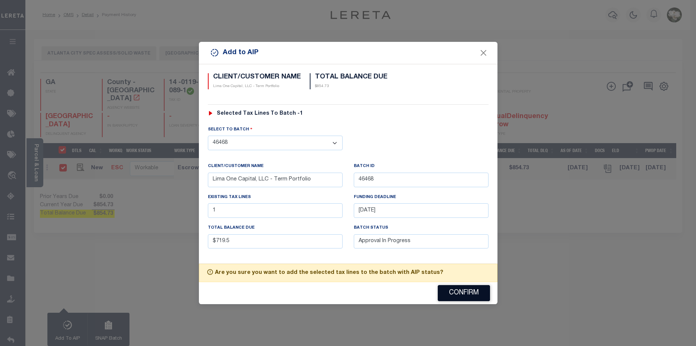
click at [476, 298] on button "Confirm" at bounding box center [464, 293] width 52 height 16
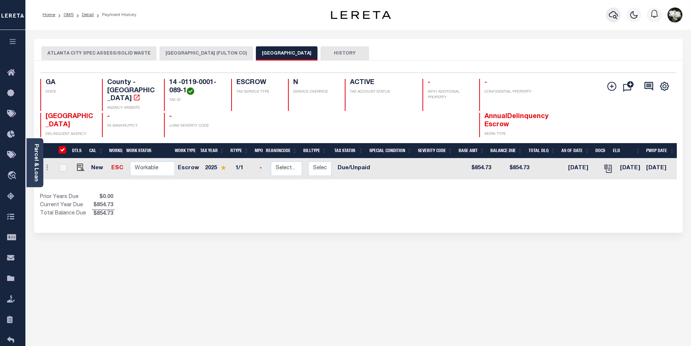
click at [609, 19] on icon "button" at bounding box center [613, 14] width 9 height 9
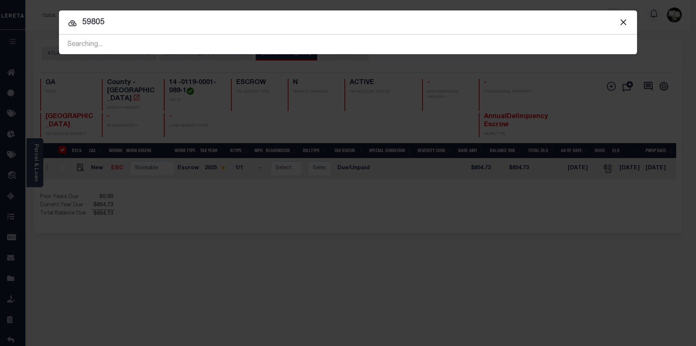
type input "59805"
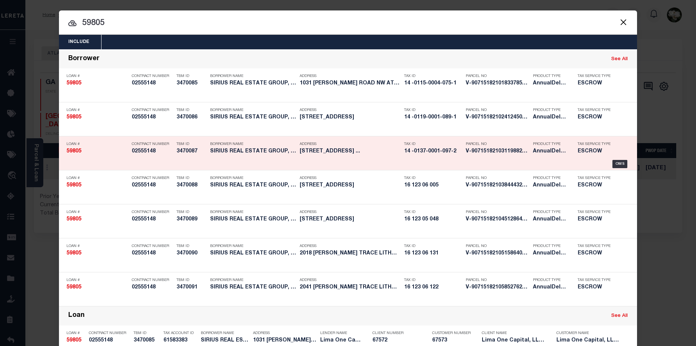
click at [428, 151] on h5 "14 -0137-0001-097-2" at bounding box center [433, 151] width 58 height 6
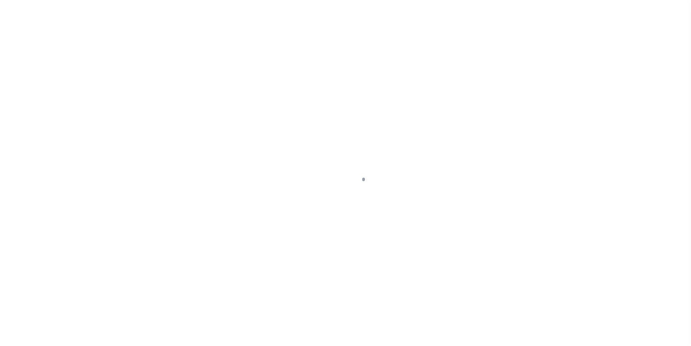
select select "Escrow"
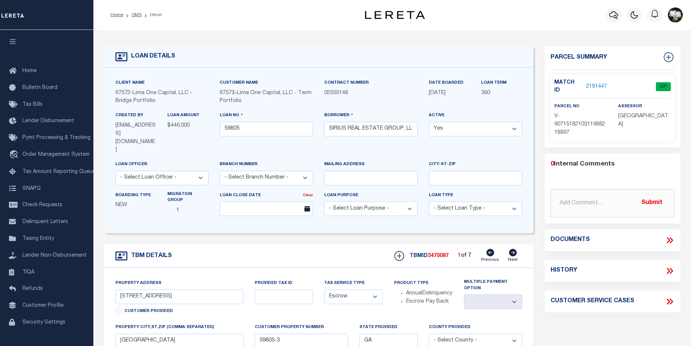
click at [598, 83] on link "2191447" at bounding box center [596, 87] width 21 height 8
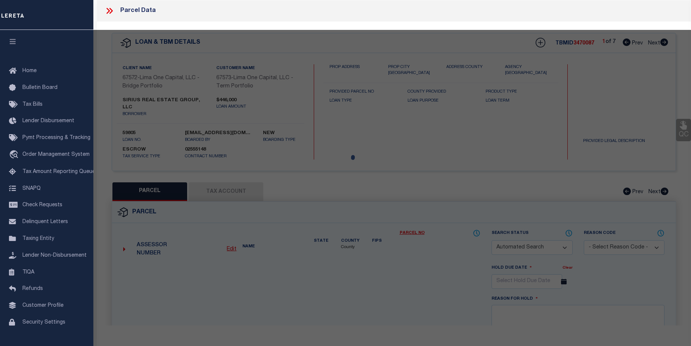
checkbox input "false"
select select "CP"
select select "AGW"
select select
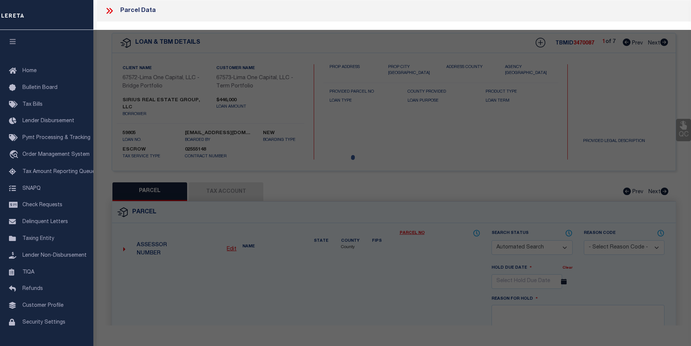
type input "[STREET_ADDRESS]"
checkbox input "false"
type input "[GEOGRAPHIC_DATA]"
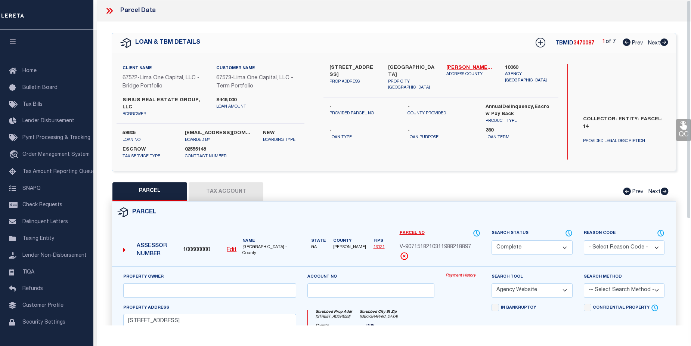
click at [457, 273] on link "Payment History" at bounding box center [462, 276] width 35 height 6
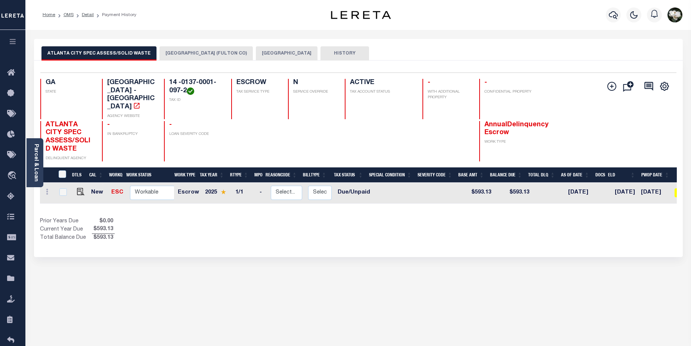
click at [193, 54] on button "[GEOGRAPHIC_DATA] (FULTON CO)" at bounding box center [205, 53] width 93 height 14
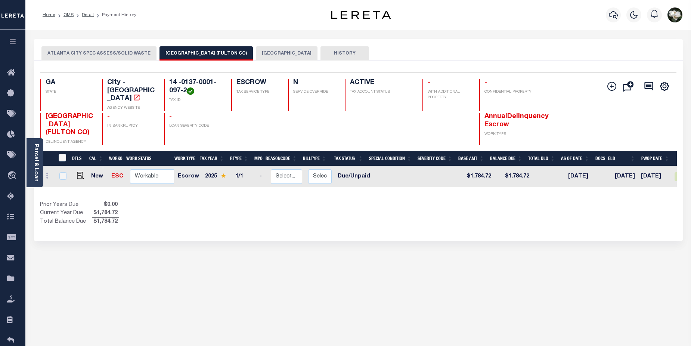
scroll to position [0, 96]
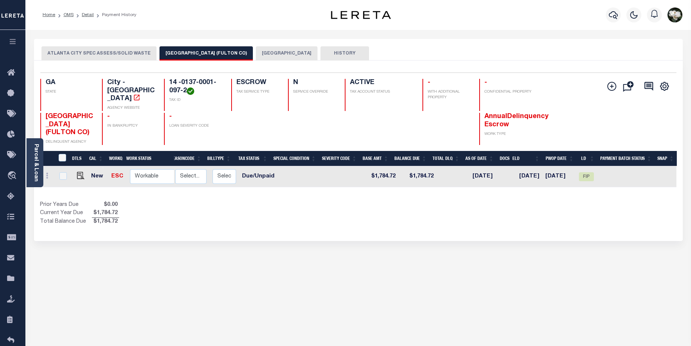
click at [265, 51] on button "[GEOGRAPHIC_DATA]" at bounding box center [287, 53] width 62 height 14
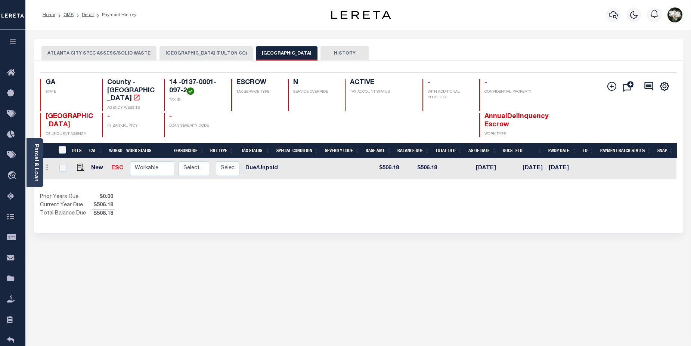
scroll to position [0, 0]
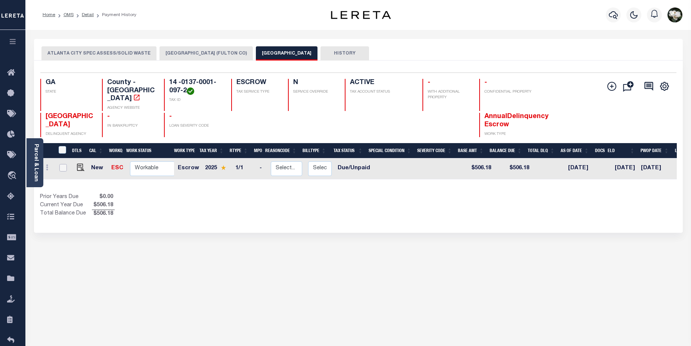
click at [61, 164] on input "checkbox" at bounding box center [62, 167] width 7 height 7
checkbox input "true"
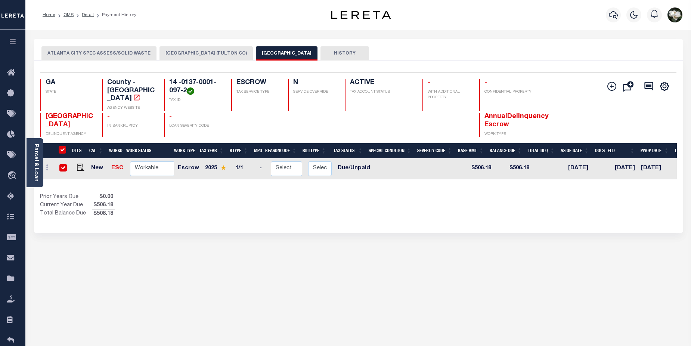
checkbox input "true"
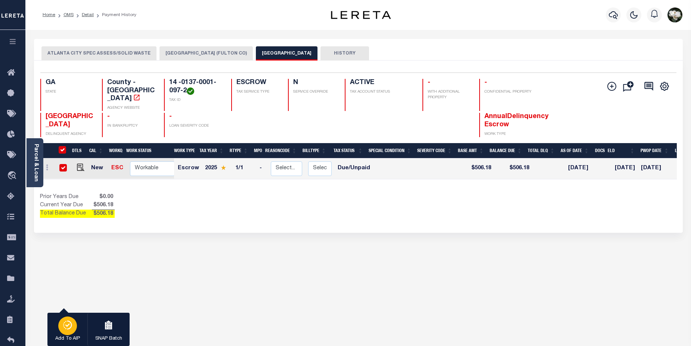
click at [54, 322] on button "Add To AIP" at bounding box center [67, 330] width 40 height 34
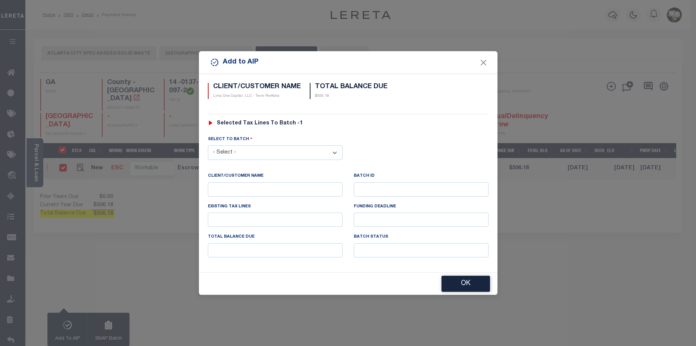
click at [271, 156] on select "- Select - 45186 45191 45195 45200 45202 45203 45206 45214 45215 45216 45218 45…" at bounding box center [275, 152] width 135 height 15
select select "46468"
click at [208, 145] on select "- Select - 45186 45191 45195 45200 45202 45203 45206 45214 45215 45216 45218 45…" at bounding box center [275, 152] width 135 height 15
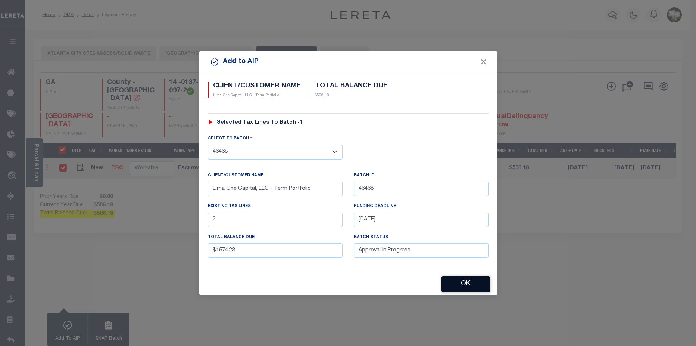
click at [483, 284] on button "OK" at bounding box center [466, 284] width 49 height 16
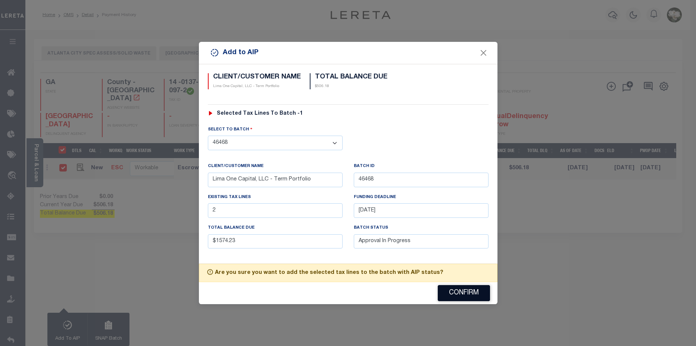
click at [466, 292] on button "Confirm" at bounding box center [464, 293] width 52 height 16
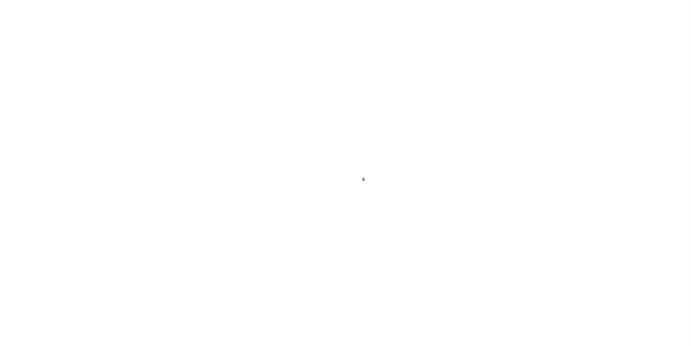
select select "Escrow"
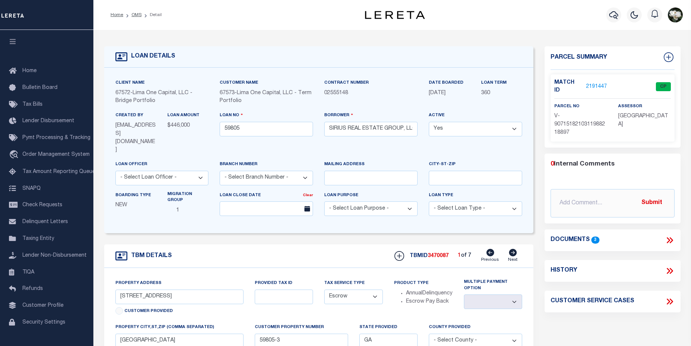
click at [513, 249] on icon at bounding box center [513, 252] width 8 height 7
type input "960 HALL STREET"
select select
type input "59805-2"
click at [490, 249] on link "Previous" at bounding box center [490, 256] width 18 height 14
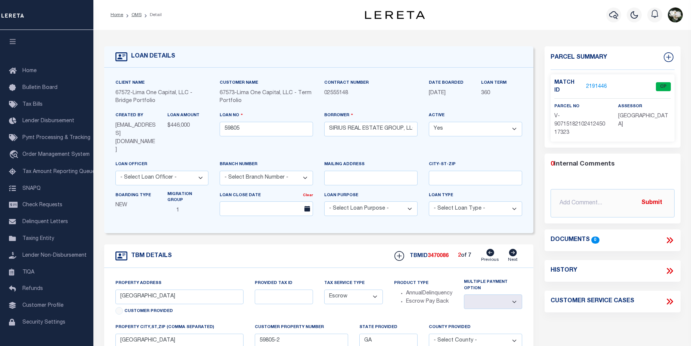
type input "[STREET_ADDRESS]"
select select
type input "59805-3"
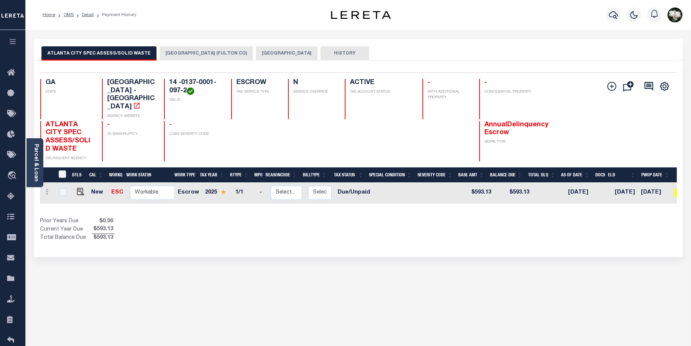
click at [261, 53] on button "[GEOGRAPHIC_DATA]" at bounding box center [287, 53] width 62 height 14
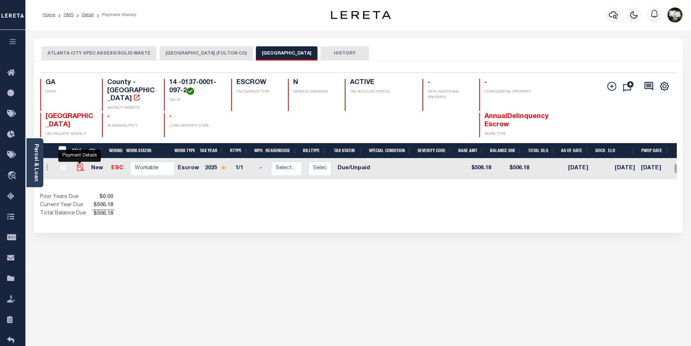
click at [77, 164] on img "" at bounding box center [80, 167] width 7 height 7
checkbox input "true"
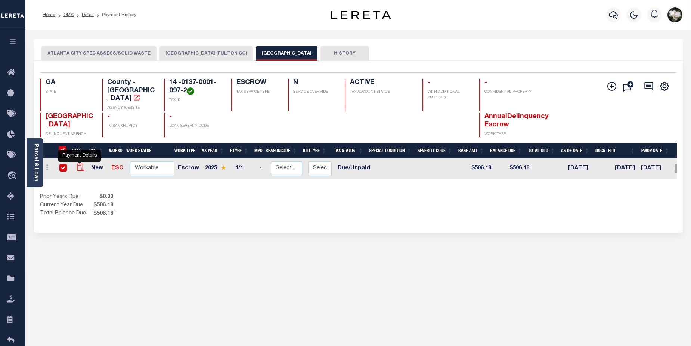
checkbox input "true"
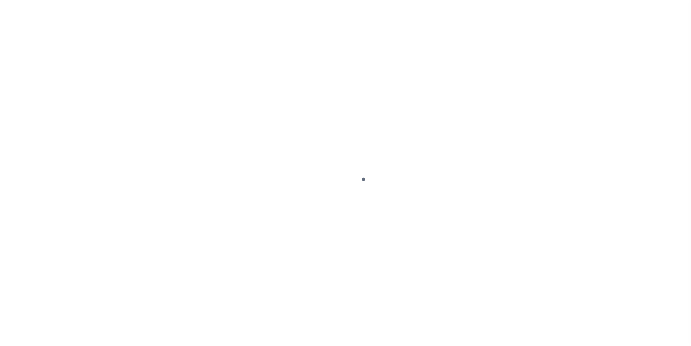
select select "DUE"
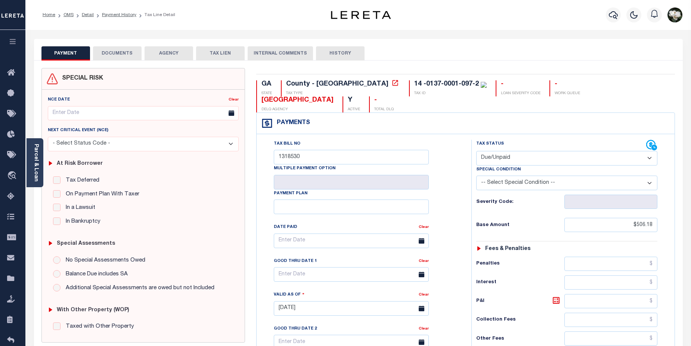
click at [114, 55] on button "DOCUMENTS" at bounding box center [117, 53] width 49 height 14
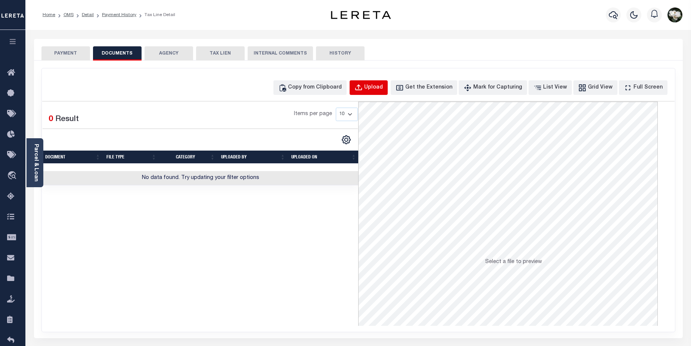
click at [383, 87] on div "Upload" at bounding box center [373, 88] width 19 height 8
select select "POP"
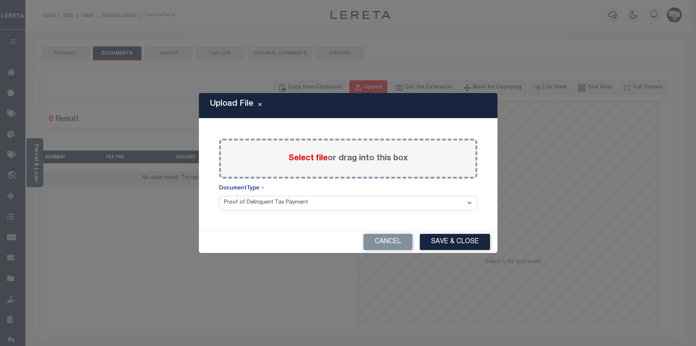
click at [388, 87] on body "Home OMS Detail Payment History Tax Line Detail" at bounding box center [348, 260] width 696 height 521
click at [301, 158] on span "Select file" at bounding box center [308, 158] width 39 height 8
click at [0, 0] on input "Select file or drag into this box" at bounding box center [0, 0] width 0 height 0
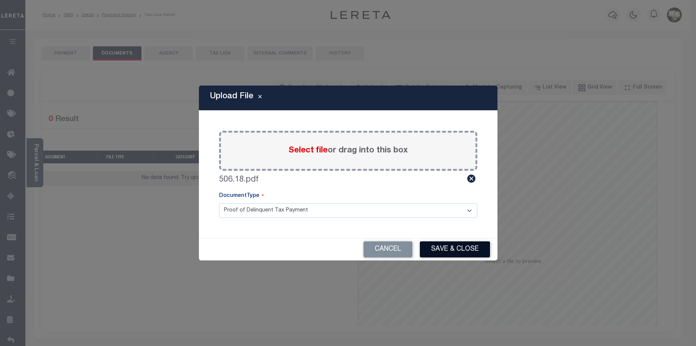
click at [456, 251] on button "Save & Close" at bounding box center [455, 249] width 70 height 16
